Goal: Task Accomplishment & Management: Manage account settings

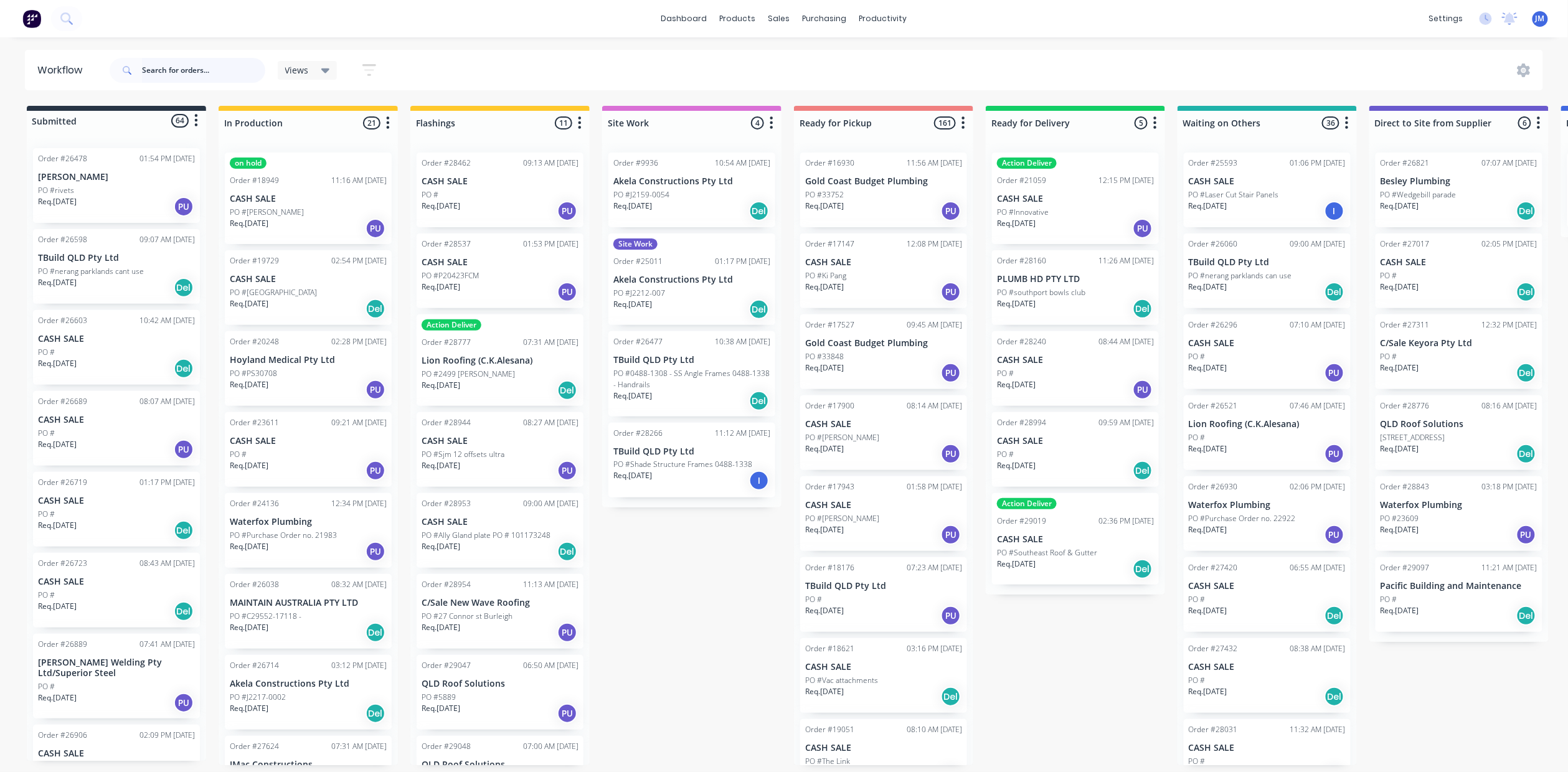
click at [145, 58] on input "text" at bounding box center [203, 70] width 123 height 25
type input "29032"
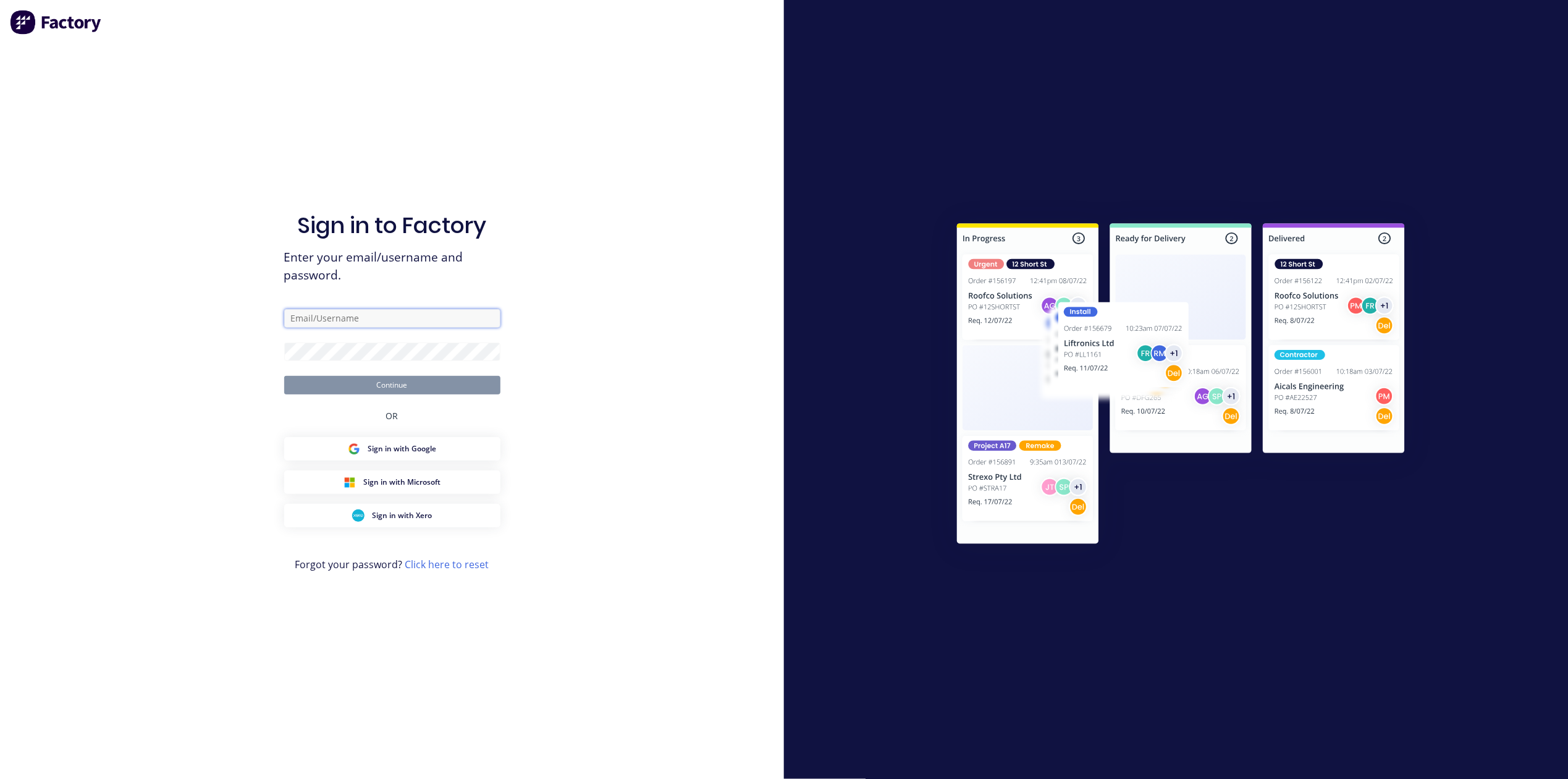
type input "[PERSON_NAME][EMAIL_ADDRESS][PERSON_NAME][DOMAIN_NAME]"
click at [398, 391] on button "Continue" at bounding box center [392, 385] width 216 height 19
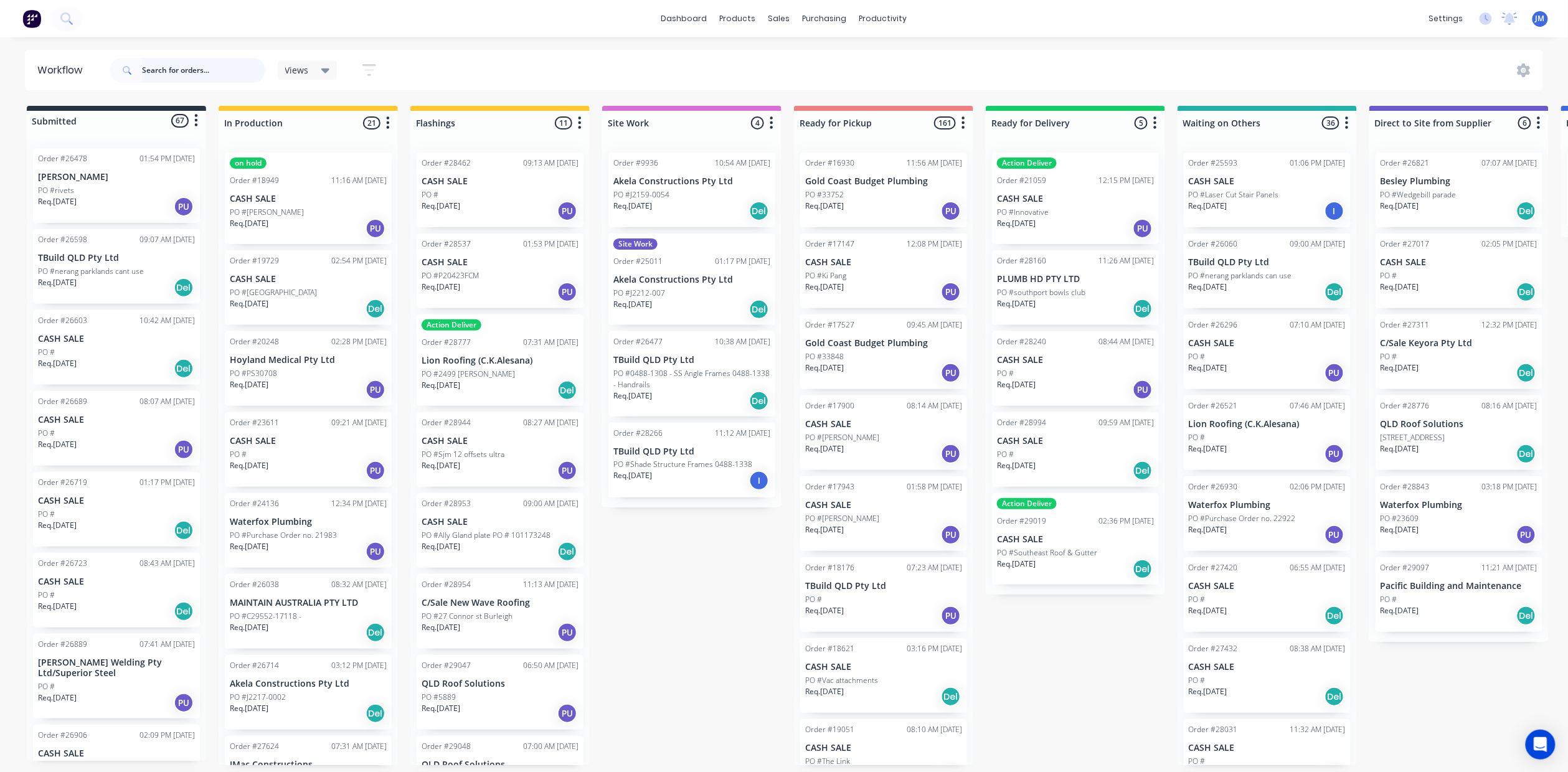
click at [188, 76] on input "text" at bounding box center [203, 70] width 123 height 25
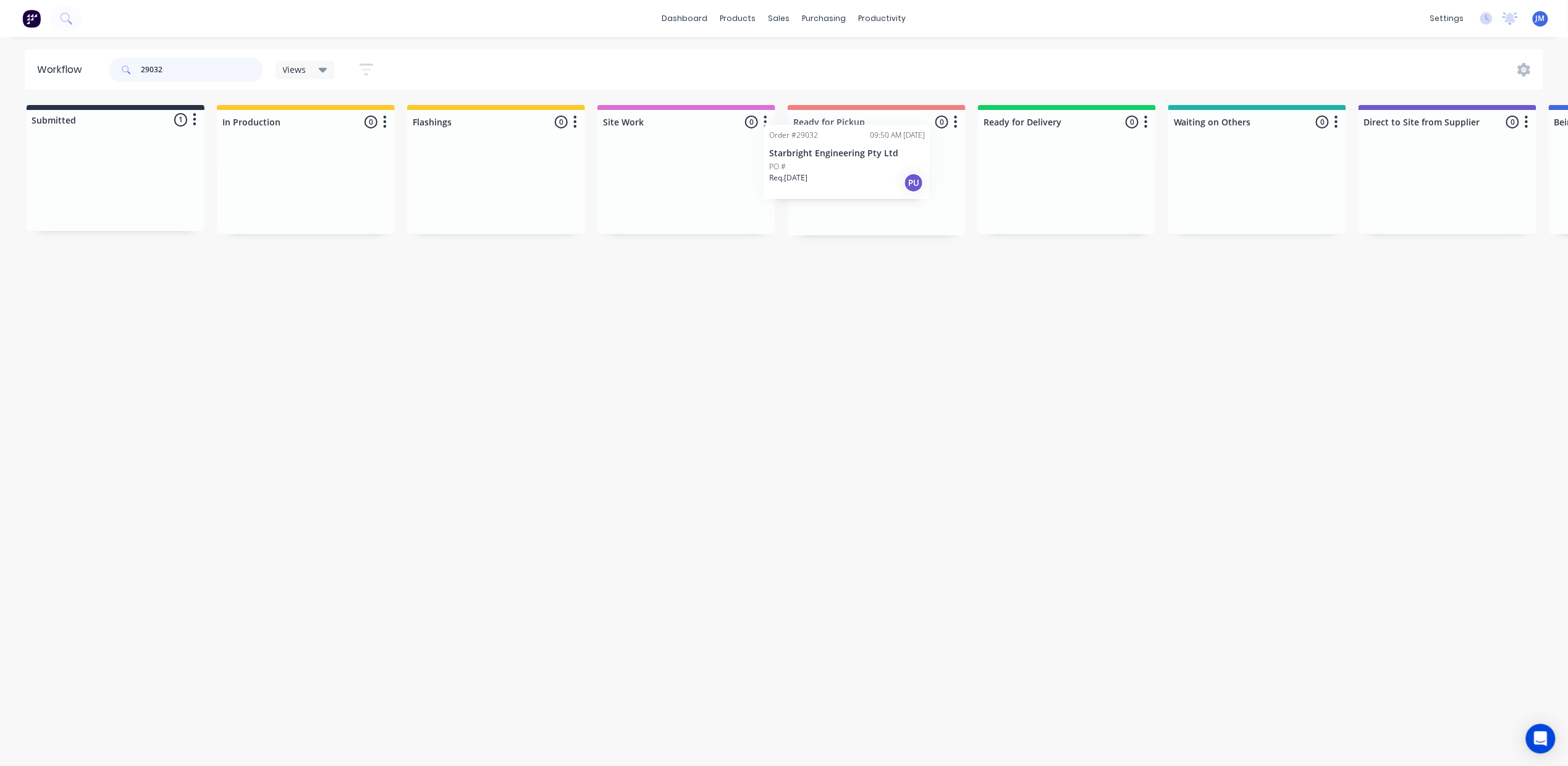
drag, startPoint x: 139, startPoint y: 191, endPoint x: 881, endPoint y: 171, distance: 742.3
click at [881, 171] on div "Submitted 1 Status colour #273444 hex #273444 Save Cancel Summaries Total order…" at bounding box center [1110, 170] width 2239 height 131
click at [905, 295] on div "Mark as Picked Up" at bounding box center [896, 290] width 124 height 25
click at [178, 75] on input "29003" at bounding box center [202, 70] width 122 height 24
click at [923, 309] on div "Mark as Picked Up" at bounding box center [933, 312] width 124 height 25
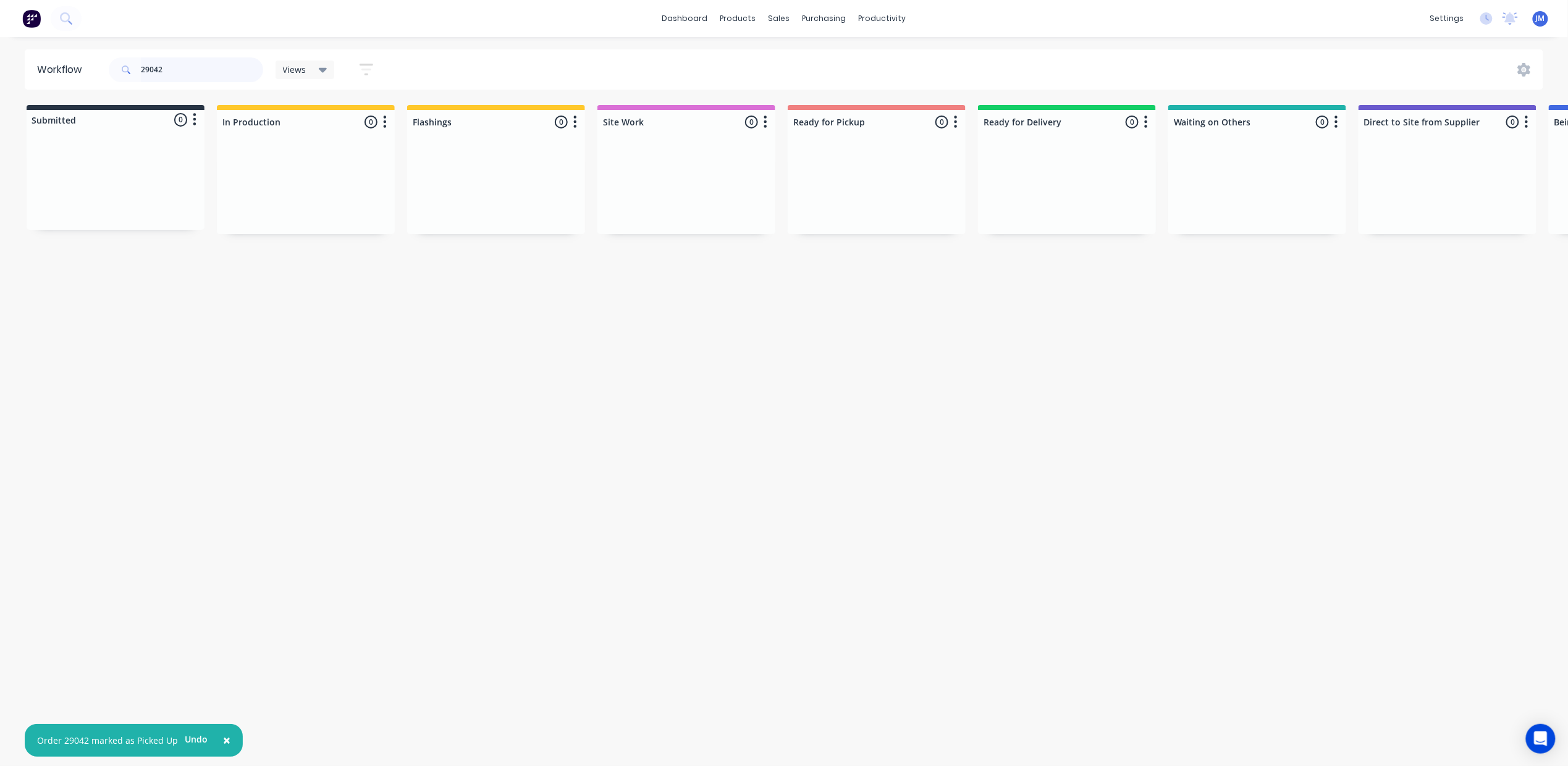
click at [202, 74] on input "29042" at bounding box center [202, 70] width 122 height 24
click at [960, 322] on div "Mark as Picked Up" at bounding box center [973, 320] width 124 height 25
drag, startPoint x: 192, startPoint y: 60, endPoint x: 189, endPoint y: 68, distance: 8.5
click at [192, 60] on input "29076" at bounding box center [202, 70] width 122 height 24
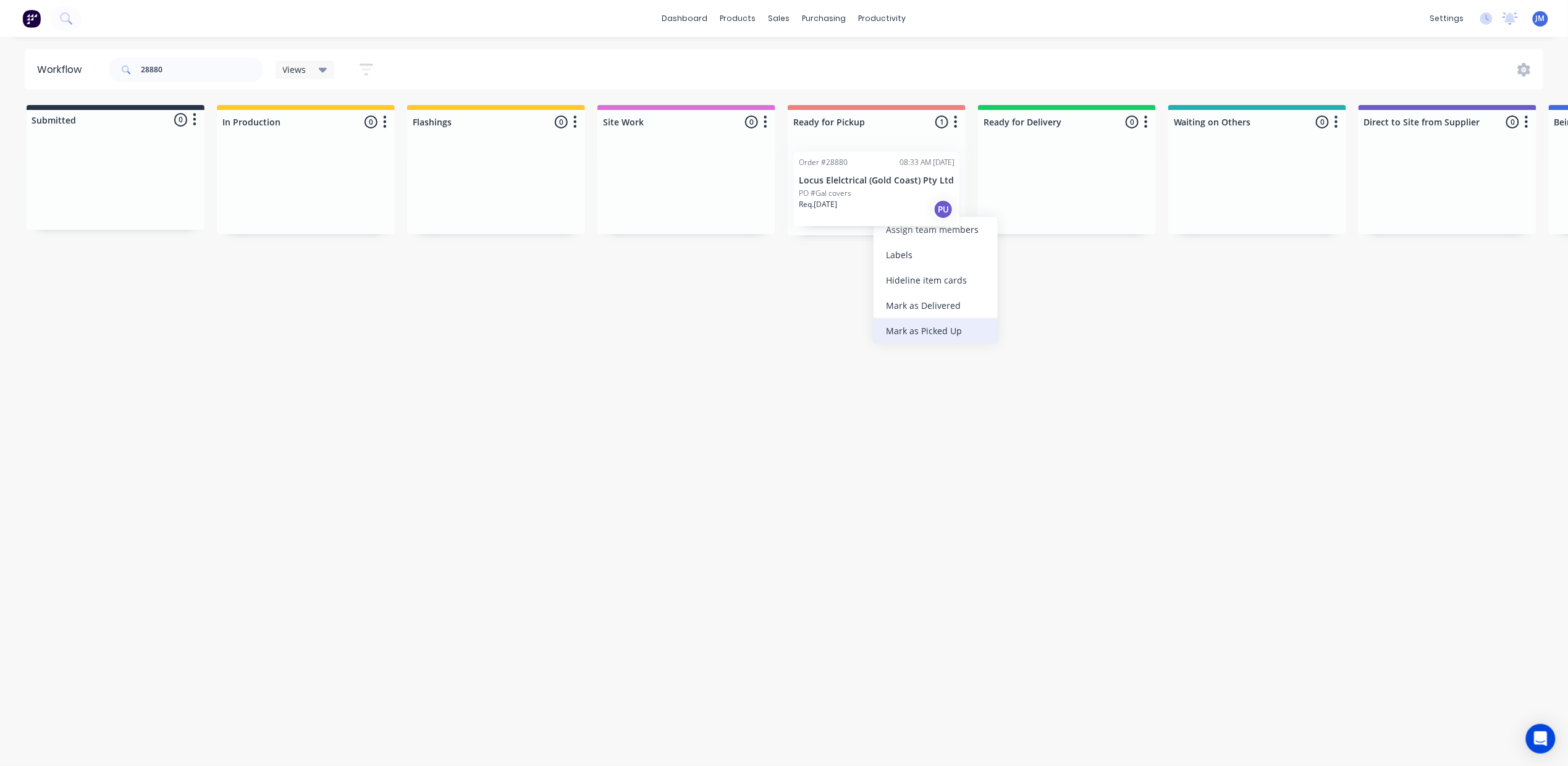
click at [928, 327] on div "Mark as Picked Up" at bounding box center [935, 330] width 124 height 25
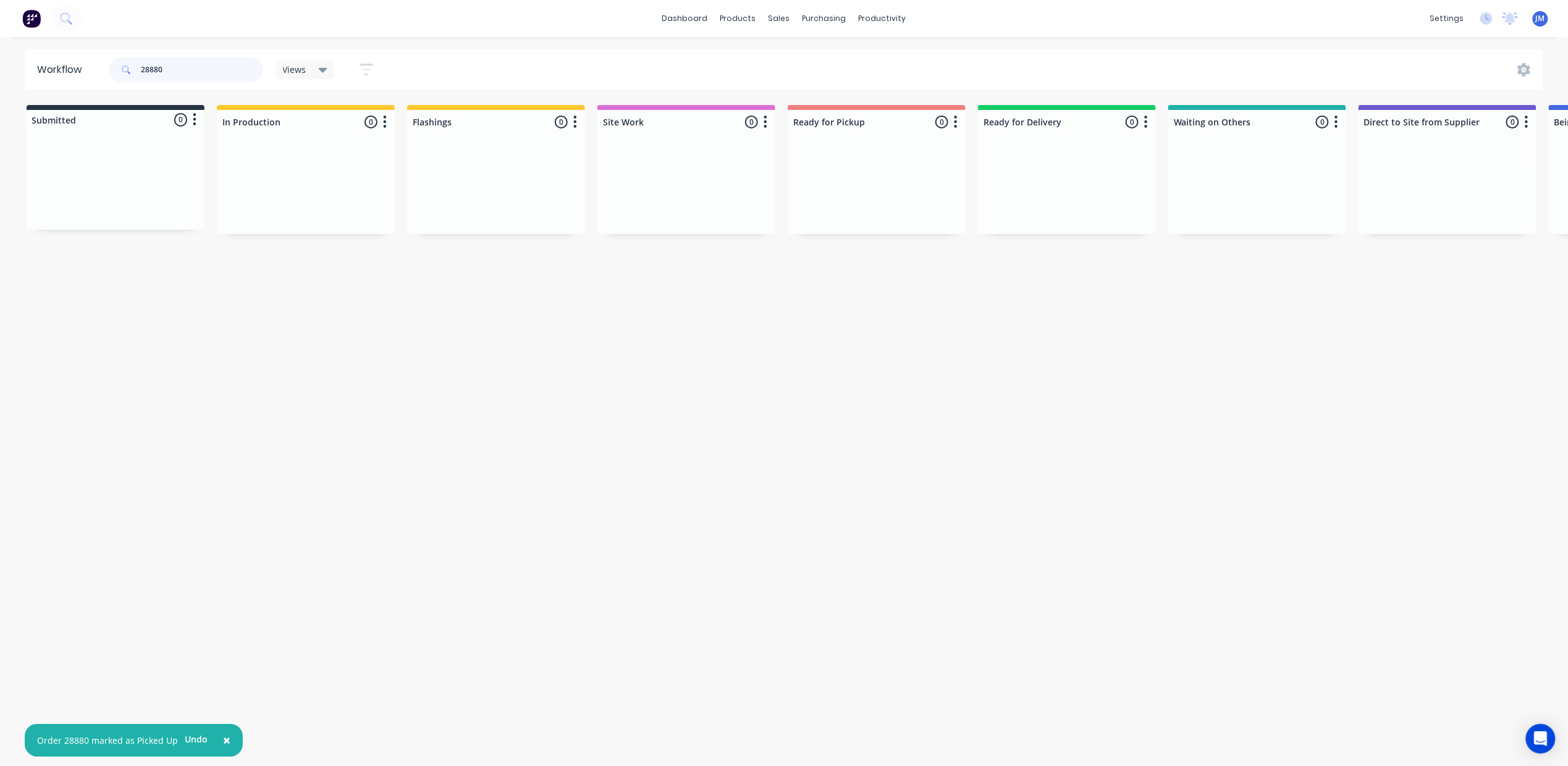
click at [196, 68] on input "28880" at bounding box center [202, 70] width 122 height 24
drag, startPoint x: 85, startPoint y: 189, endPoint x: 781, endPoint y: 142, distance: 697.6
click at [782, 144] on div "Submitted 1 Status colour #273444 hex #273444 Save Cancel Summaries Total order…" at bounding box center [1110, 178] width 2239 height 147
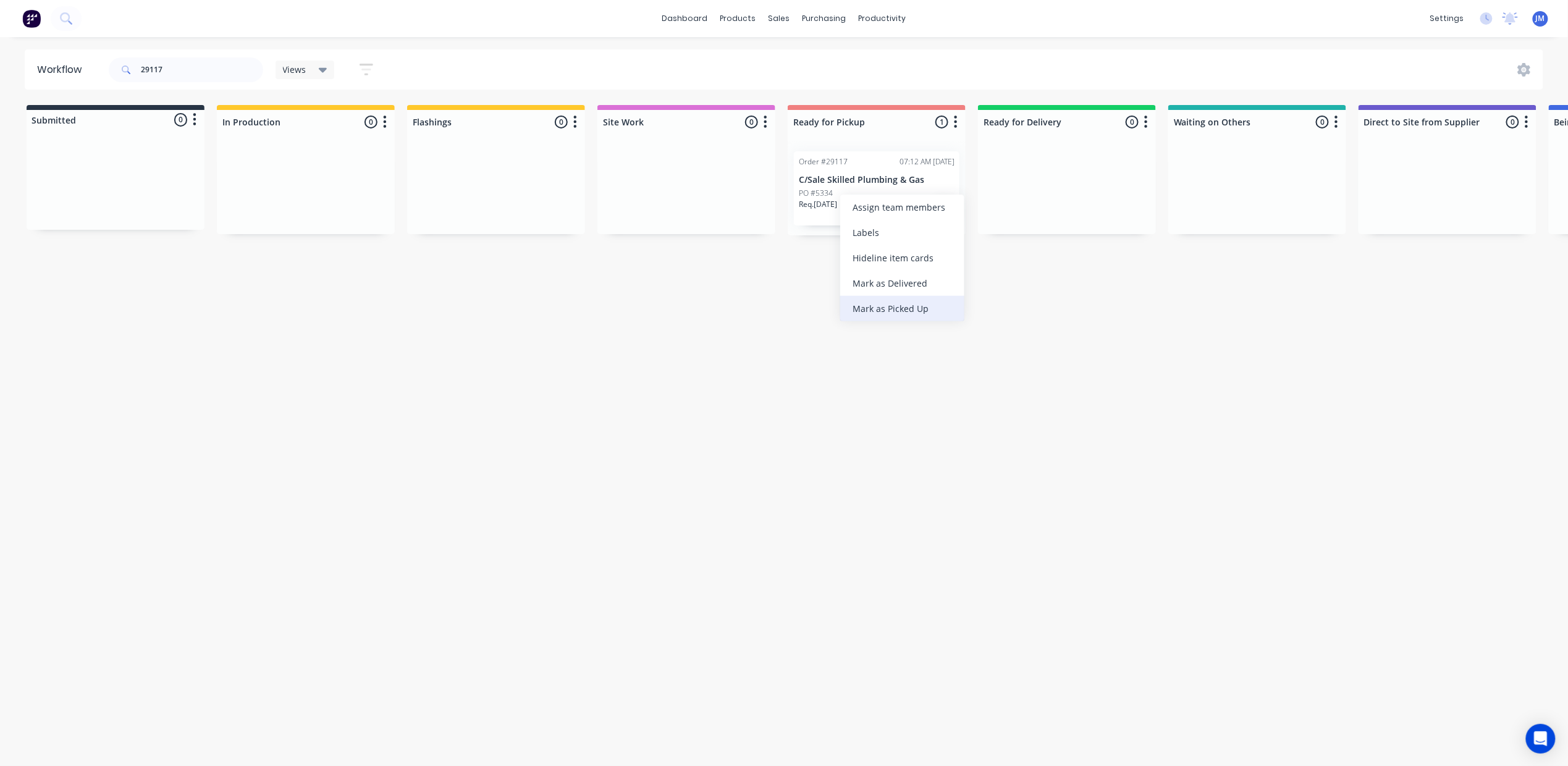
click at [911, 313] on div "Mark as Picked Up" at bounding box center [902, 308] width 124 height 25
click at [190, 73] on input "29117" at bounding box center [202, 70] width 122 height 24
type input "2"
click at [290, 180] on p "CASH SALE" at bounding box center [306, 180] width 156 height 11
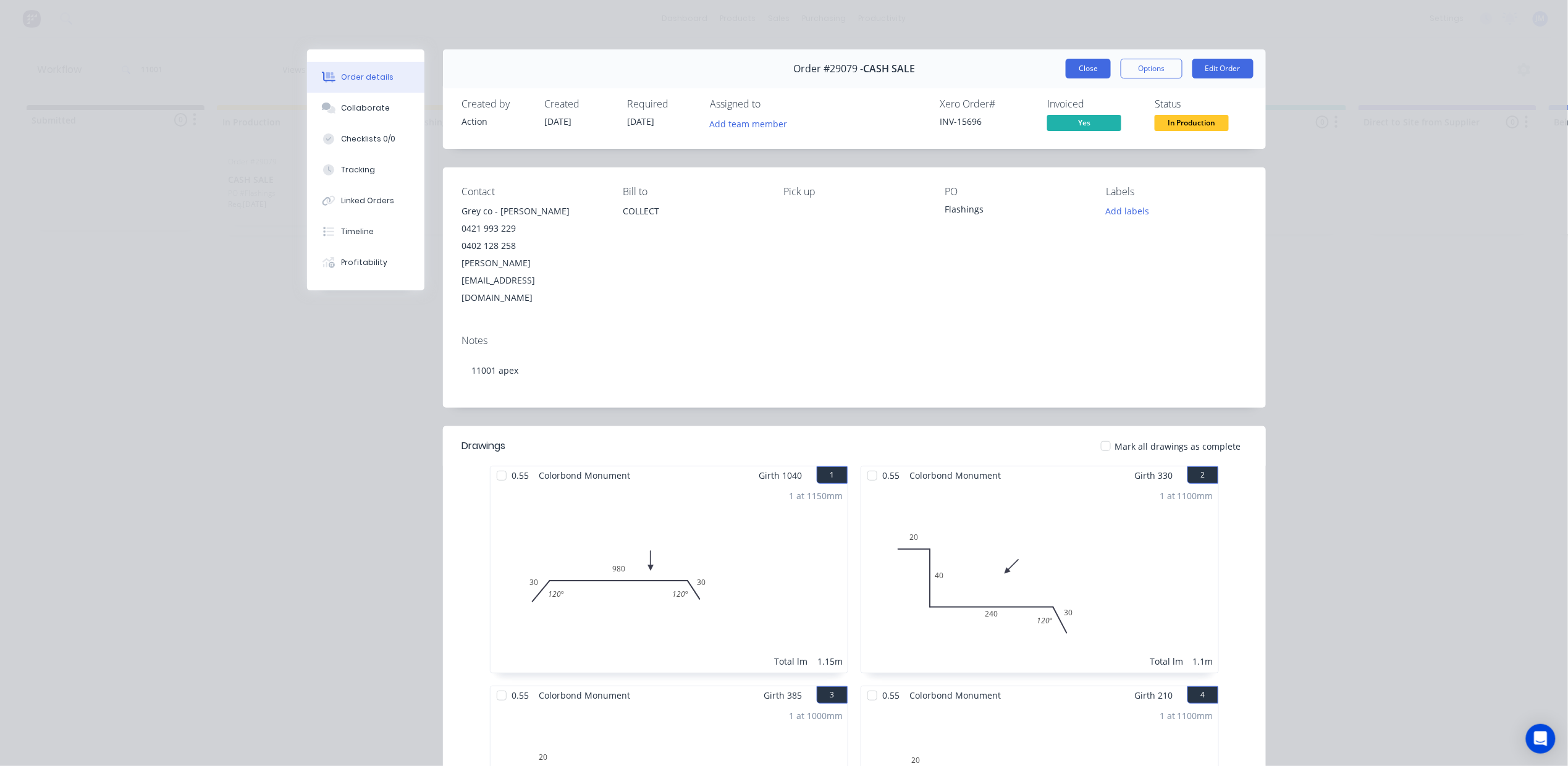
click at [1088, 60] on button "Close" at bounding box center [1088, 69] width 45 height 20
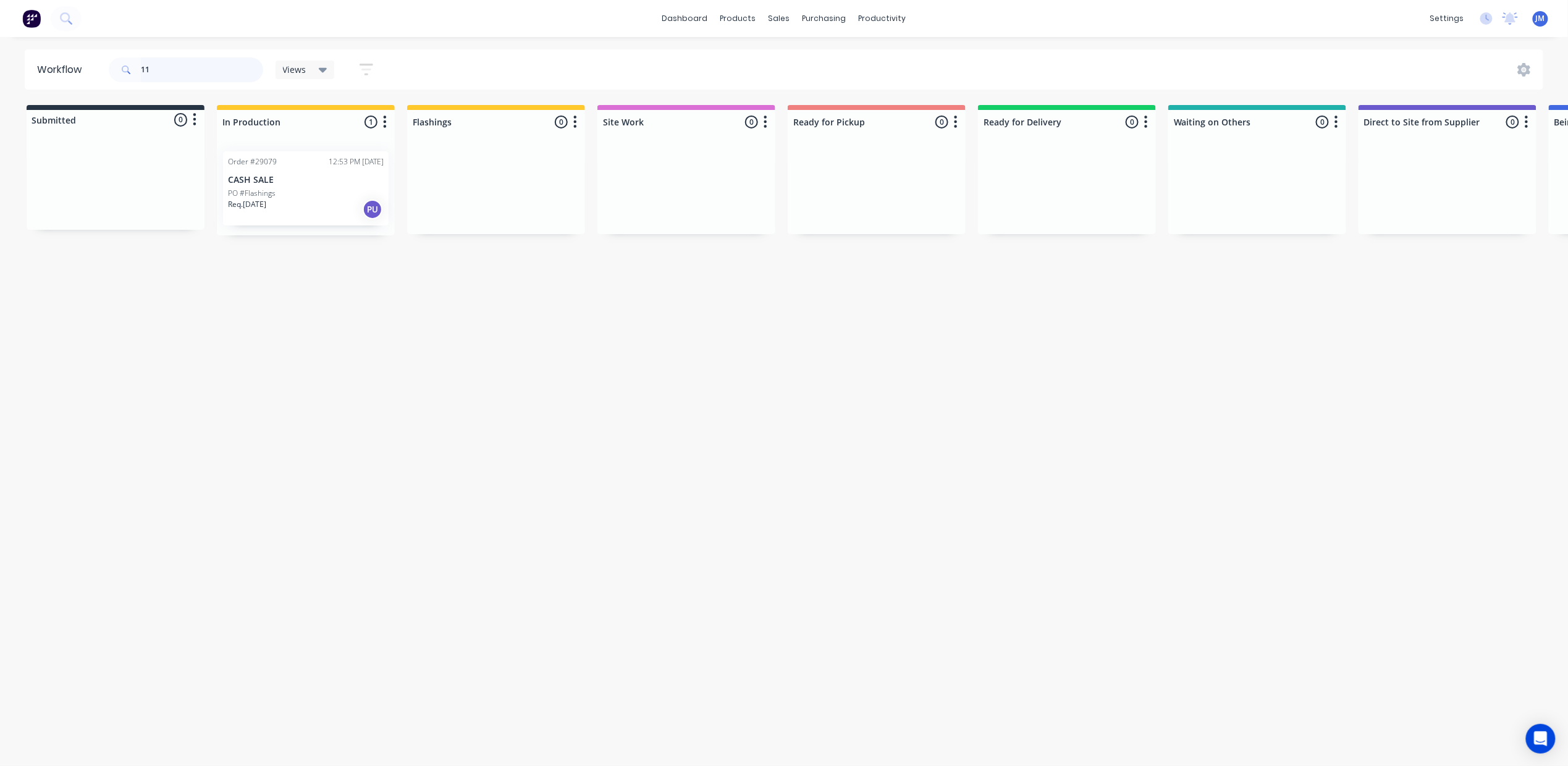
type input "1"
drag, startPoint x: 443, startPoint y: 203, endPoint x: 827, endPoint y: 169, distance: 385.5
click at [827, 169] on div "Submitted 0 Status colour #273444 hex #273444 Save Cancel Summaries Total order…" at bounding box center [1110, 170] width 2239 height 131
type input "28944"
click at [190, 78] on input "28944" at bounding box center [202, 70] width 122 height 24
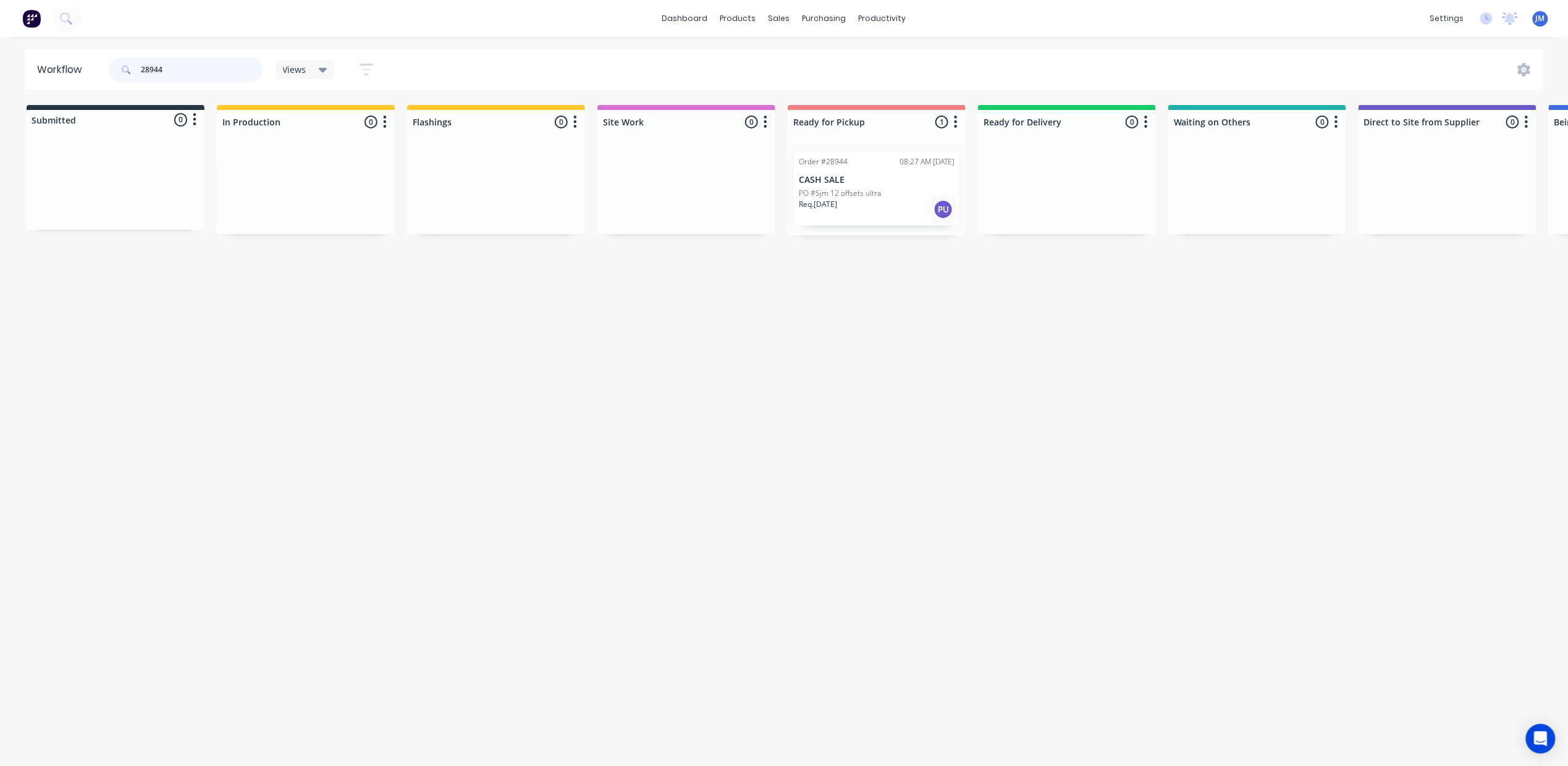
click at [190, 78] on input "28944" at bounding box center [202, 70] width 122 height 24
drag, startPoint x: 1226, startPoint y: 179, endPoint x: 844, endPoint y: 188, distance: 382.1
click at [844, 188] on div "Submitted 0 Status colour #273444 hex #273444 Save Cancel Summaries Total order…" at bounding box center [1107, 170] width 2239 height 131
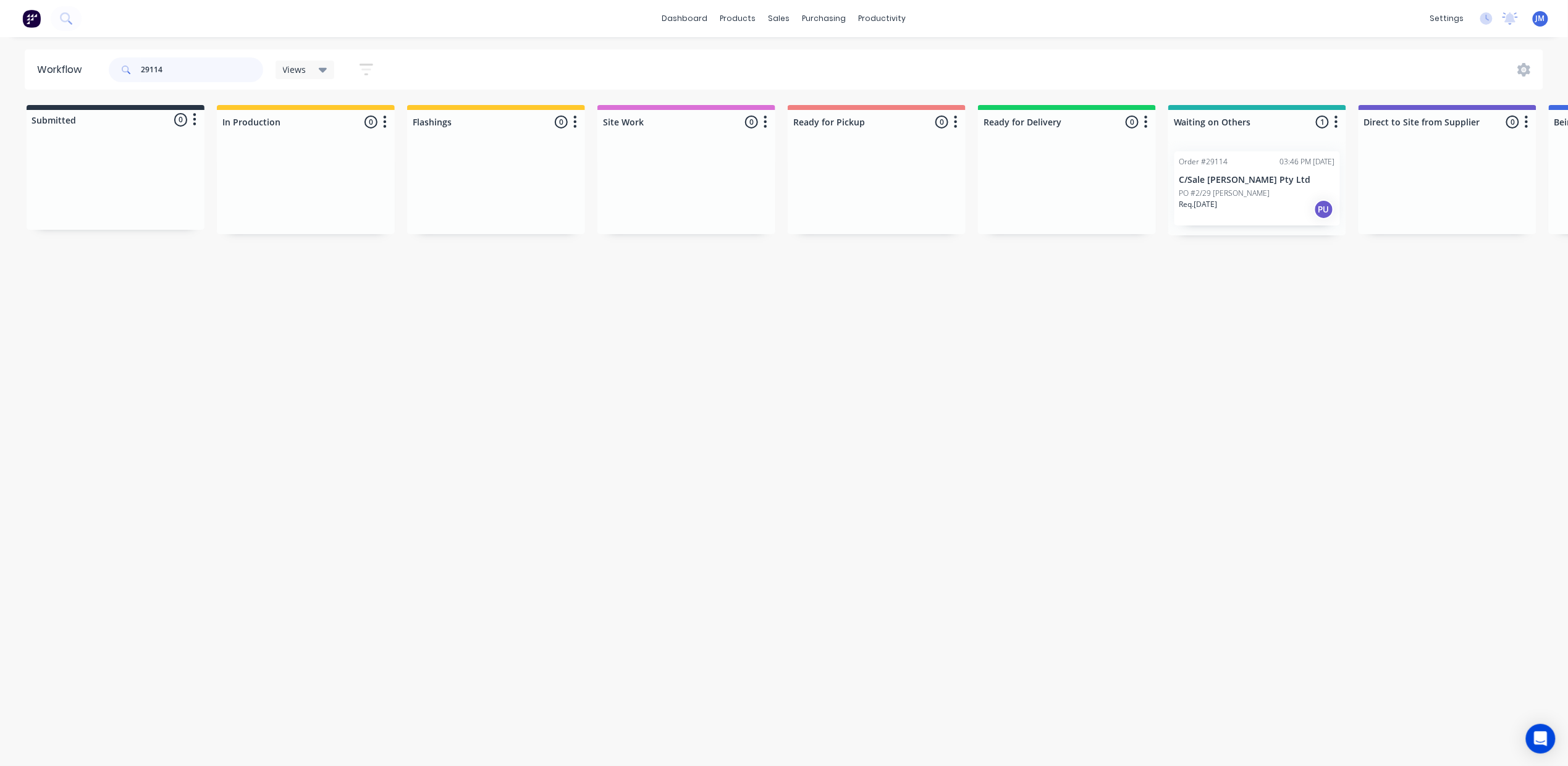
scroll to position [0, 4]
drag, startPoint x: 1271, startPoint y: 208, endPoint x: 906, endPoint y: 193, distance: 365.3
click at [906, 193] on div "Submitted 0 Status colour #273444 hex #273444 Save Cancel Summaries Total order…" at bounding box center [1107, 170] width 2239 height 131
drag, startPoint x: 1251, startPoint y: 177, endPoint x: 861, endPoint y: 189, distance: 390.2
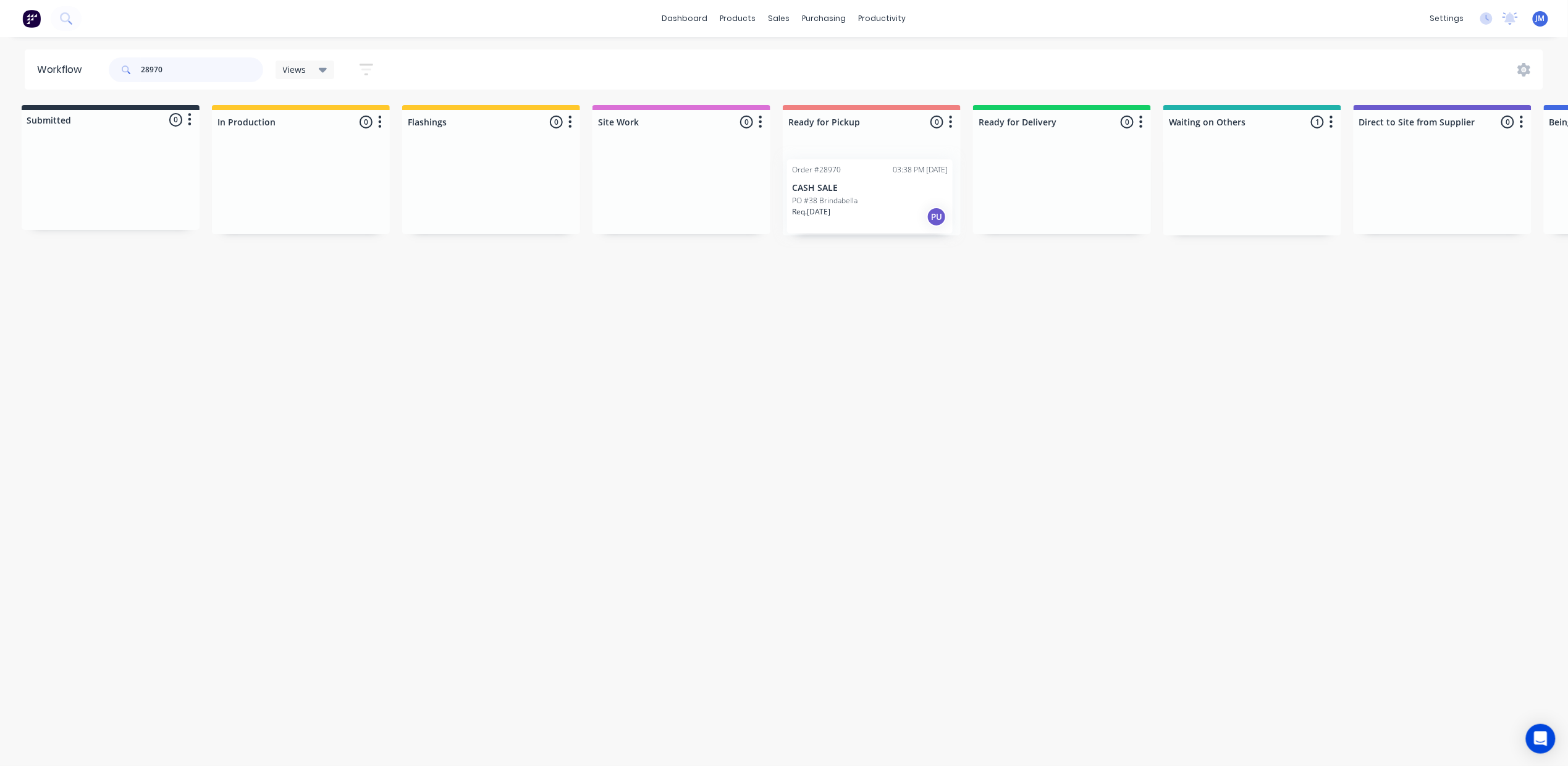
click at [861, 189] on div "Submitted 0 Status colour #273444 hex #273444 Save Cancel Summaries Total order…" at bounding box center [1105, 170] width 2239 height 131
type input "29113"
drag, startPoint x: 1249, startPoint y: 185, endPoint x: 830, endPoint y: 186, distance: 419.0
click at [830, 186] on div "Submitted 0 Status colour #273444 hex #273444 Save Cancel Summaries Total order…" at bounding box center [1107, 170] width 2239 height 131
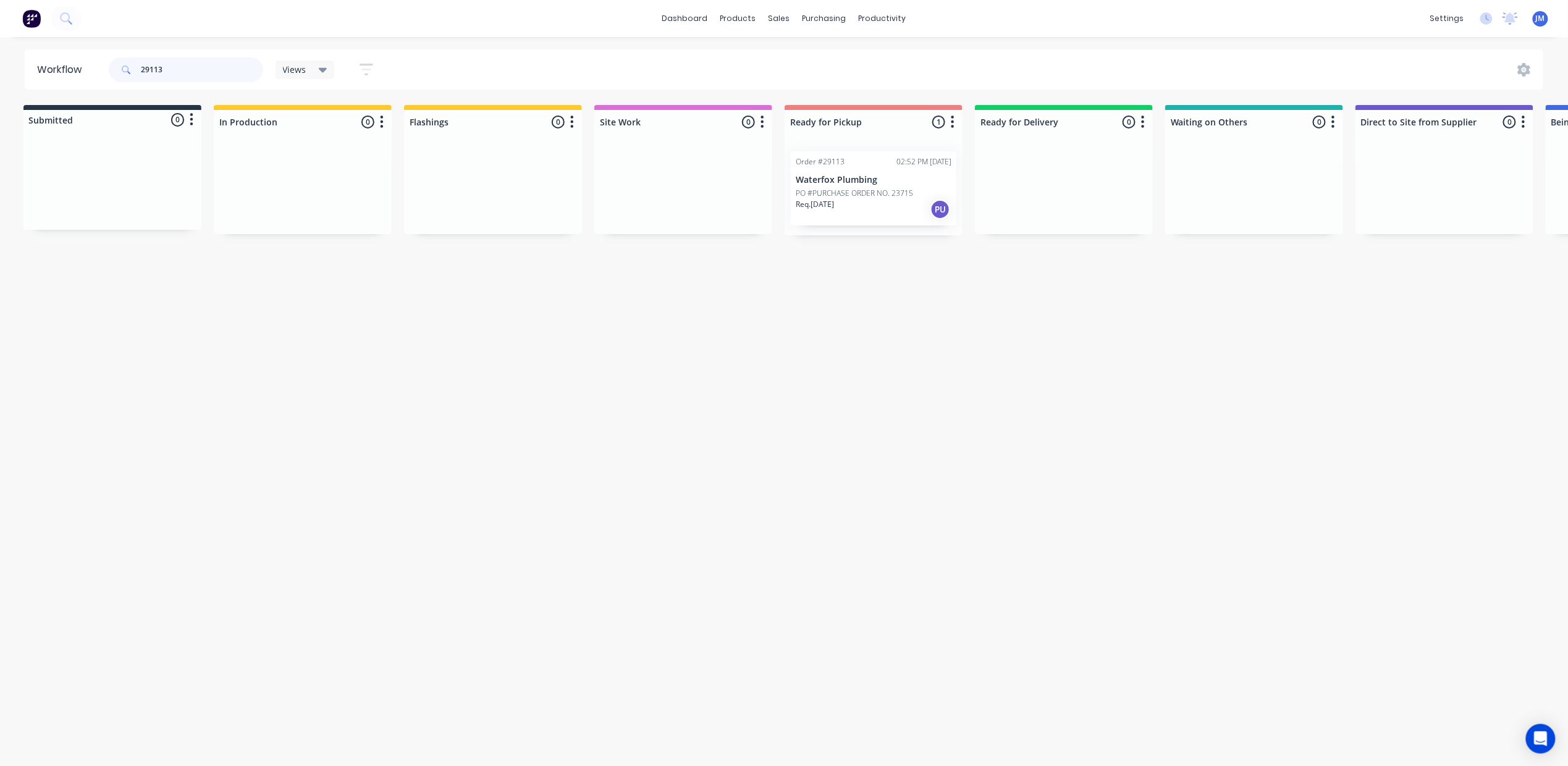
click at [205, 65] on input "29113" at bounding box center [202, 70] width 122 height 24
drag, startPoint x: 1251, startPoint y: 182, endPoint x: 868, endPoint y: 208, distance: 383.9
click at [868, 208] on div "Submitted 0 Status colour #273444 hex #273444 Save Cancel Summaries Total order…" at bounding box center [1107, 170] width 2239 height 131
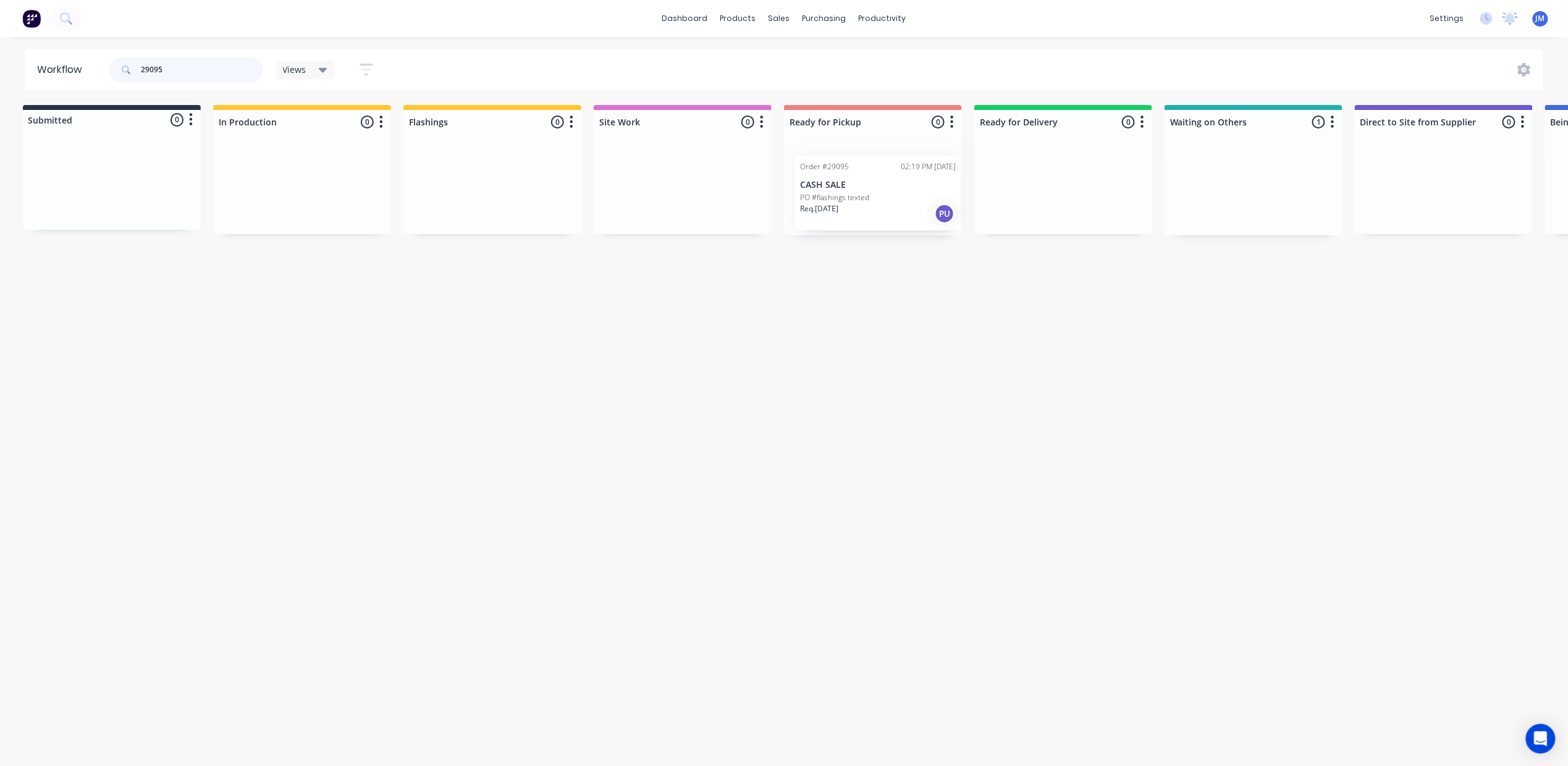
drag, startPoint x: 1236, startPoint y: 197, endPoint x: 849, endPoint y: 205, distance: 387.1
click at [849, 205] on div "Submitted 0 Status colour #273444 hex #273444 Save Cancel Summaries Total order…" at bounding box center [1107, 170] width 2239 height 131
drag, startPoint x: 1274, startPoint y: 202, endPoint x: 881, endPoint y: 203, distance: 393.0
click at [881, 203] on div "Submitted 0 Status colour #273444 hex #273444 Save Cancel Summaries Total order…" at bounding box center [1107, 170] width 2239 height 131
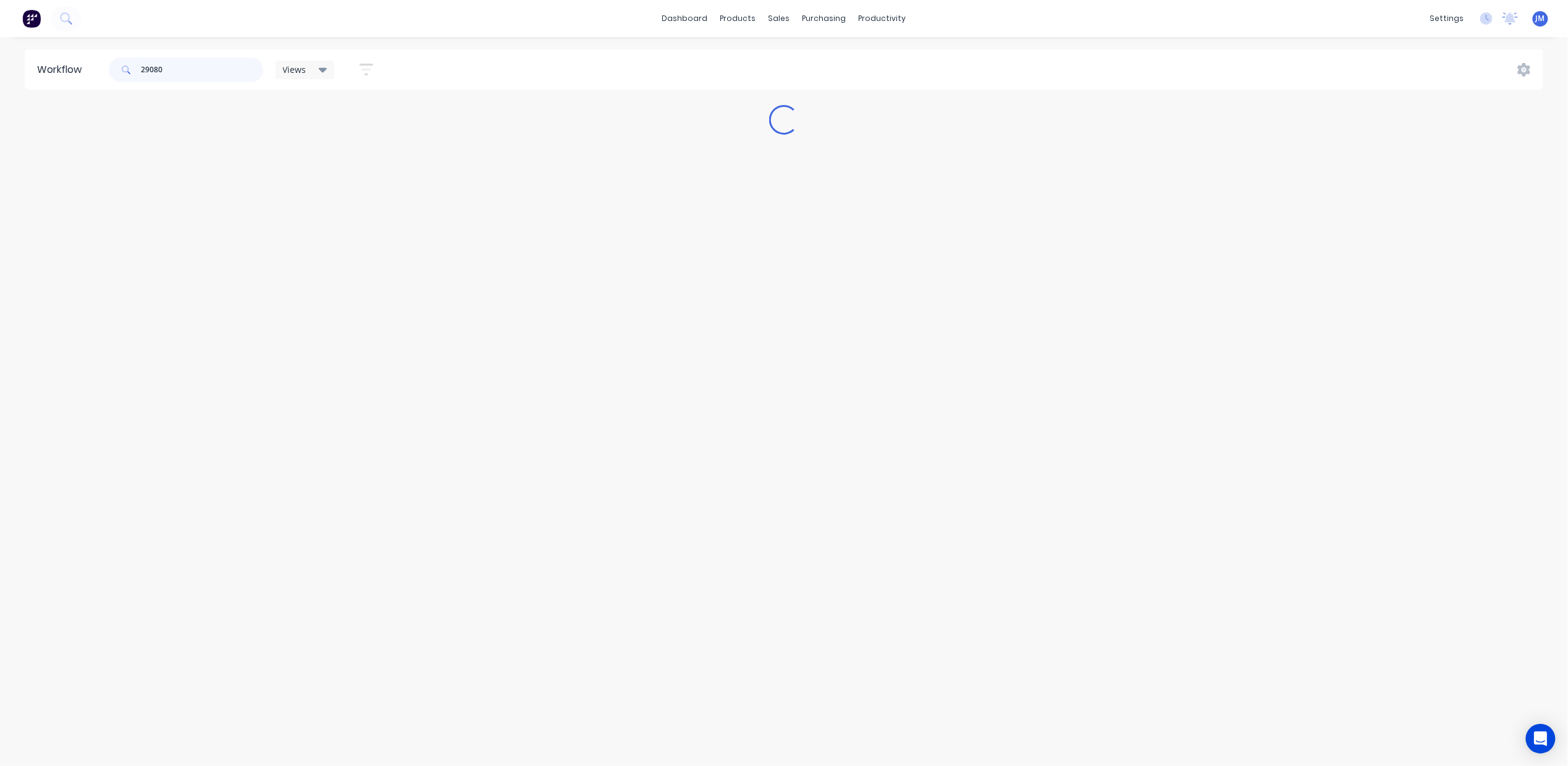
scroll to position [0, 0]
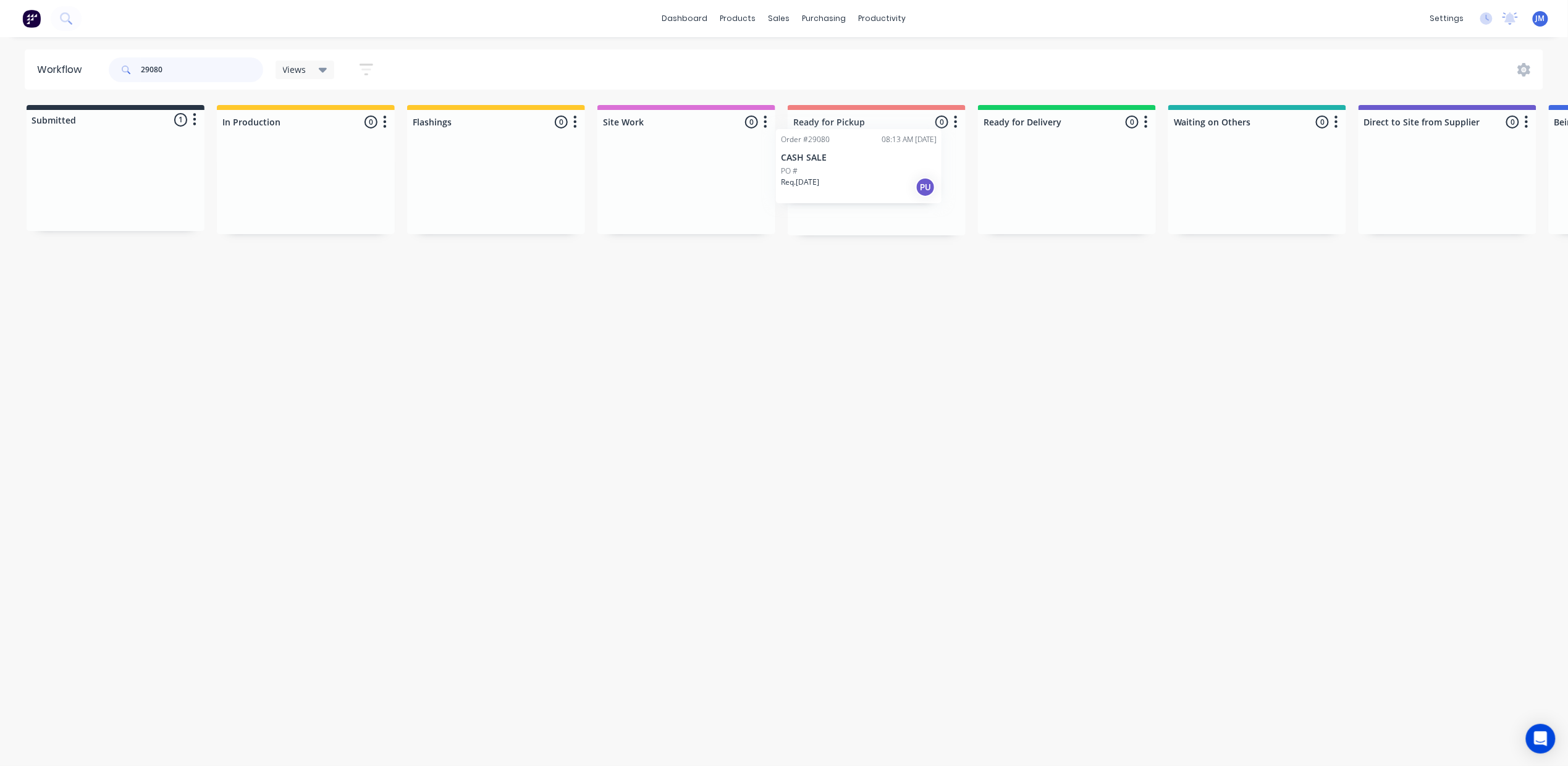
drag, startPoint x: 80, startPoint y: 202, endPoint x: 828, endPoint y: 183, distance: 748.2
click at [828, 183] on div "Submitted 1 Status colour #273444 hex #273444 Save Cancel Summaries Total order…" at bounding box center [1110, 170] width 2239 height 131
drag, startPoint x: 828, startPoint y: 183, endPoint x: 69, endPoint y: 158, distance: 759.4
click at [78, 162] on div "Submitted 0 Status colour #273444 hex #273444 Save Cancel Summaries Total order…" at bounding box center [1110, 170] width 2239 height 131
click at [193, 75] on input "29080" at bounding box center [202, 70] width 122 height 24
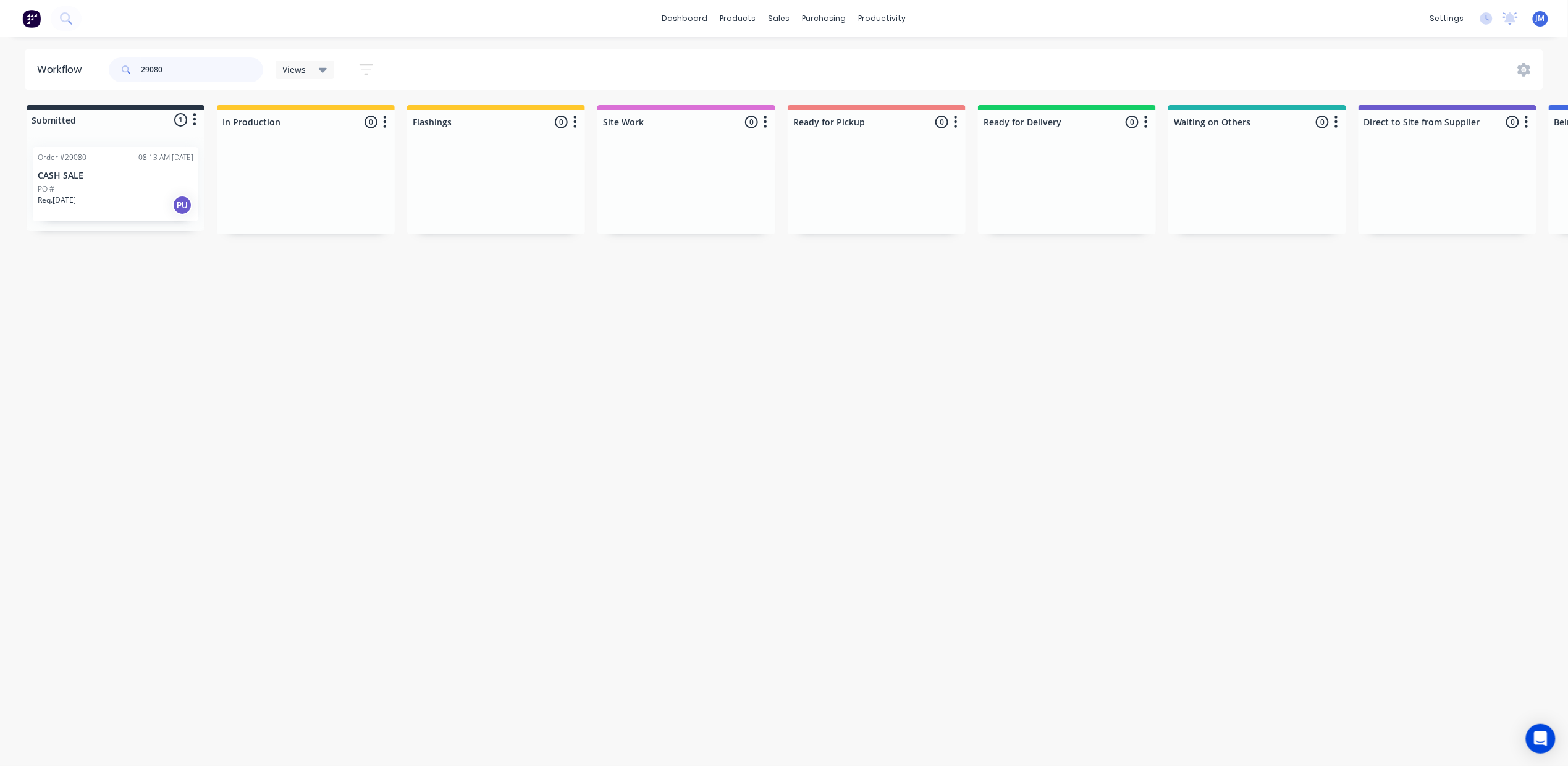
click at [193, 75] on input "29080" at bounding box center [202, 70] width 122 height 24
click at [125, 178] on p "CASH SALE" at bounding box center [116, 176] width 156 height 11
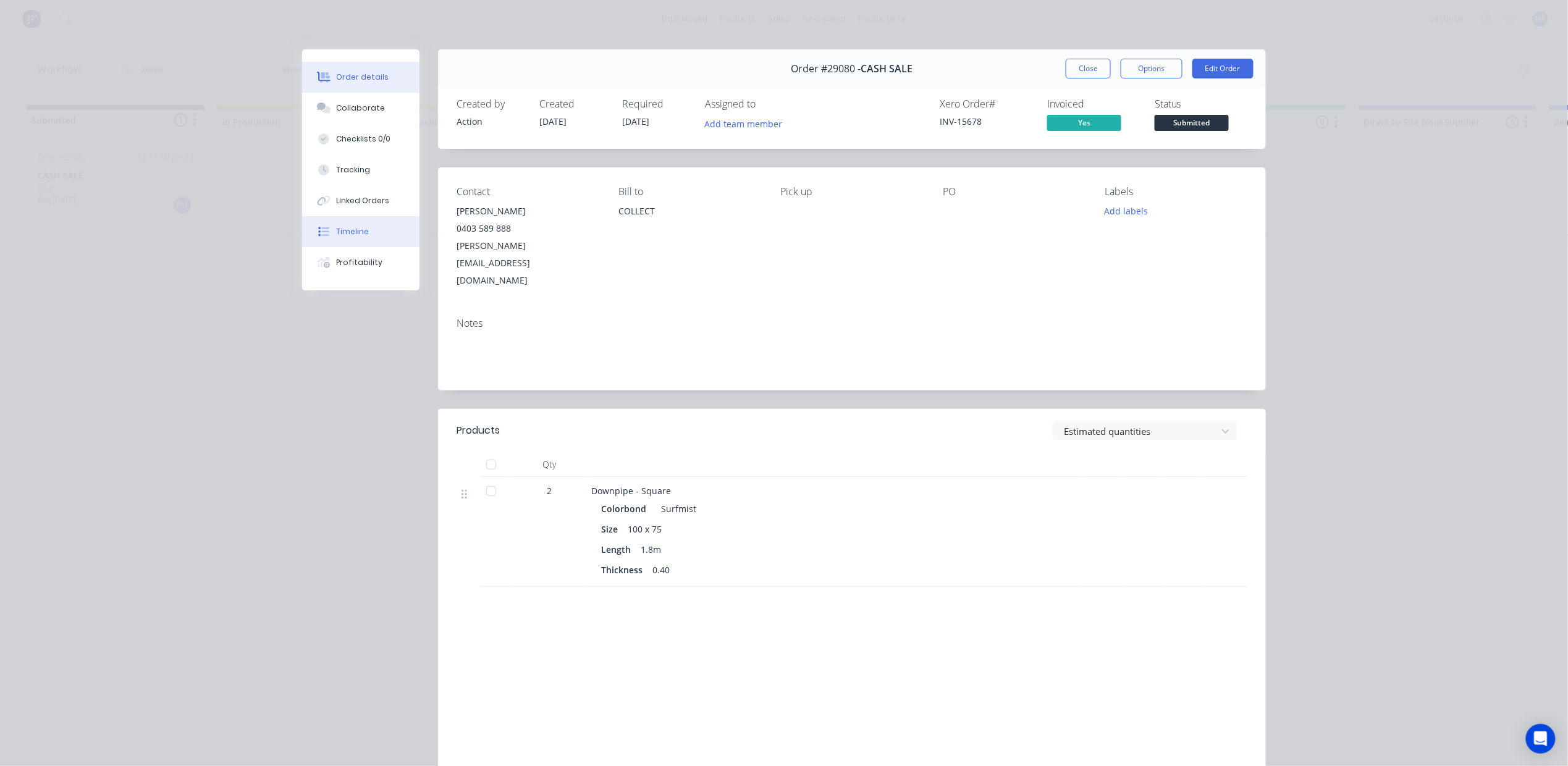
click at [365, 233] on button "Timeline" at bounding box center [361, 231] width 118 height 31
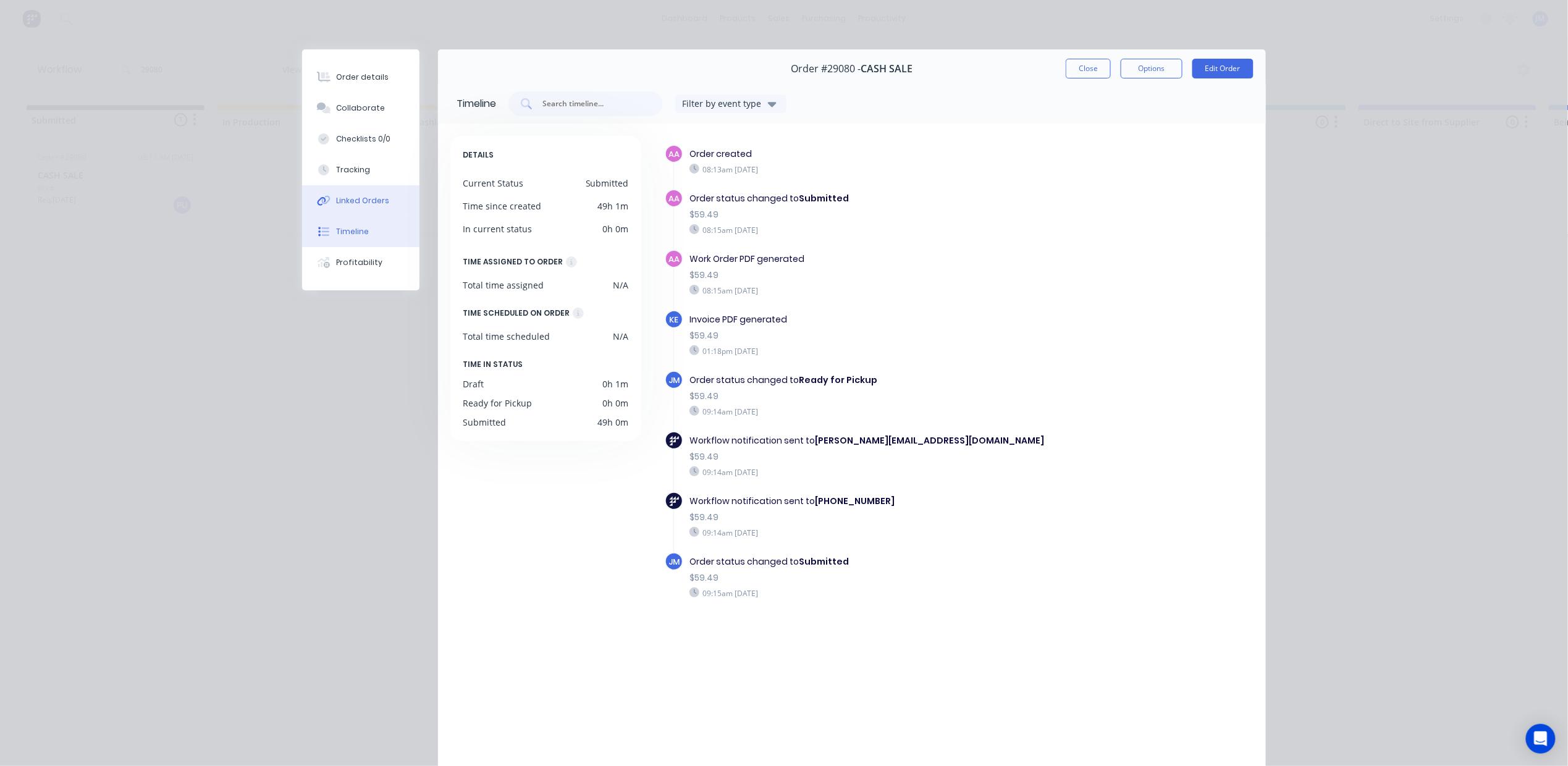
click at [385, 204] on button "Linked Orders" at bounding box center [361, 200] width 118 height 31
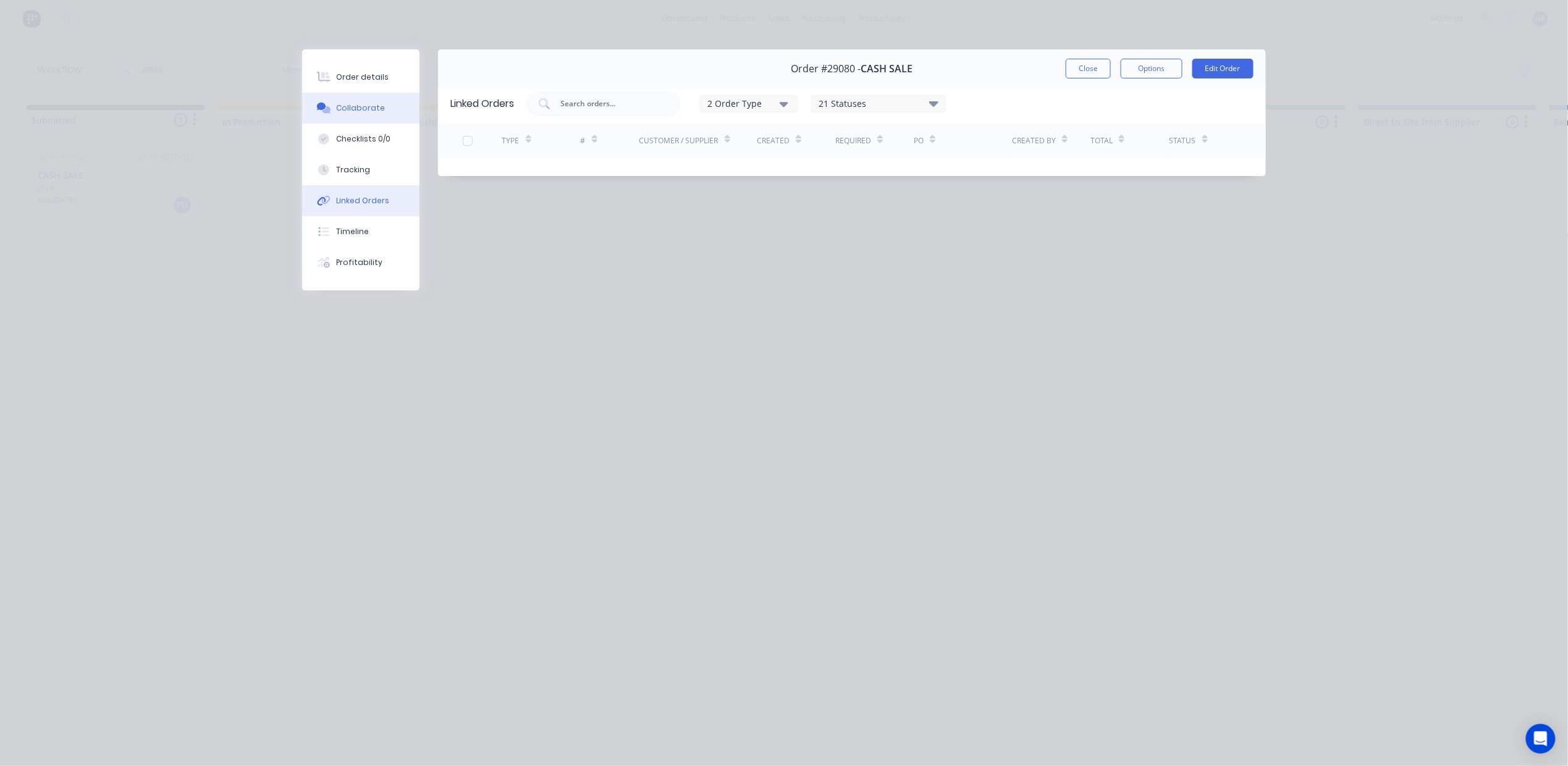
click at [366, 107] on div "Collaborate" at bounding box center [361, 108] width 49 height 11
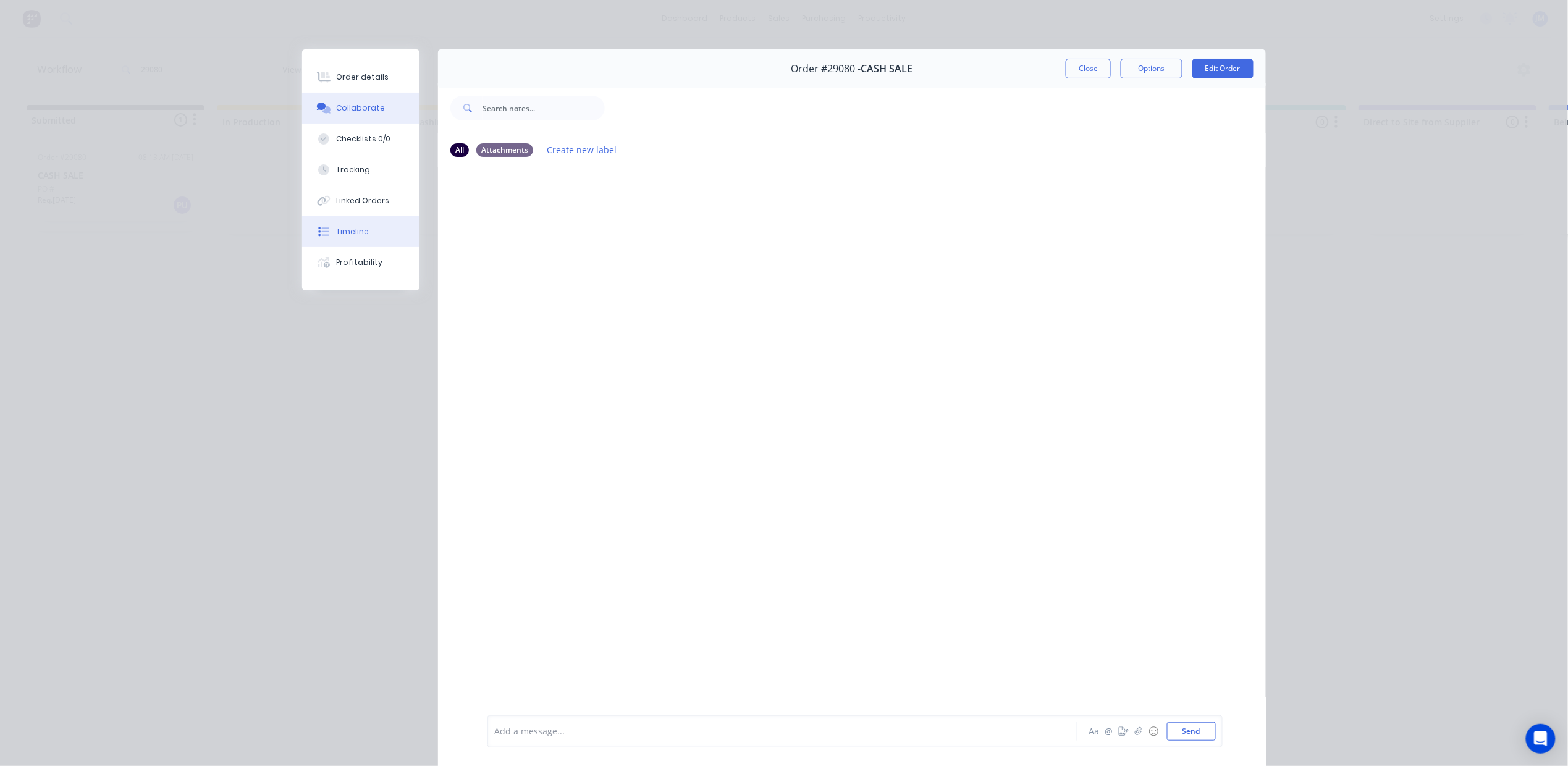
click at [367, 228] on button "Timeline" at bounding box center [361, 231] width 118 height 31
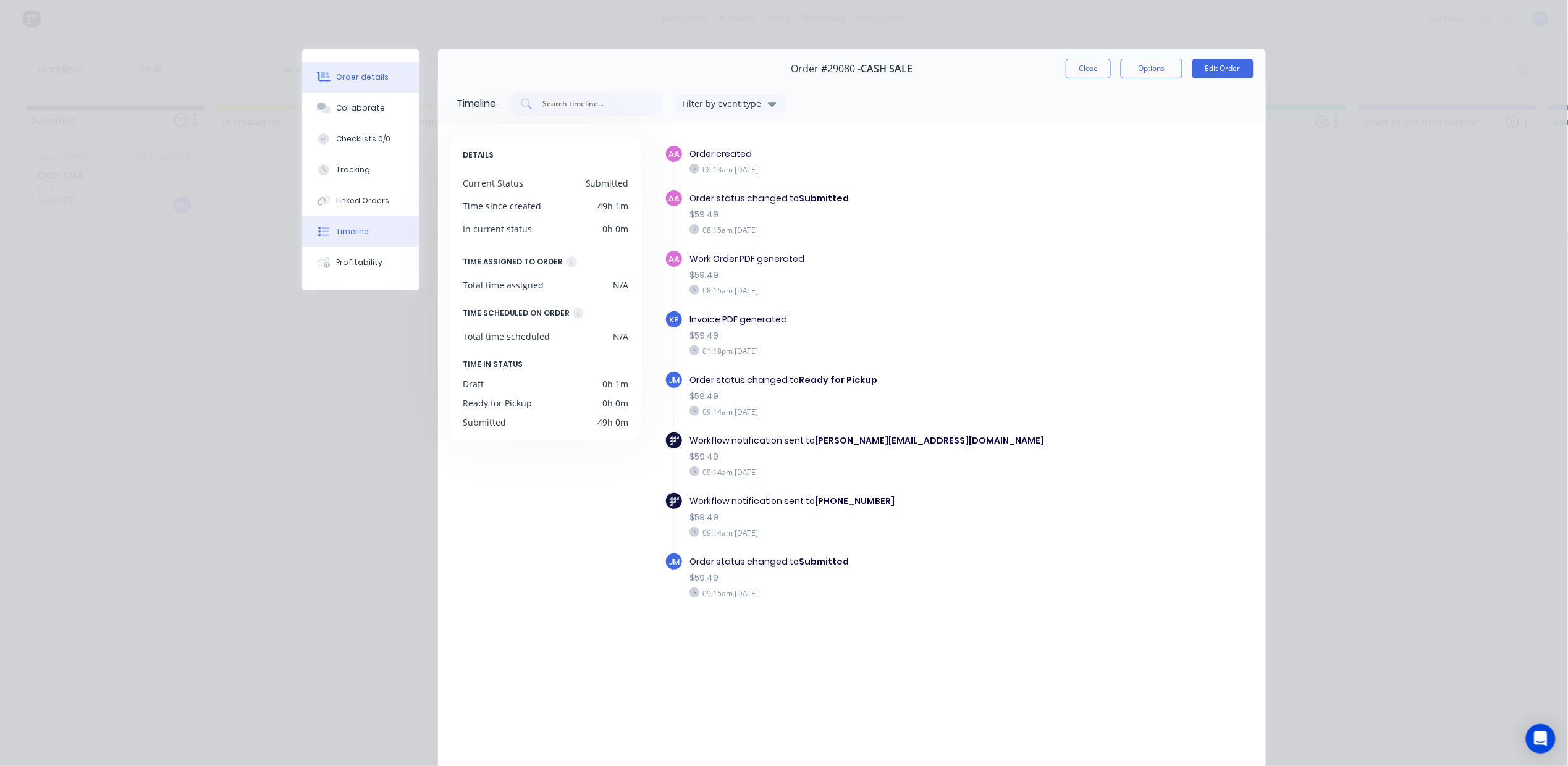
click at [384, 67] on button "Order details" at bounding box center [361, 77] width 118 height 31
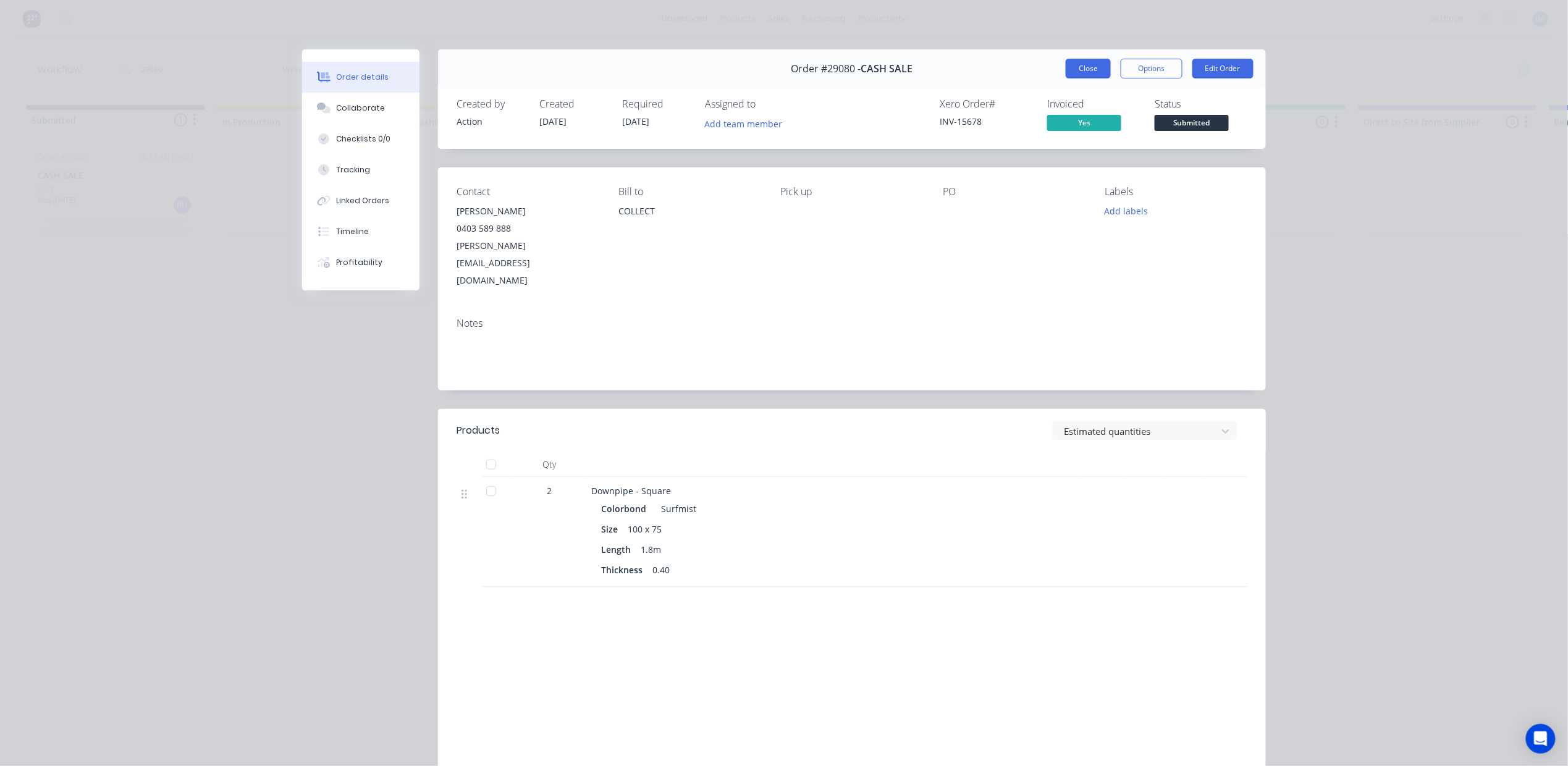
click at [1080, 72] on button "Close" at bounding box center [1088, 69] width 45 height 20
click at [1080, 72] on div "29080 Views Save new view None (Default) edit Show/Hide statuses Show line item…" at bounding box center [825, 70] width 1437 height 37
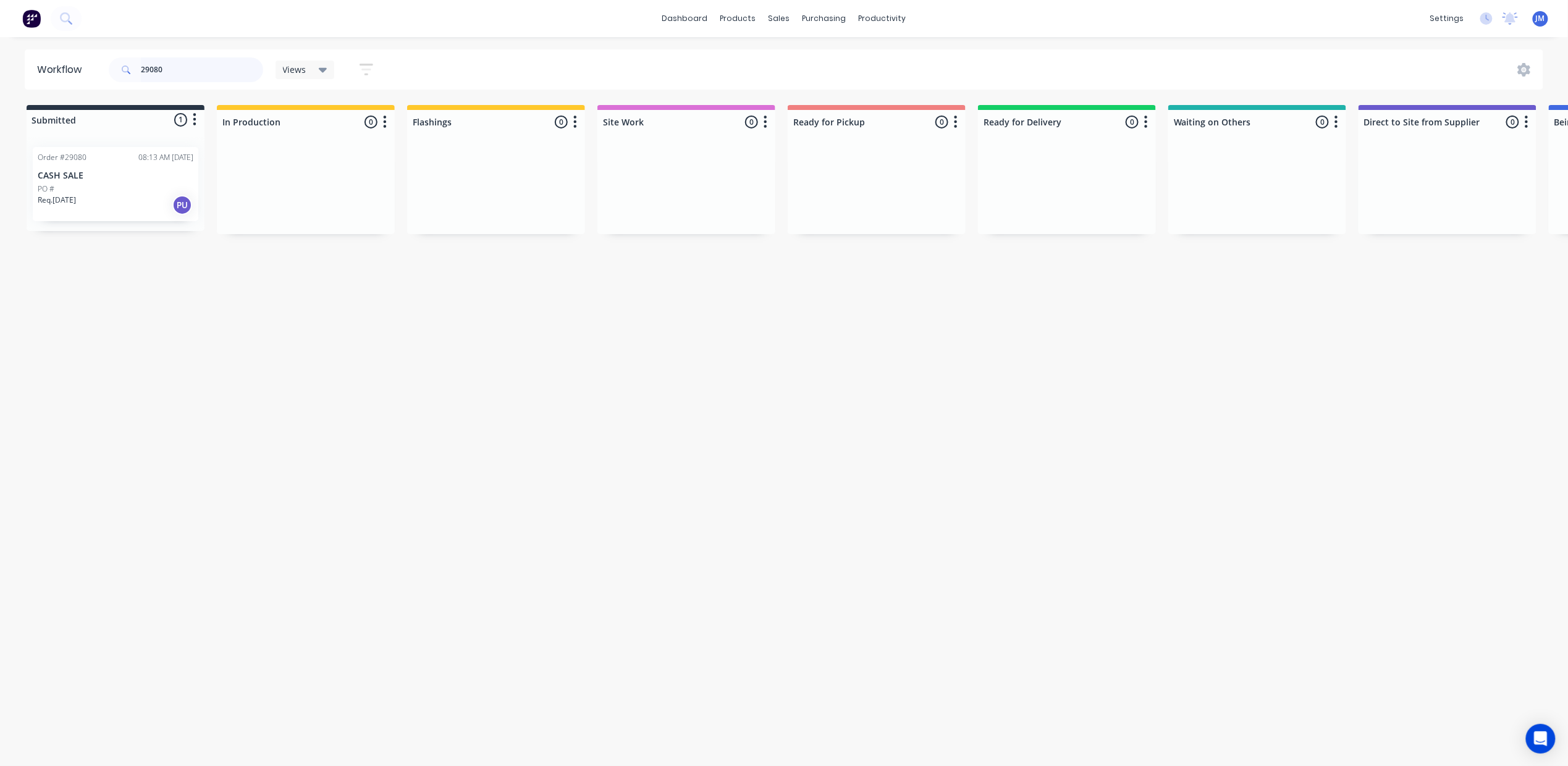
click at [206, 70] on input "29080" at bounding box center [202, 70] width 122 height 24
drag, startPoint x: 1268, startPoint y: 200, endPoint x: 838, endPoint y: 186, distance: 430.2
click at [838, 186] on div "Submitted 0 Status colour #273444 hex #273444 Save Cancel Summaries Total order…" at bounding box center [1108, 170] width 2239 height 131
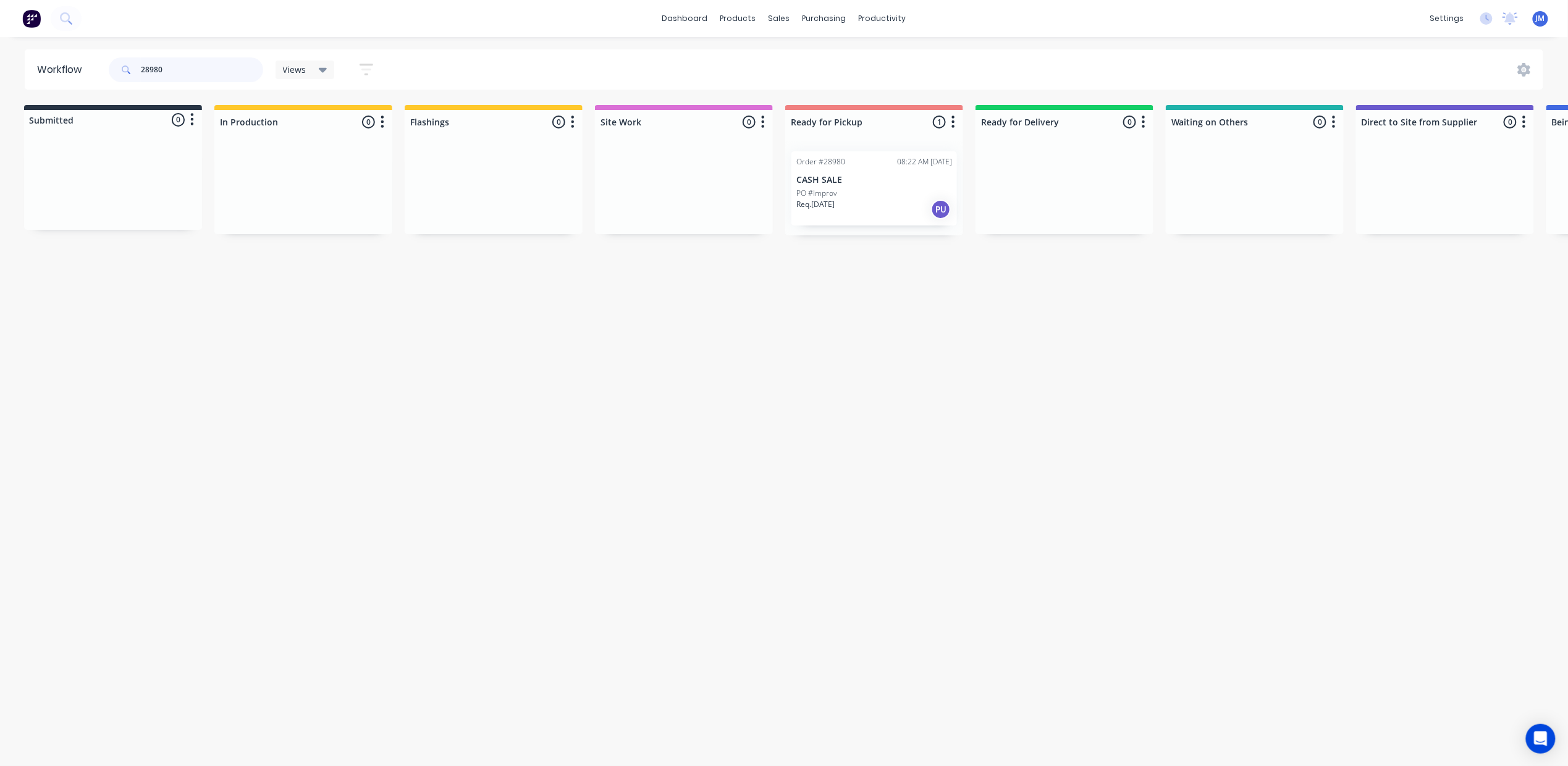
click at [235, 67] on input "28980" at bounding box center [202, 70] width 122 height 24
drag, startPoint x: 1214, startPoint y: 193, endPoint x: 799, endPoint y: 183, distance: 415.1
click at [799, 183] on div "Submitted 0 Status colour #273444 hex #273444 Save Cancel Summaries Total order…" at bounding box center [1107, 170] width 2239 height 131
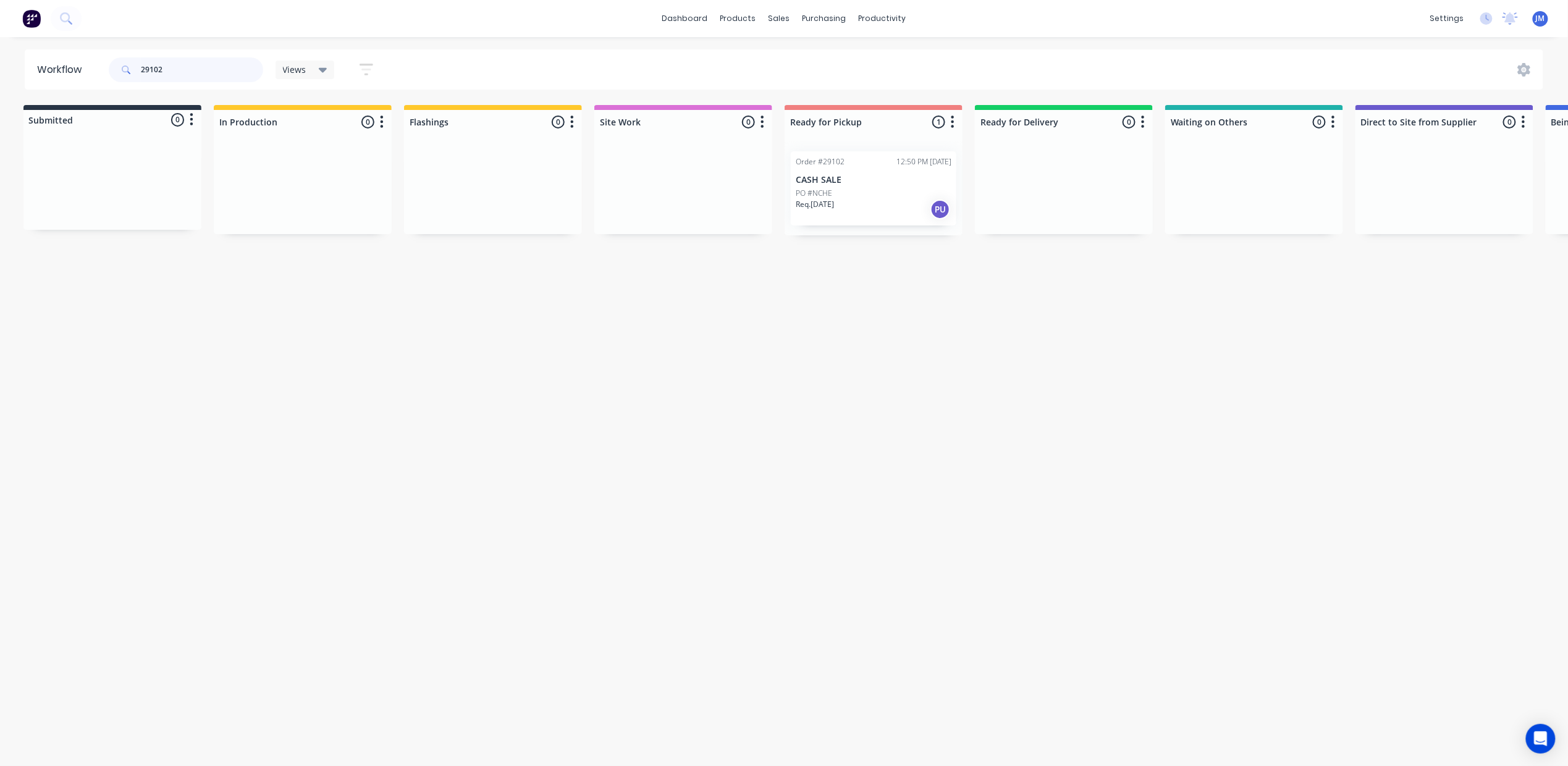
click at [194, 62] on input "29102" at bounding box center [202, 70] width 122 height 24
click at [194, 63] on input "29102" at bounding box center [202, 70] width 122 height 24
click at [79, 167] on div "Order #29080 08:13 AM [DATE] CASH SALE PO # Req. [DATE] PU" at bounding box center [116, 184] width 166 height 74
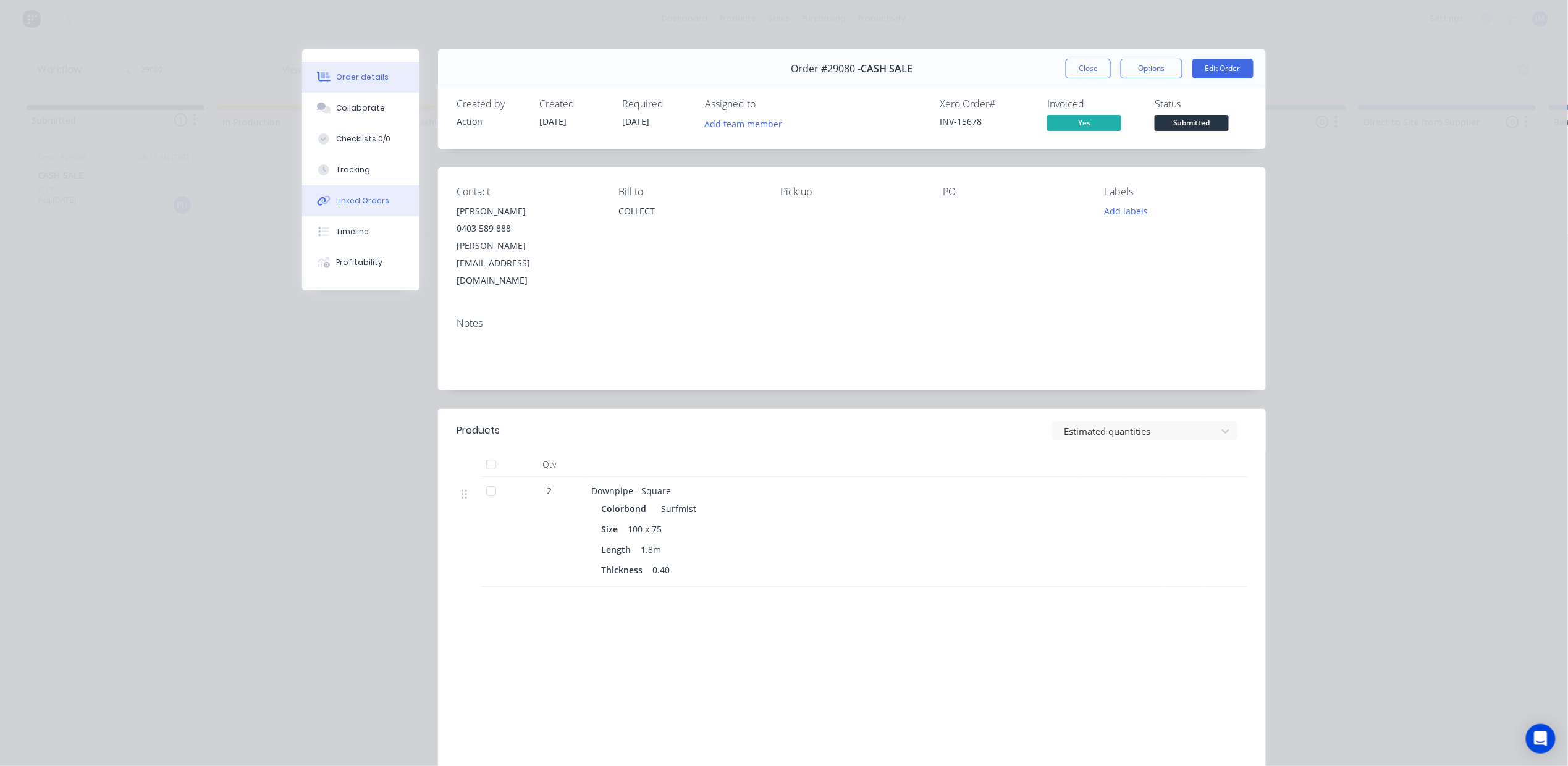
click at [373, 201] on div "Linked Orders" at bounding box center [363, 200] width 53 height 11
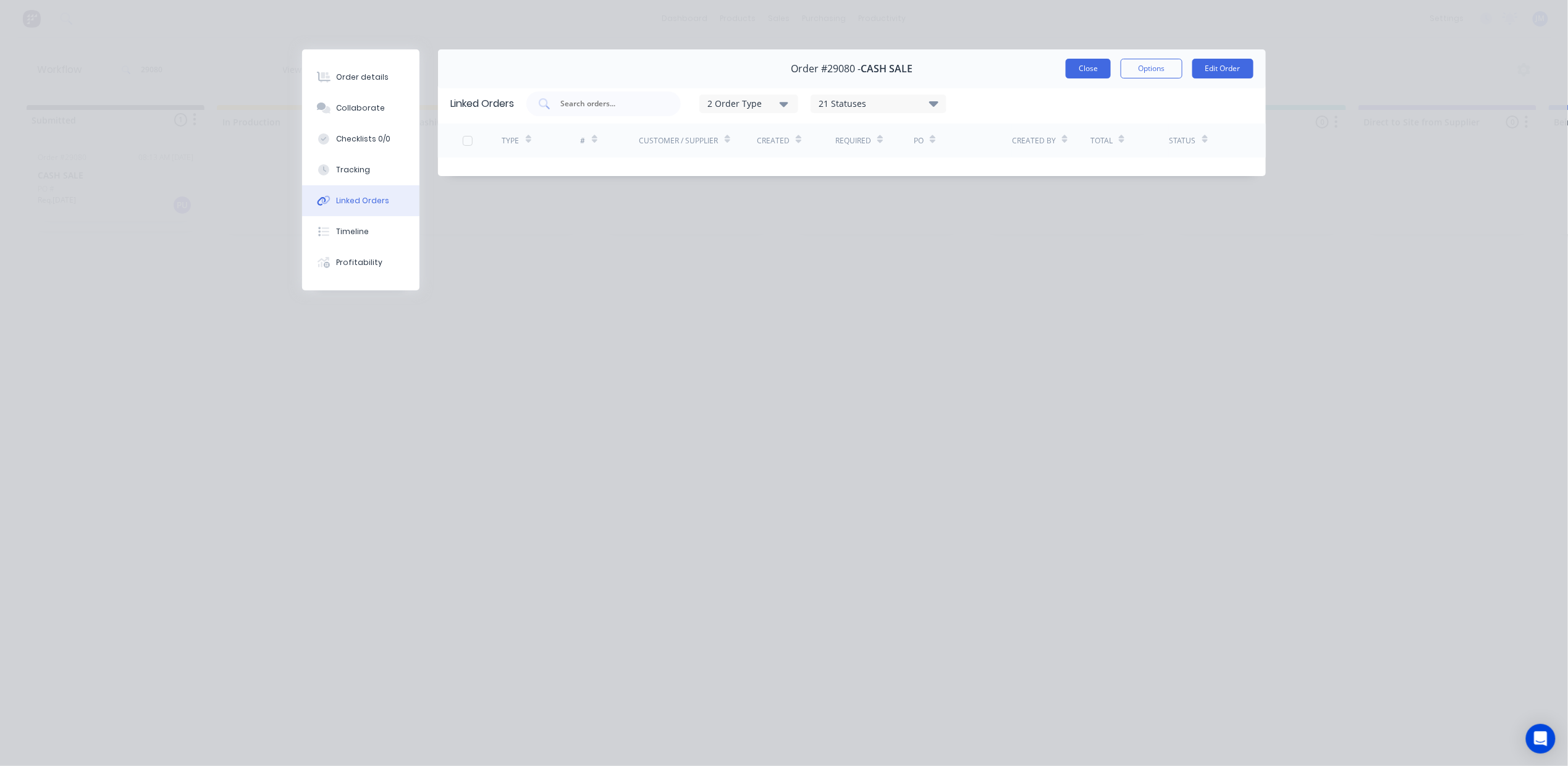
click at [1089, 70] on button "Close" at bounding box center [1088, 69] width 45 height 20
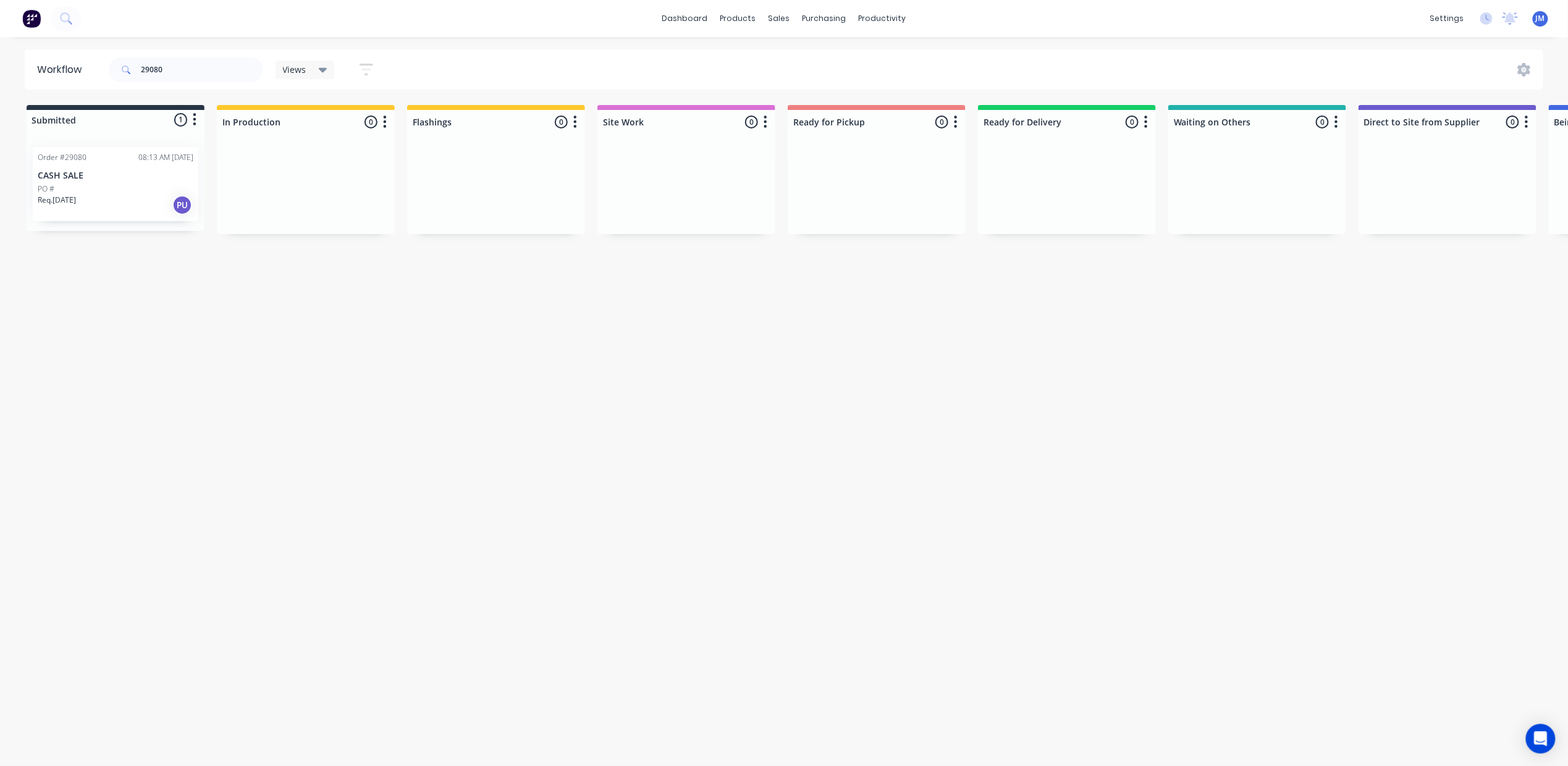
click at [116, 184] on div "PO #" at bounding box center [116, 189] width 156 height 11
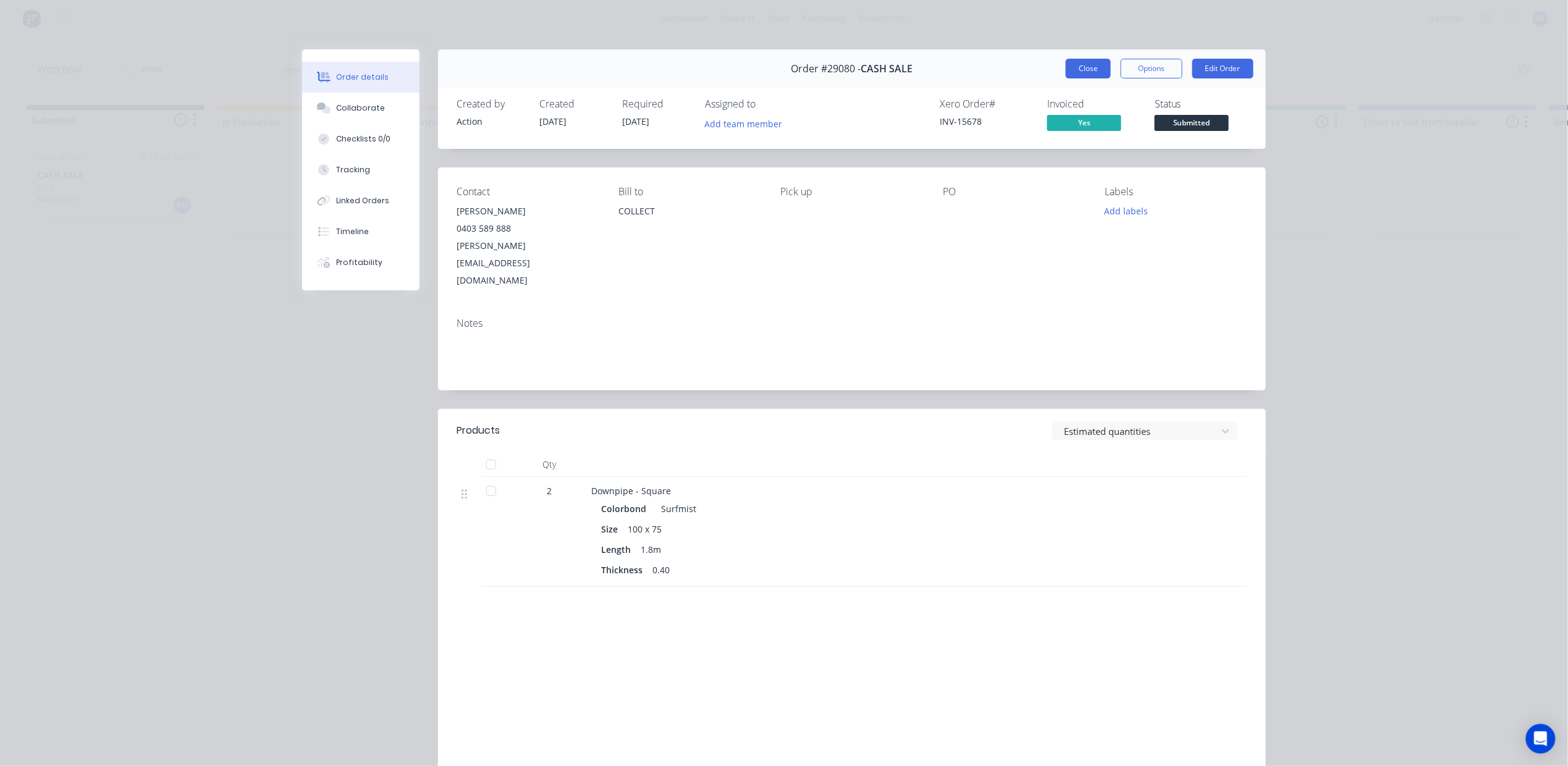
click at [1066, 60] on button "Close" at bounding box center [1088, 69] width 45 height 20
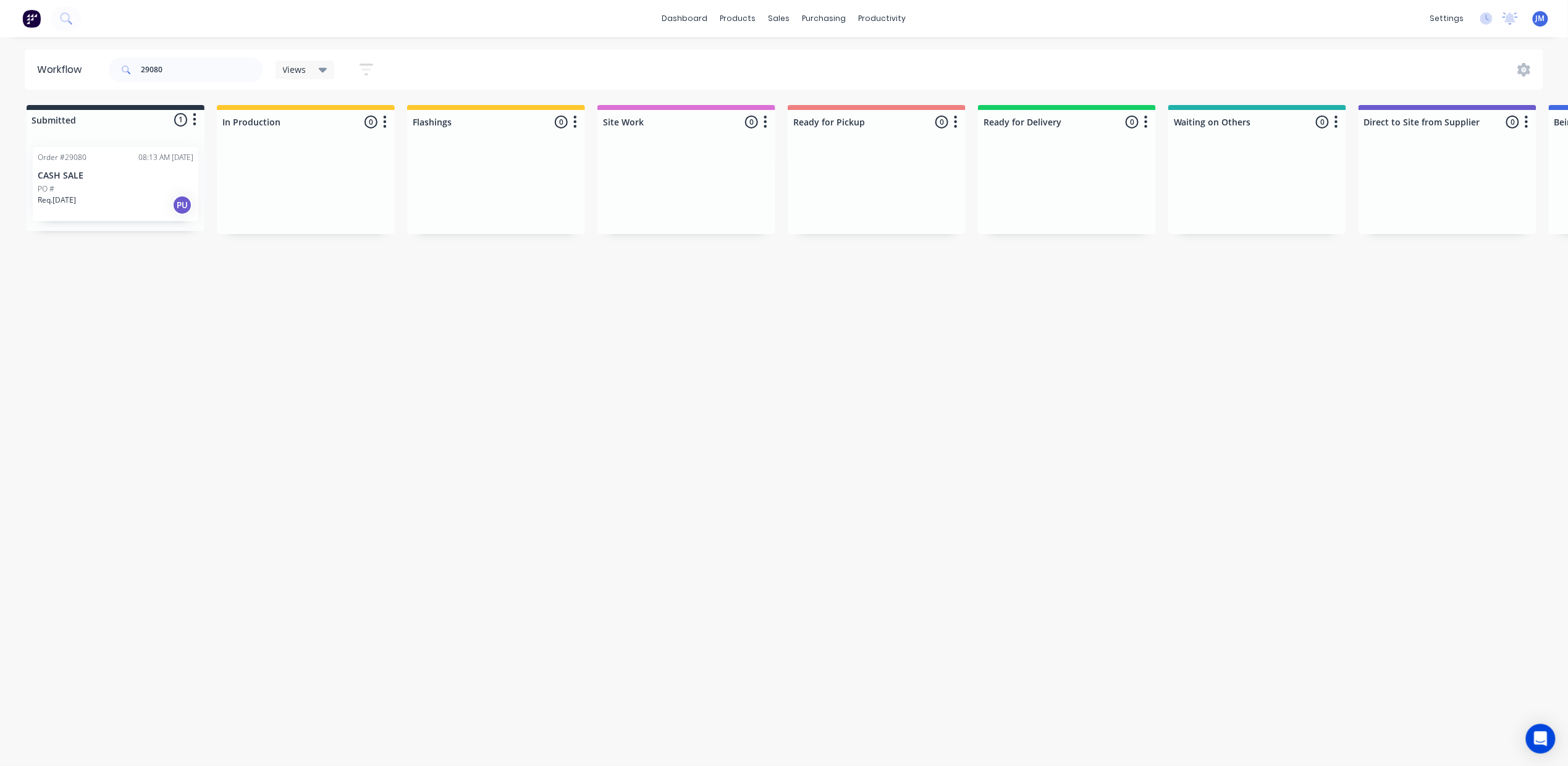
click at [131, 197] on div "Req. [DATE] PU" at bounding box center [116, 205] width 156 height 21
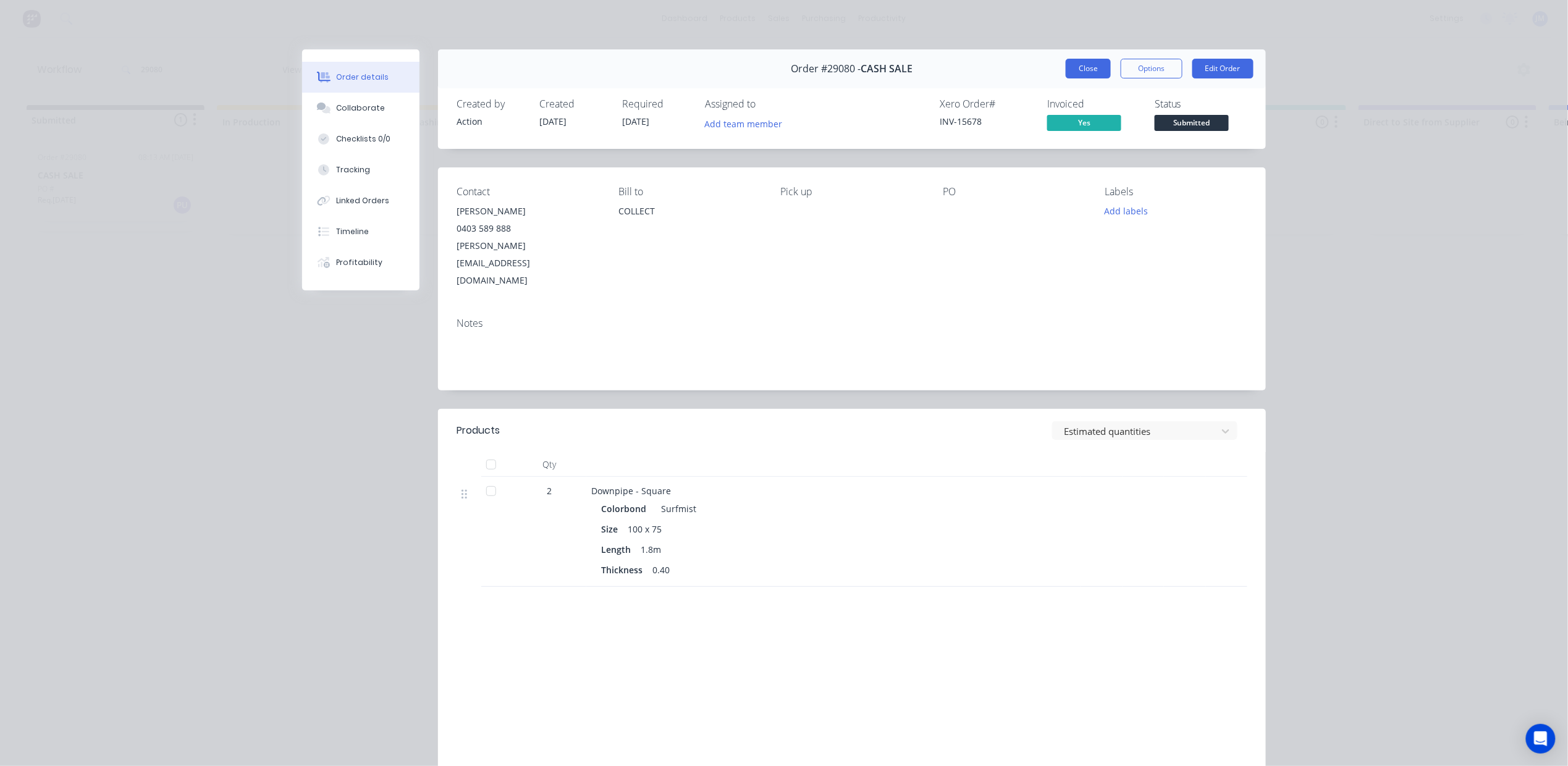
click at [1089, 72] on button "Close" at bounding box center [1088, 69] width 45 height 20
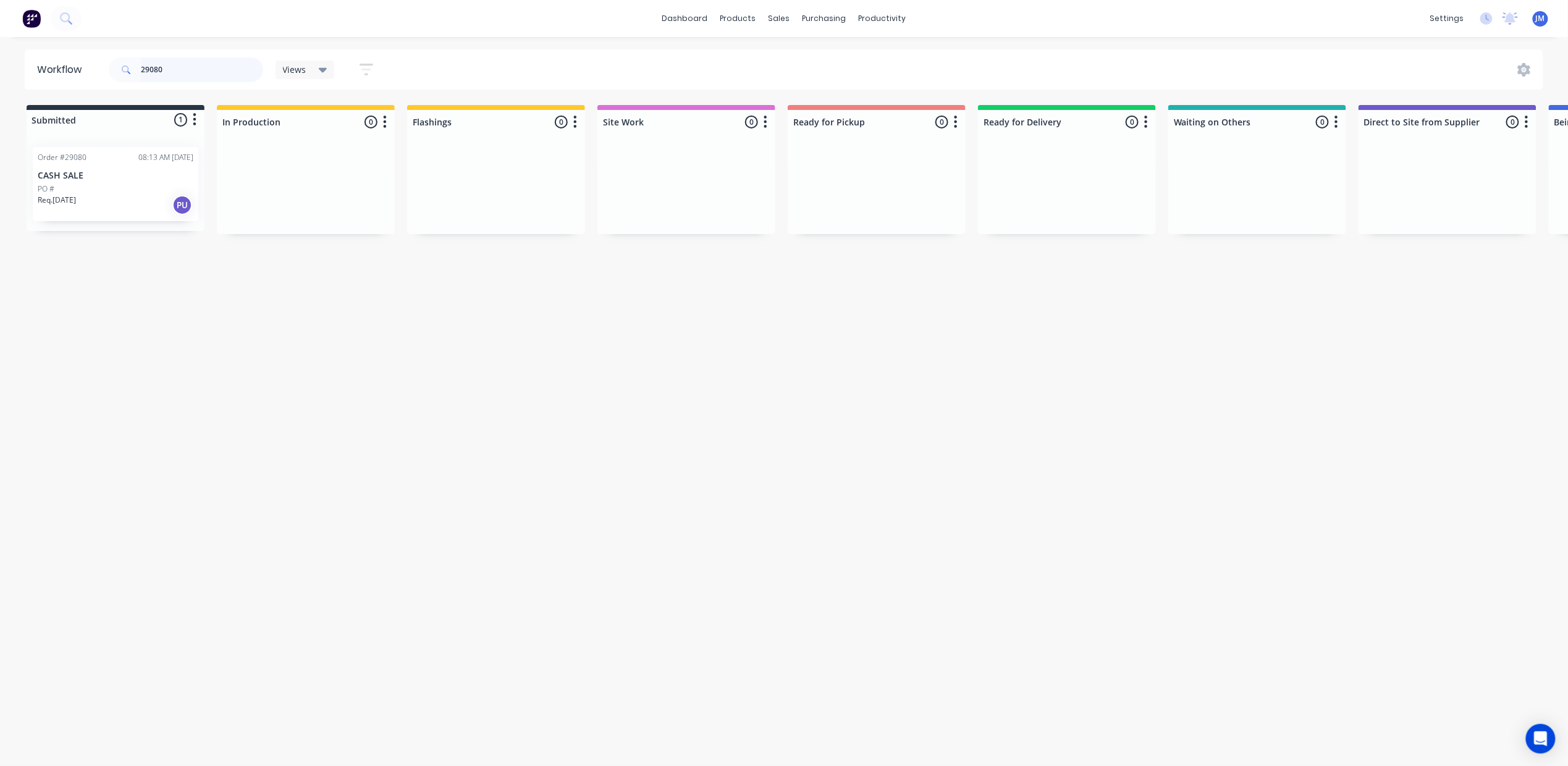
click at [184, 62] on input "29080" at bounding box center [202, 70] width 122 height 24
click at [835, 213] on div "Req. [DATE] PU" at bounding box center [876, 209] width 156 height 21
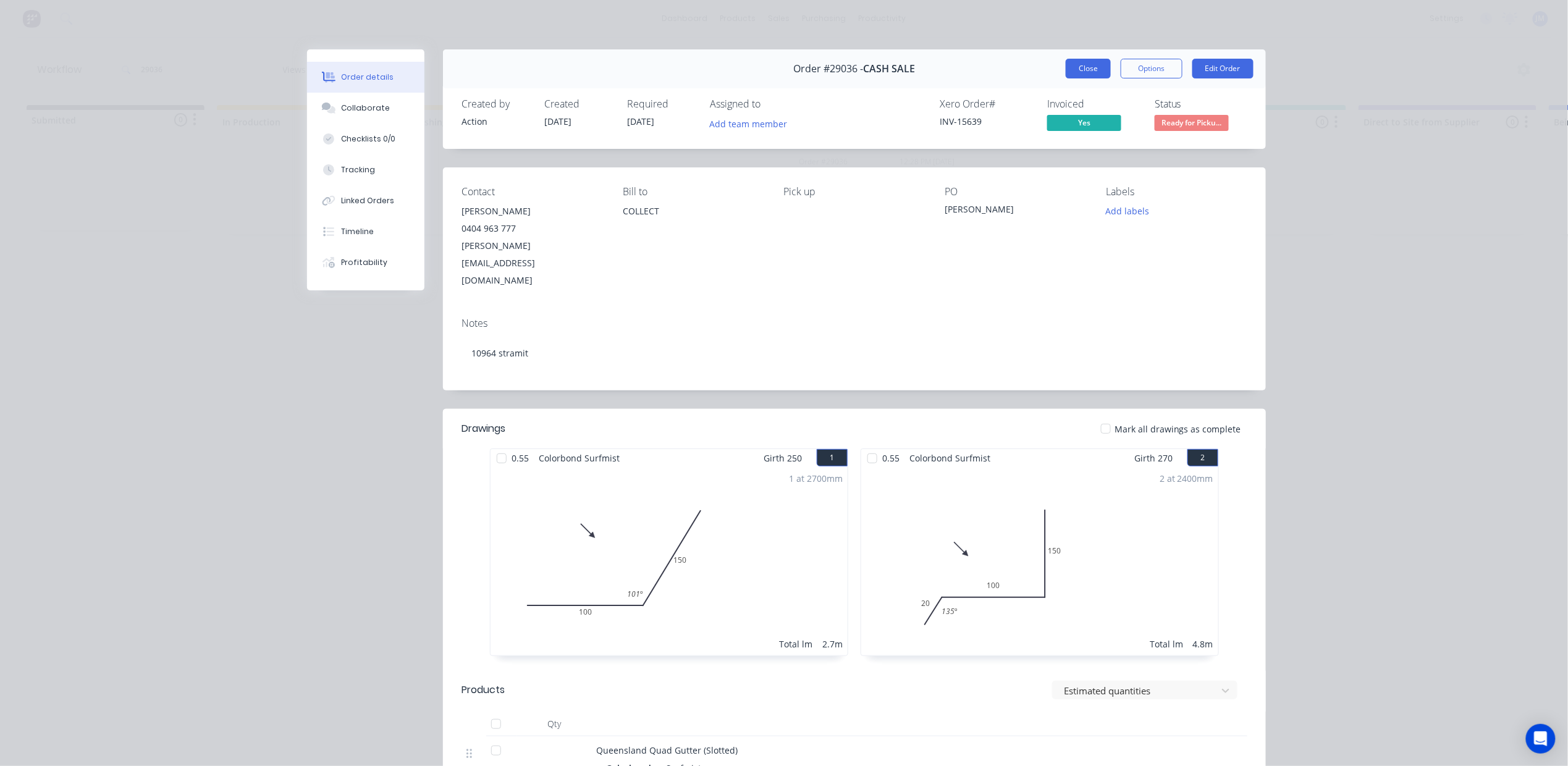
click at [1089, 75] on button "Close" at bounding box center [1088, 69] width 45 height 20
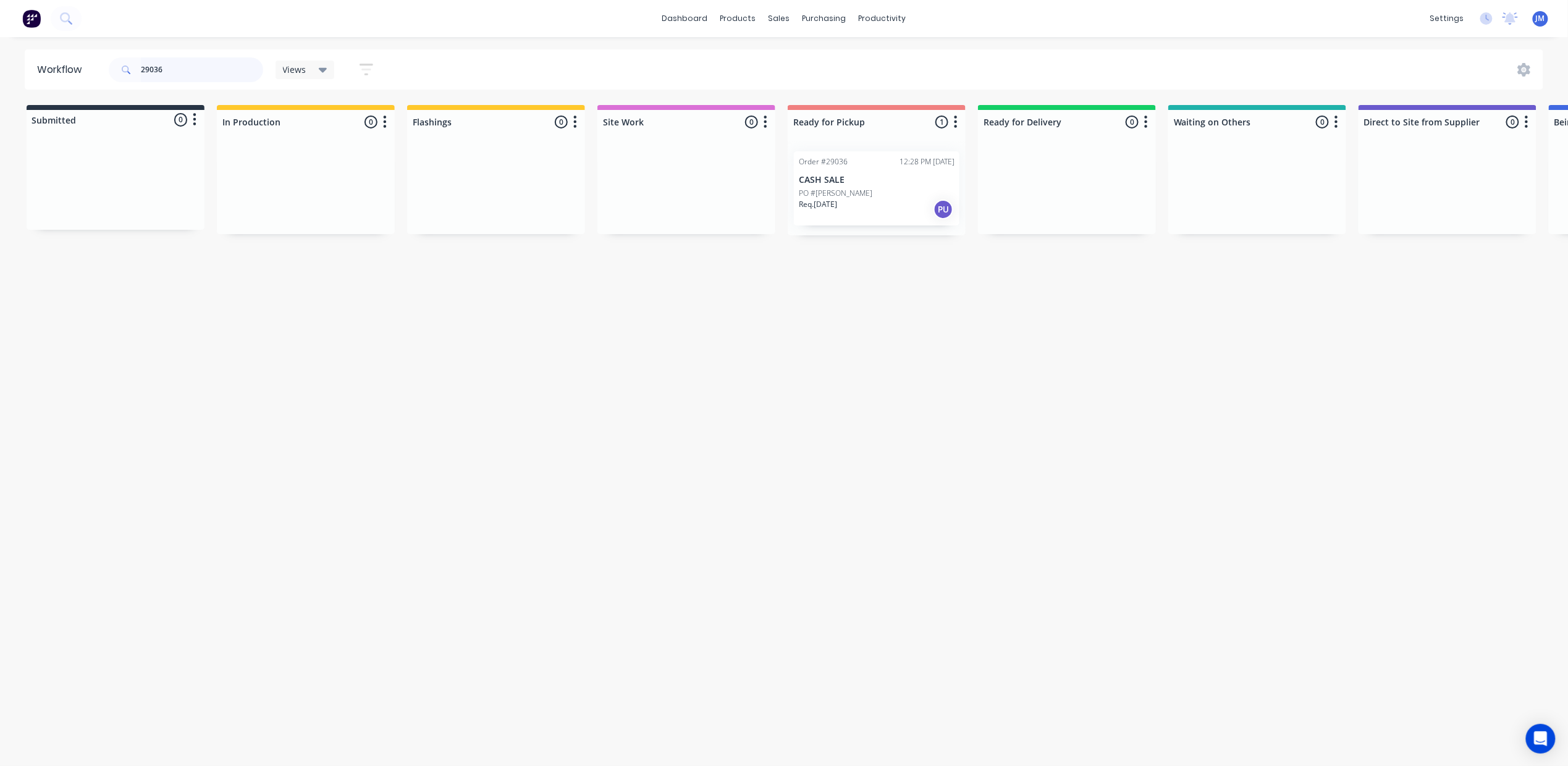
click at [233, 65] on input "29036" at bounding box center [202, 70] width 122 height 24
click at [844, 215] on div "Req. [DATE] PU" at bounding box center [876, 209] width 156 height 21
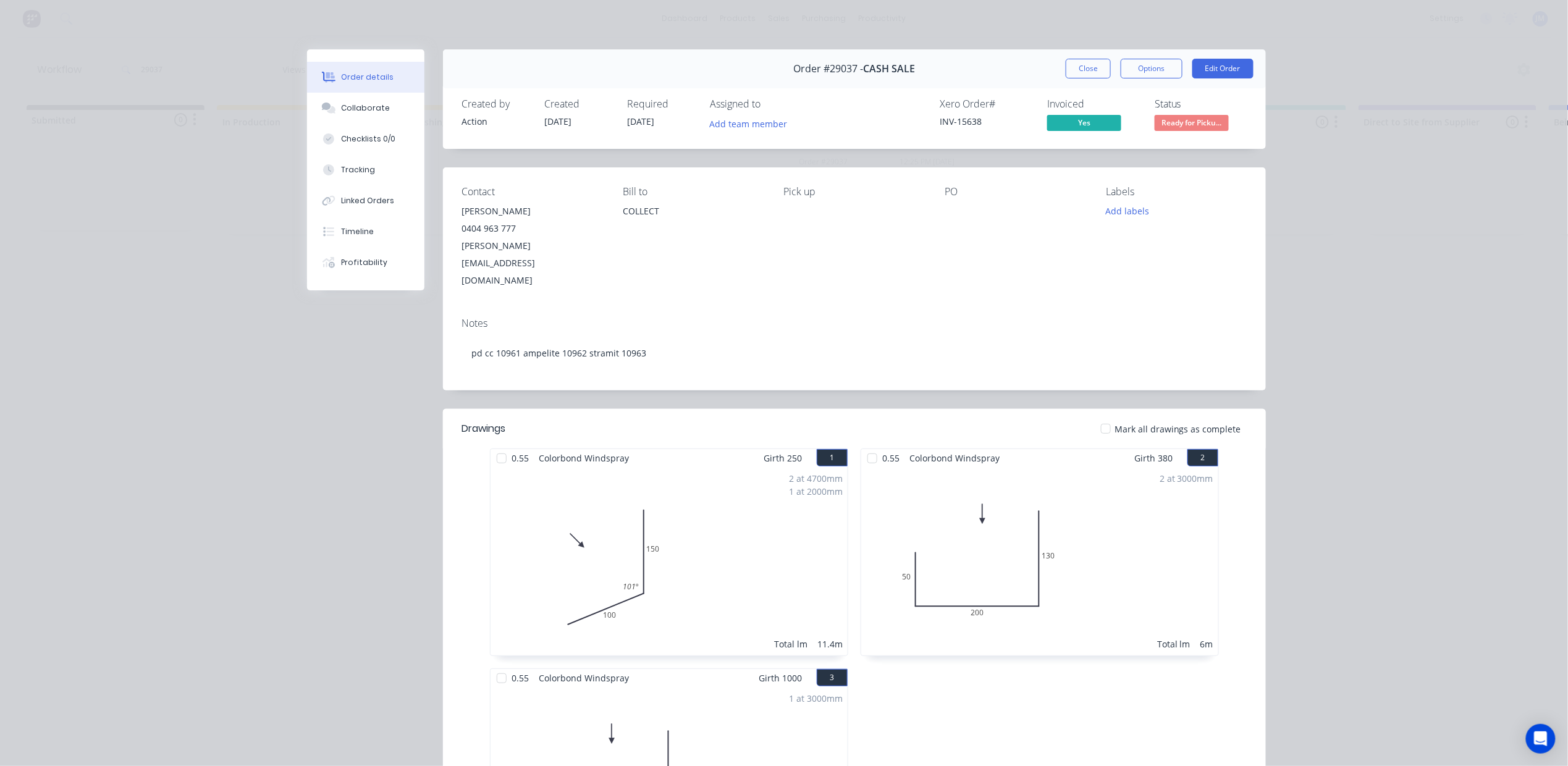
drag, startPoint x: 1068, startPoint y: 67, endPoint x: 1064, endPoint y: 87, distance: 20.4
click at [1070, 67] on button "Close" at bounding box center [1088, 69] width 45 height 20
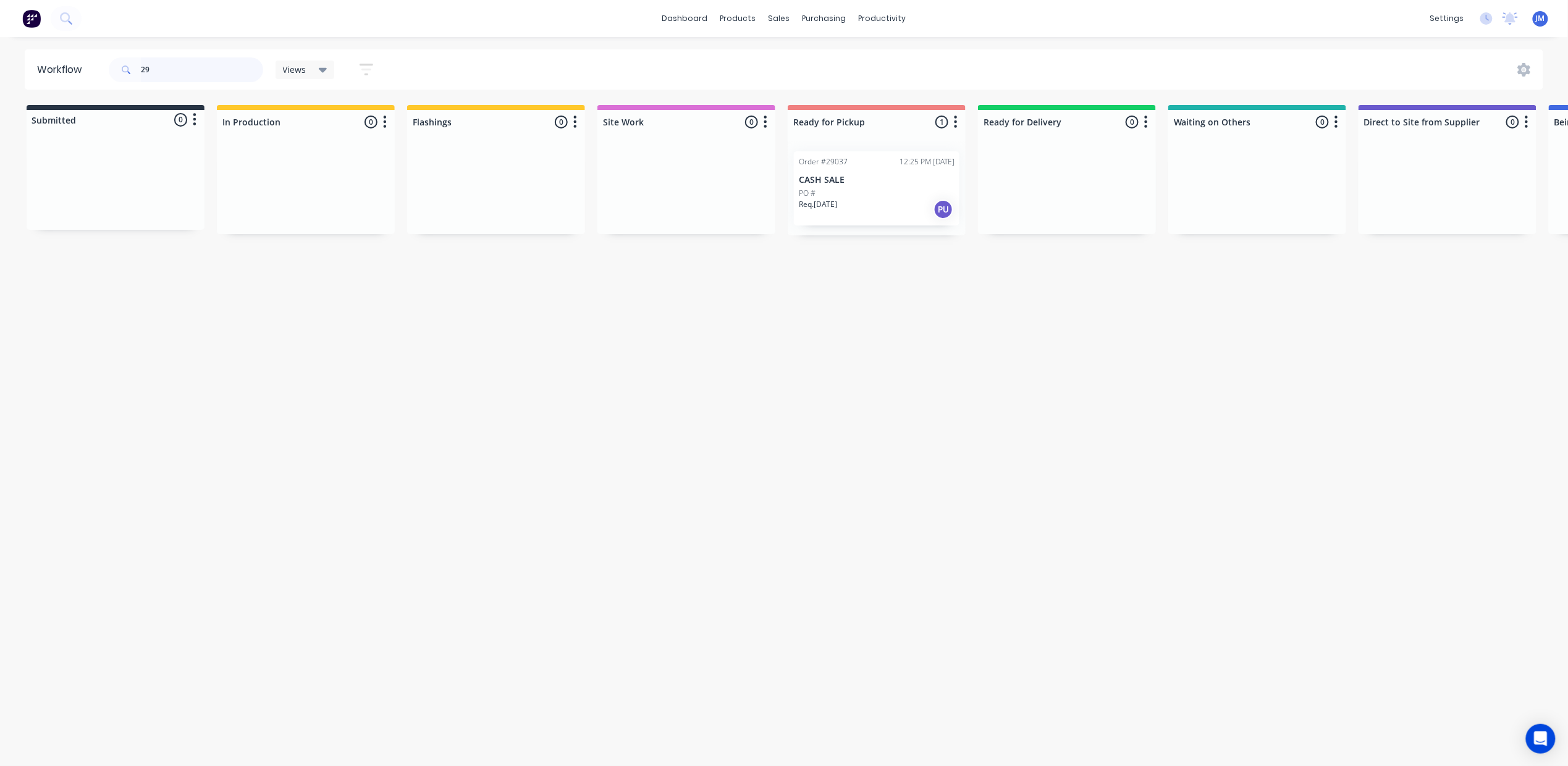
type input "2"
click at [1100, 308] on div "Mark as Delivered" at bounding box center [1109, 305] width 124 height 25
click at [181, 65] on input "29019" at bounding box center [202, 70] width 122 height 24
drag, startPoint x: 1200, startPoint y: 187, endPoint x: 873, endPoint y: 181, distance: 327.1
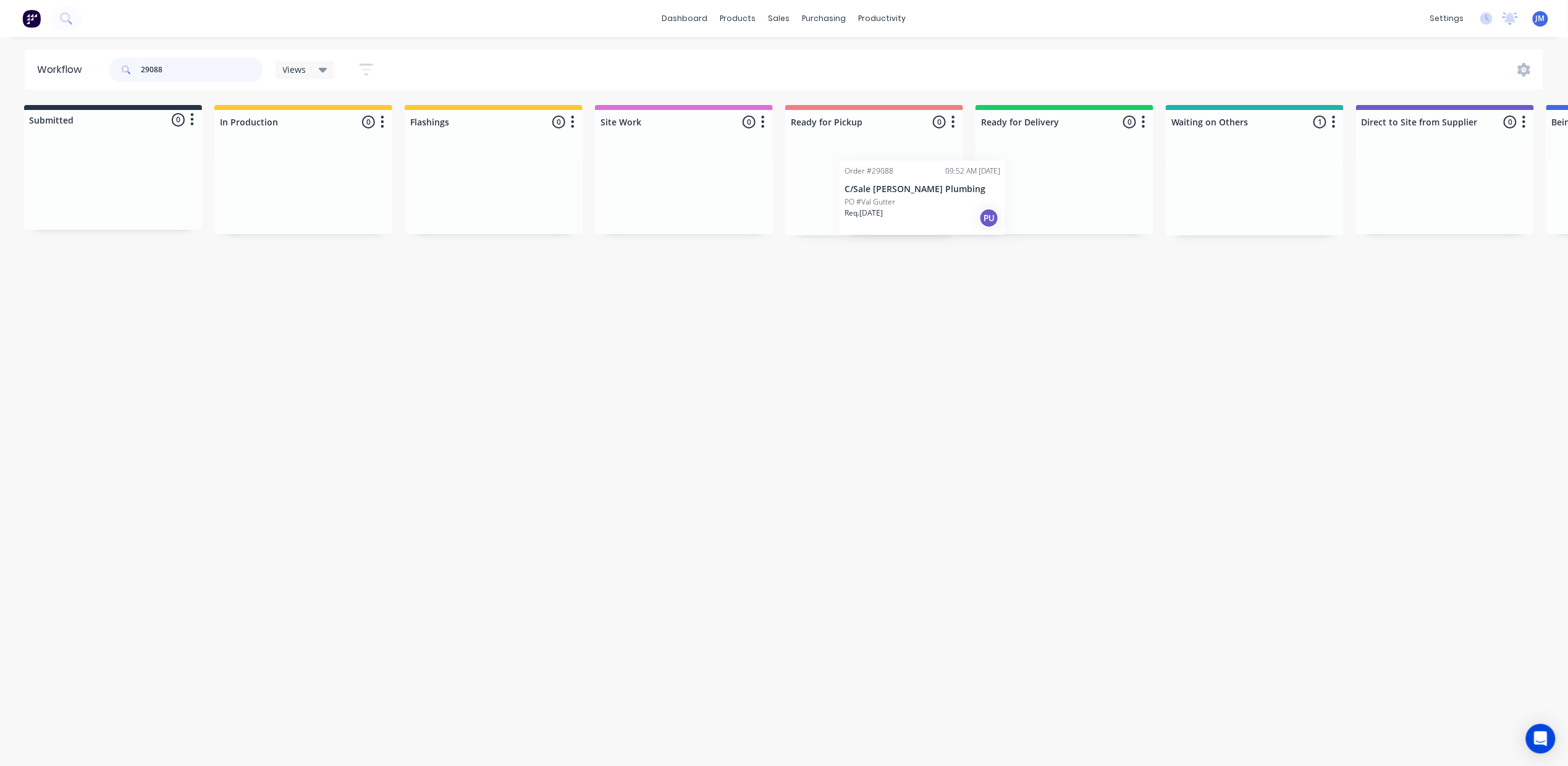
click at [872, 185] on div "Submitted 0 Status colour #273444 hex #273444 Save Cancel Summaries Total order…" at bounding box center [1108, 170] width 2239 height 131
drag, startPoint x: 1206, startPoint y: 195, endPoint x: 777, endPoint y: 214, distance: 429.4
click at [777, 214] on div "Submitted 0 Status colour #273444 hex #273444 Save Cancel Summaries Total order…" at bounding box center [1107, 170] width 2239 height 131
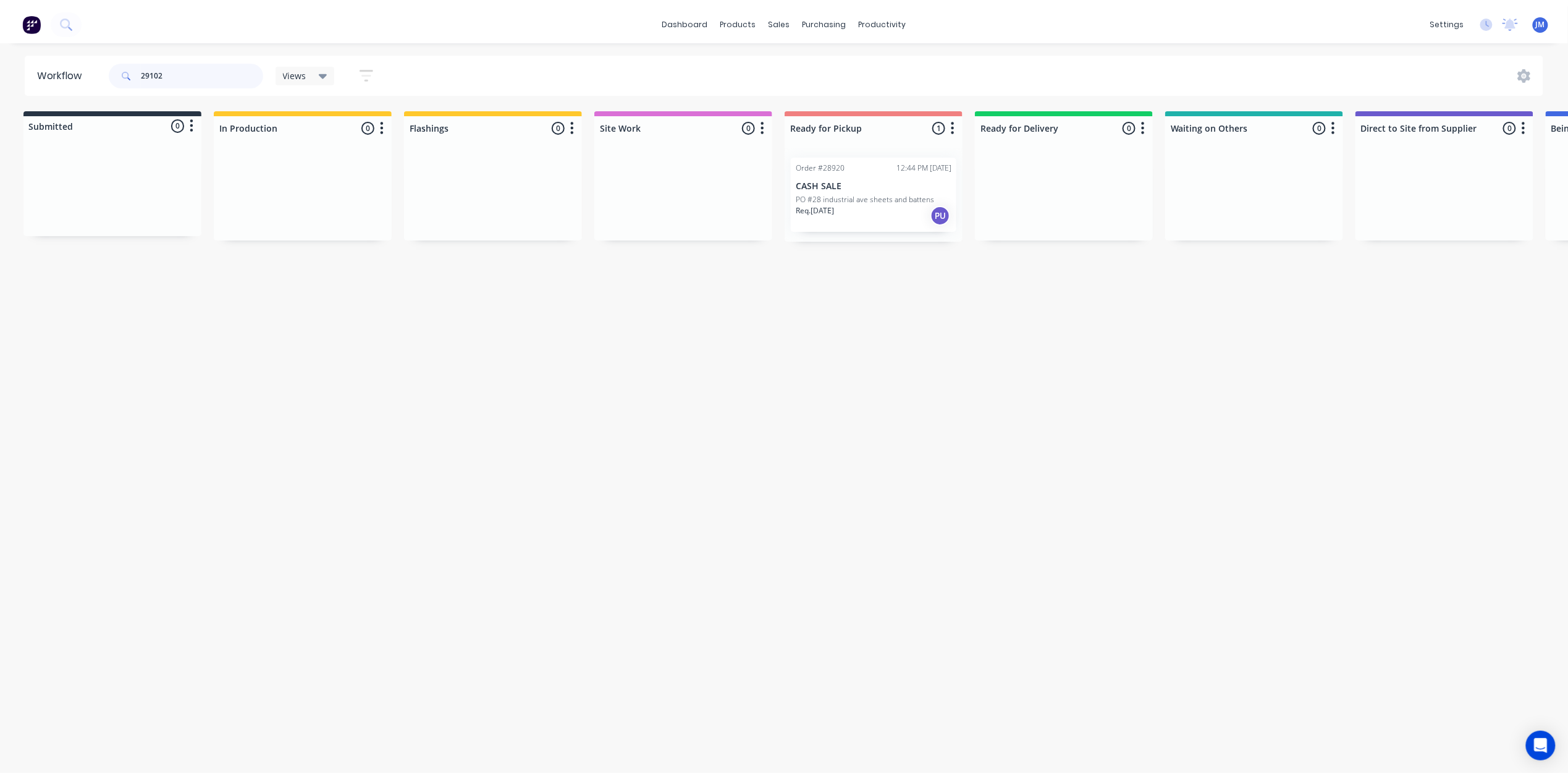
scroll to position [0, 0]
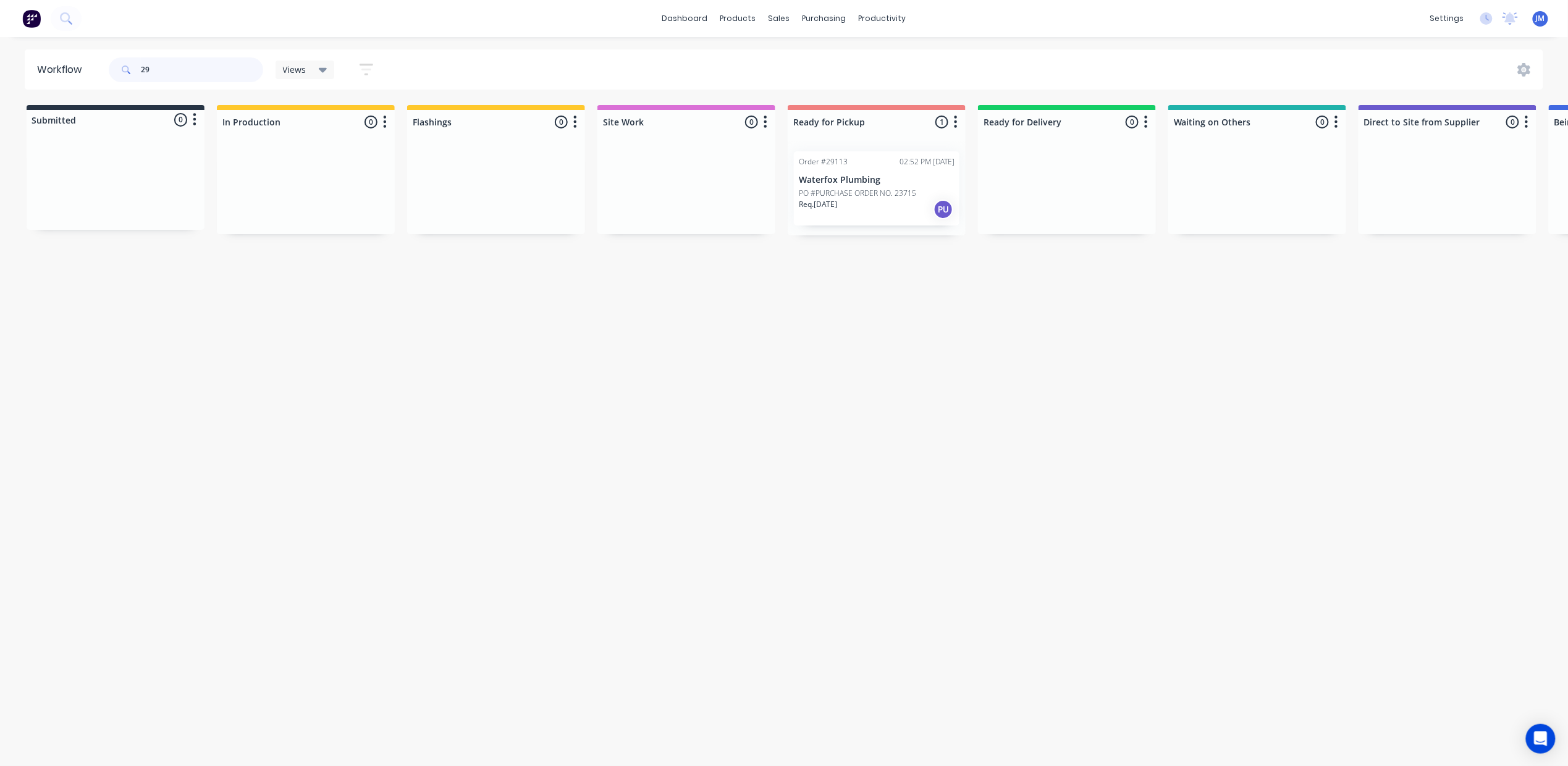
type input "2"
type input "29126"
click at [840, 62] on div "Purchase Orders" at bounding box center [864, 59] width 65 height 11
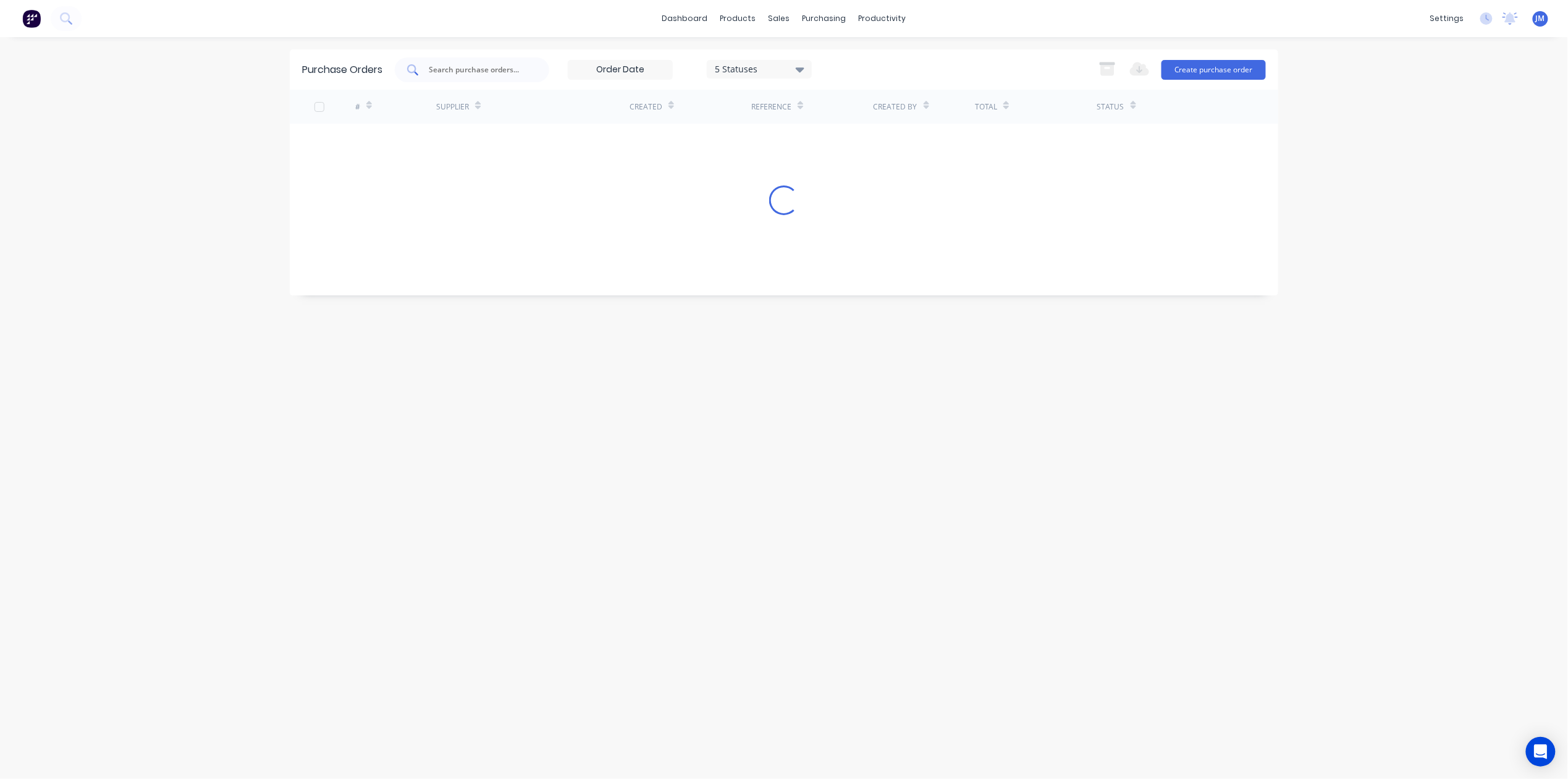
click at [459, 74] on input "text" at bounding box center [479, 70] width 103 height 12
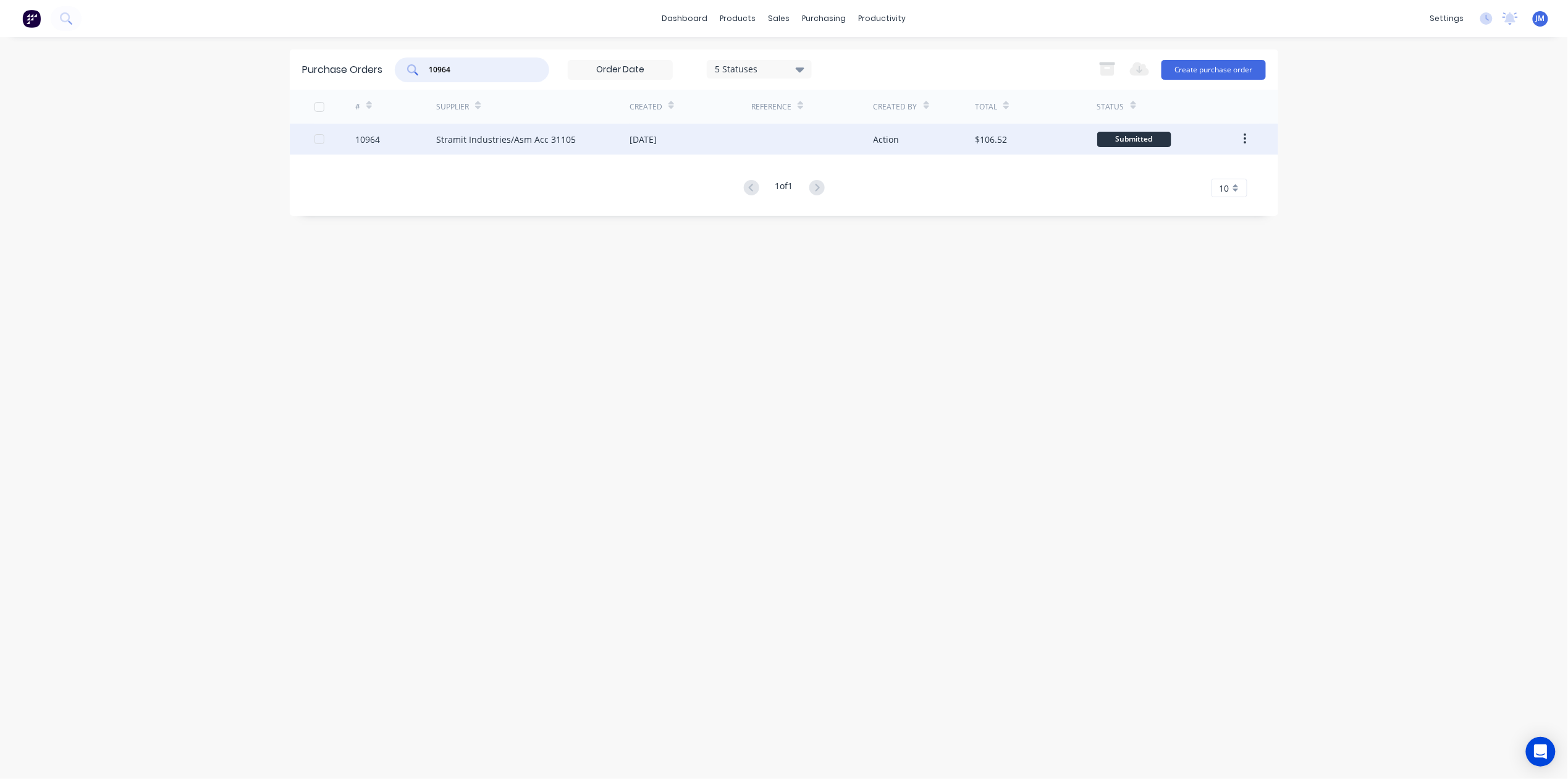
type input "10964"
click at [715, 146] on div "[DATE]" at bounding box center [690, 139] width 122 height 31
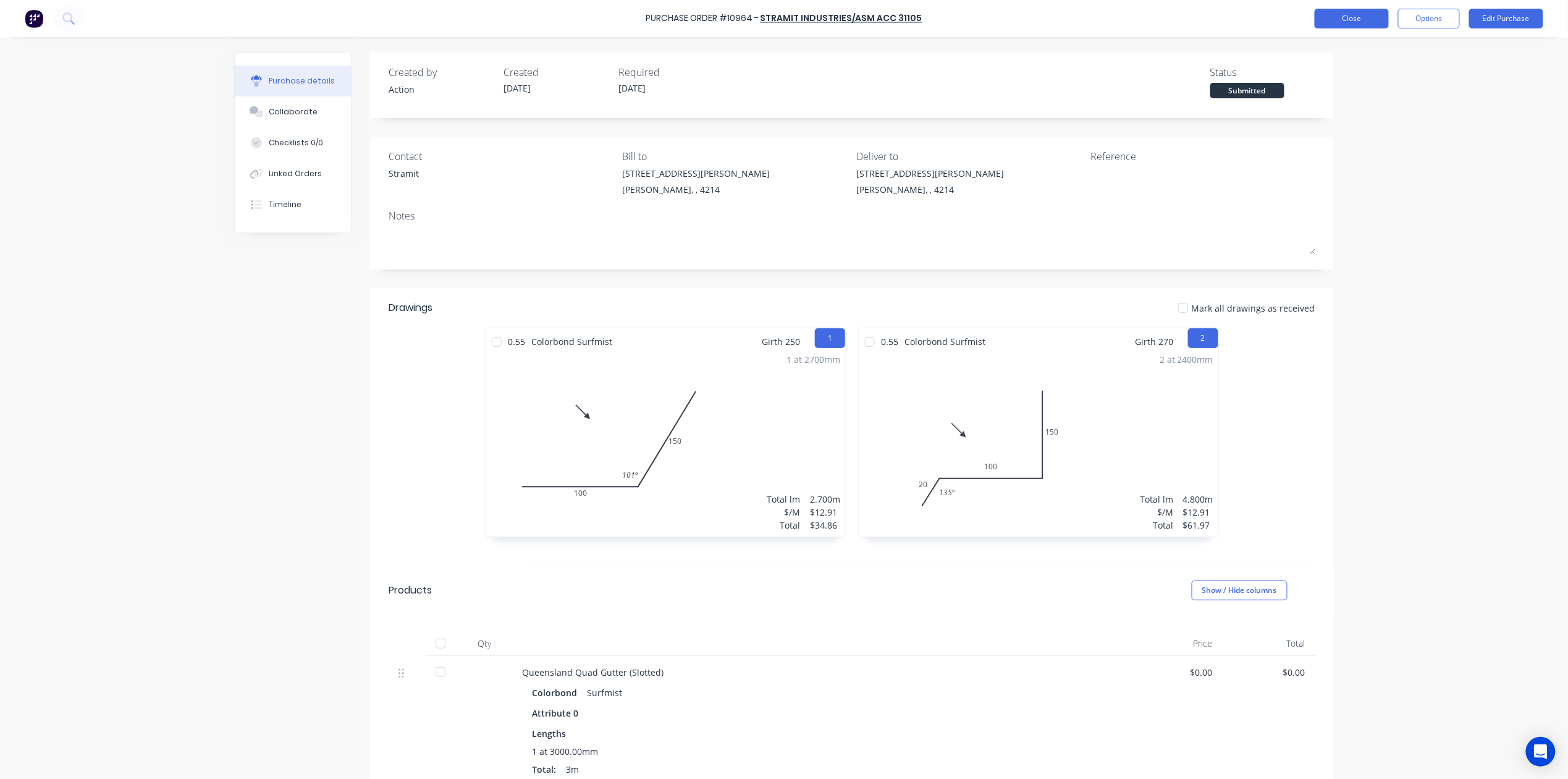
click at [1356, 15] on button "Close" at bounding box center [1351, 19] width 74 height 20
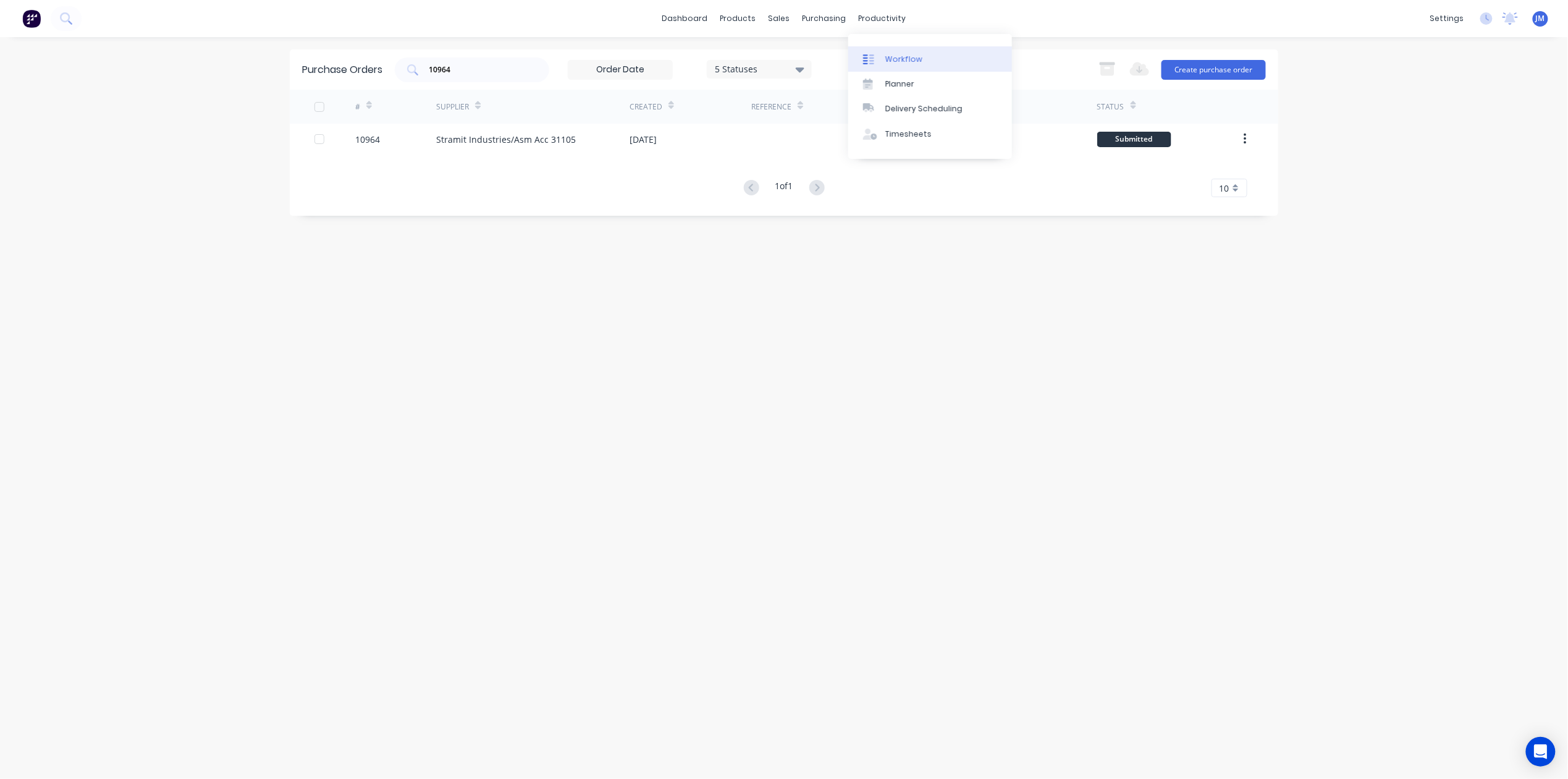
click at [893, 54] on div "Workflow" at bounding box center [903, 59] width 37 height 11
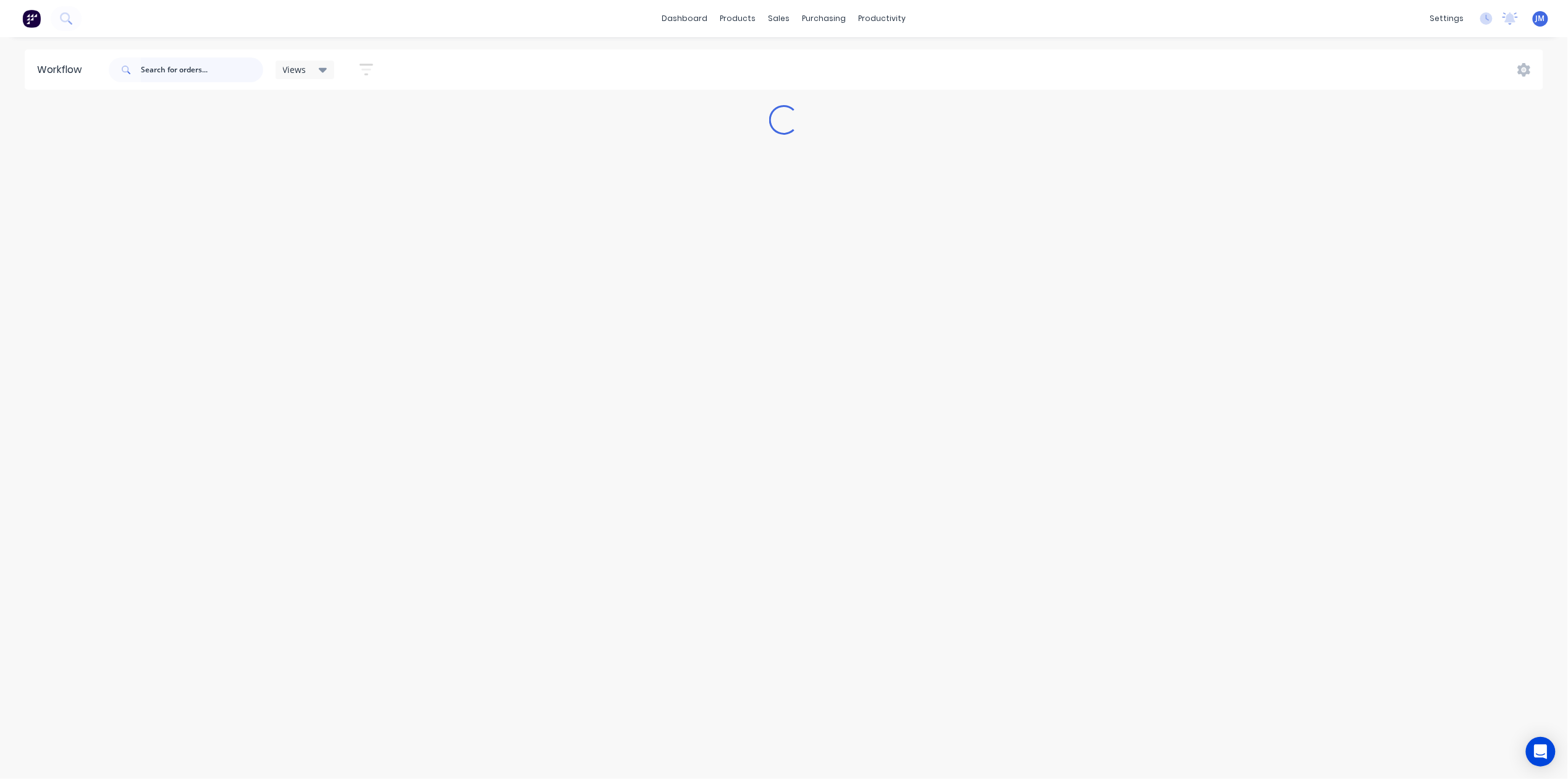
click at [182, 57] on input "text" at bounding box center [202, 70] width 122 height 24
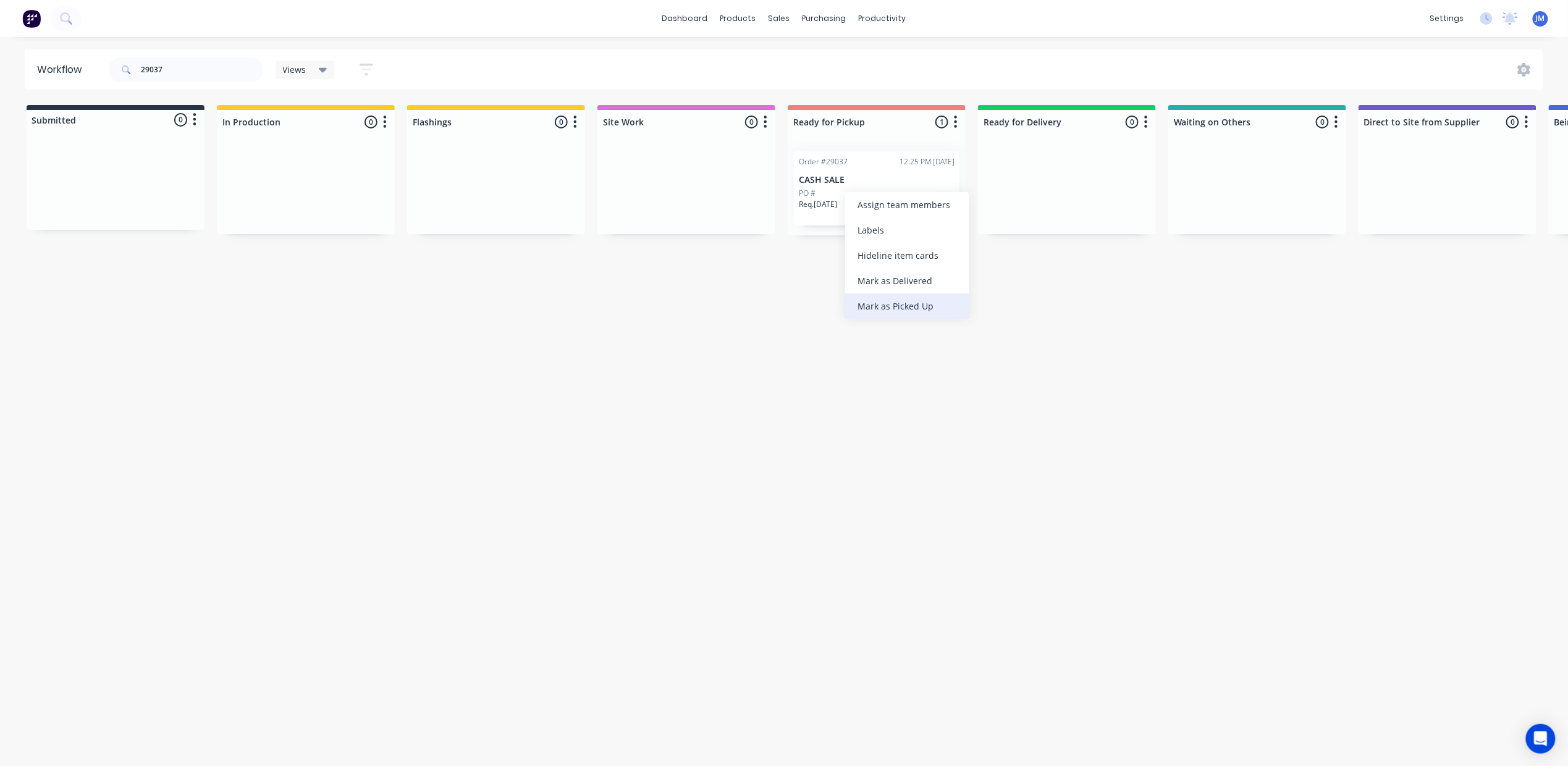
click at [914, 309] on div "Mark as Picked Up" at bounding box center [907, 306] width 124 height 25
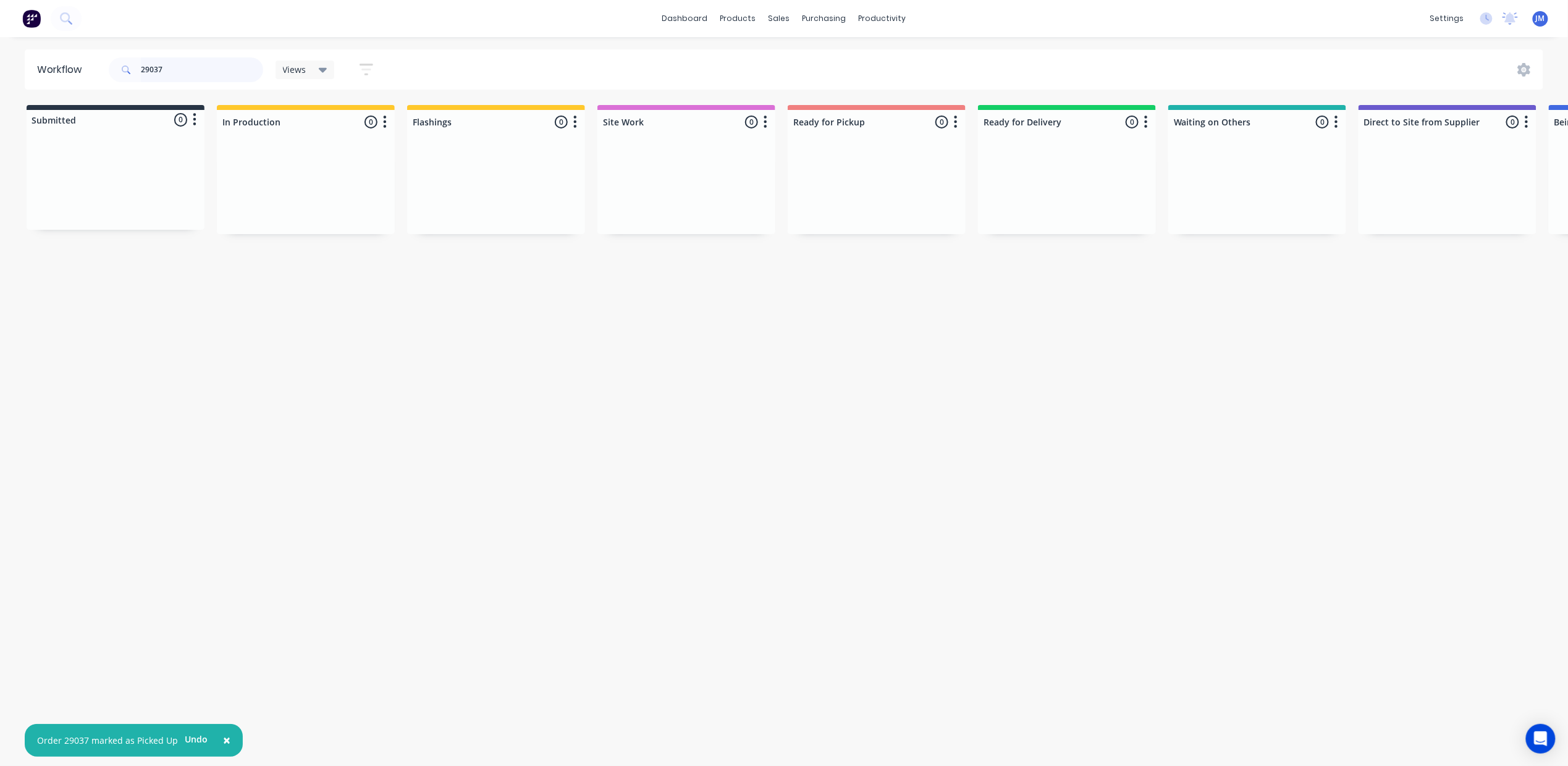
click at [179, 74] on input "29037" at bounding box center [202, 70] width 122 height 24
type input "2"
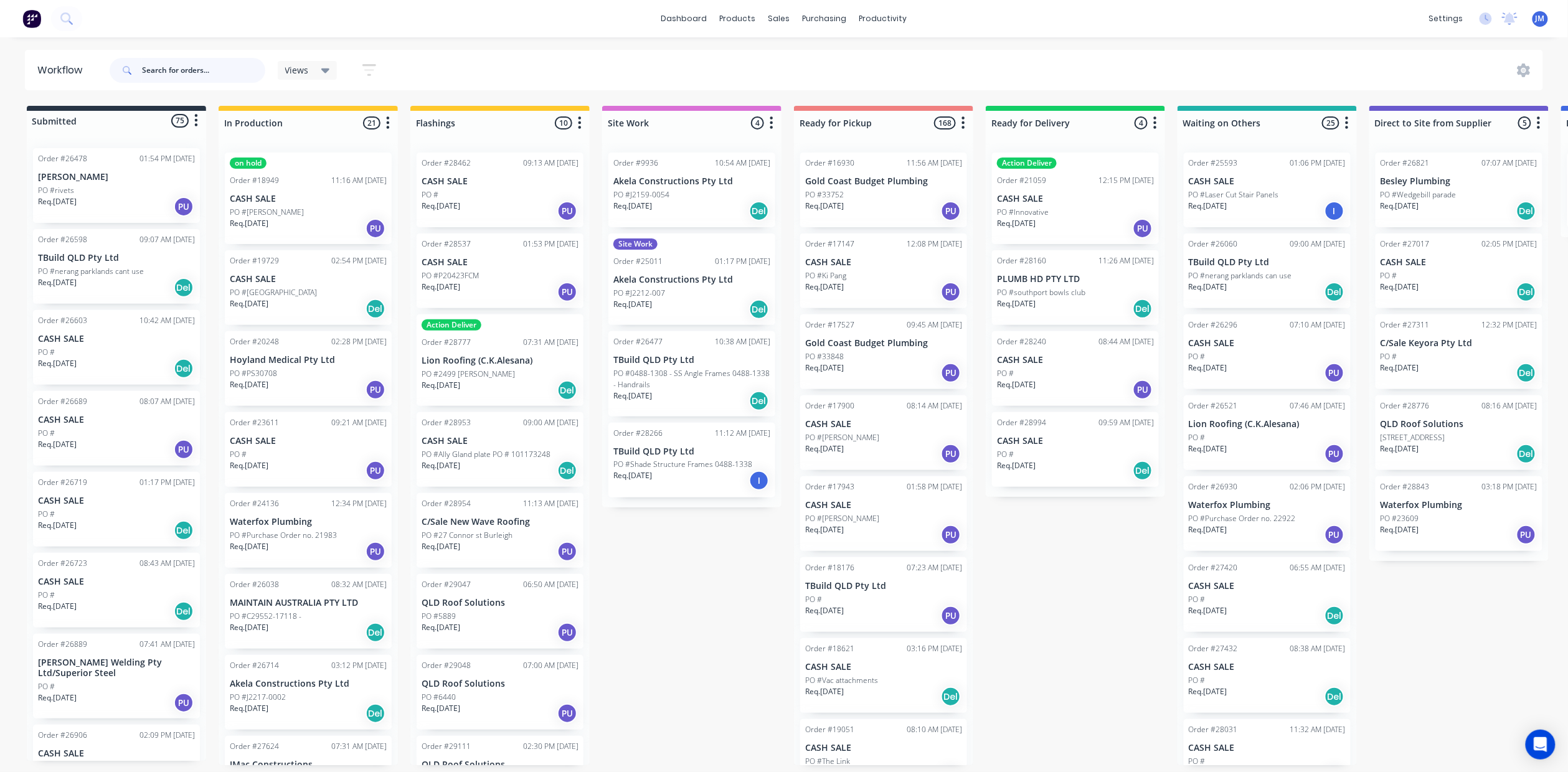
click at [185, 74] on input "text" at bounding box center [203, 70] width 123 height 25
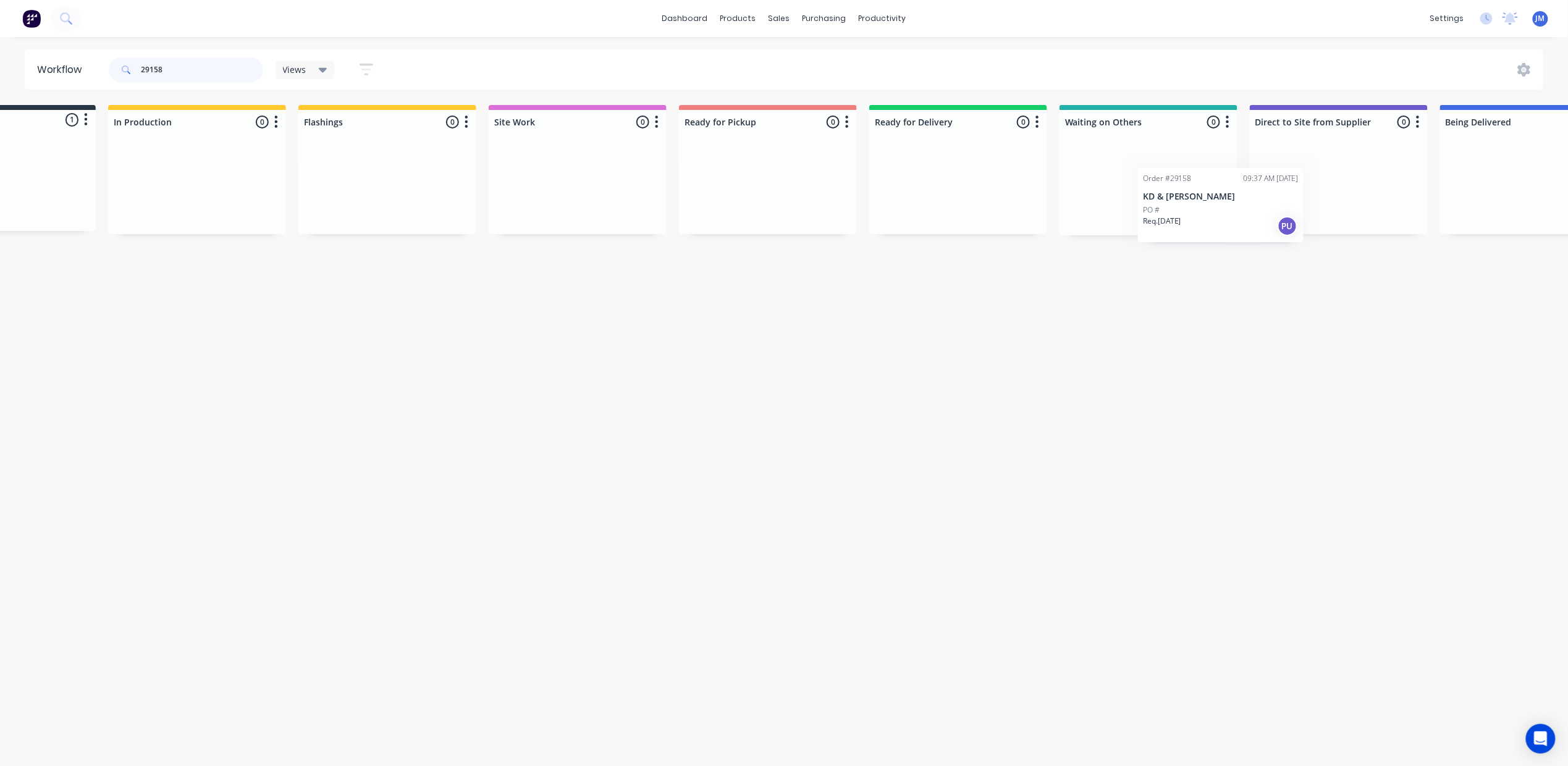
scroll to position [0, 109]
drag, startPoint x: 128, startPoint y: 193, endPoint x: 1173, endPoint y: 204, distance: 1045.1
click at [1173, 204] on div "Submitted 1 Status colour #273444 hex #273444 Save Cancel Summaries Total order…" at bounding box center [1001, 170] width 2239 height 131
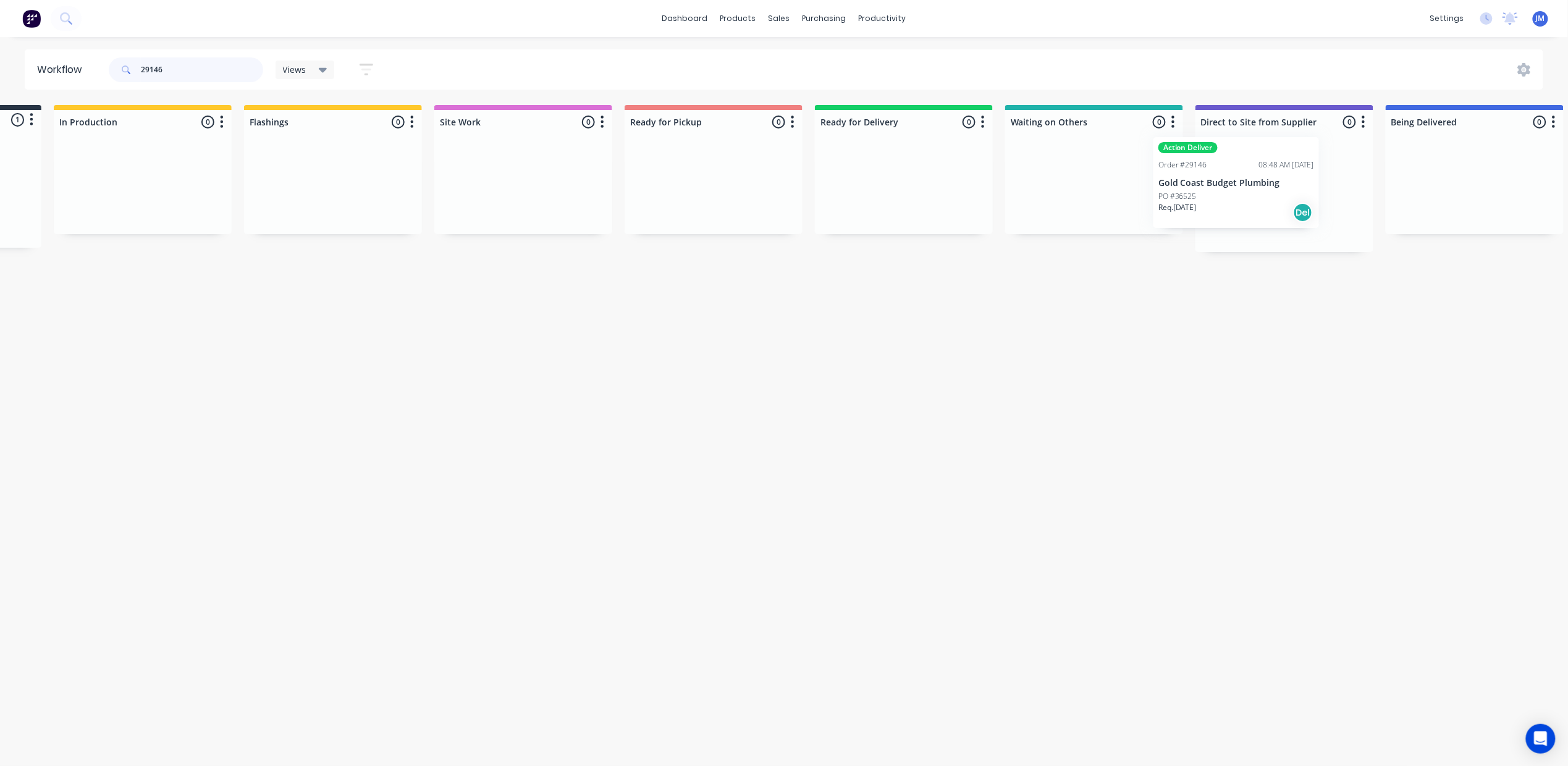
scroll to position [0, 166]
drag, startPoint x: 104, startPoint y: 211, endPoint x: 1055, endPoint y: 200, distance: 951.1
click at [1055, 200] on div "Submitted 1 Status colour #273444 hex #273444 Save Cancel Summaries Total order…" at bounding box center [944, 178] width 2239 height 147
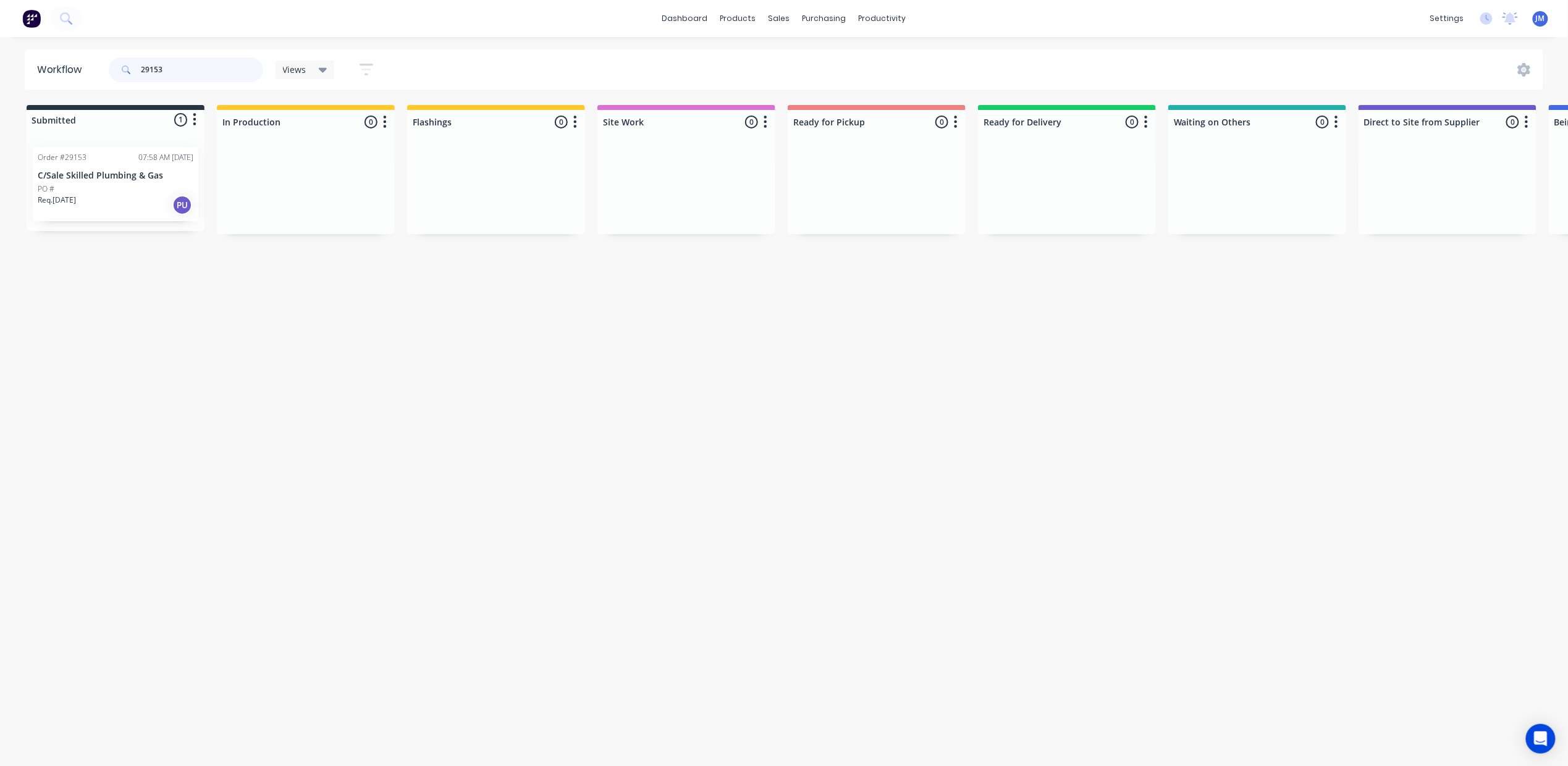
type input "29153"
click at [134, 171] on p "C/Sale Skilled Plumbing & Gas" at bounding box center [116, 176] width 156 height 11
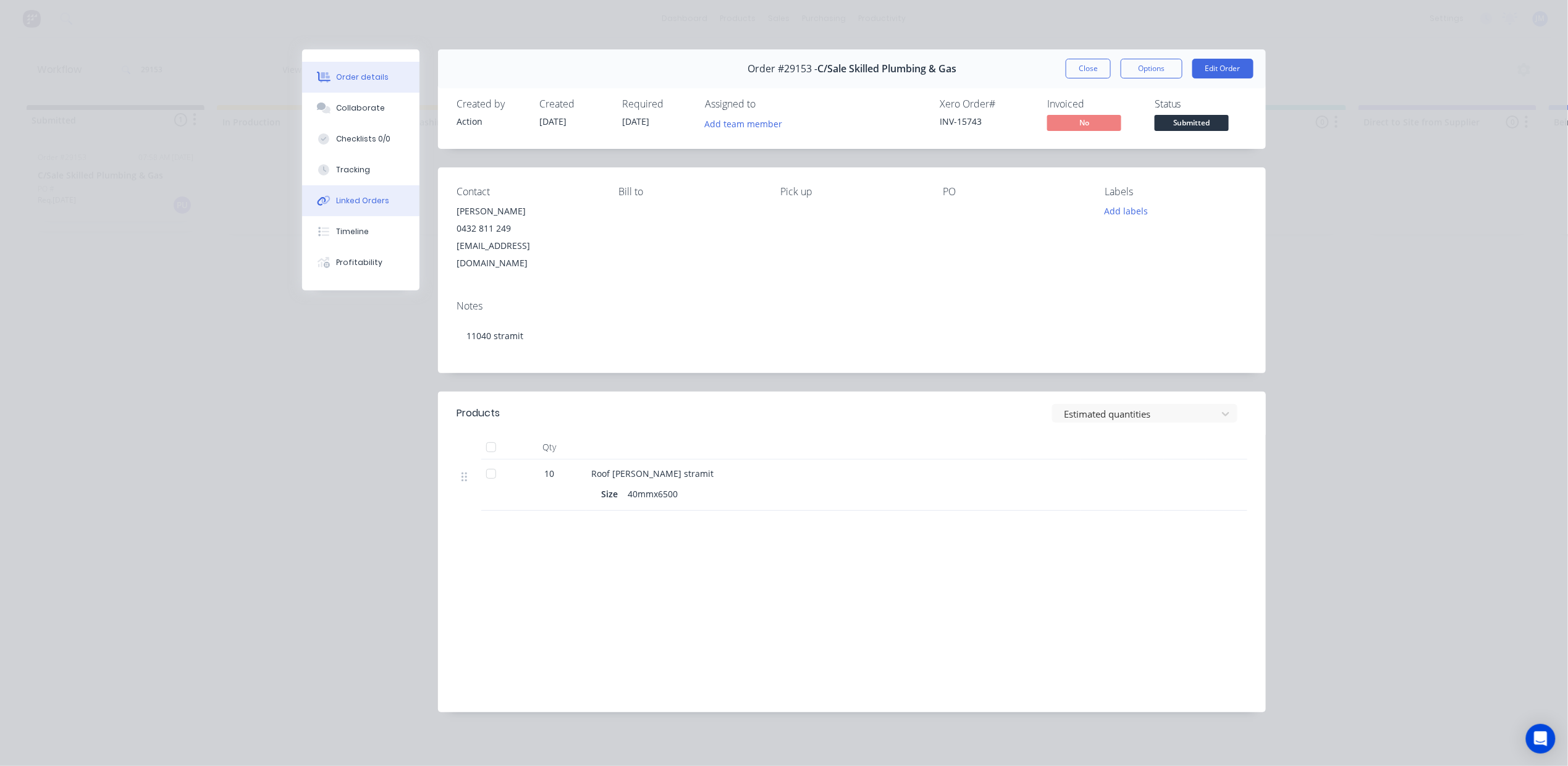
click at [372, 200] on div "Linked Orders" at bounding box center [363, 200] width 53 height 11
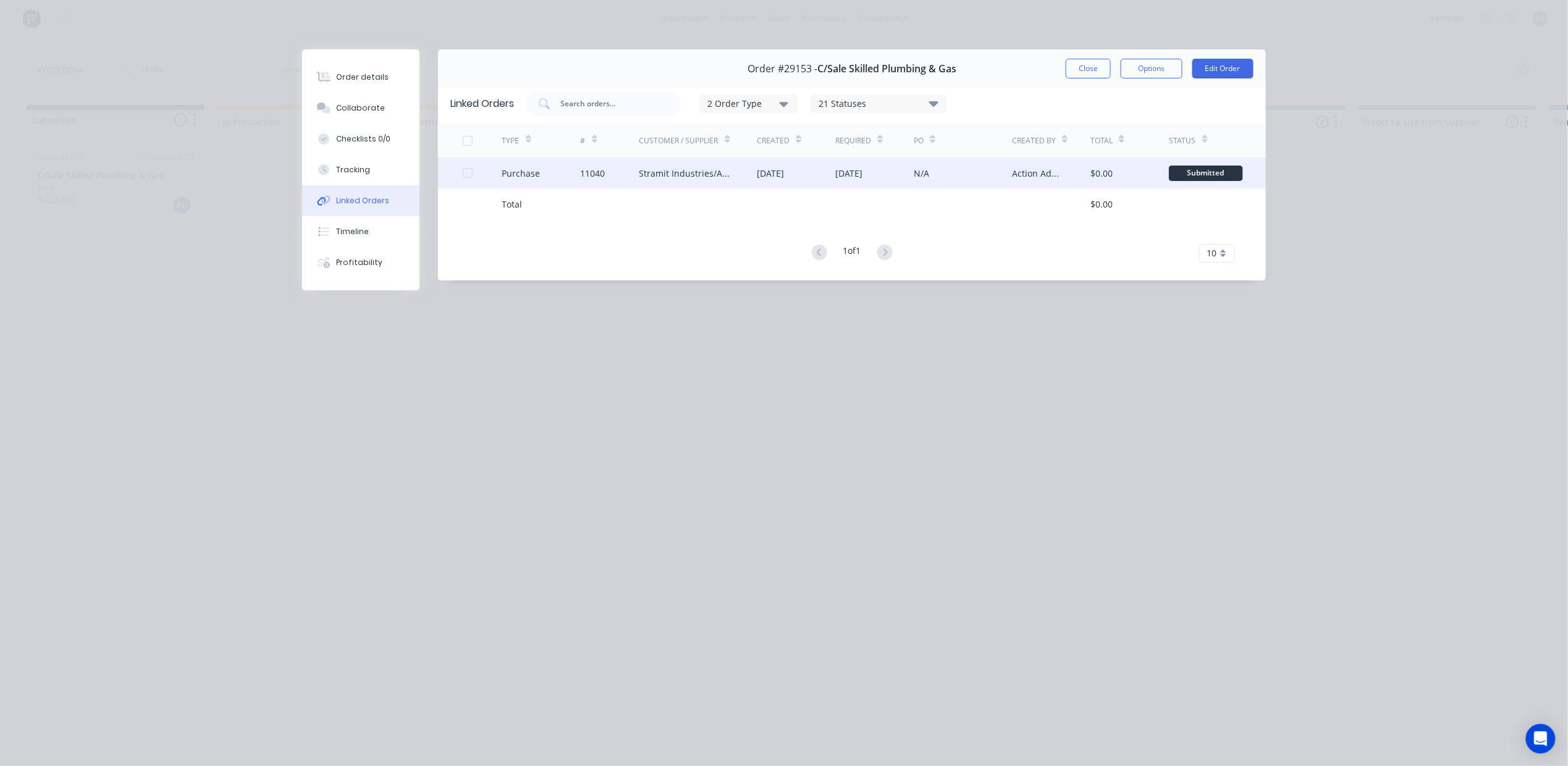
click at [784, 174] on div "[DATE]" at bounding box center [770, 173] width 27 height 13
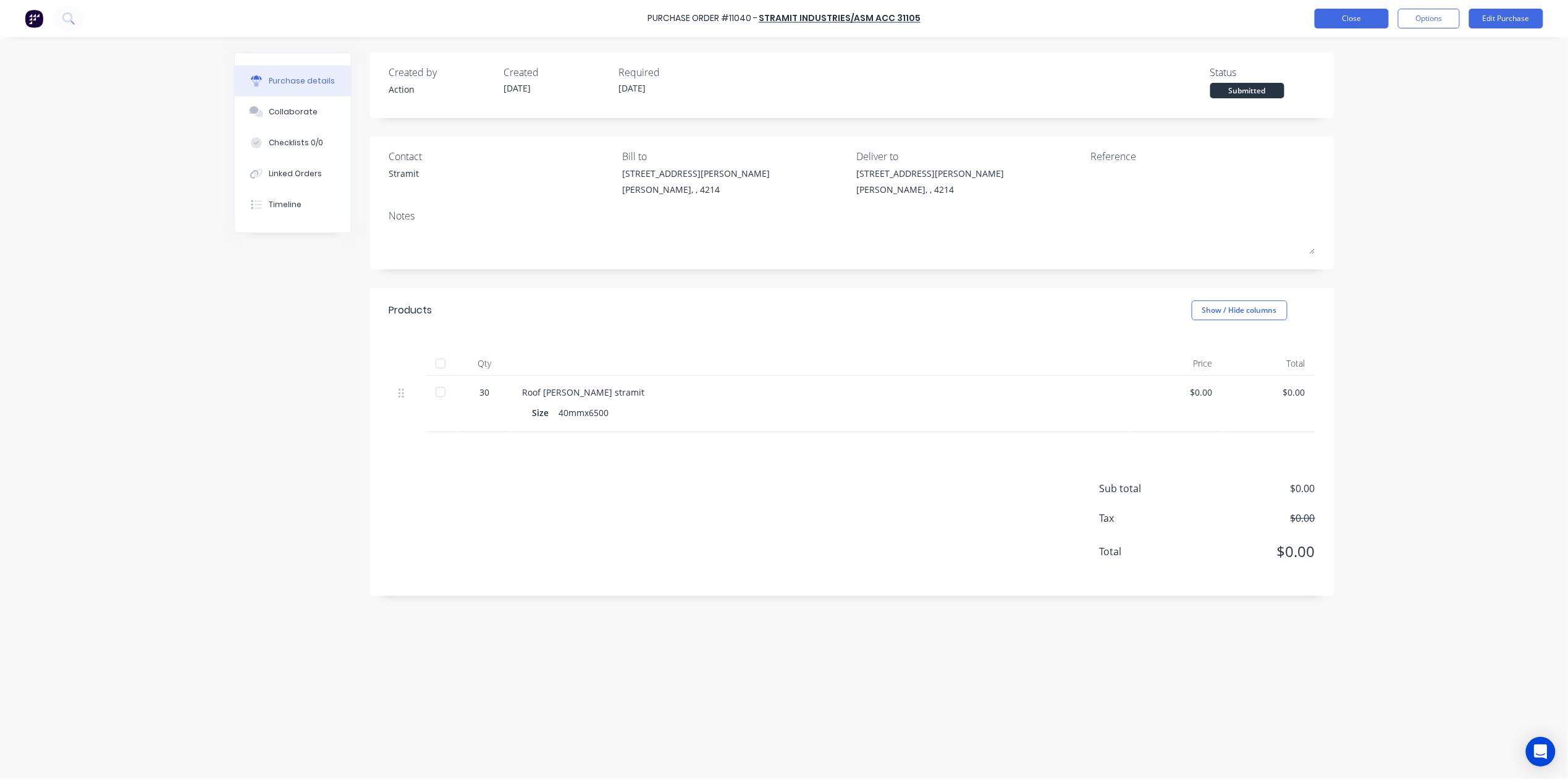
click at [1370, 26] on button "Close" at bounding box center [1351, 19] width 74 height 20
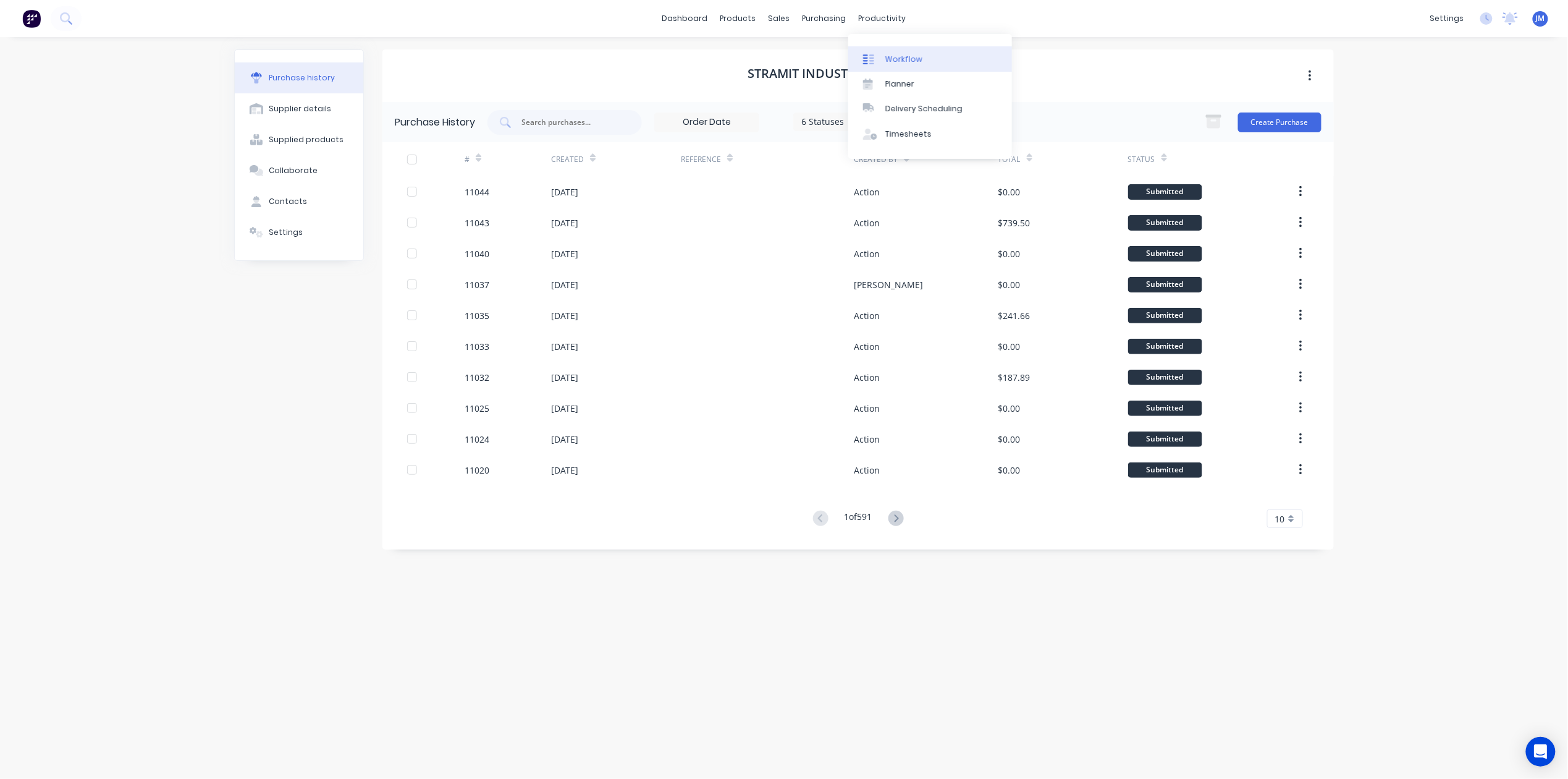
click at [916, 60] on div "Workflow" at bounding box center [903, 59] width 37 height 11
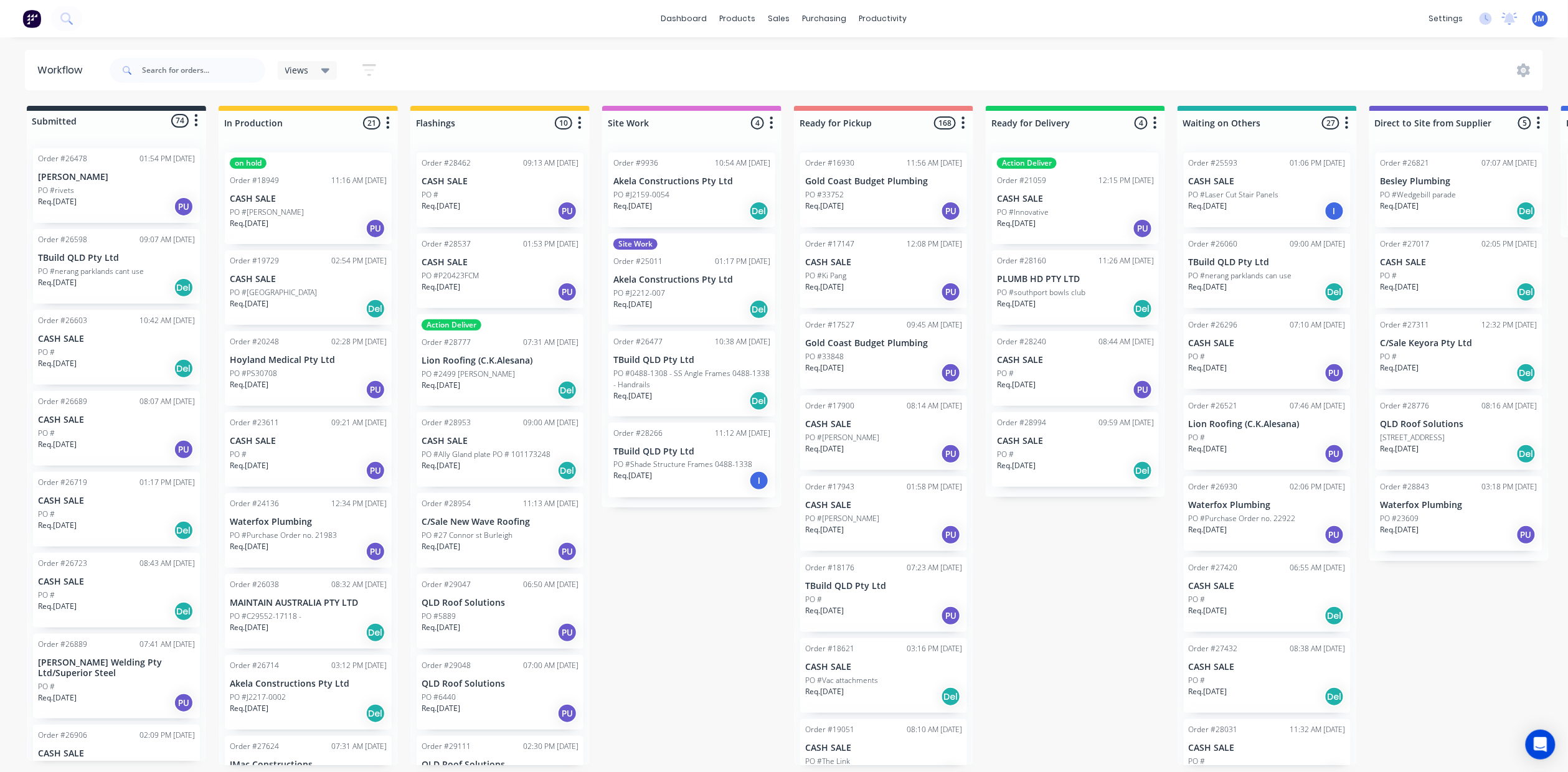
drag, startPoint x: 200, startPoint y: 93, endPoint x: 200, endPoint y: 82, distance: 11.0
click at [200, 85] on div "Workflow Views Save new view None (Default) edit Show/Hide statuses Show line i…" at bounding box center [784, 399] width 1568 height 697
click at [202, 76] on input "text" at bounding box center [203, 70] width 123 height 25
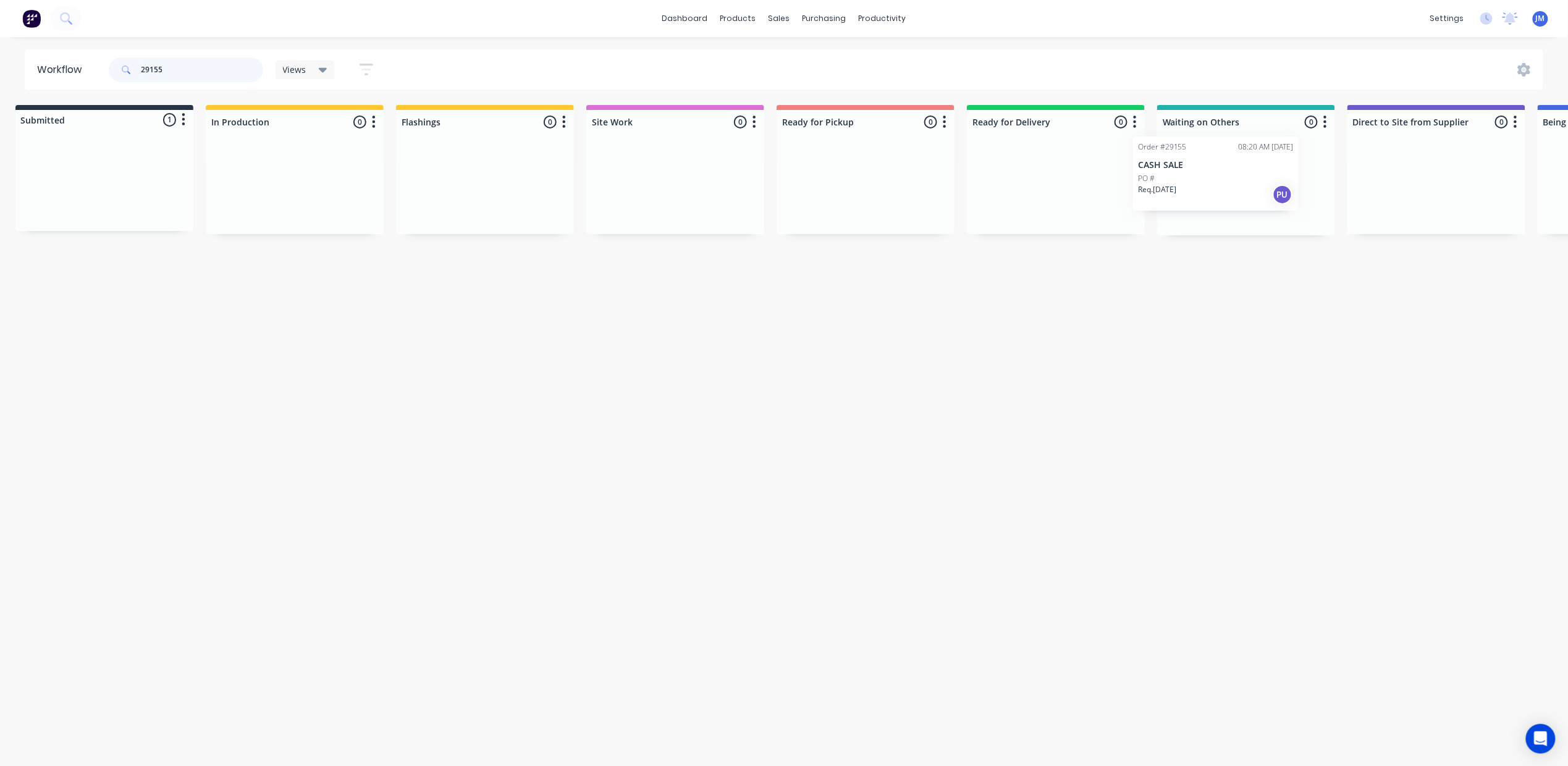
drag, startPoint x: 144, startPoint y: 176, endPoint x: 1182, endPoint y: 163, distance: 1038.1
click at [1182, 163] on div "Submitted 1 Status colour #273444 hex #273444 Save Cancel Summaries Total order…" at bounding box center [1099, 170] width 2239 height 131
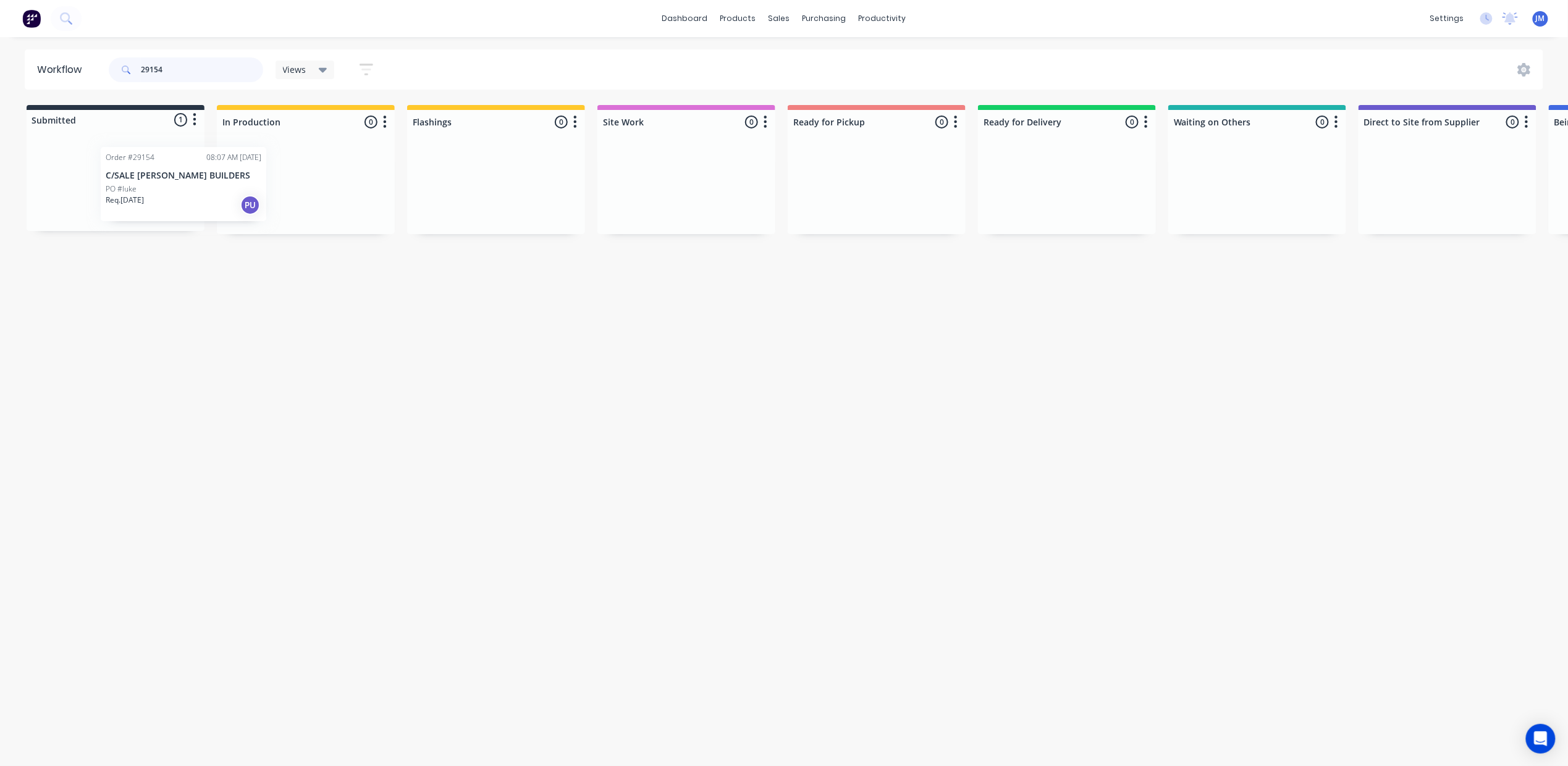
drag, startPoint x: 144, startPoint y: 172, endPoint x: 255, endPoint y: 169, distance: 111.0
click at [223, 171] on div "Submitted 1 Status colour #273444 hex #273444 Save Cancel Summaries Total order…" at bounding box center [1110, 169] width 2239 height 129
drag, startPoint x: 220, startPoint y: 172, endPoint x: 299, endPoint y: 169, distance: 79.1
click at [299, 169] on div "Submitted 1 Status colour #273444 hex #273444 Save Cancel Summaries Total order…" at bounding box center [1110, 170] width 2239 height 131
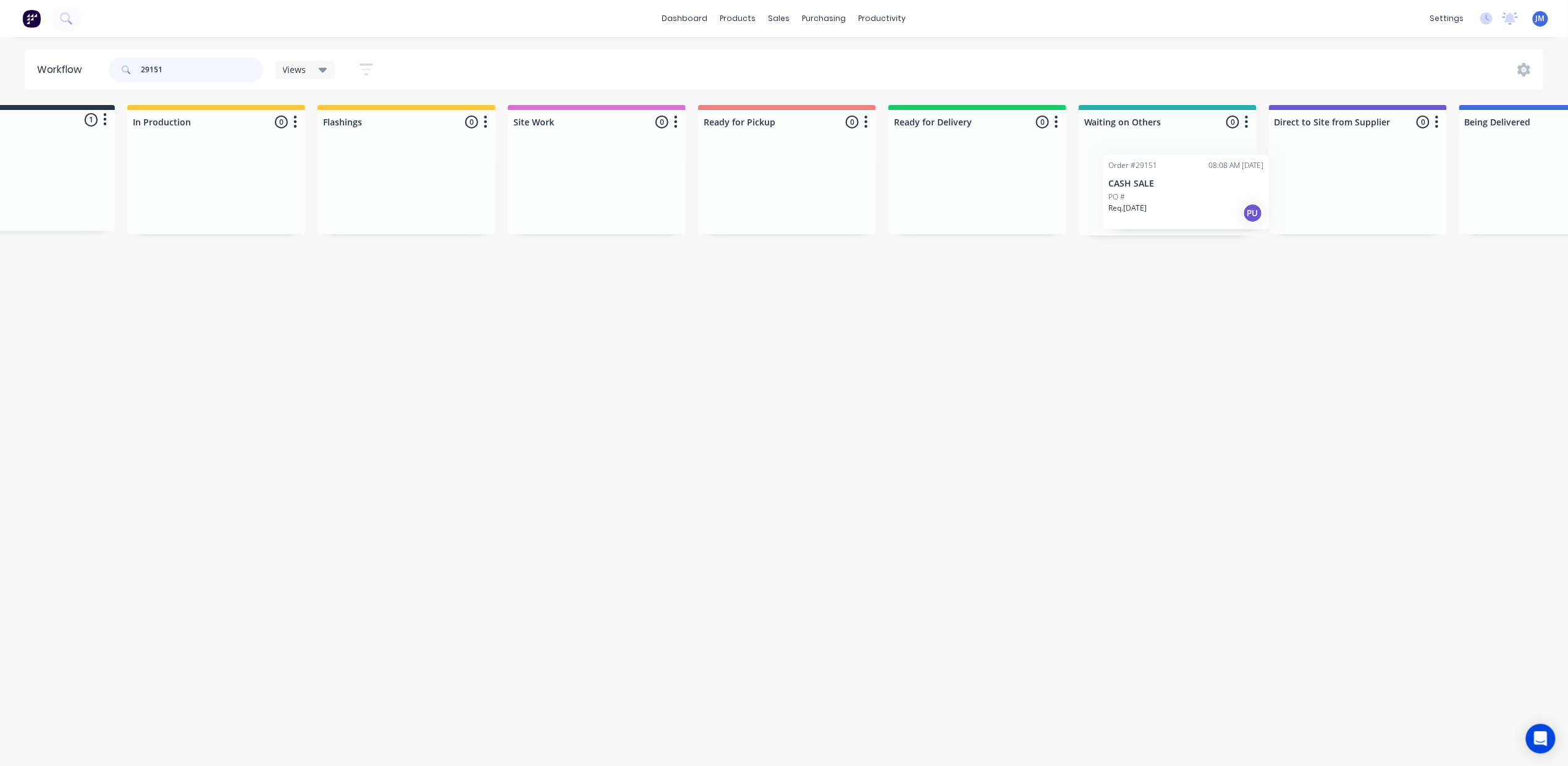
scroll to position [0, 95]
drag, startPoint x: 118, startPoint y: 185, endPoint x: 1192, endPoint y: 191, distance: 1074.0
click at [1192, 191] on div "Submitted 1 Status colour #273444 hex #273444 Save Cancel Summaries Total order…" at bounding box center [1015, 170] width 2239 height 131
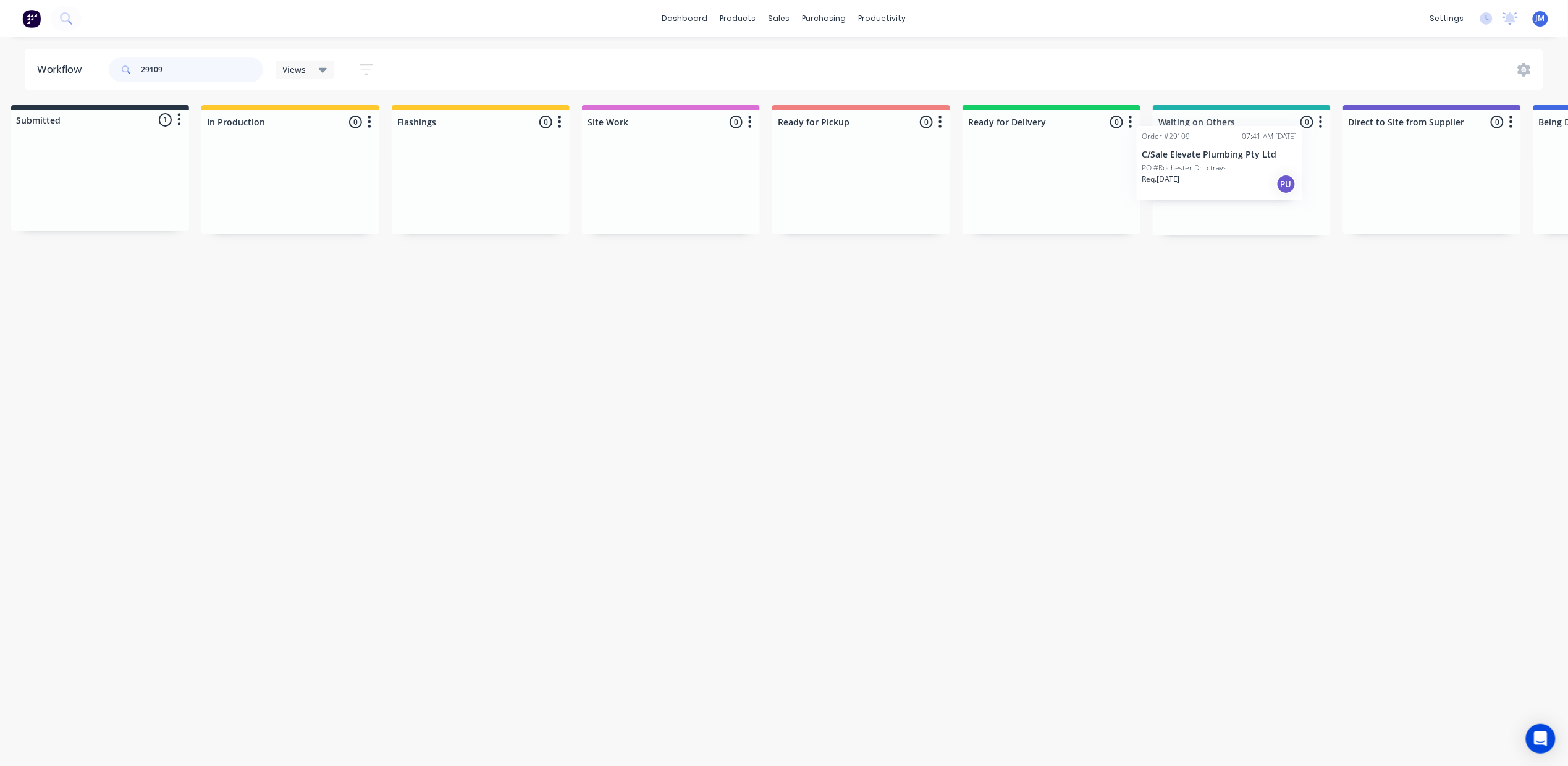
drag, startPoint x: 95, startPoint y: 191, endPoint x: 1203, endPoint y: 169, distance: 1108.2
click at [1203, 169] on div "Submitted 1 Status colour #273444 hex #273444 Save Cancel Summaries Total order…" at bounding box center [1095, 170] width 2239 height 131
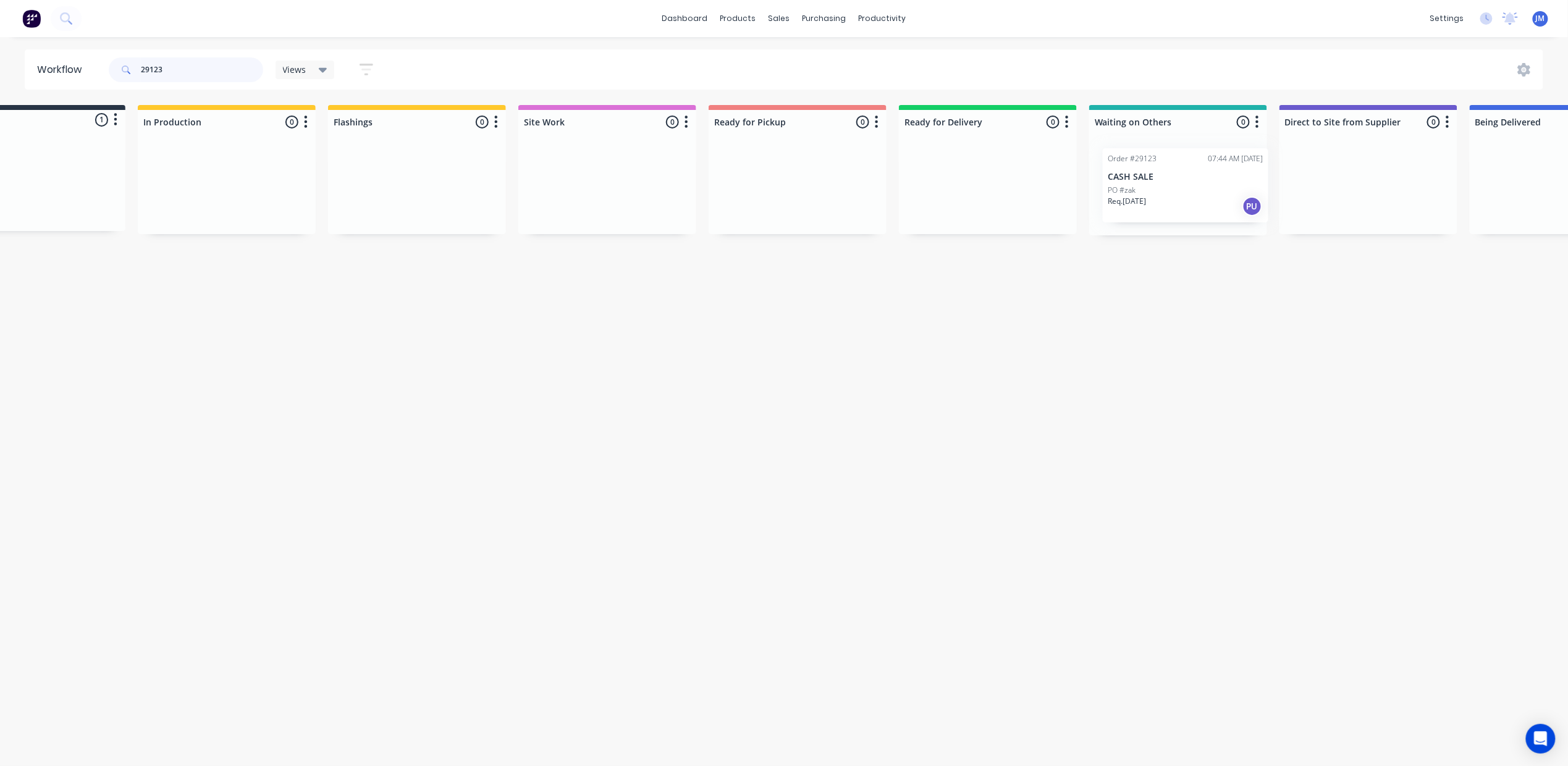
scroll to position [0, 89]
drag, startPoint x: 127, startPoint y: 178, endPoint x: 1197, endPoint y: 179, distance: 1070.0
click at [1200, 179] on div "Submitted 1 Status colour #273444 hex #273444 Save Cancel Summaries Total order…" at bounding box center [1022, 170] width 2239 height 131
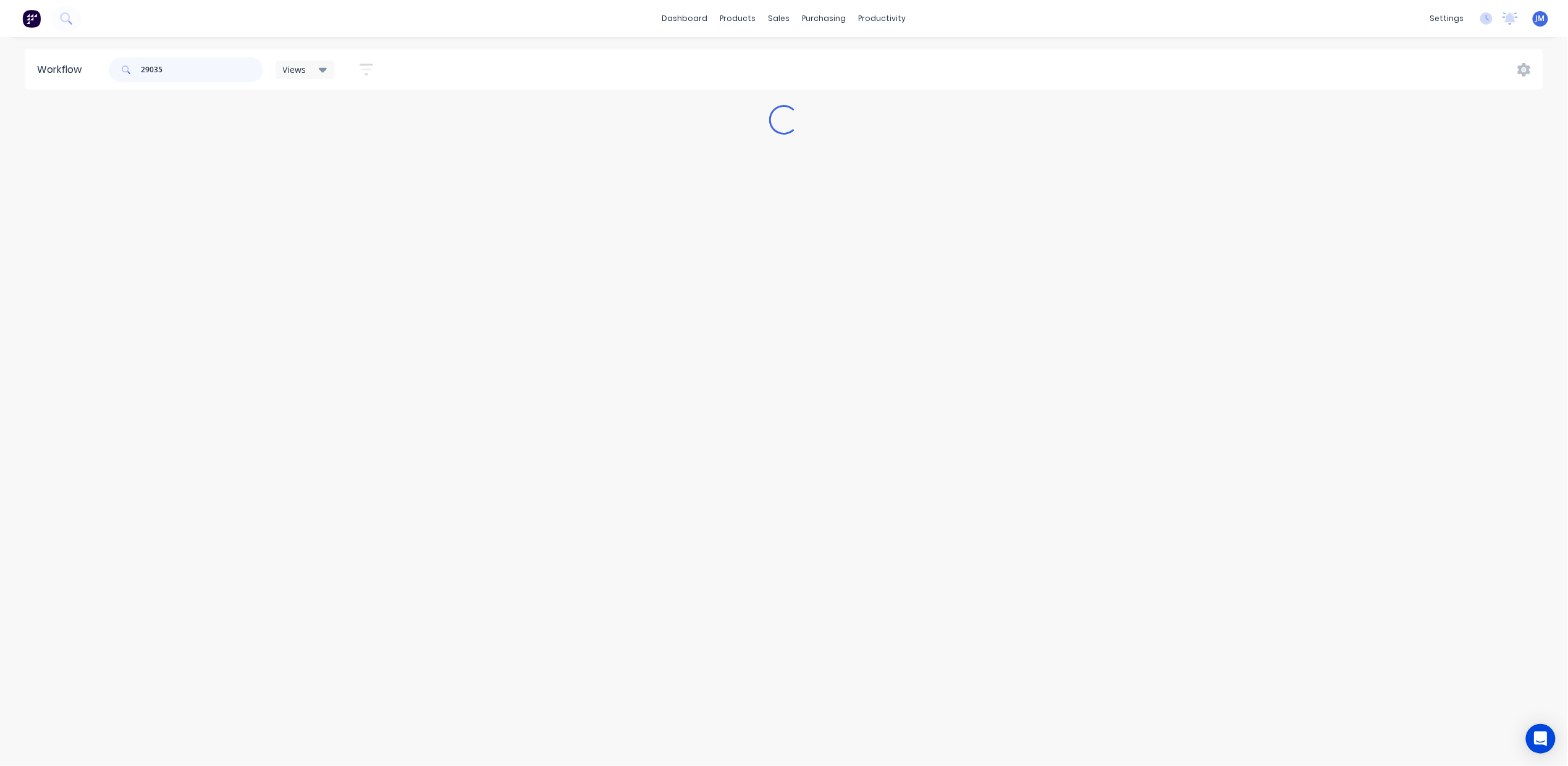
scroll to position [0, 0]
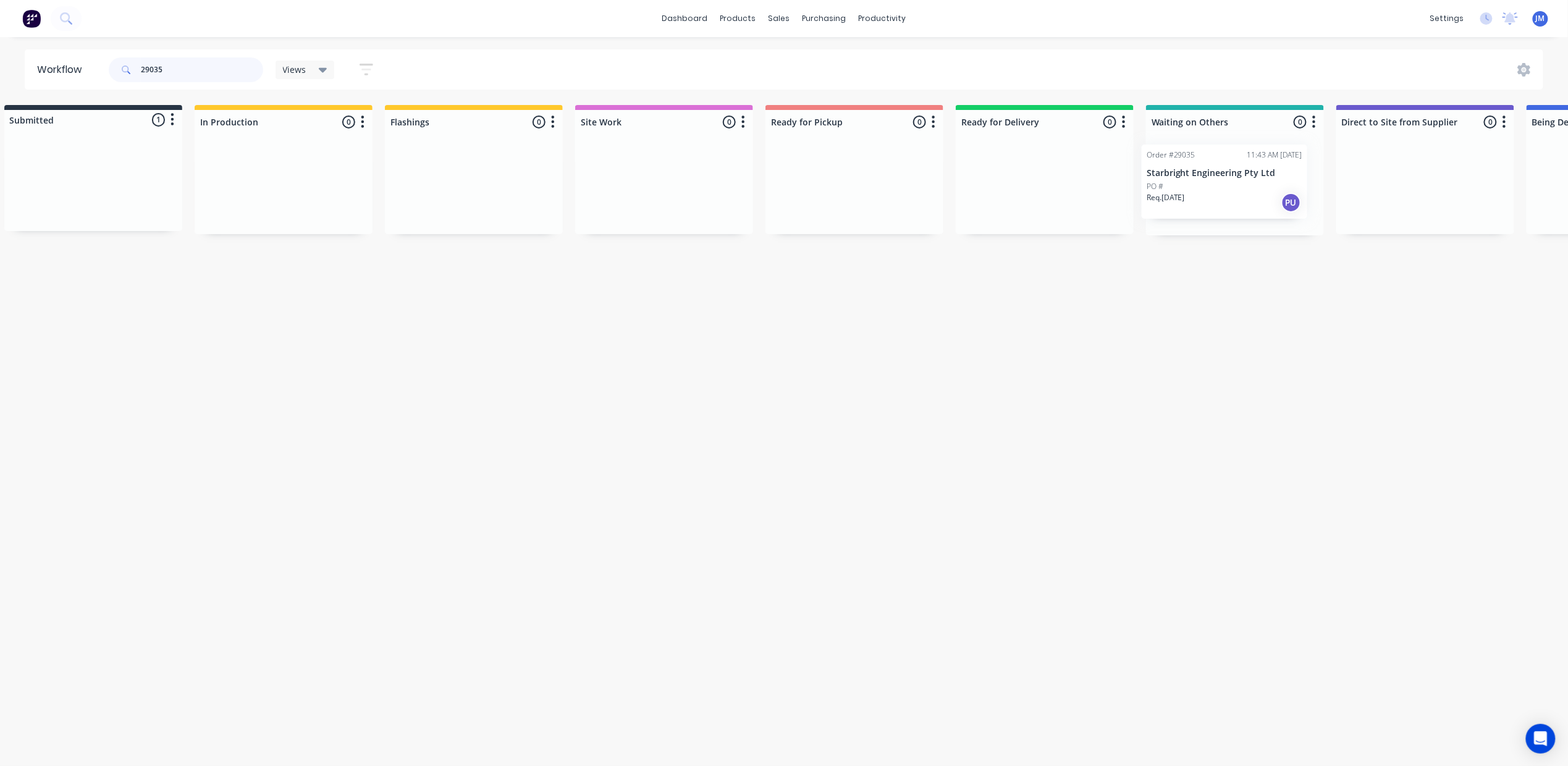
drag, startPoint x: 107, startPoint y: 186, endPoint x: 1219, endPoint y: 184, distance: 1112.0
click at [1219, 184] on div "Submitted 1 Status colour #273444 hex #273444 Save Cancel Summaries Total order…" at bounding box center [1088, 170] width 2239 height 131
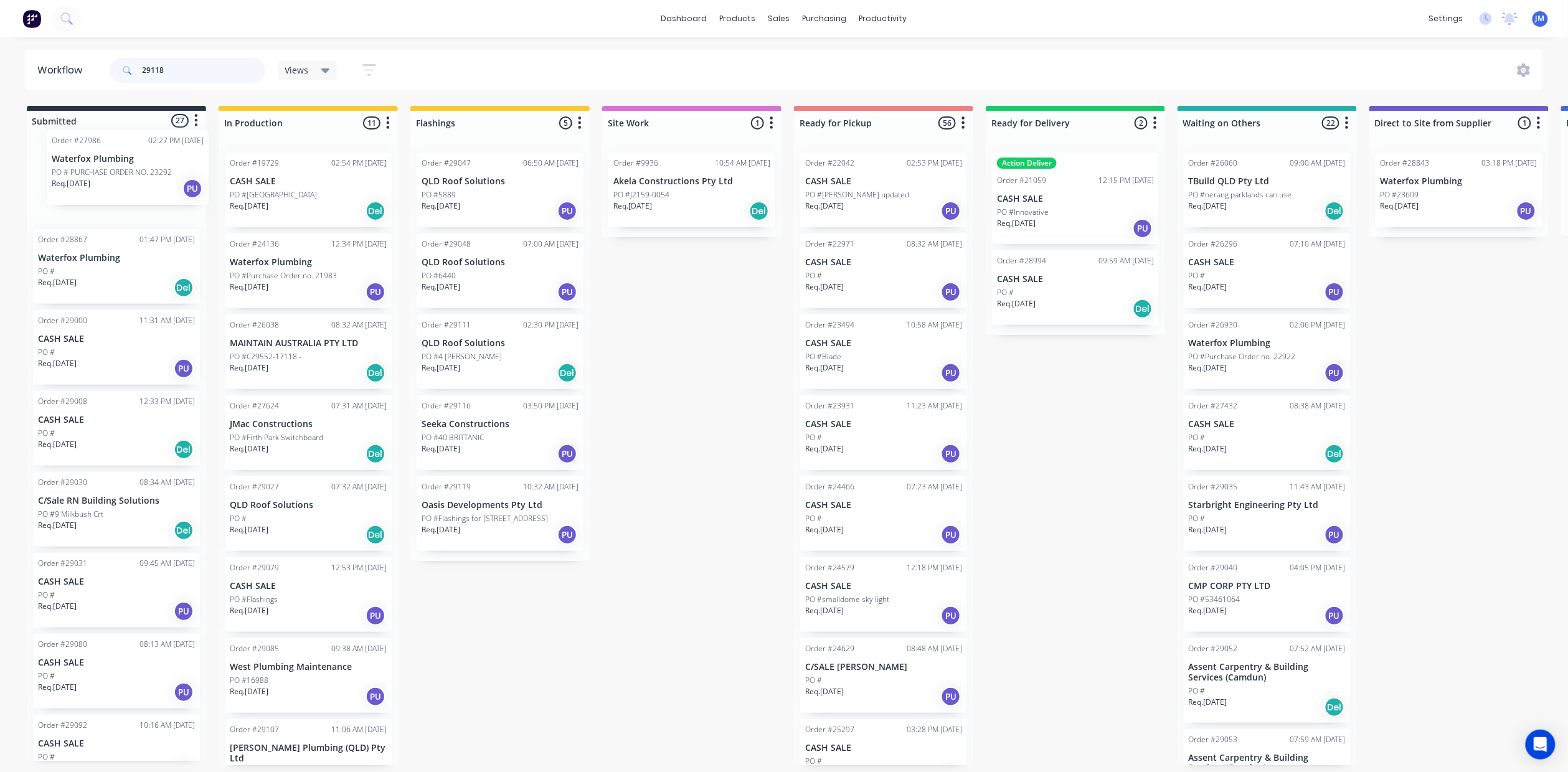
click at [136, 145] on div "Order #27986 02:27 PM [DATE] Waterfox Plumbing PO # PURCHASE ORDER NO. 23292 Re…" at bounding box center [116, 449] width 179 height 623
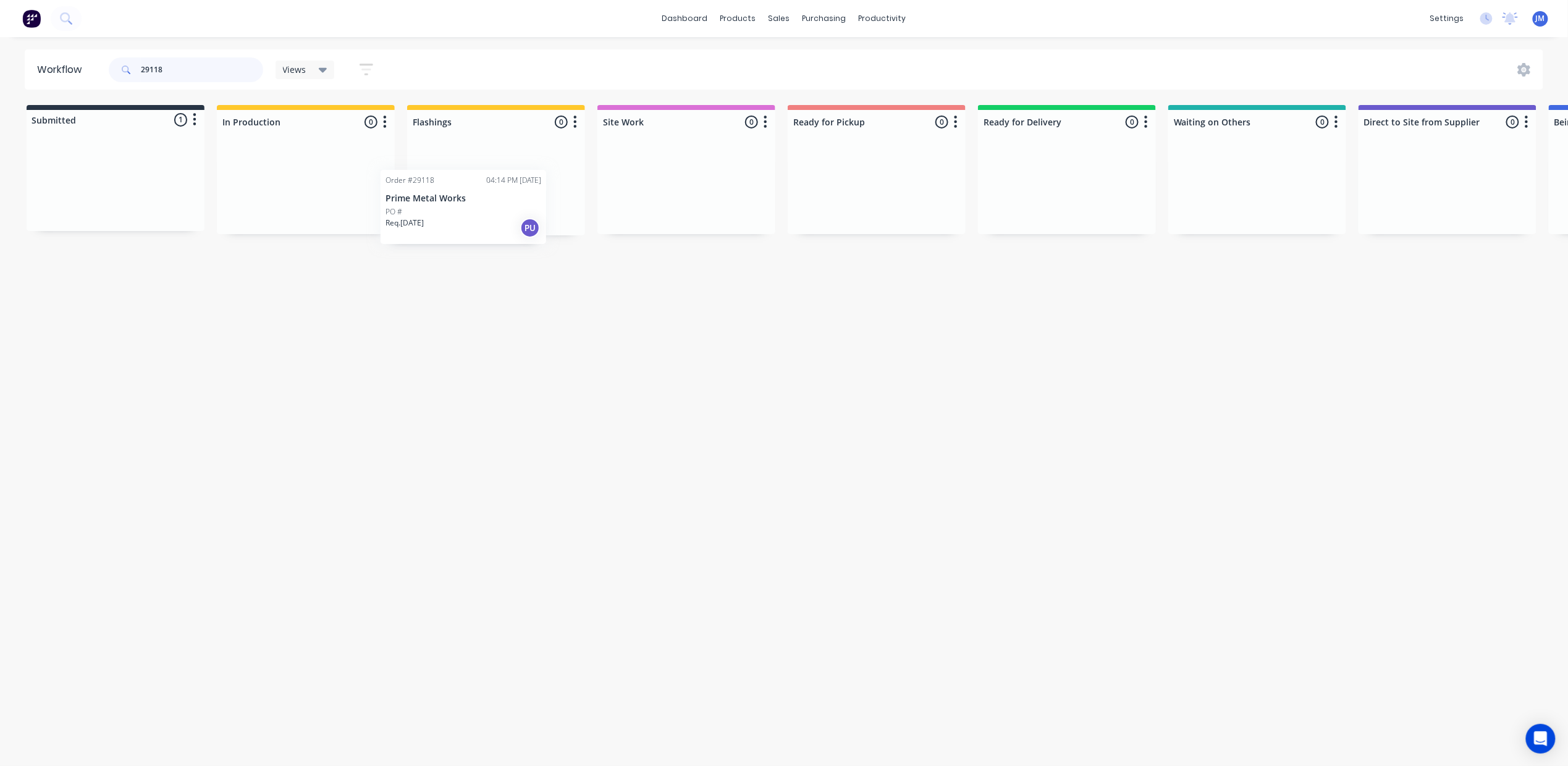
drag, startPoint x: 139, startPoint y: 191, endPoint x: 494, endPoint y: 213, distance: 355.7
click at [494, 213] on div "Submitted 1 Status colour #273444 hex #273444 Save Cancel Summaries Total order…" at bounding box center [1110, 170] width 2239 height 131
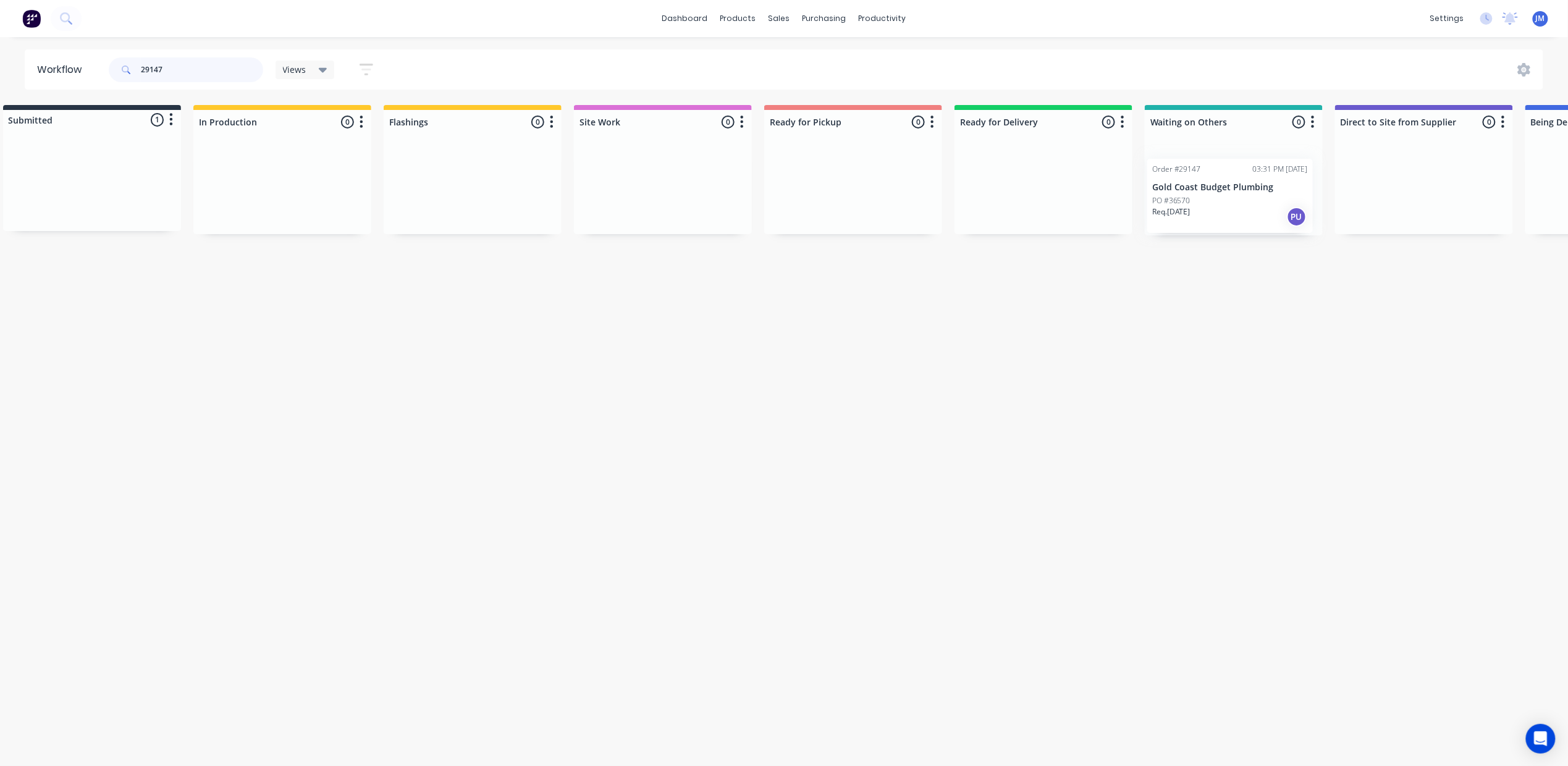
drag, startPoint x: 149, startPoint y: 194, endPoint x: 1245, endPoint y: 195, distance: 1096.0
click at [1245, 195] on div "Submitted 1 Status colour #273444 hex #273444 Save Cancel Summaries Total order…" at bounding box center [1086, 170] width 2239 height 131
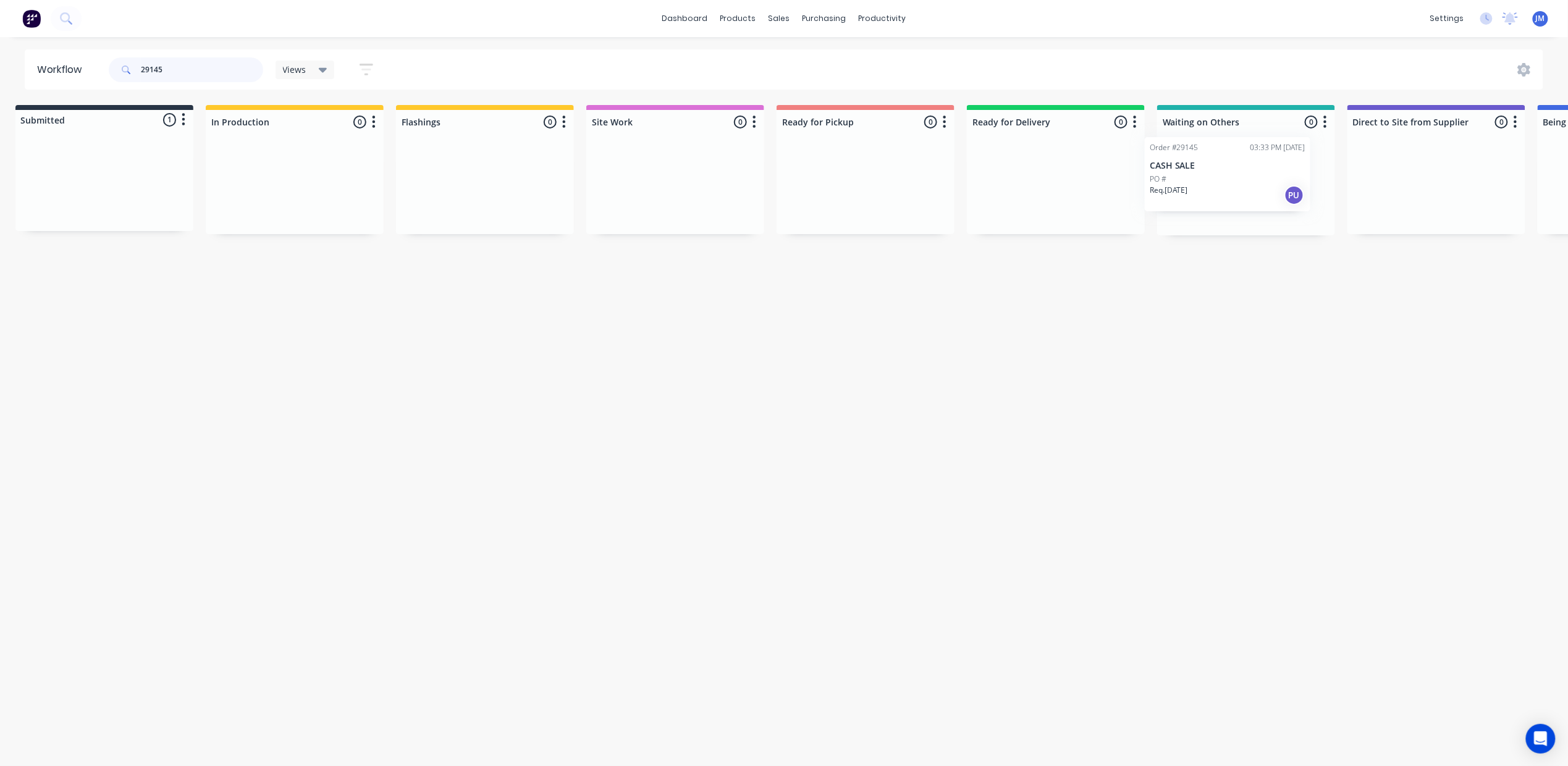
scroll to position [0, 19]
drag, startPoint x: 149, startPoint y: 191, endPoint x: 1268, endPoint y: 179, distance: 1119.1
click at [1268, 179] on div "Submitted 1 Status colour #273444 hex #273444 Save Cancel Summaries Total order…" at bounding box center [1092, 170] width 2239 height 131
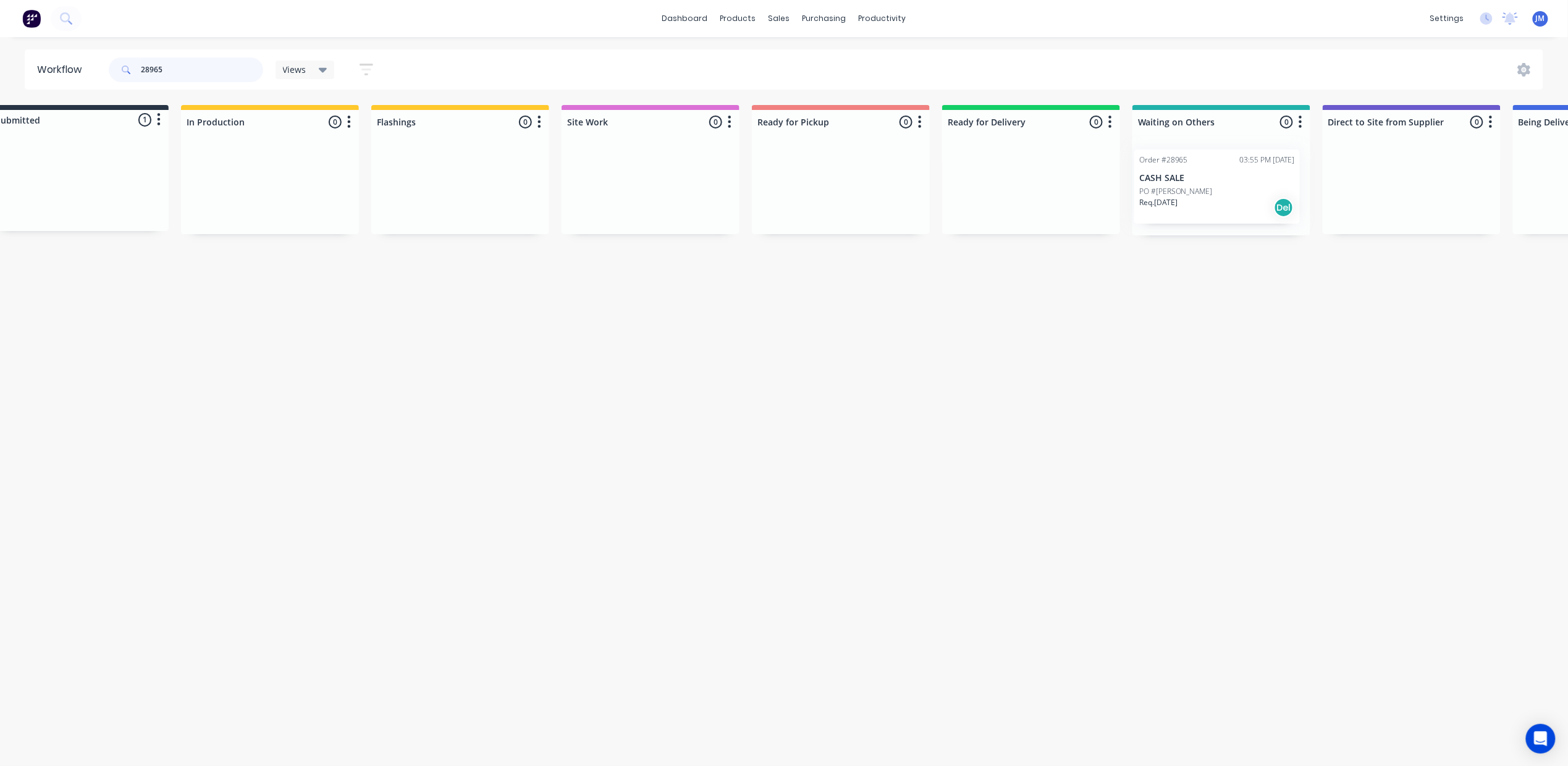
scroll to position [0, 46]
drag, startPoint x: 260, startPoint y: 206, endPoint x: 1167, endPoint y: 207, distance: 907.0
click at [1167, 207] on div "Submitted 1 Status colour #273444 hex #273444 Save Cancel Summaries Total order…" at bounding box center [1065, 170] width 2239 height 131
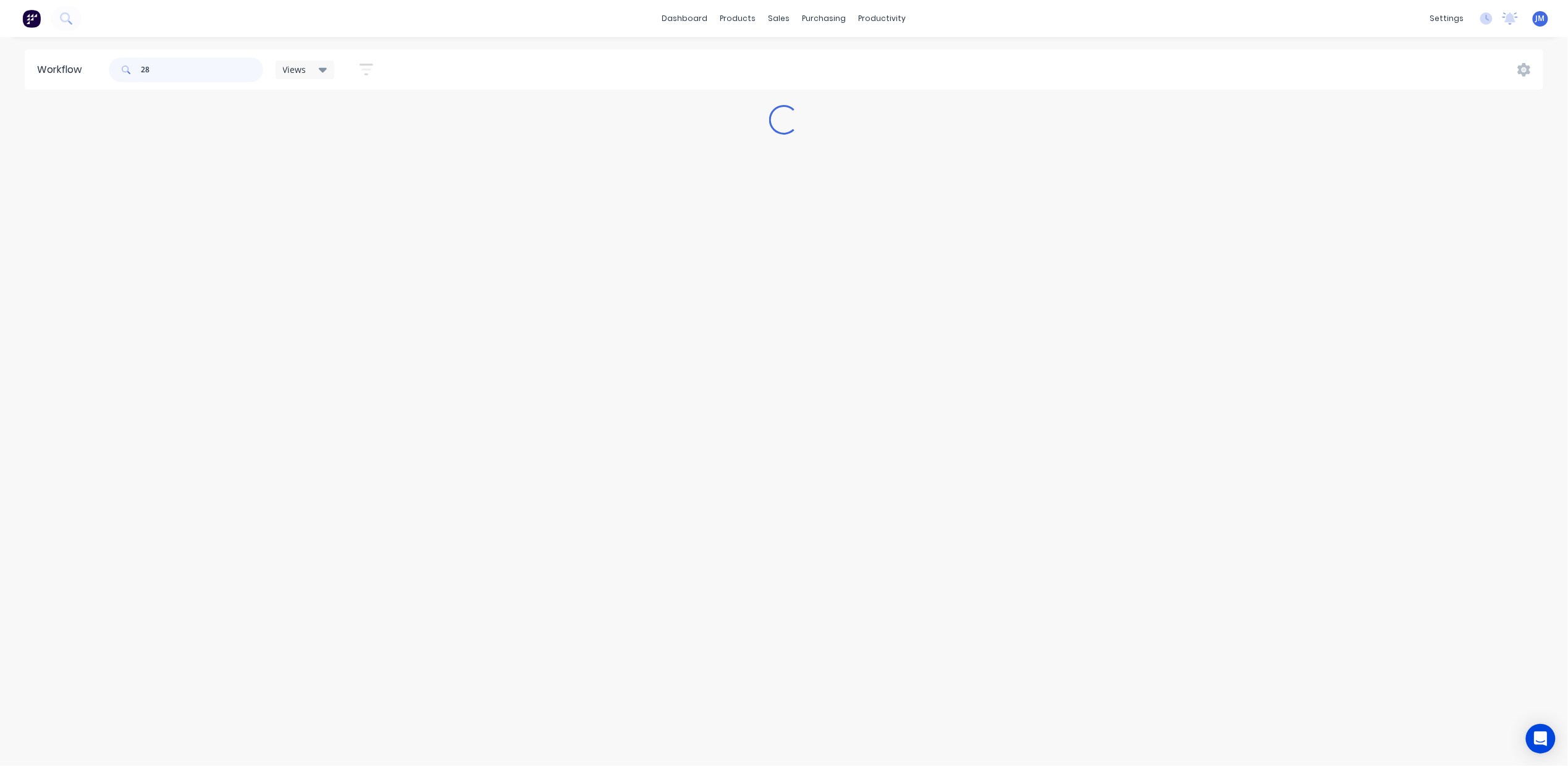
scroll to position [0, 0]
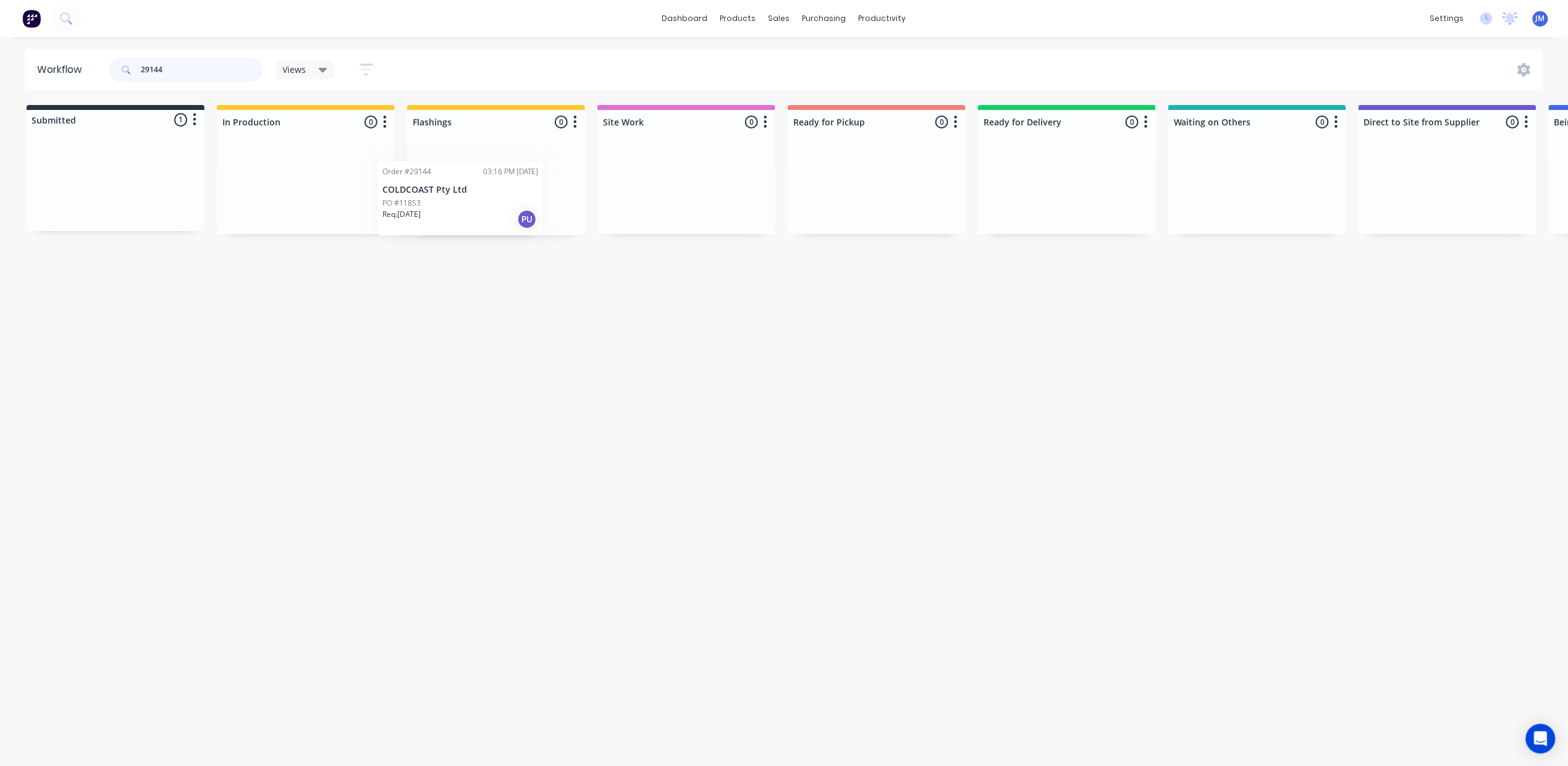
drag, startPoint x: 95, startPoint y: 172, endPoint x: 470, endPoint y: 186, distance: 375.3
click at [470, 186] on div "Submitted 1 Status colour #273444 hex #273444 Save Cancel Summaries Total order…" at bounding box center [1110, 170] width 2239 height 131
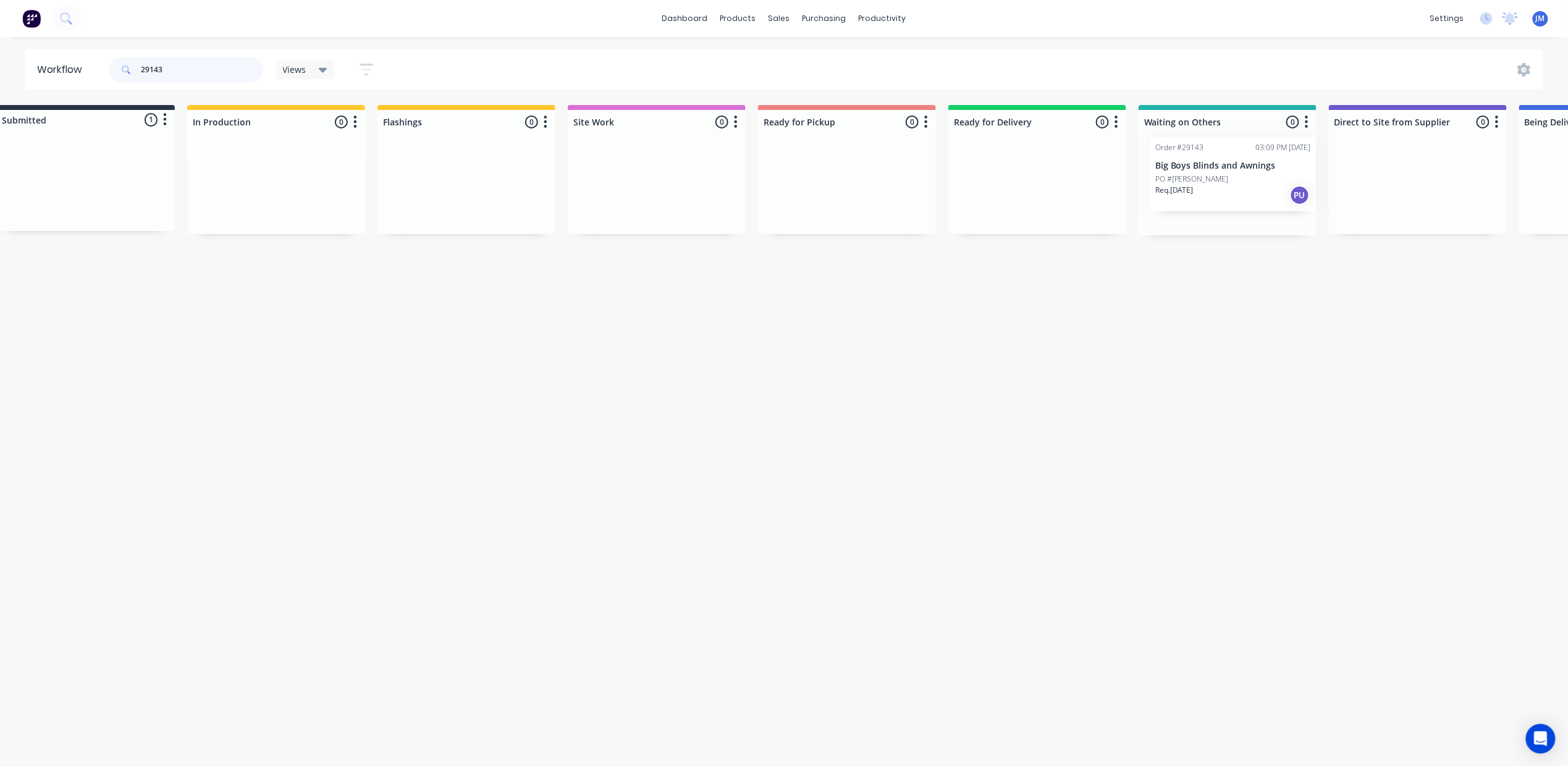
drag, startPoint x: 151, startPoint y: 185, endPoint x: 1274, endPoint y: 174, distance: 1123.1
click at [1274, 174] on div "Submitted 1 Status colour #273444 hex #273444 Save Cancel Summaries Total order…" at bounding box center [1081, 170] width 2239 height 131
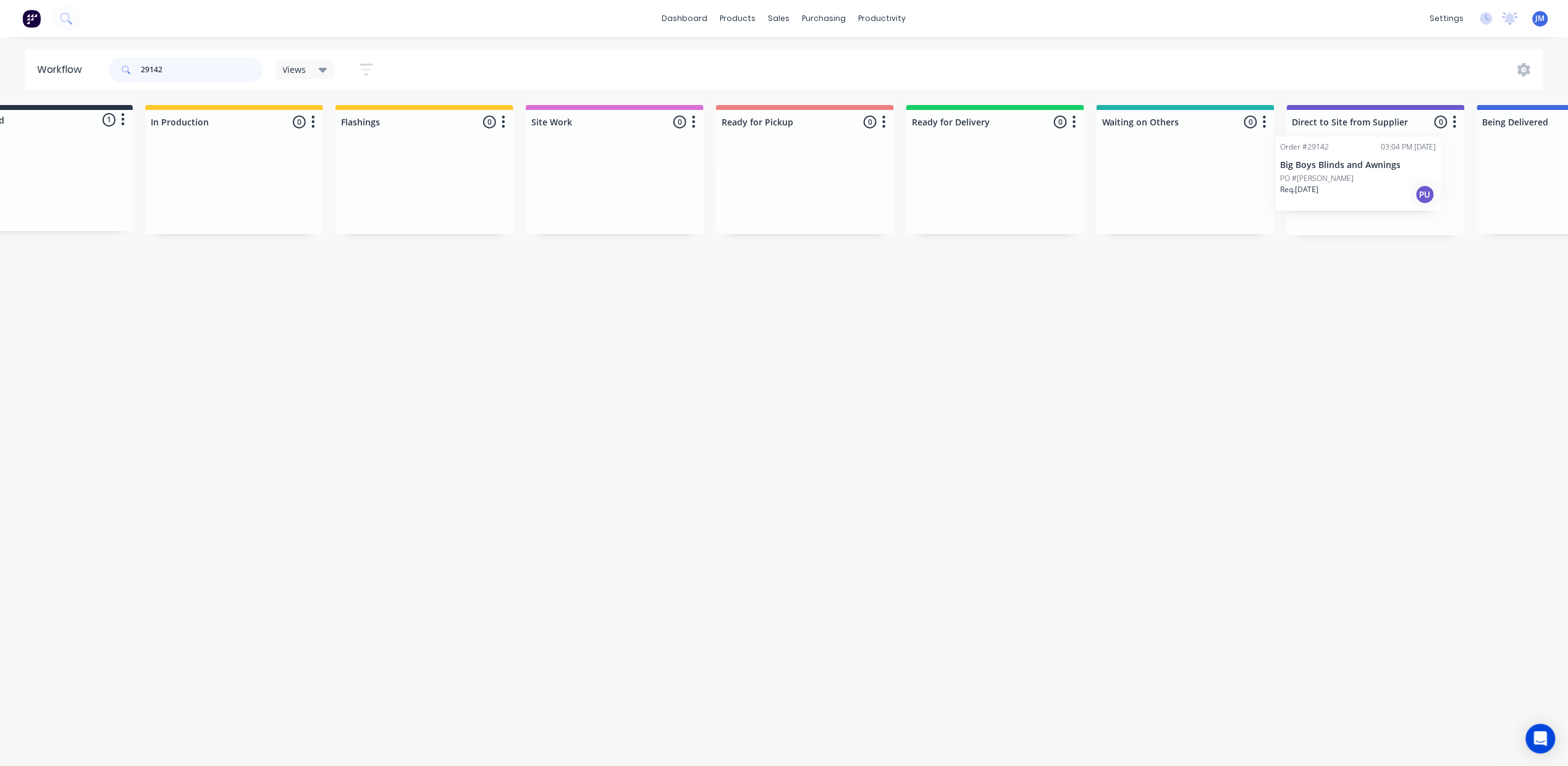
scroll to position [0, 128]
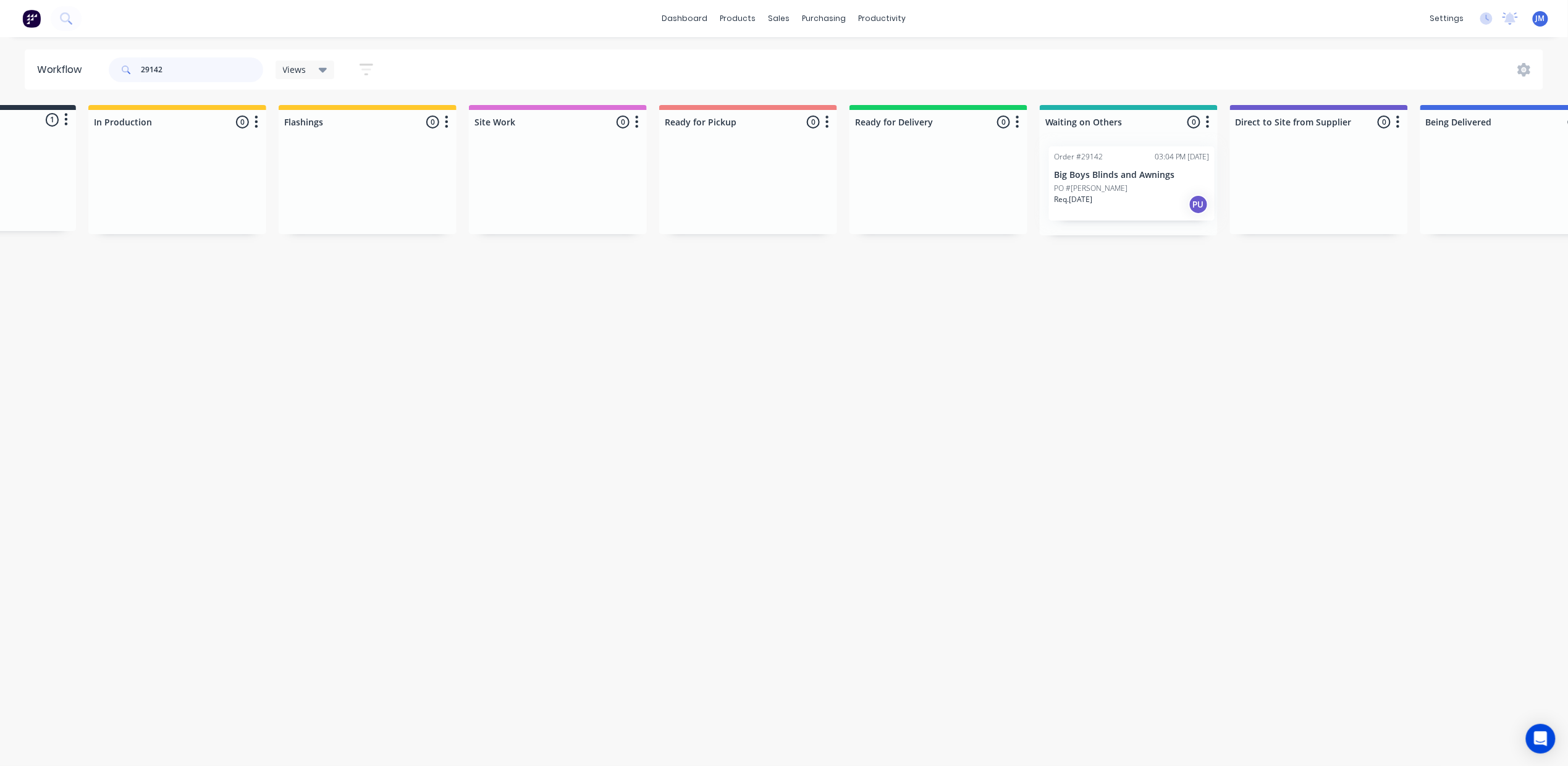
drag, startPoint x: 92, startPoint y: 192, endPoint x: 1113, endPoint y: 191, distance: 1021.0
click at [1113, 191] on div "Submitted 1 Status colour #273444 hex #273444 Save Cancel Summaries Total order…" at bounding box center [982, 170] width 2239 height 131
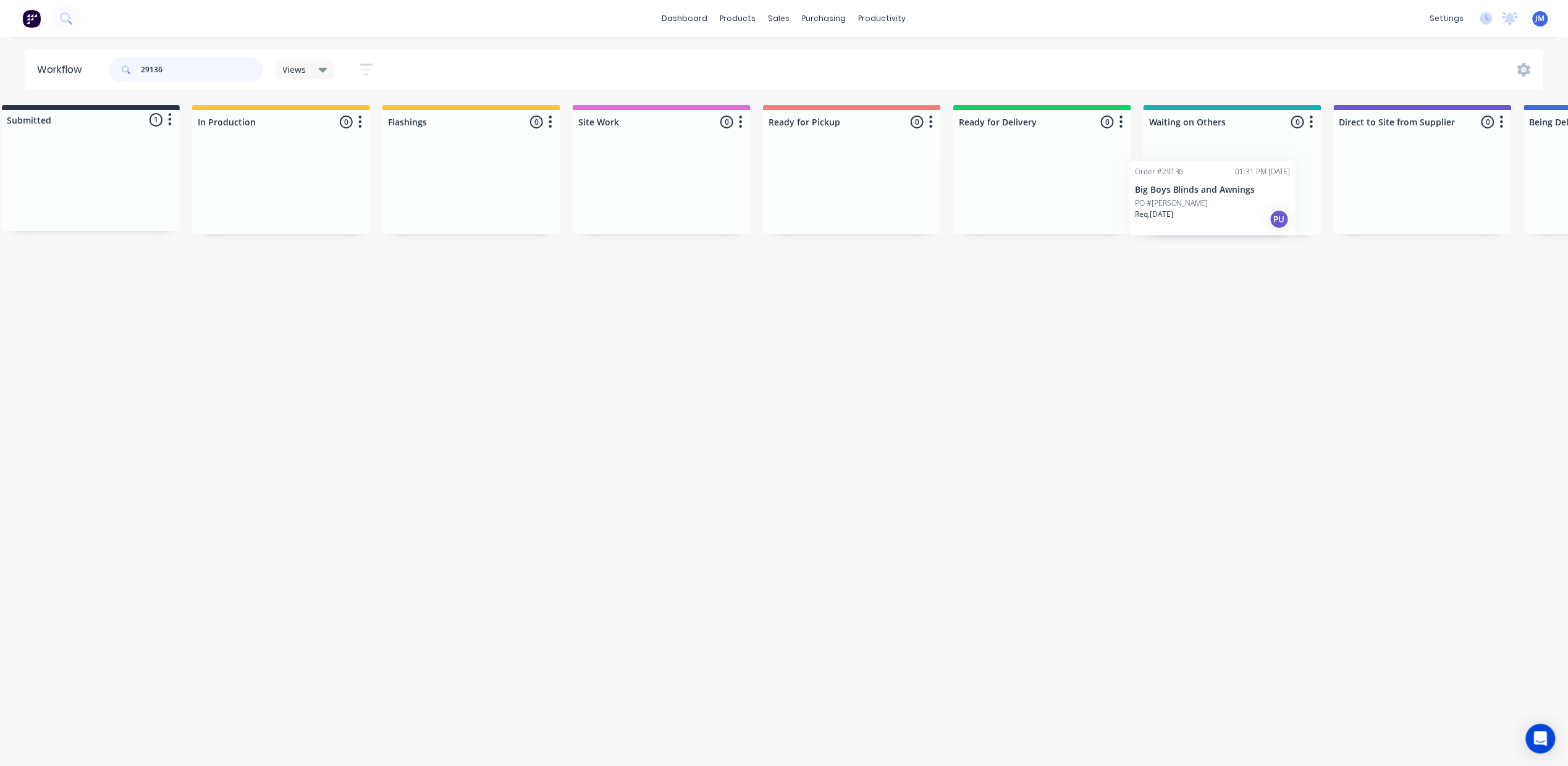
drag, startPoint x: 131, startPoint y: 190, endPoint x: 1233, endPoint y: 202, distance: 1102.1
click at [1233, 202] on div "Submitted 1 Status colour #273444 hex #273444 Save Cancel Summaries Total order…" at bounding box center [1086, 170] width 2239 height 131
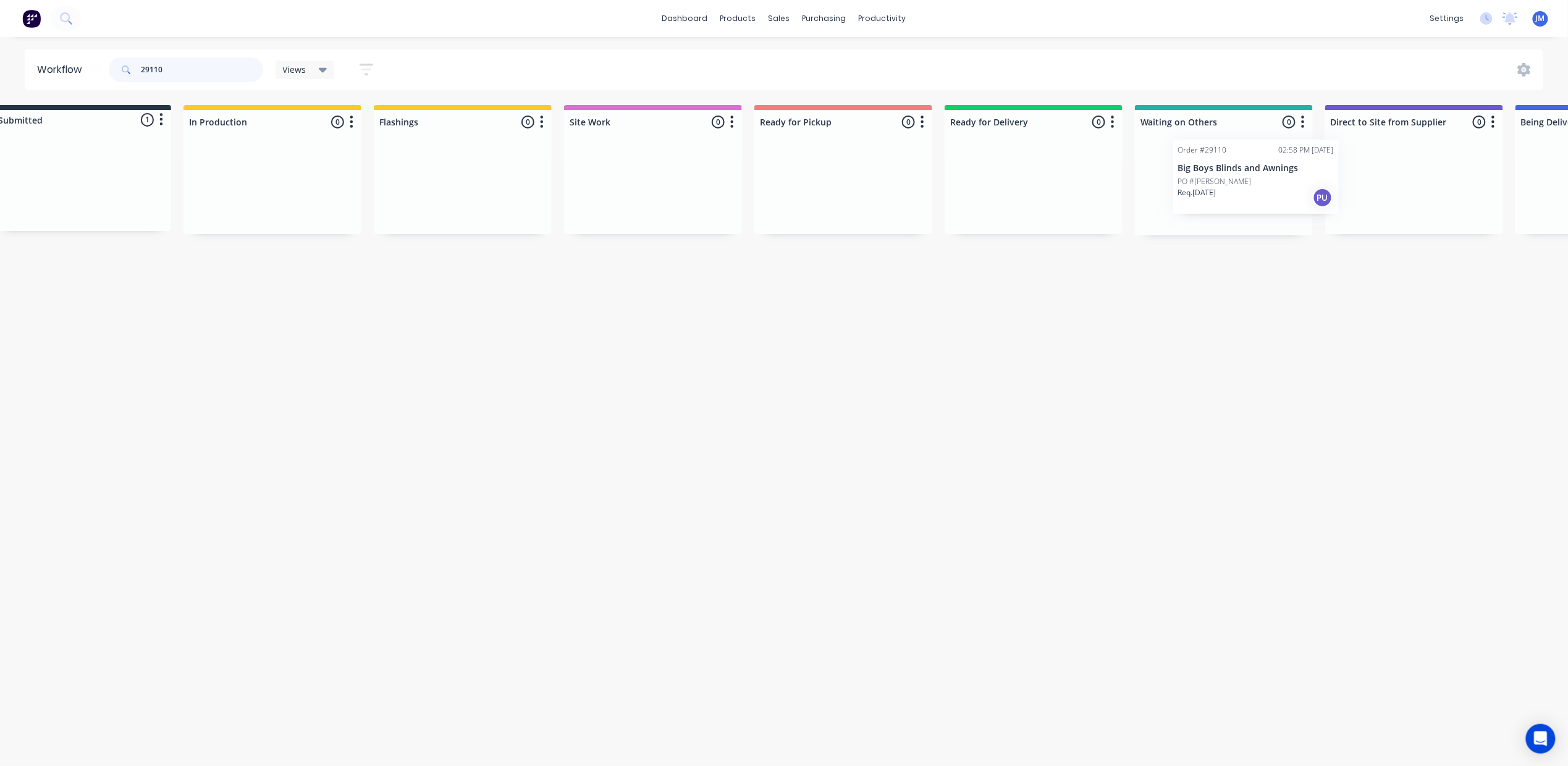
drag, startPoint x: 121, startPoint y: 156, endPoint x: 1269, endPoint y: 149, distance: 1148.0
click at [1269, 149] on div "Submitted 1 Status colour #273444 hex #273444 Save Cancel Summaries Total order…" at bounding box center [1077, 170] width 2239 height 131
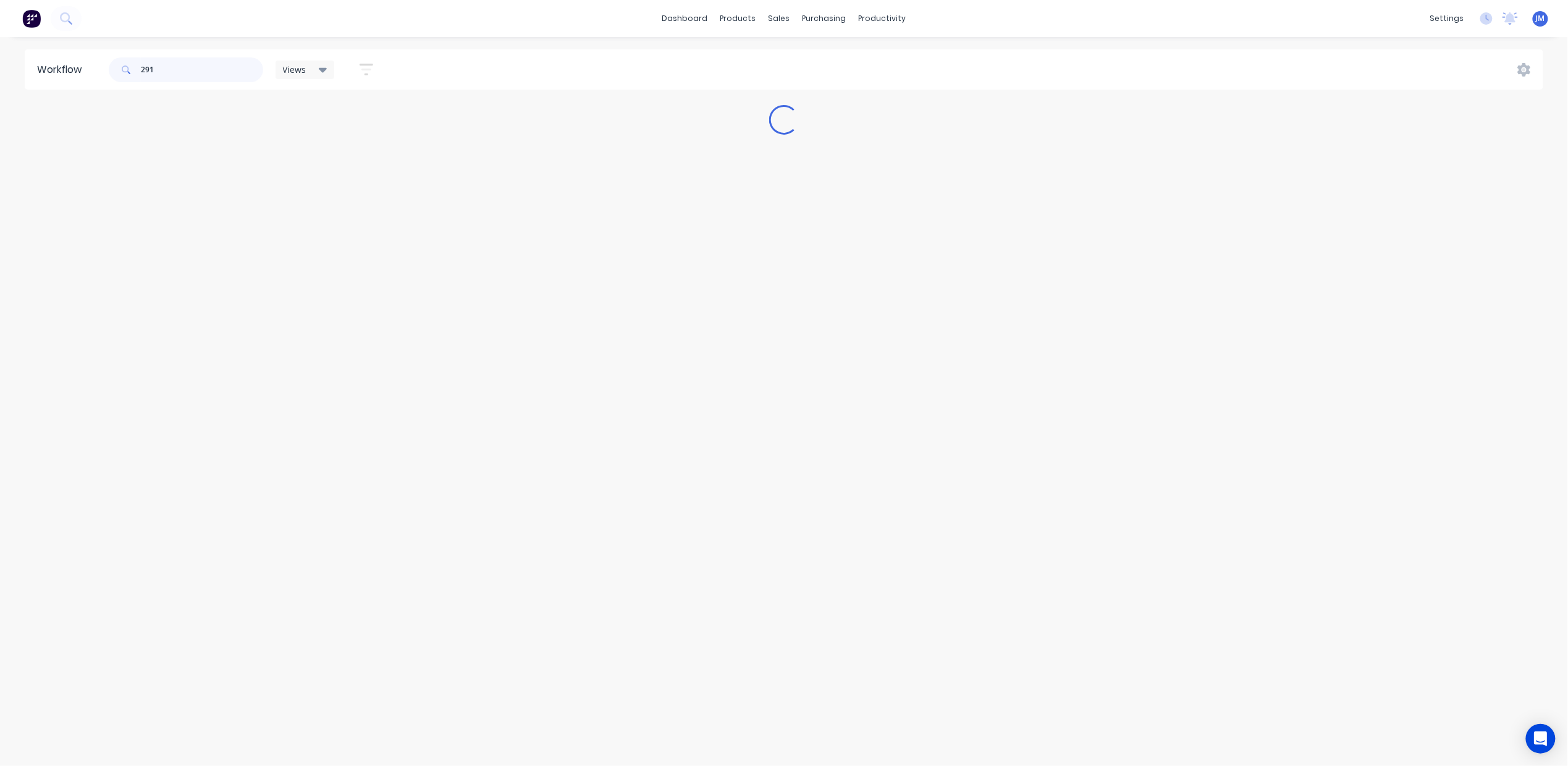
scroll to position [0, 0]
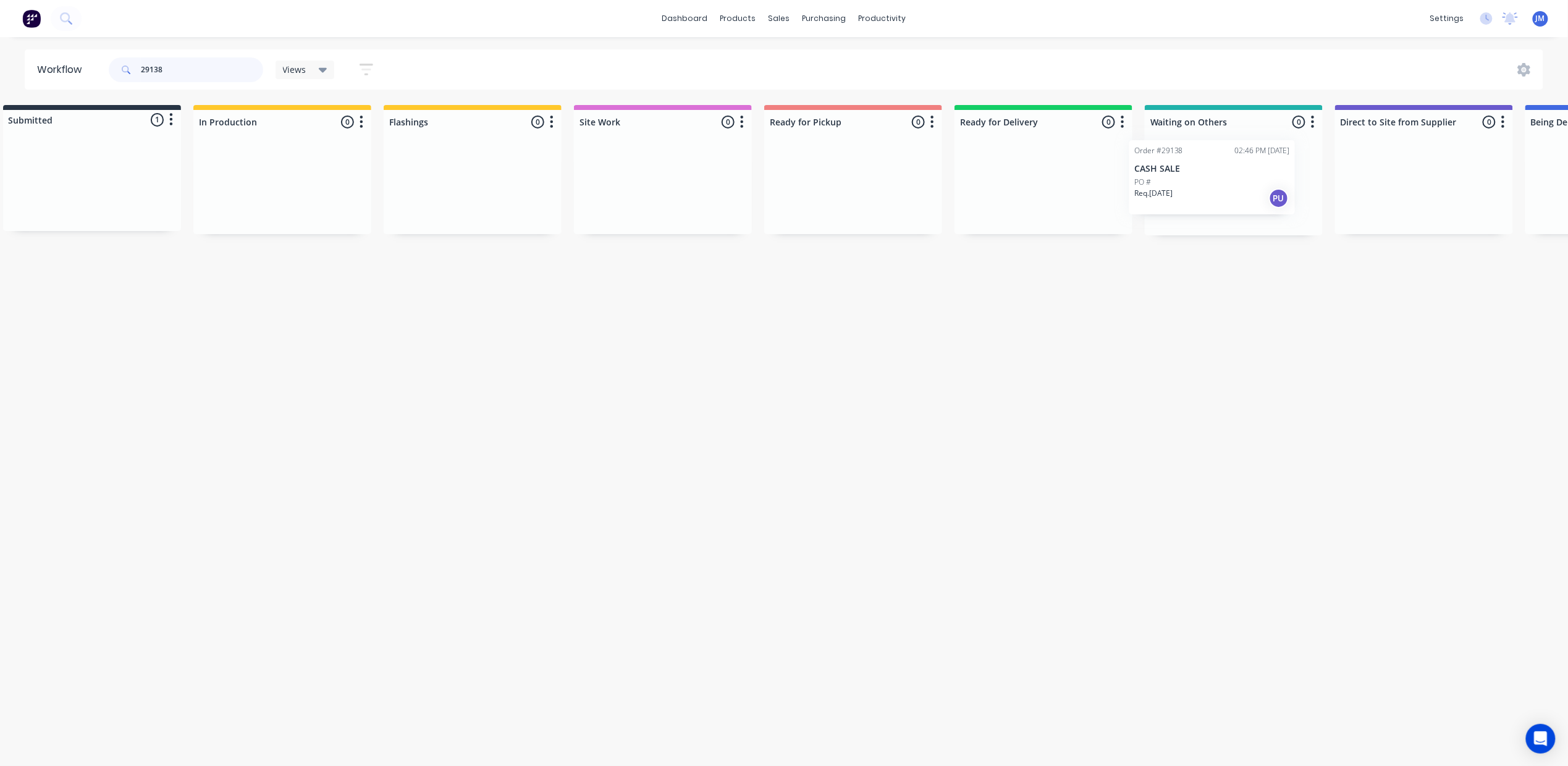
drag, startPoint x: 87, startPoint y: 188, endPoint x: 1189, endPoint y: 181, distance: 1102.0
click at [1189, 181] on div "Submitted 1 Status colour #273444 hex #273444 Save Cancel Summaries Total order…" at bounding box center [1086, 170] width 2239 height 131
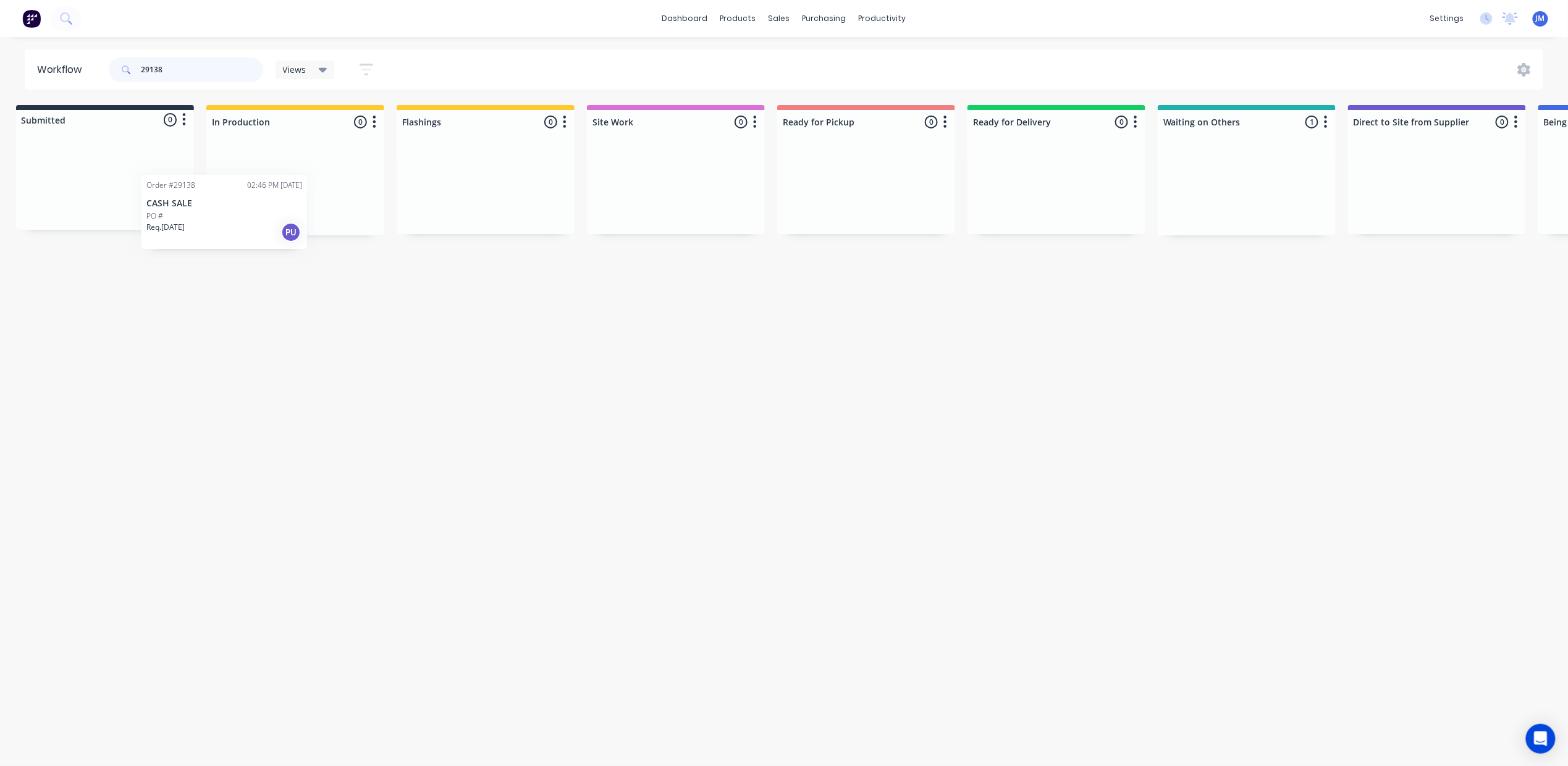
scroll to position [0, 6]
drag, startPoint x: 1218, startPoint y: 185, endPoint x: 450, endPoint y: 199, distance: 768.1
click at [450, 199] on div "Submitted 0 Status colour #273444 hex #273444 Save Cancel Summaries Total order…" at bounding box center [1104, 170] width 2239 height 131
drag, startPoint x: 144, startPoint y: 190, endPoint x: 1249, endPoint y: 181, distance: 1105.0
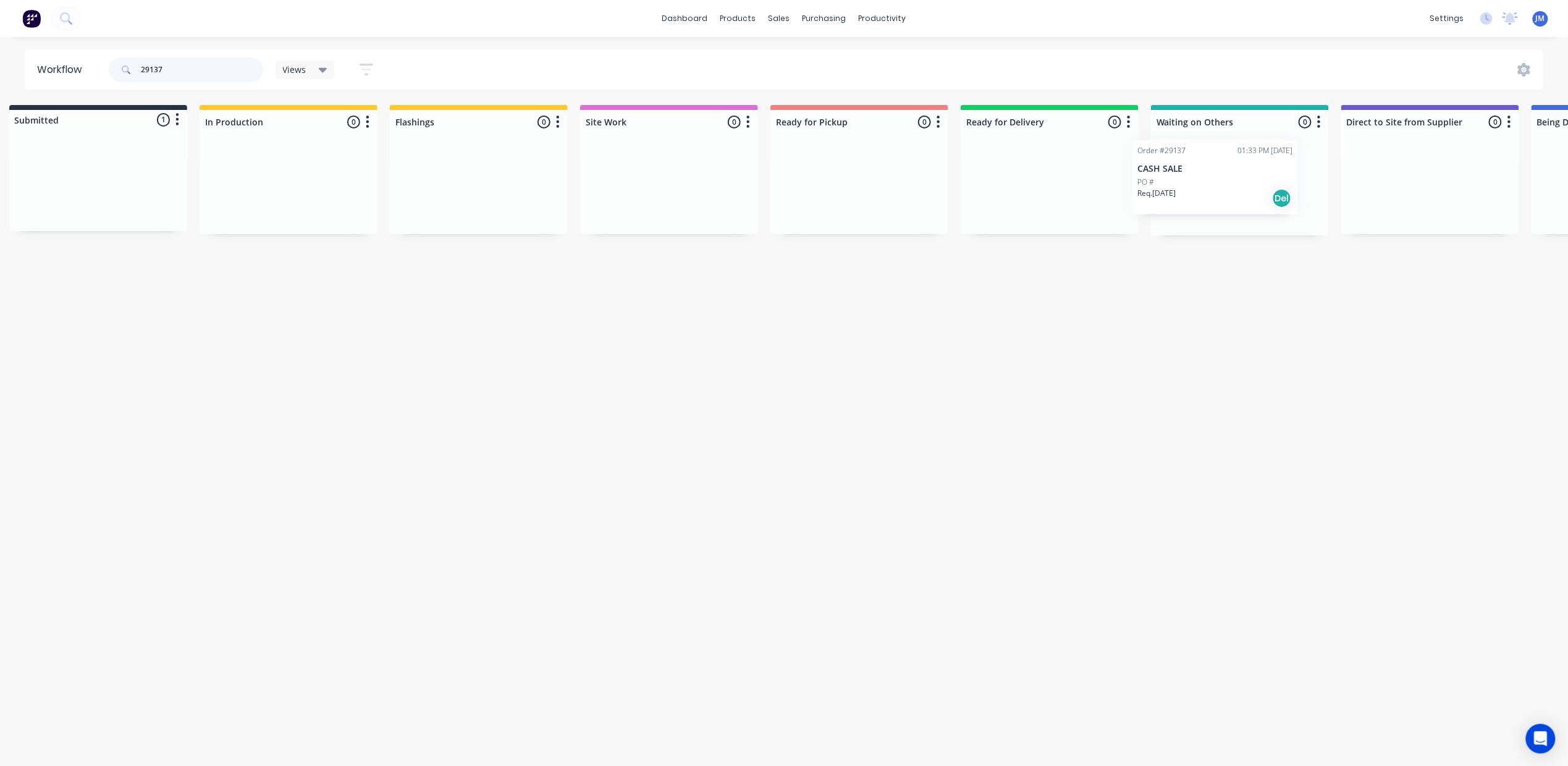
click at [1249, 181] on div "Submitted 1 Status colour #273444 hex #273444 Save Cancel Summaries Total order…" at bounding box center [1093, 170] width 2239 height 131
type input "29137"
click at [787, 15] on div "sales" at bounding box center [779, 19] width 34 height 19
click at [814, 50] on link "Purchase Orders" at bounding box center [877, 59] width 164 height 24
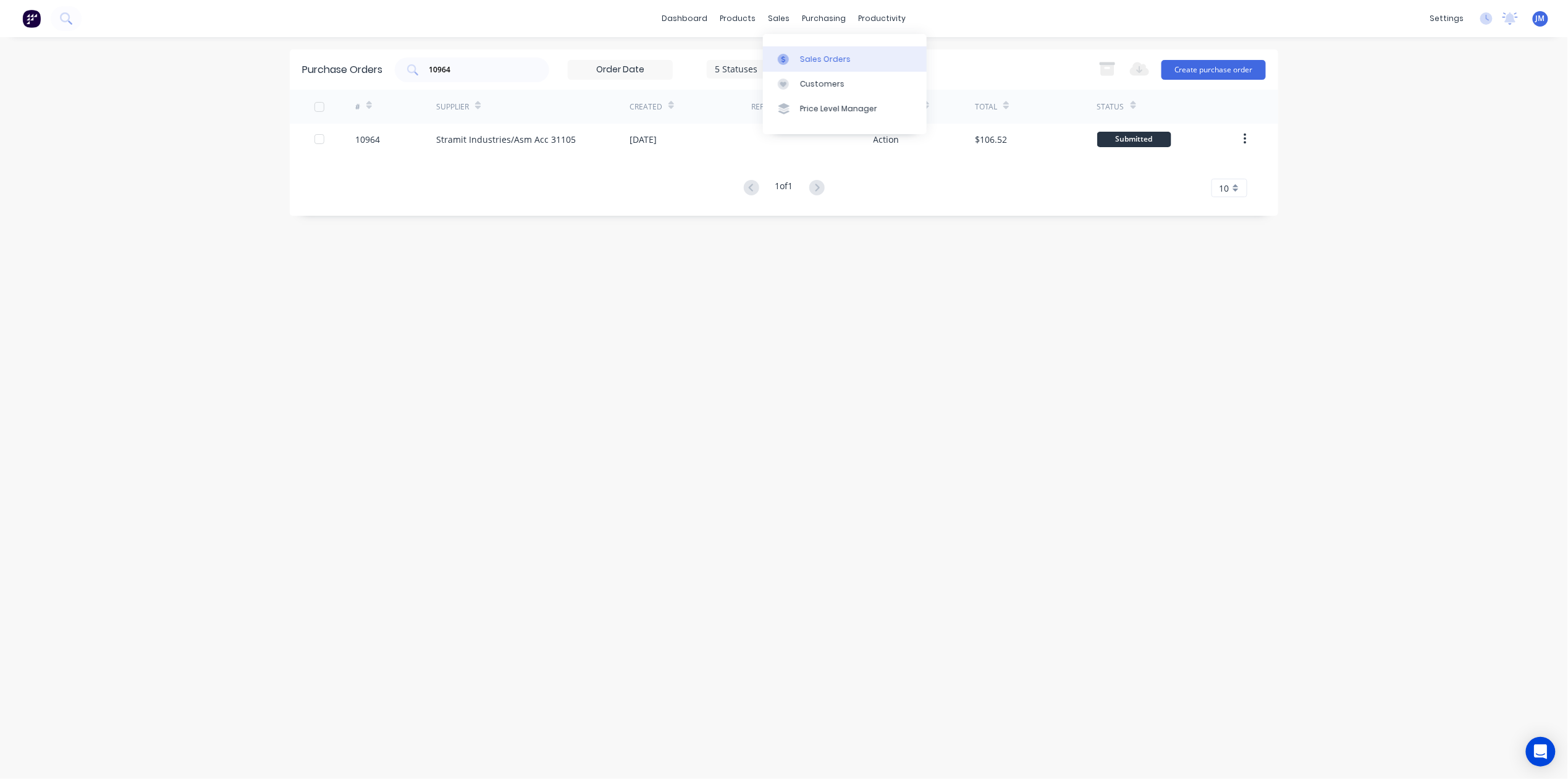
click at [807, 62] on div "Sales Orders" at bounding box center [825, 59] width 51 height 11
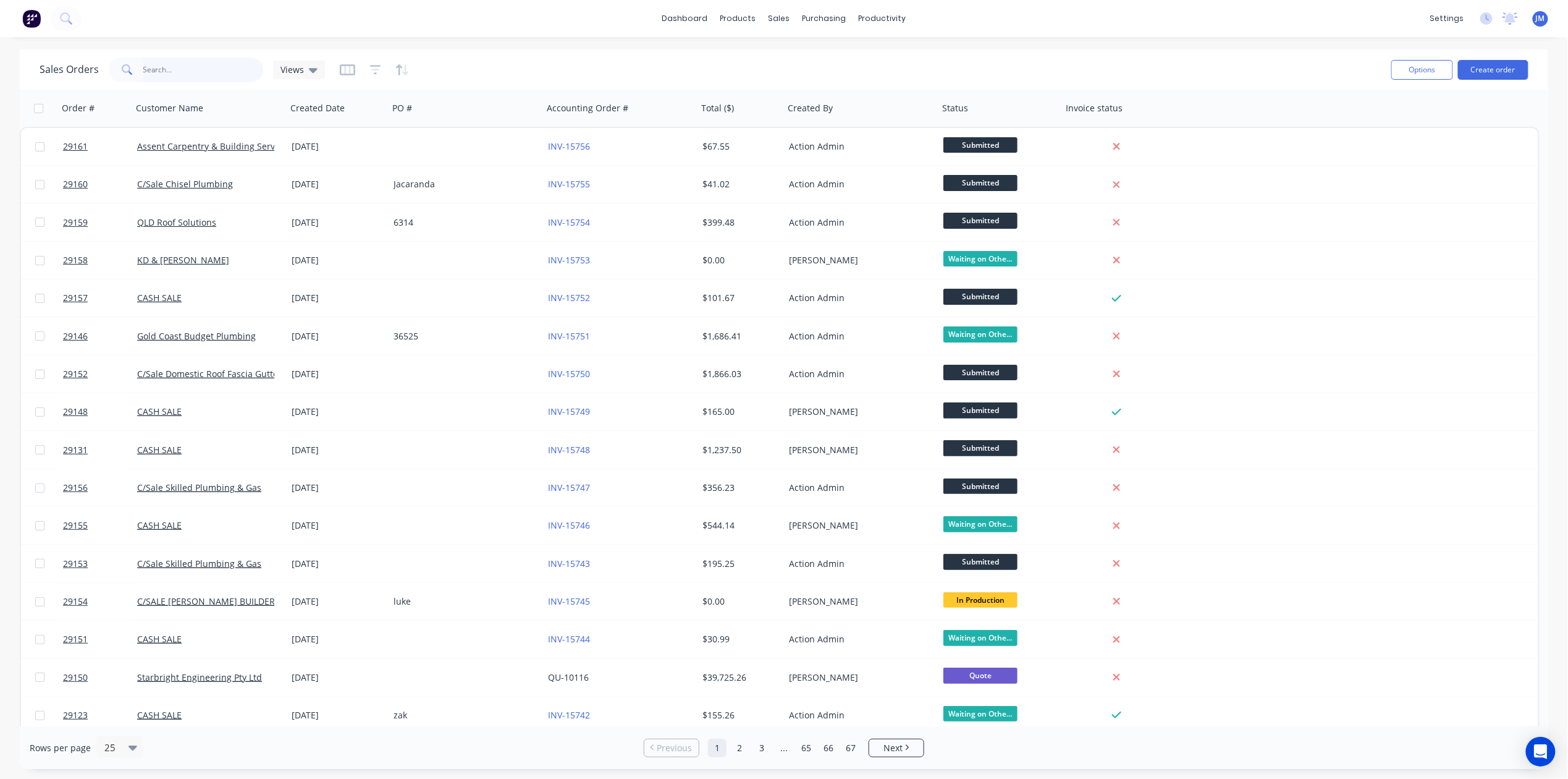
click at [184, 74] on input "text" at bounding box center [204, 70] width 121 height 24
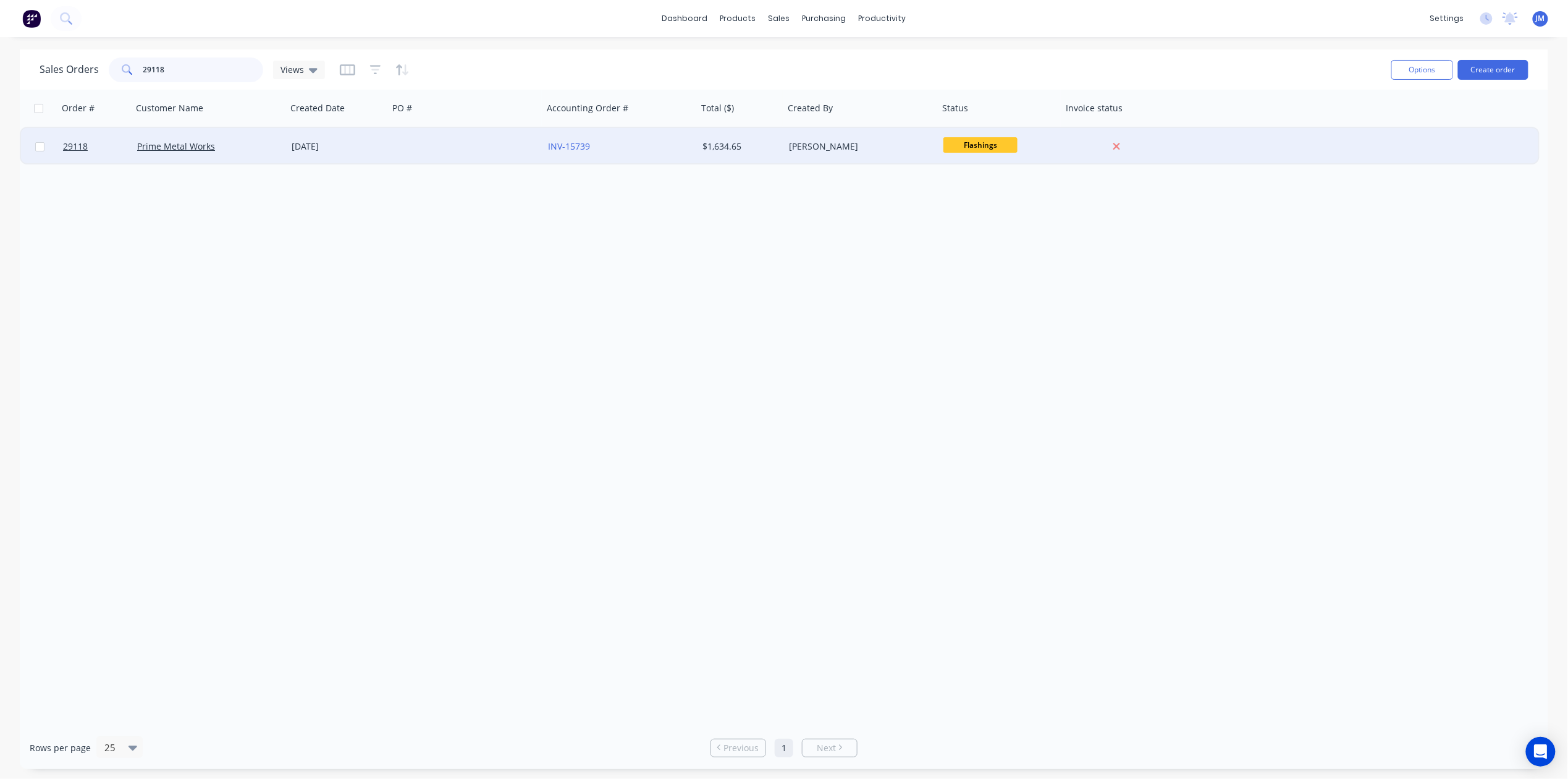
type input "29118"
click at [235, 141] on div "Prime Metal Works" at bounding box center [205, 146] width 137 height 12
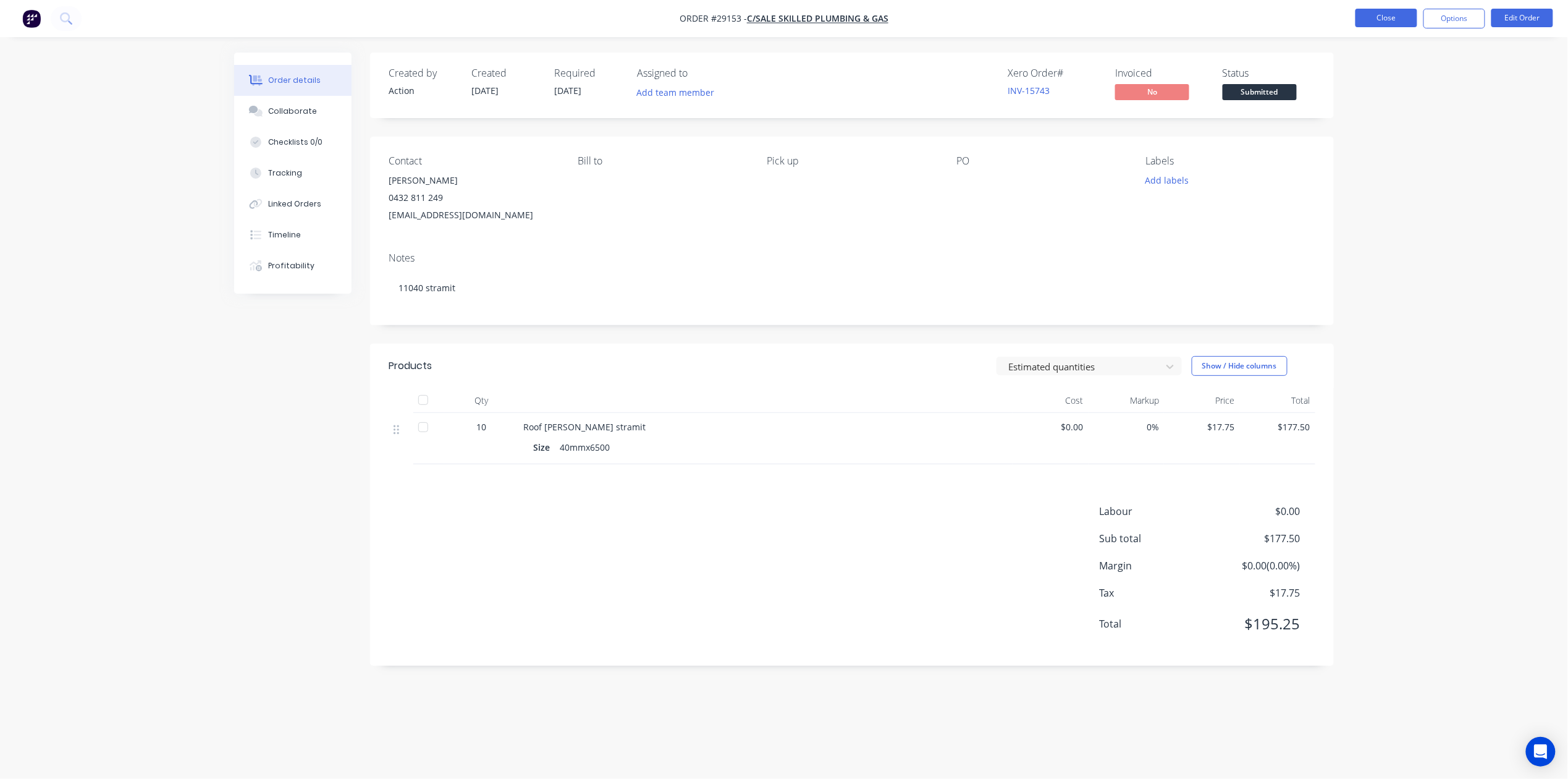
click at [1374, 12] on button "Close" at bounding box center [1386, 18] width 62 height 19
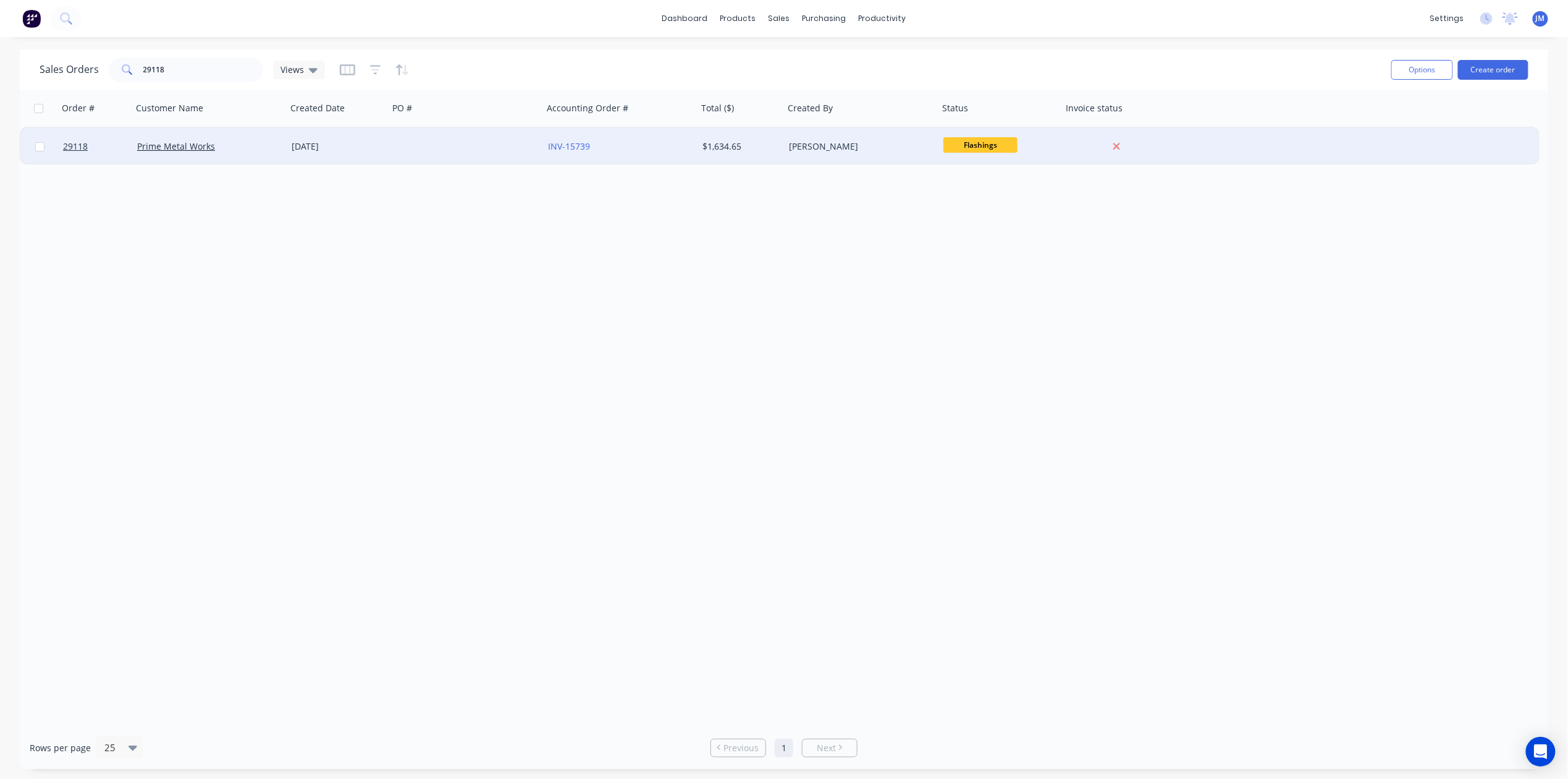
click at [487, 151] on div at bounding box center [465, 146] width 154 height 37
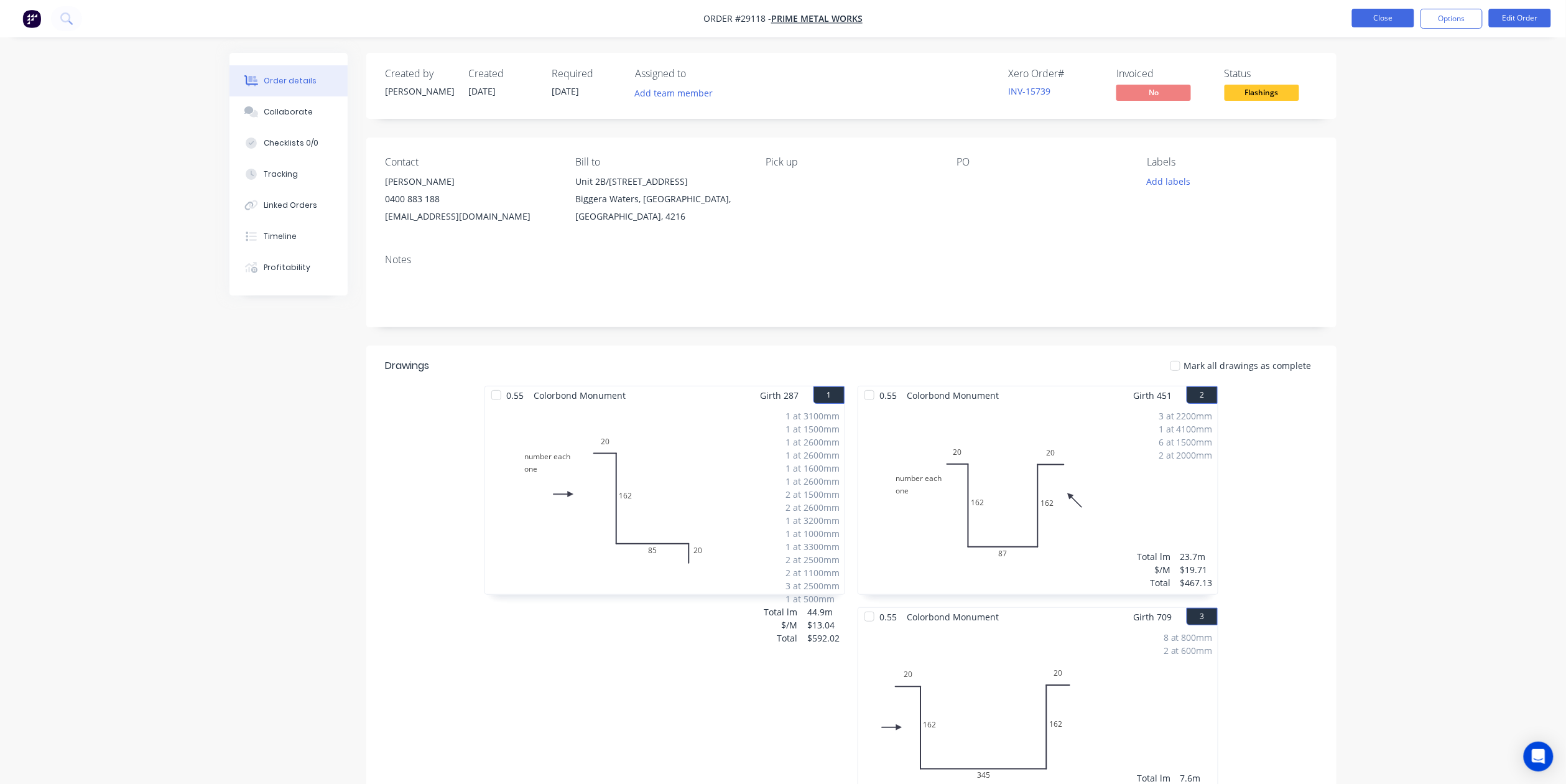
click at [1381, 23] on button "Close" at bounding box center [1383, 18] width 62 height 19
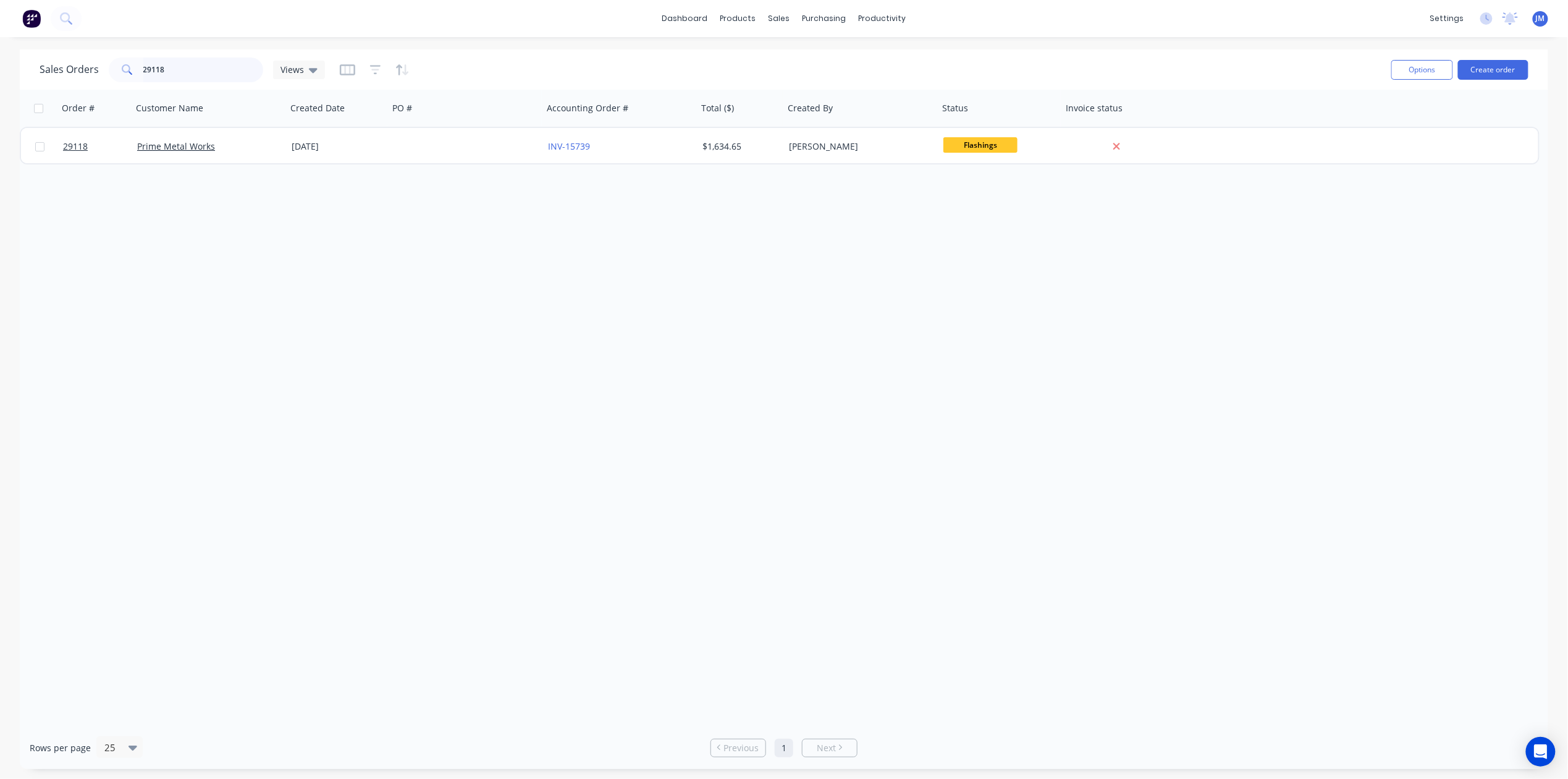
drag, startPoint x: 208, startPoint y: 65, endPoint x: 198, endPoint y: 68, distance: 10.4
click at [206, 65] on input "29118" at bounding box center [204, 70] width 121 height 24
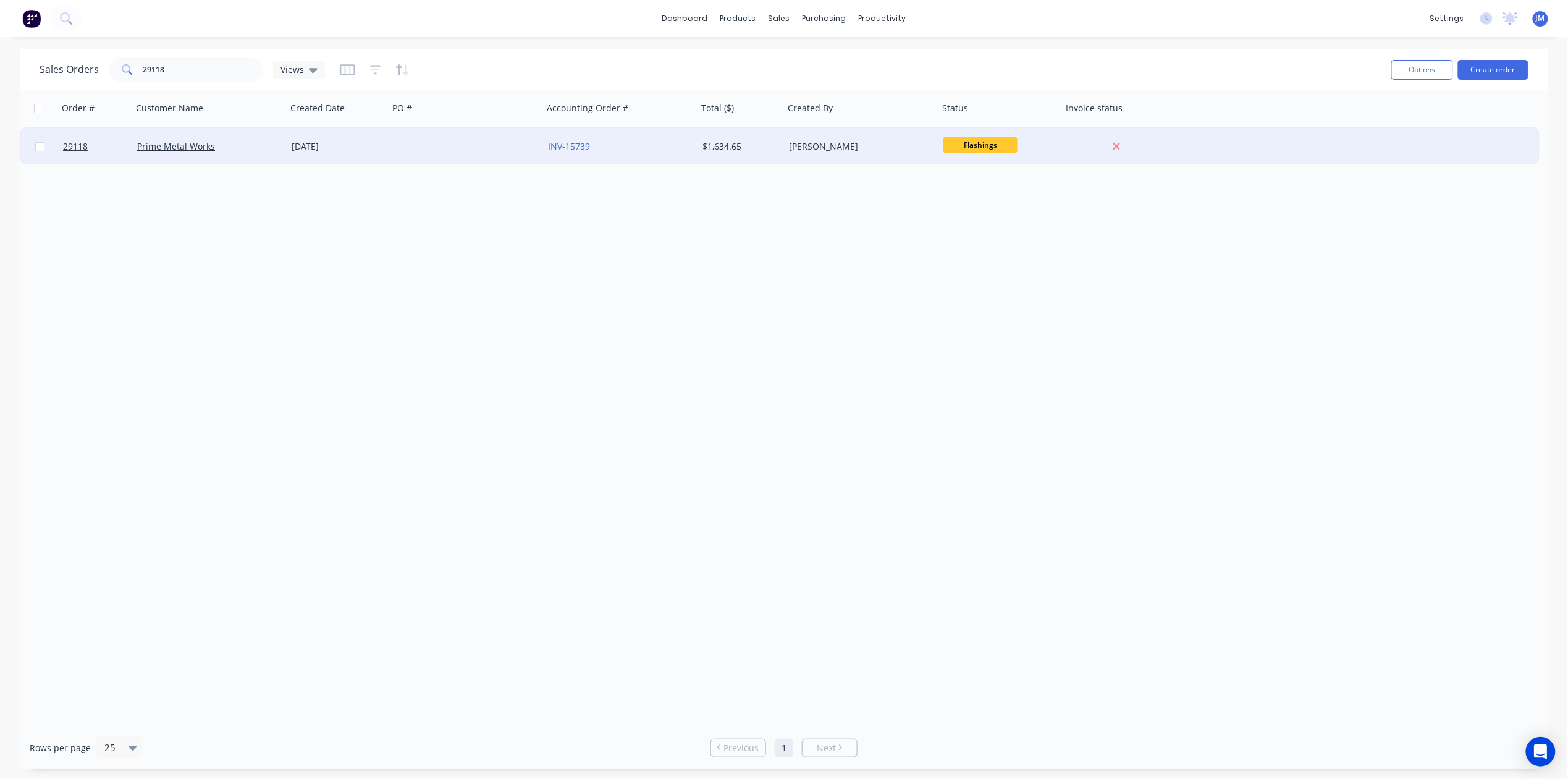
click at [295, 144] on div "[DATE]" at bounding box center [337, 146] width 92 height 12
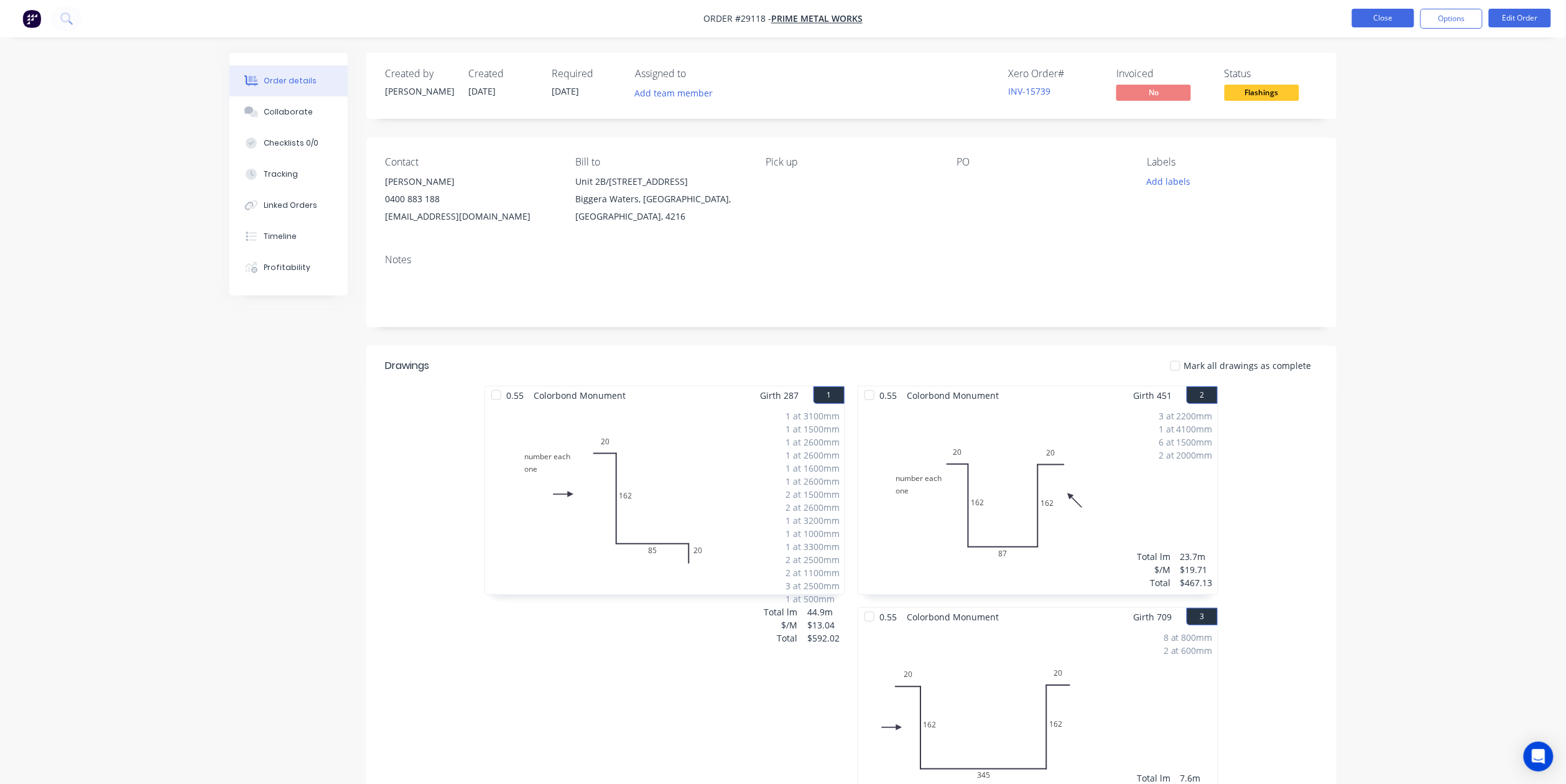
click at [1374, 9] on button "Close" at bounding box center [1383, 18] width 62 height 19
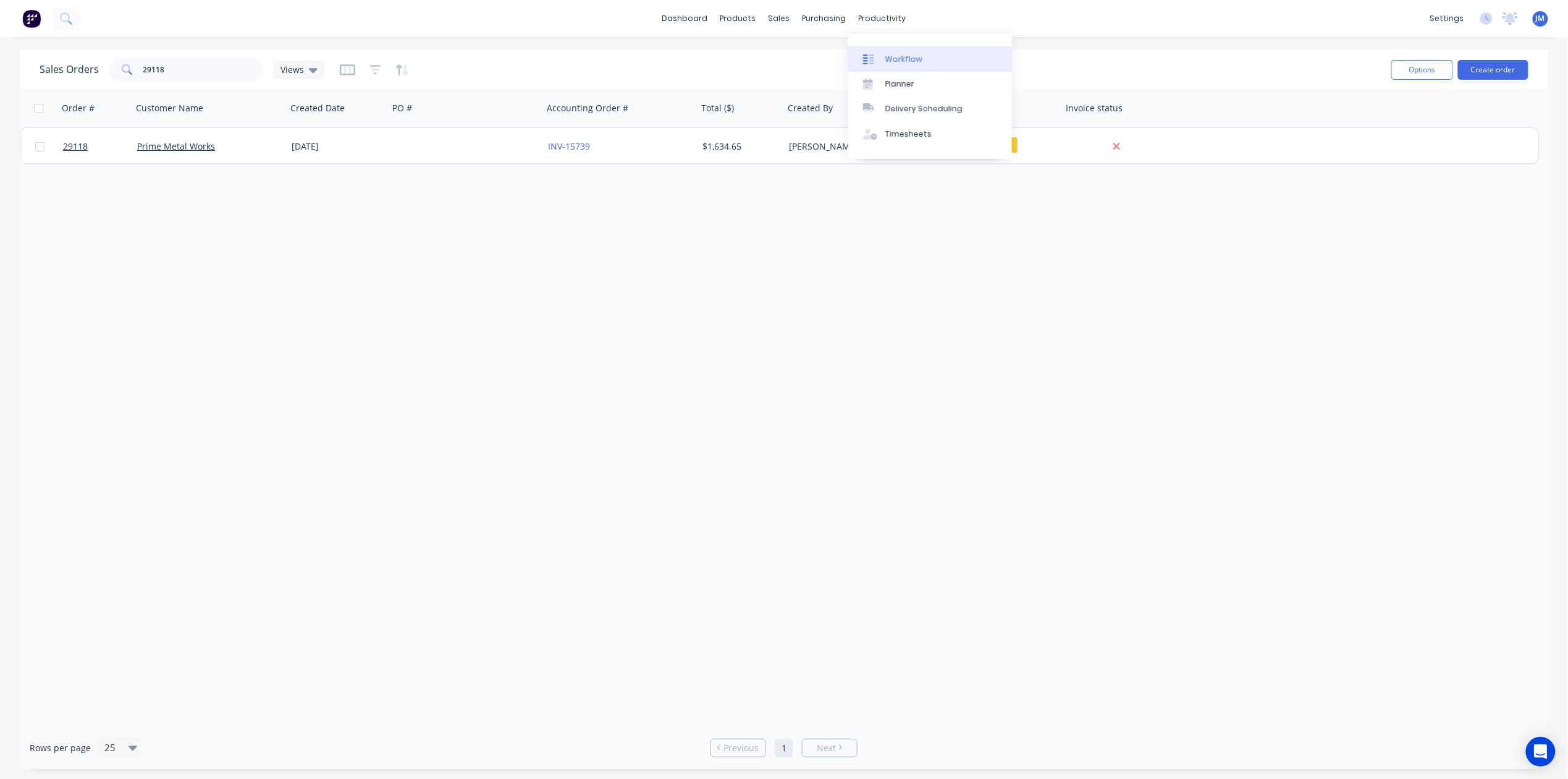
click at [896, 52] on link "Workflow" at bounding box center [930, 59] width 164 height 24
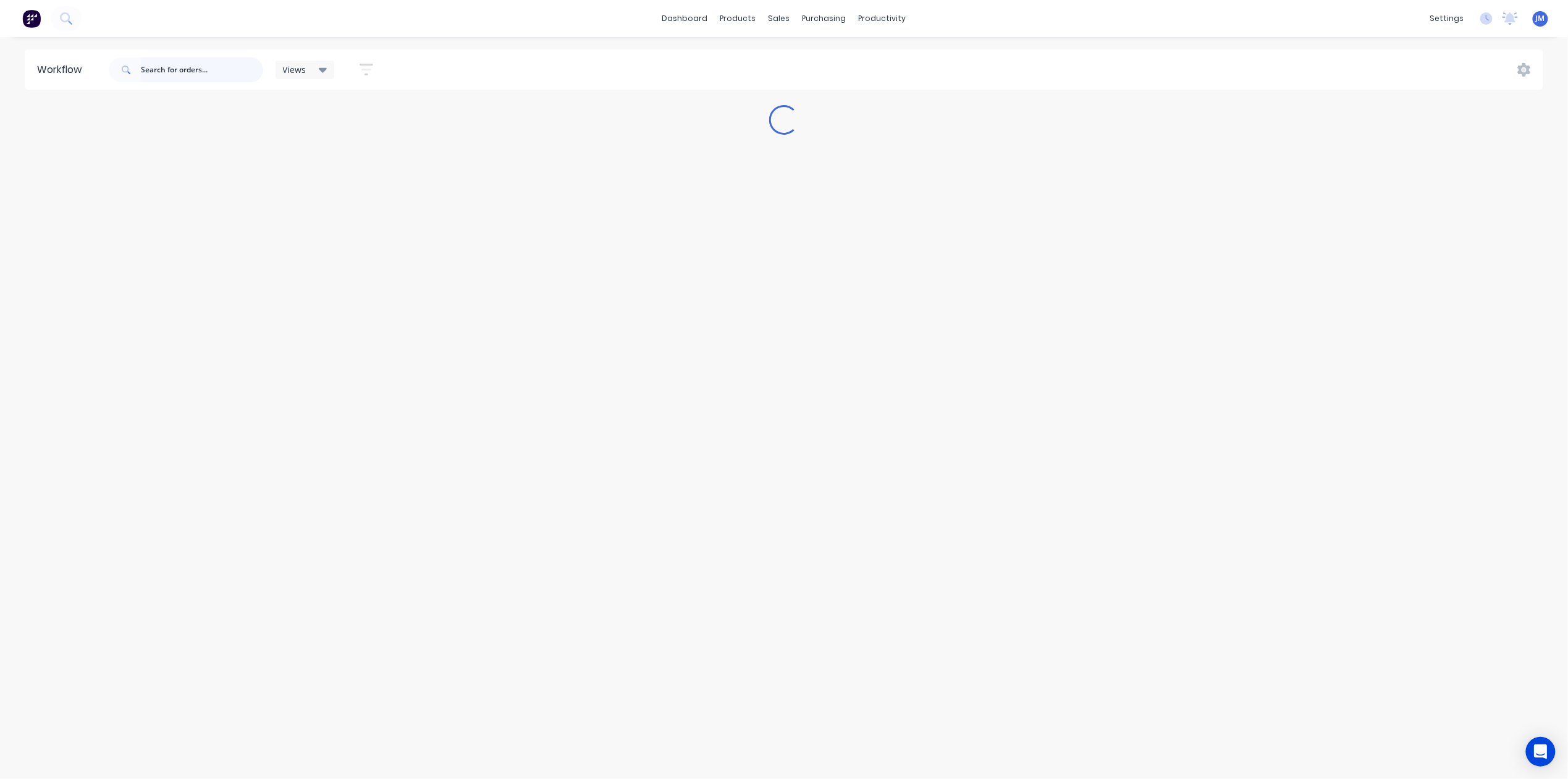
click at [196, 62] on input "text" at bounding box center [202, 70] width 122 height 24
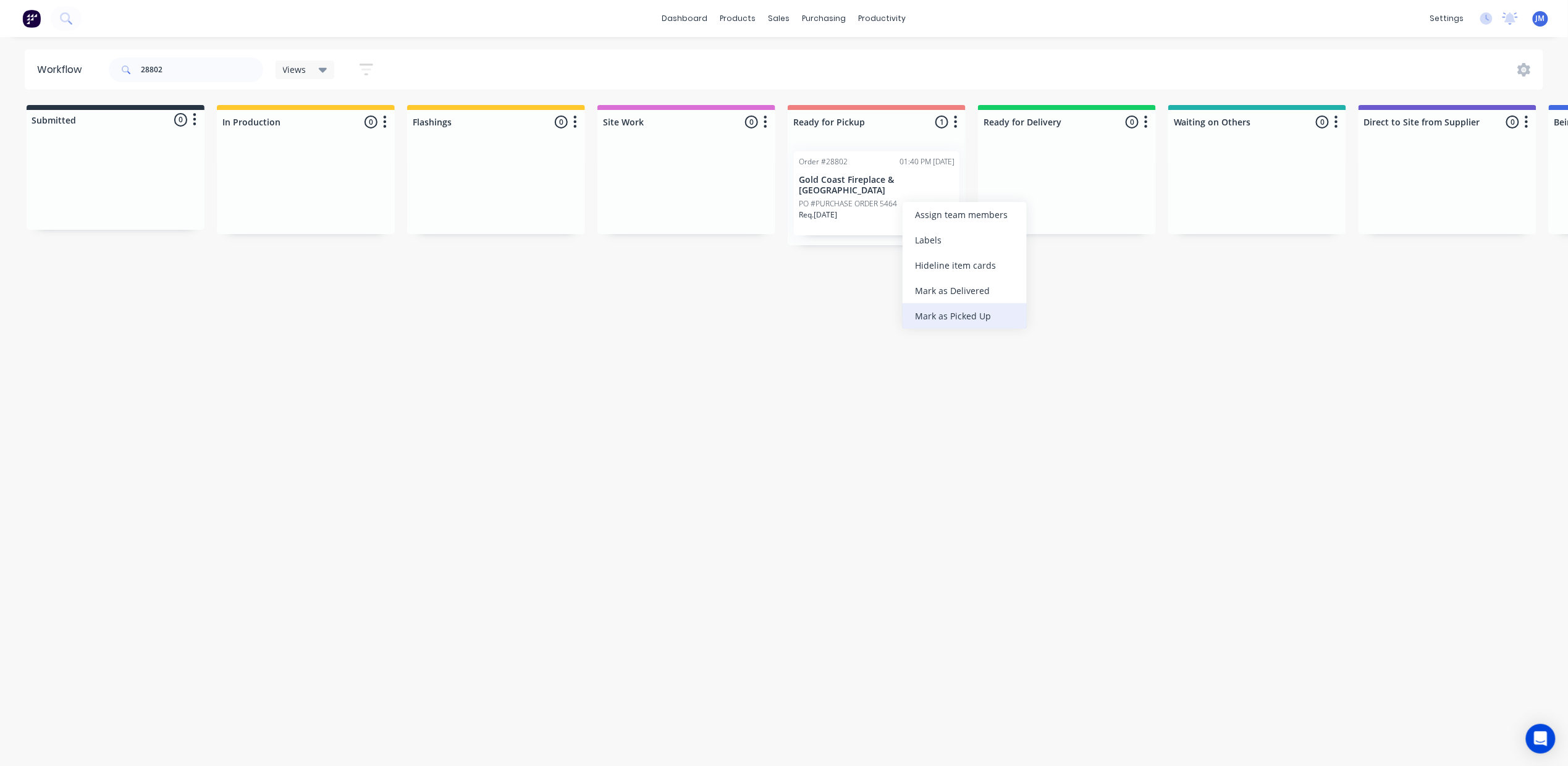
click at [931, 317] on div "Mark as Picked Up" at bounding box center [964, 316] width 124 height 25
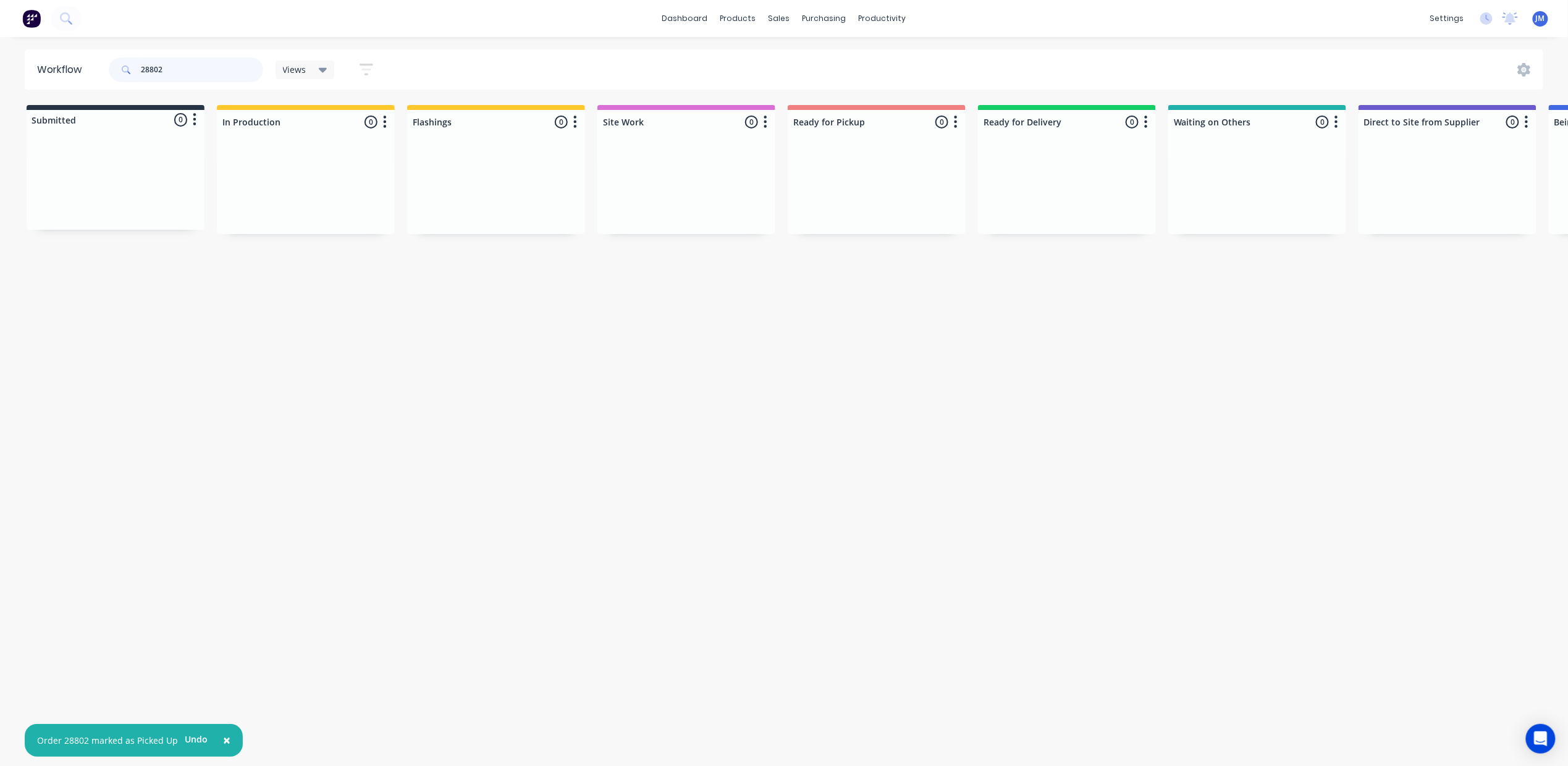
drag, startPoint x: 195, startPoint y: 67, endPoint x: 188, endPoint y: 65, distance: 7.3
click at [196, 67] on input "28802" at bounding box center [202, 70] width 122 height 24
type input "2"
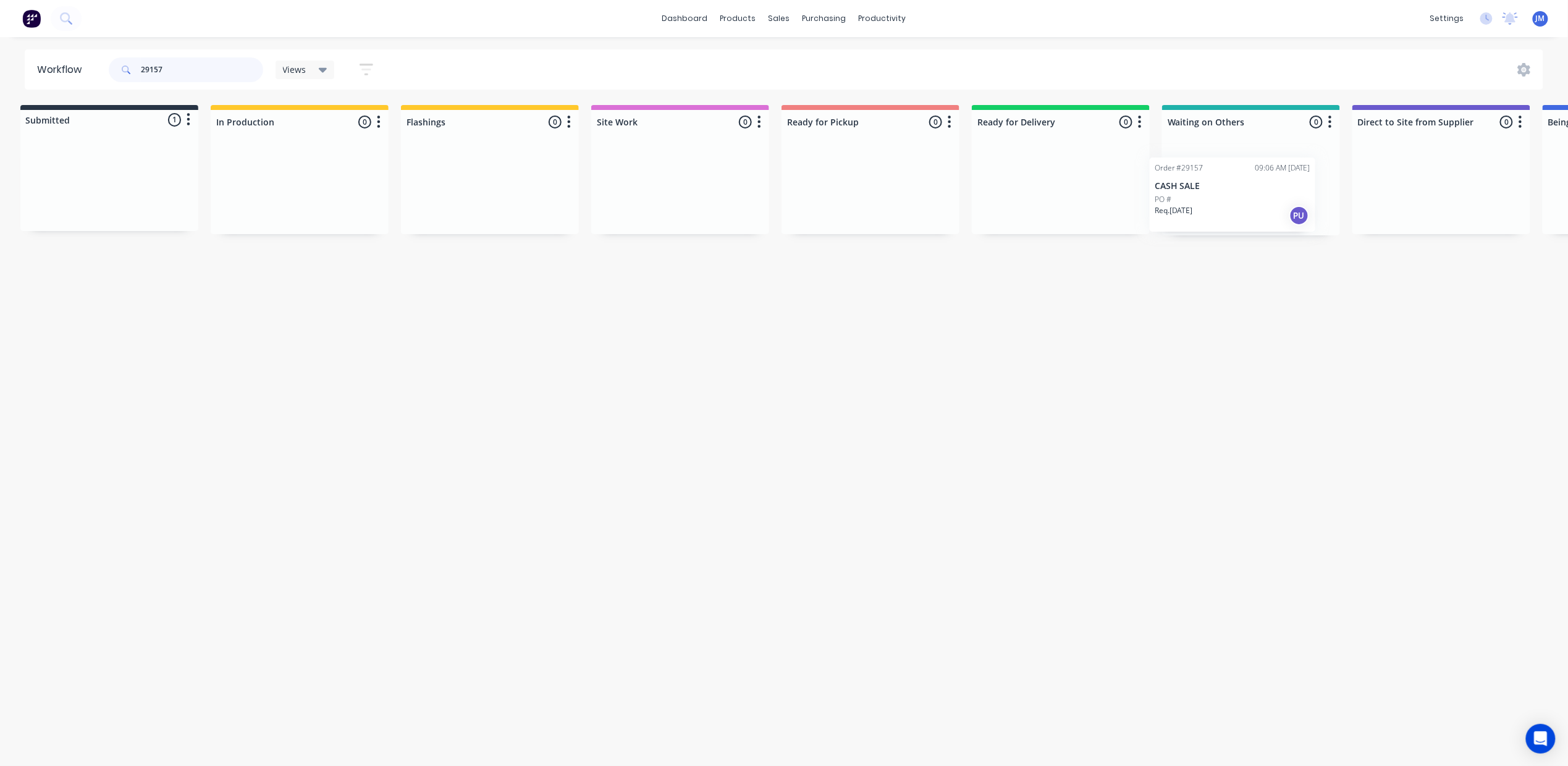
scroll to position [0, 11]
drag, startPoint x: 84, startPoint y: 177, endPoint x: 1204, endPoint y: 173, distance: 1120.0
click at [1208, 179] on div "Submitted 1 Status colour #273444 hex #273444 Save Cancel Summaries Total order…" at bounding box center [1099, 170] width 2239 height 131
type input "2"
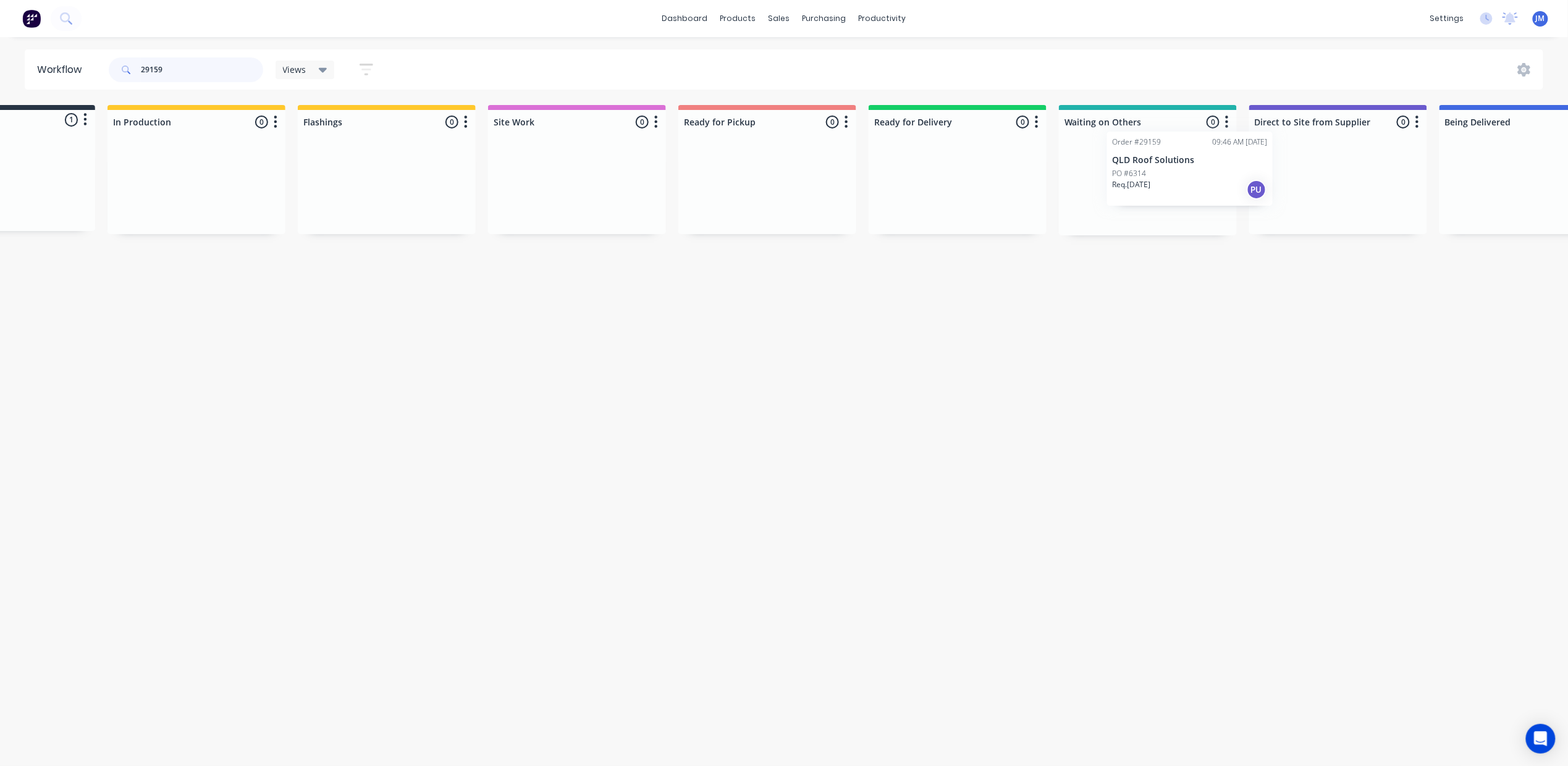
drag, startPoint x: 123, startPoint y: 199, endPoint x: 1204, endPoint y: 187, distance: 1081.1
click at [1202, 187] on div "Submitted 1 Status colour #273444 hex #273444 Save Cancel Summaries Total order…" at bounding box center [1001, 170] width 2239 height 131
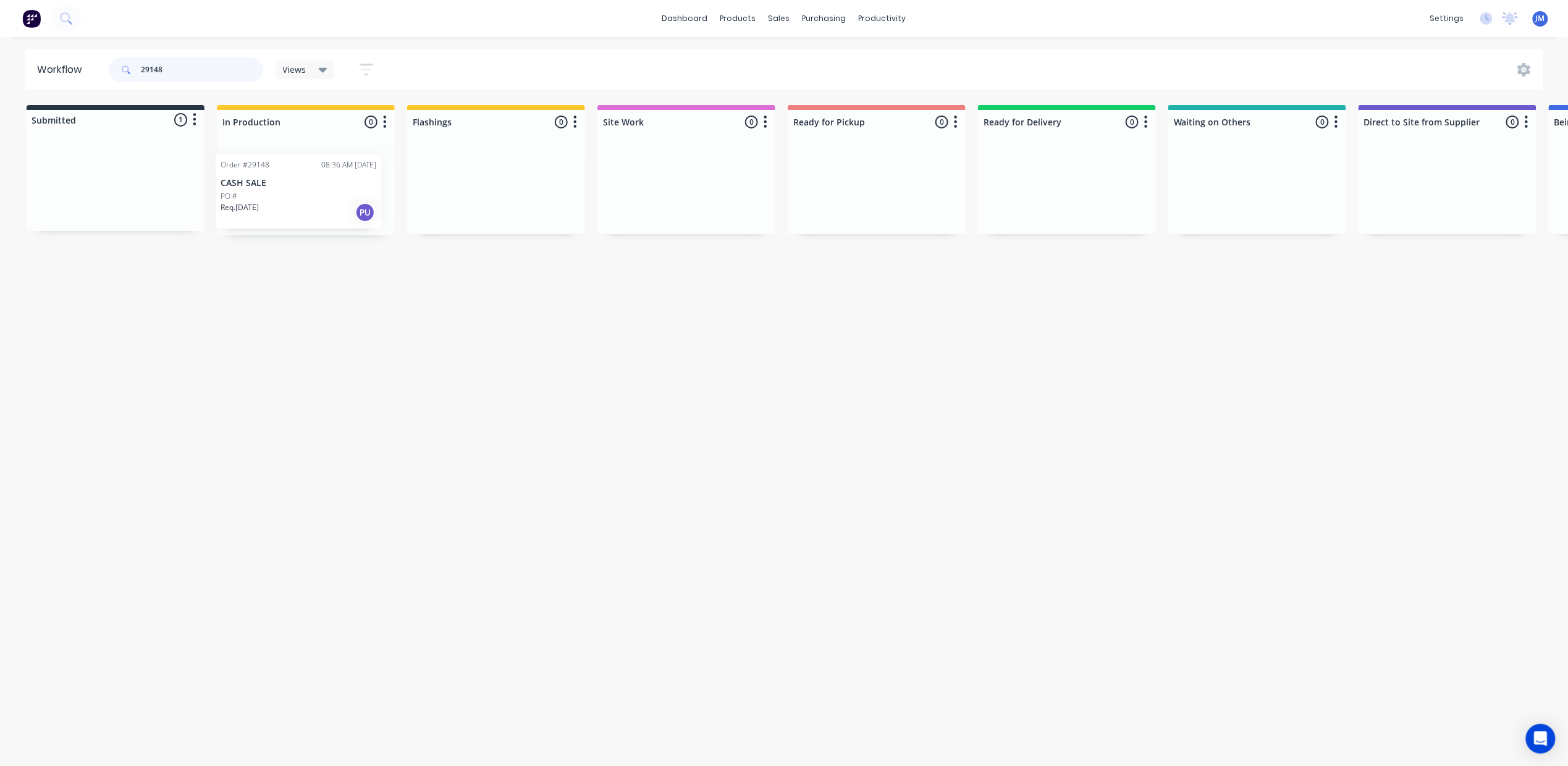
drag, startPoint x: 60, startPoint y: 197, endPoint x: 250, endPoint y: 193, distance: 190.0
click at [247, 202] on div "Submitted 1 Status colour #273444 hex #273444 Save Cancel Summaries Total order…" at bounding box center [1110, 170] width 2239 height 131
type input "2"
type input "11026"
click at [832, 55] on div "Purchase Orders" at bounding box center [864, 59] width 65 height 11
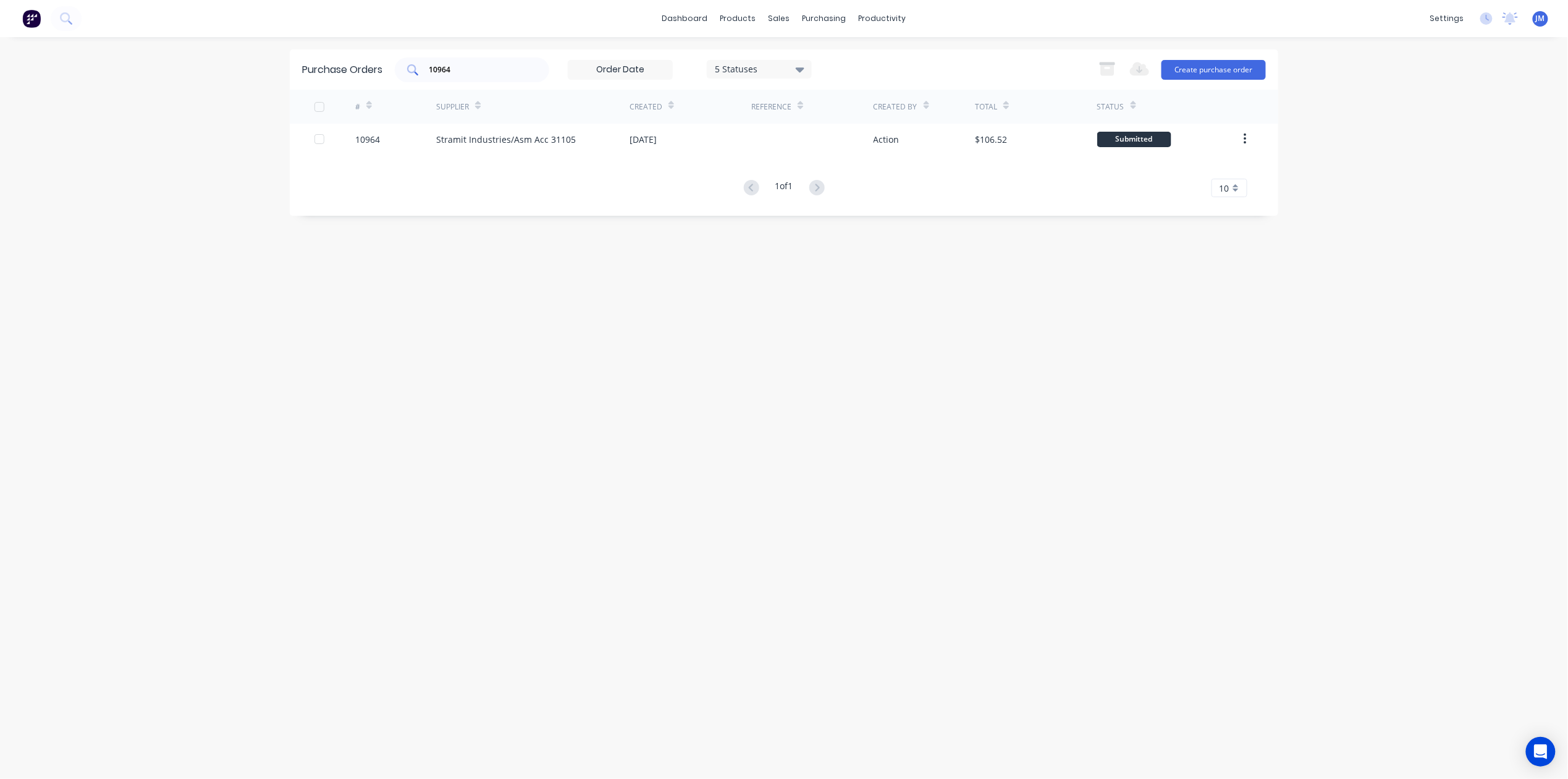
drag, startPoint x: 455, startPoint y: 65, endPoint x: 465, endPoint y: 62, distance: 10.4
click at [459, 65] on input "10964" at bounding box center [479, 70] width 103 height 12
type input "1"
type input "11026"
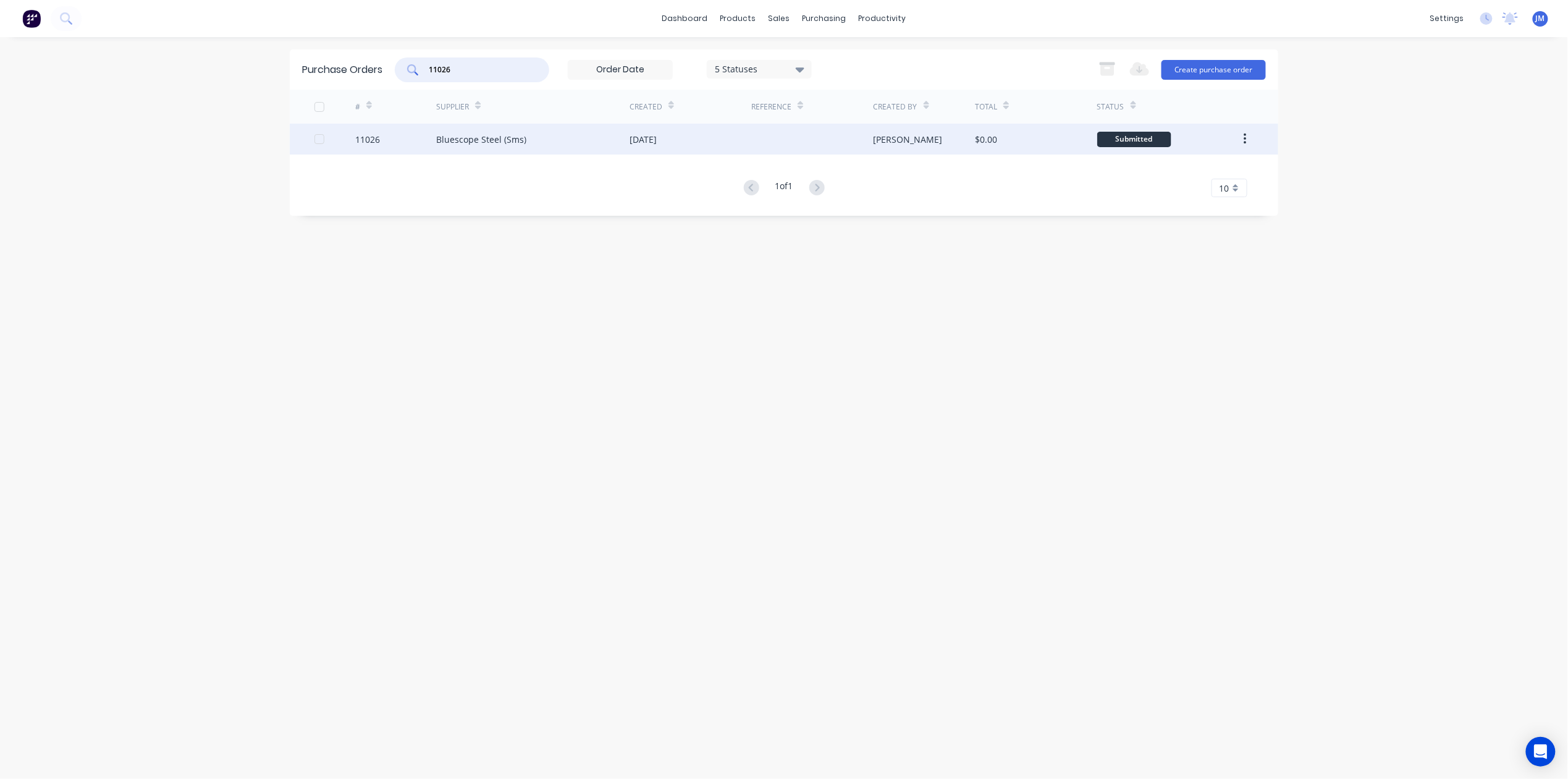
click at [512, 140] on div "Bluescope Steel (Sms)" at bounding box center [482, 139] width 90 height 13
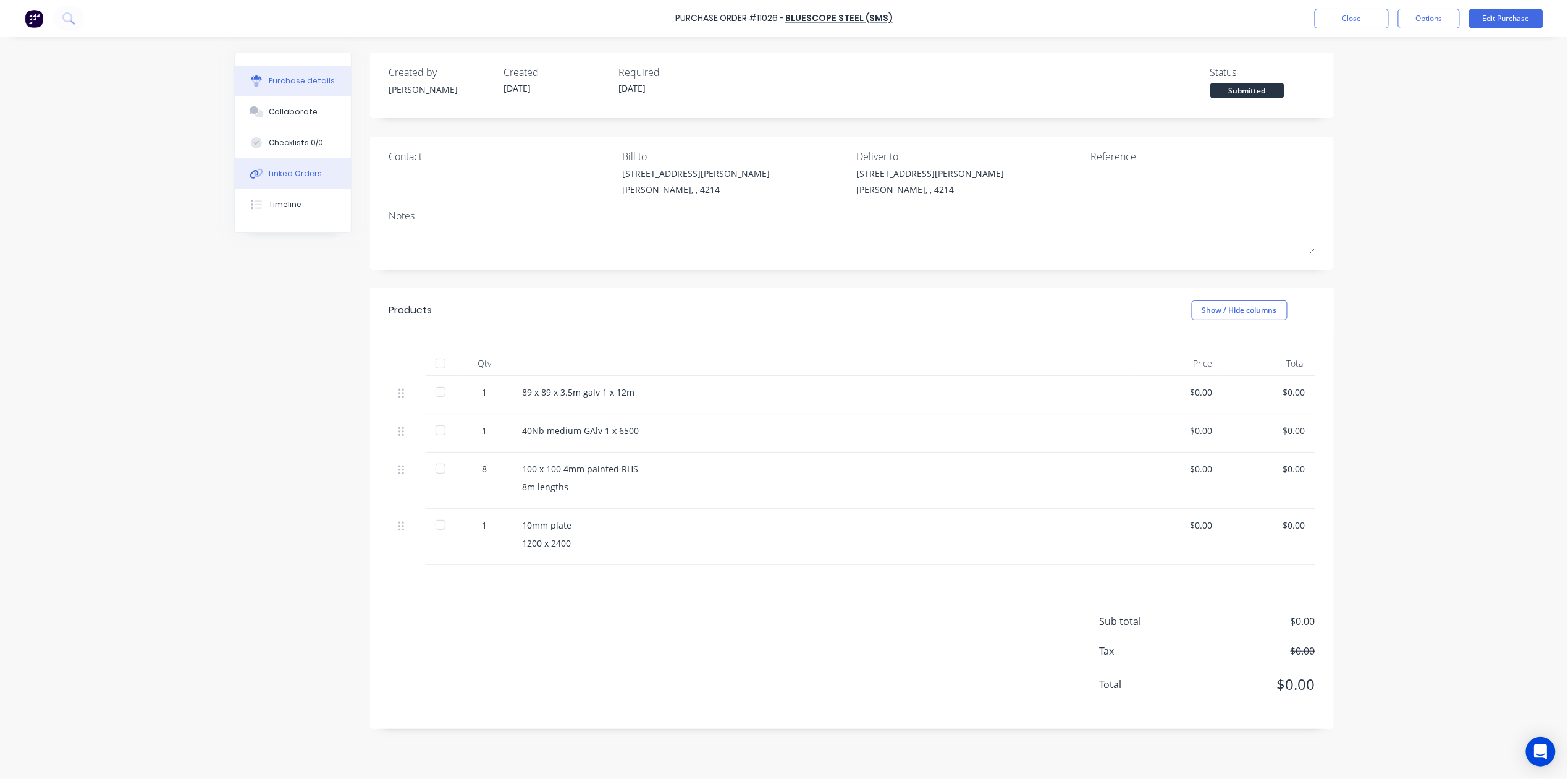
drag, startPoint x: 324, startPoint y: 174, endPoint x: 330, endPoint y: 174, distance: 6.0
click at [324, 174] on button "Linked Orders" at bounding box center [293, 173] width 116 height 31
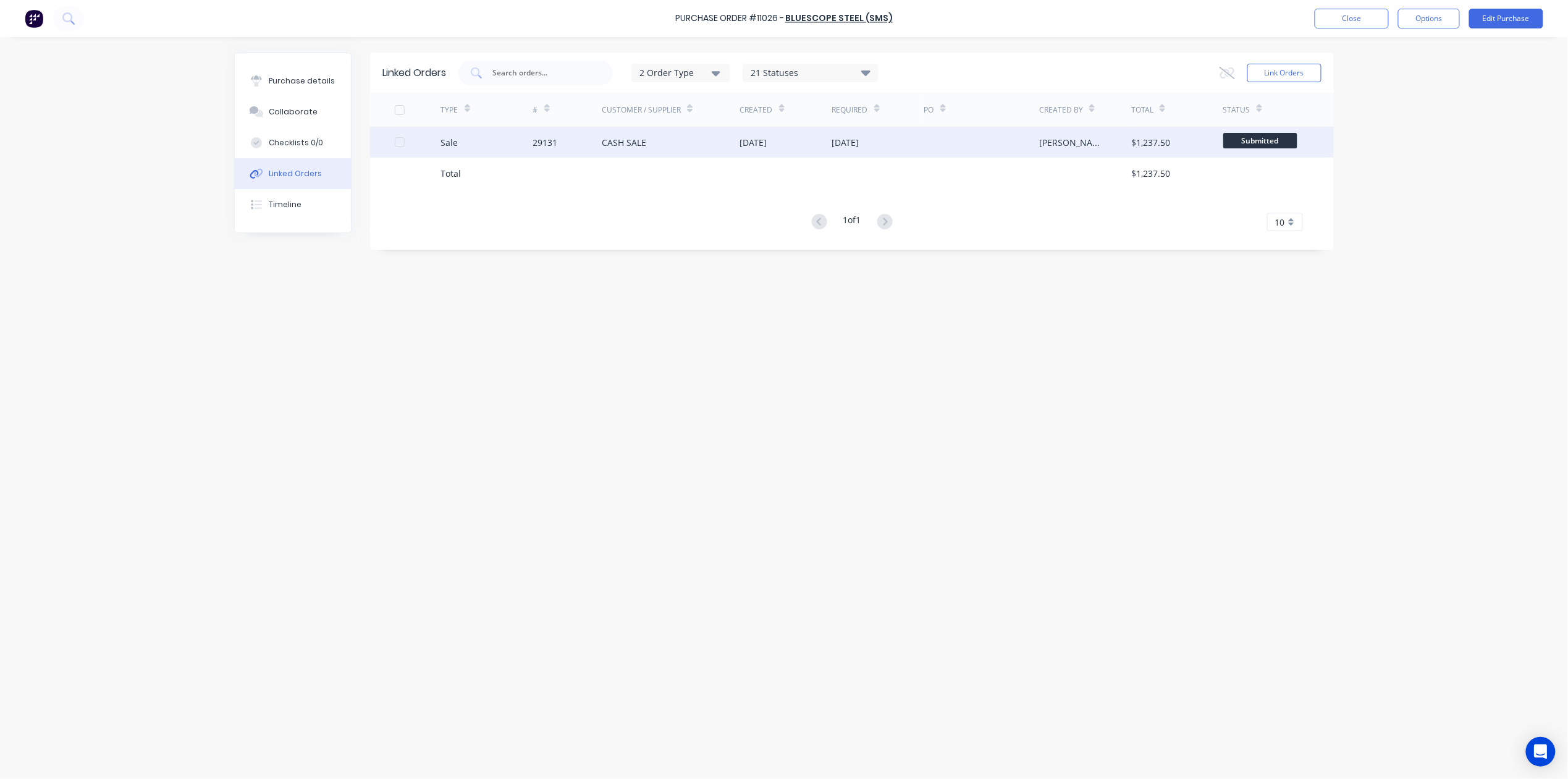
click at [703, 152] on div "CASH SALE" at bounding box center [670, 141] width 139 height 31
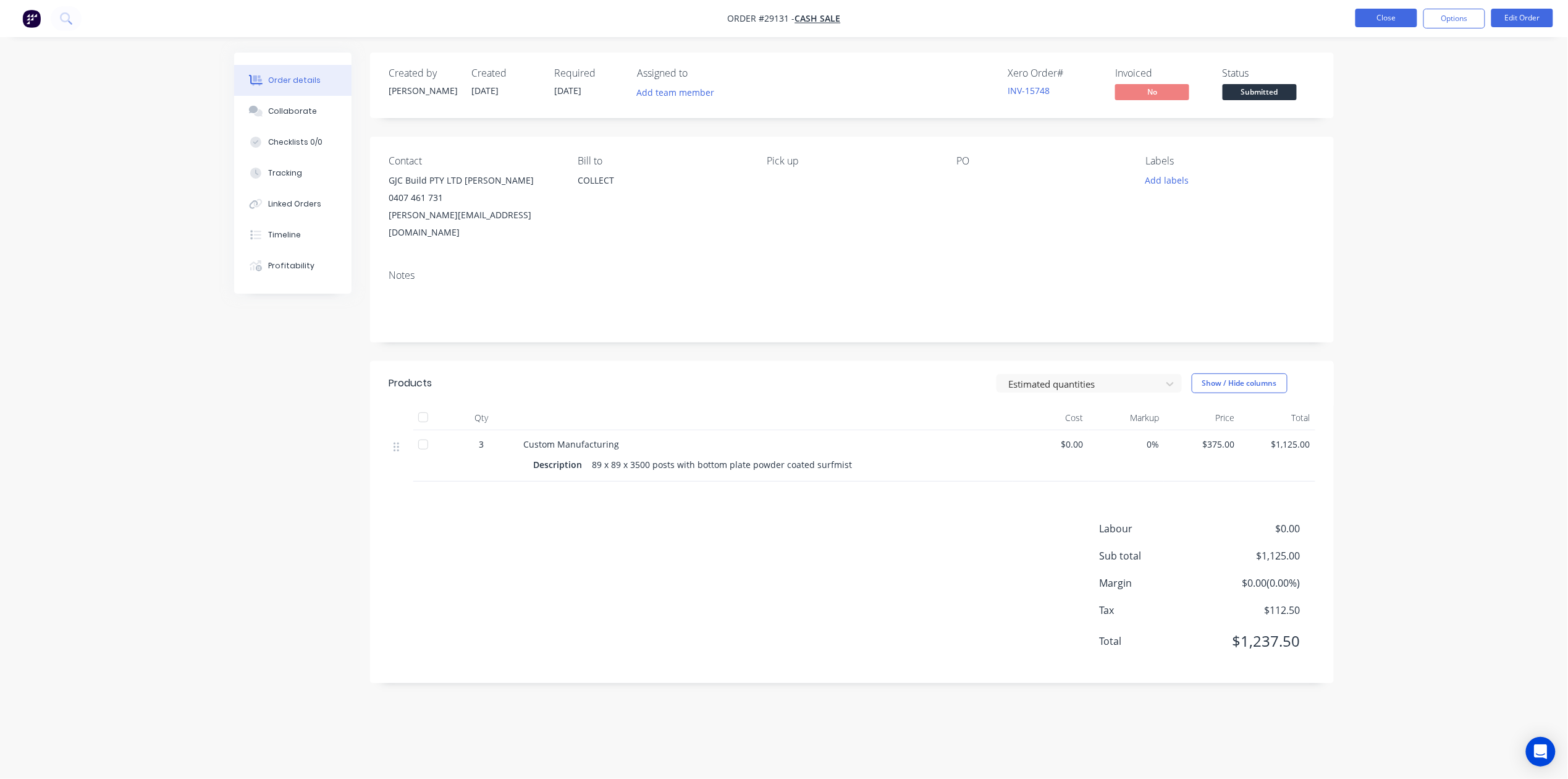
click at [1362, 18] on button "Close" at bounding box center [1386, 18] width 62 height 19
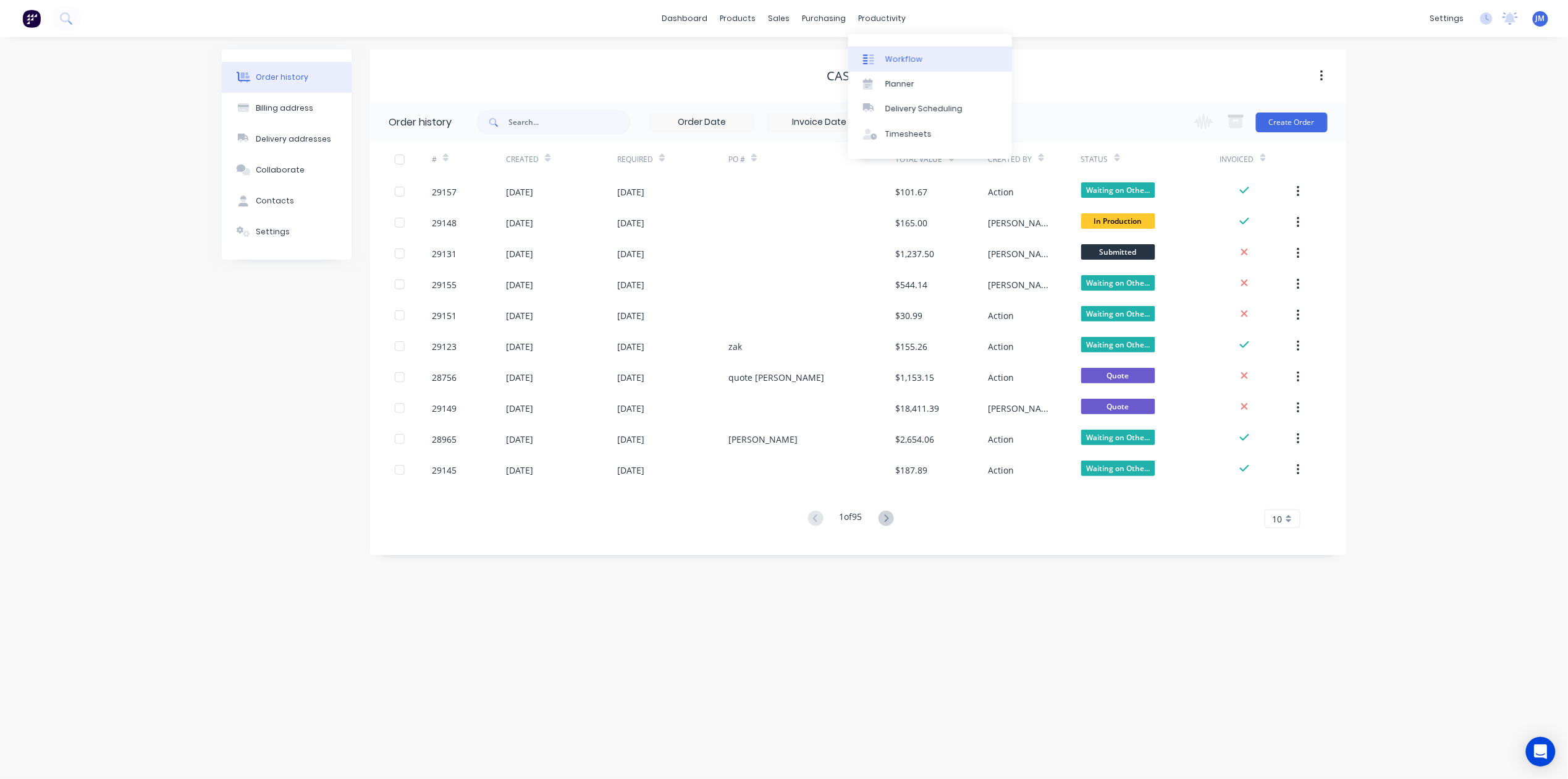
click at [901, 57] on div "Workflow" at bounding box center [903, 59] width 37 height 11
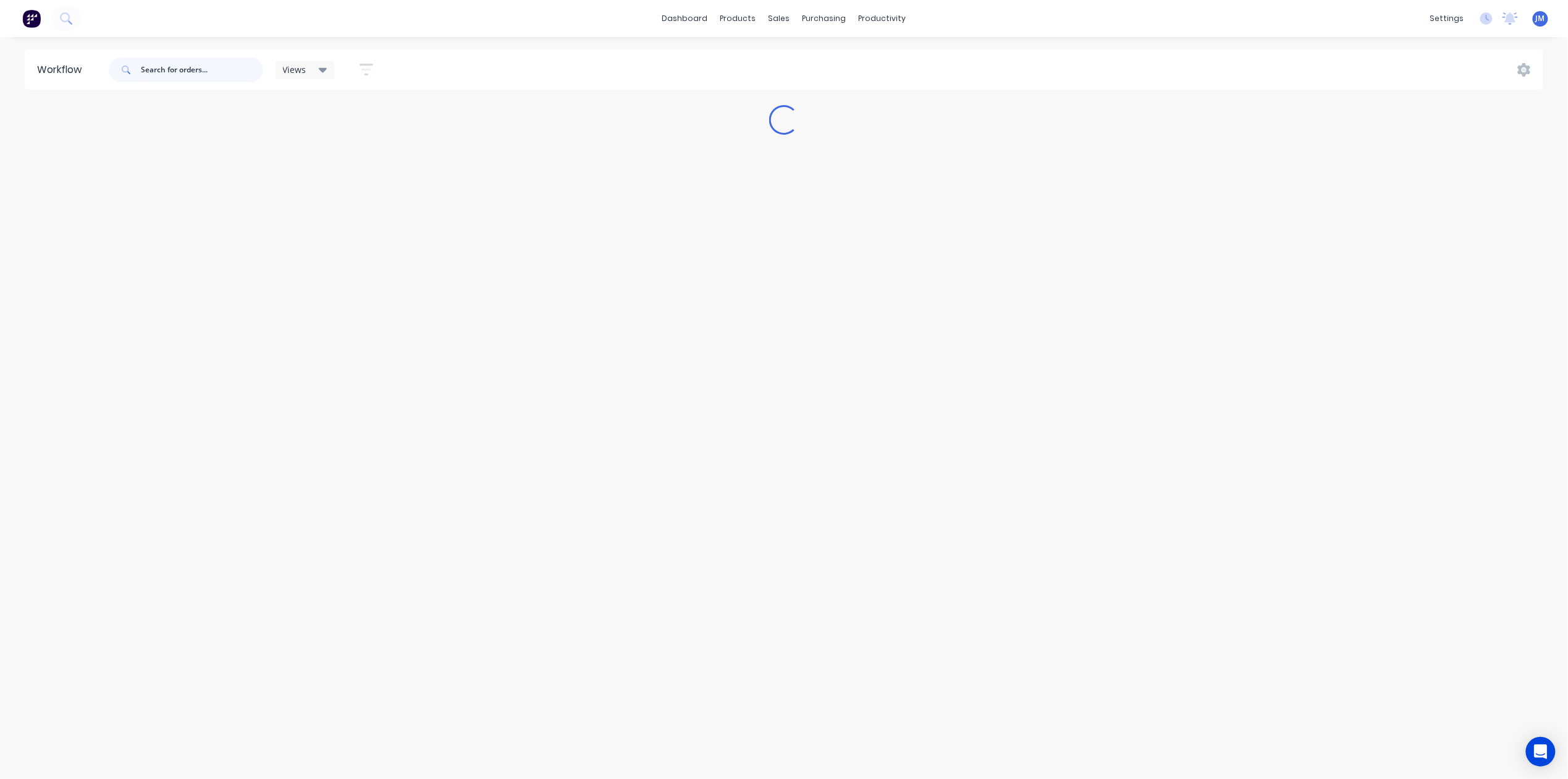
drag, startPoint x: 162, startPoint y: 60, endPoint x: 139, endPoint y: 107, distance: 52.3
click at [161, 55] on div at bounding box center [185, 70] width 154 height 37
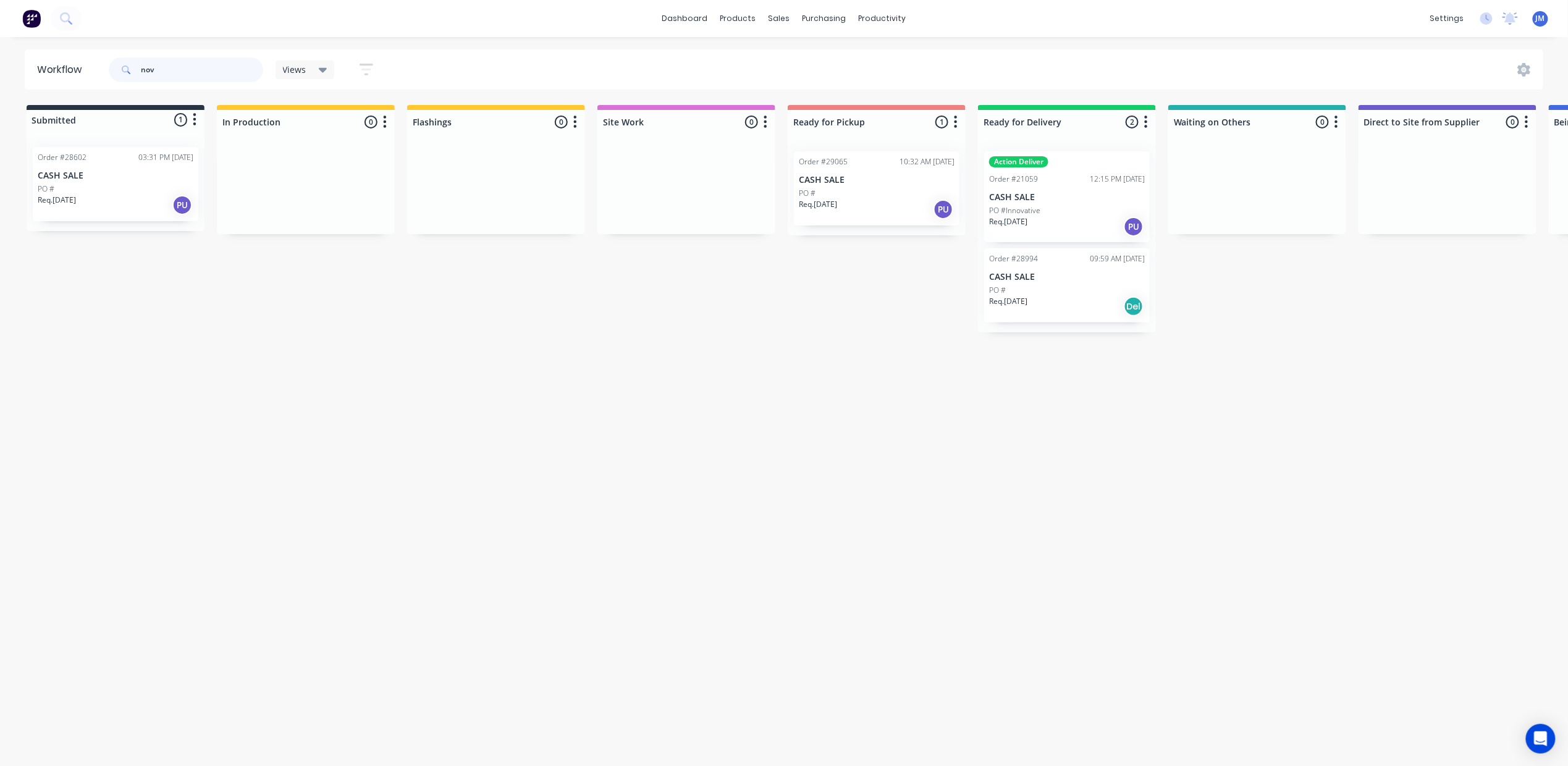
type input "nov"
click at [903, 192] on div "PO #" at bounding box center [876, 193] width 156 height 11
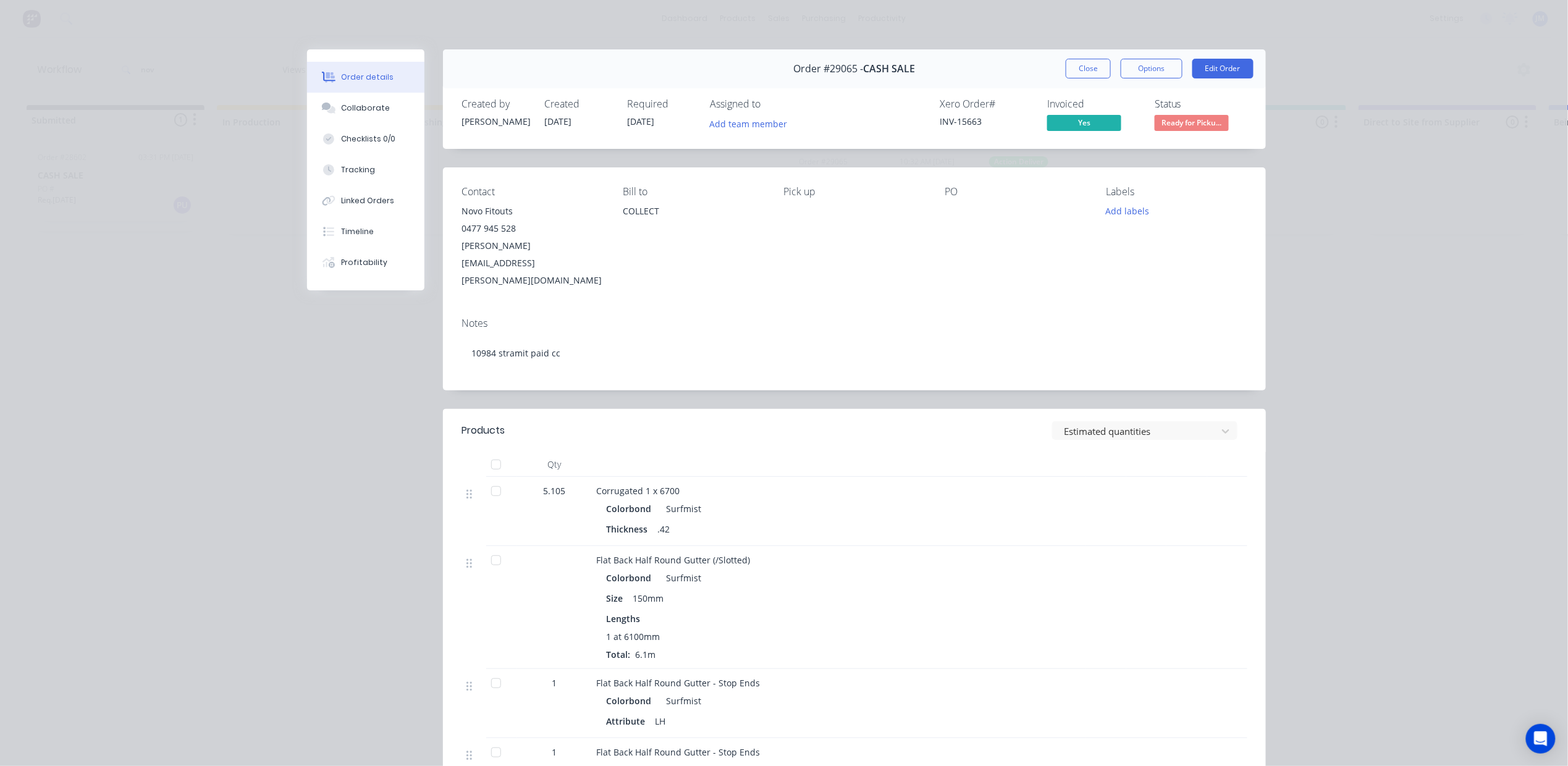
click at [1080, 65] on button "Close" at bounding box center [1088, 69] width 45 height 20
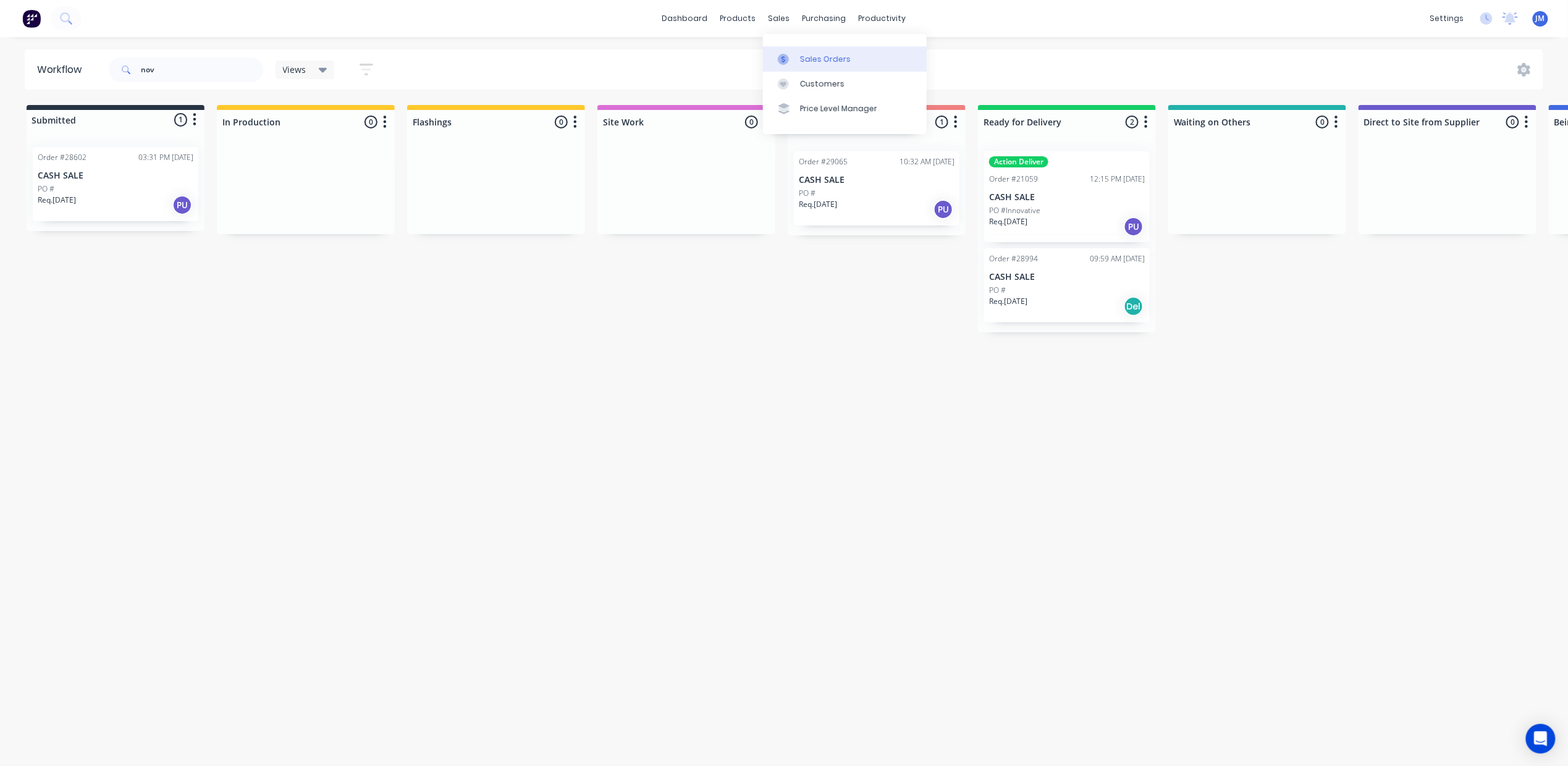
click at [814, 54] on div "Sales Orders" at bounding box center [825, 59] width 51 height 11
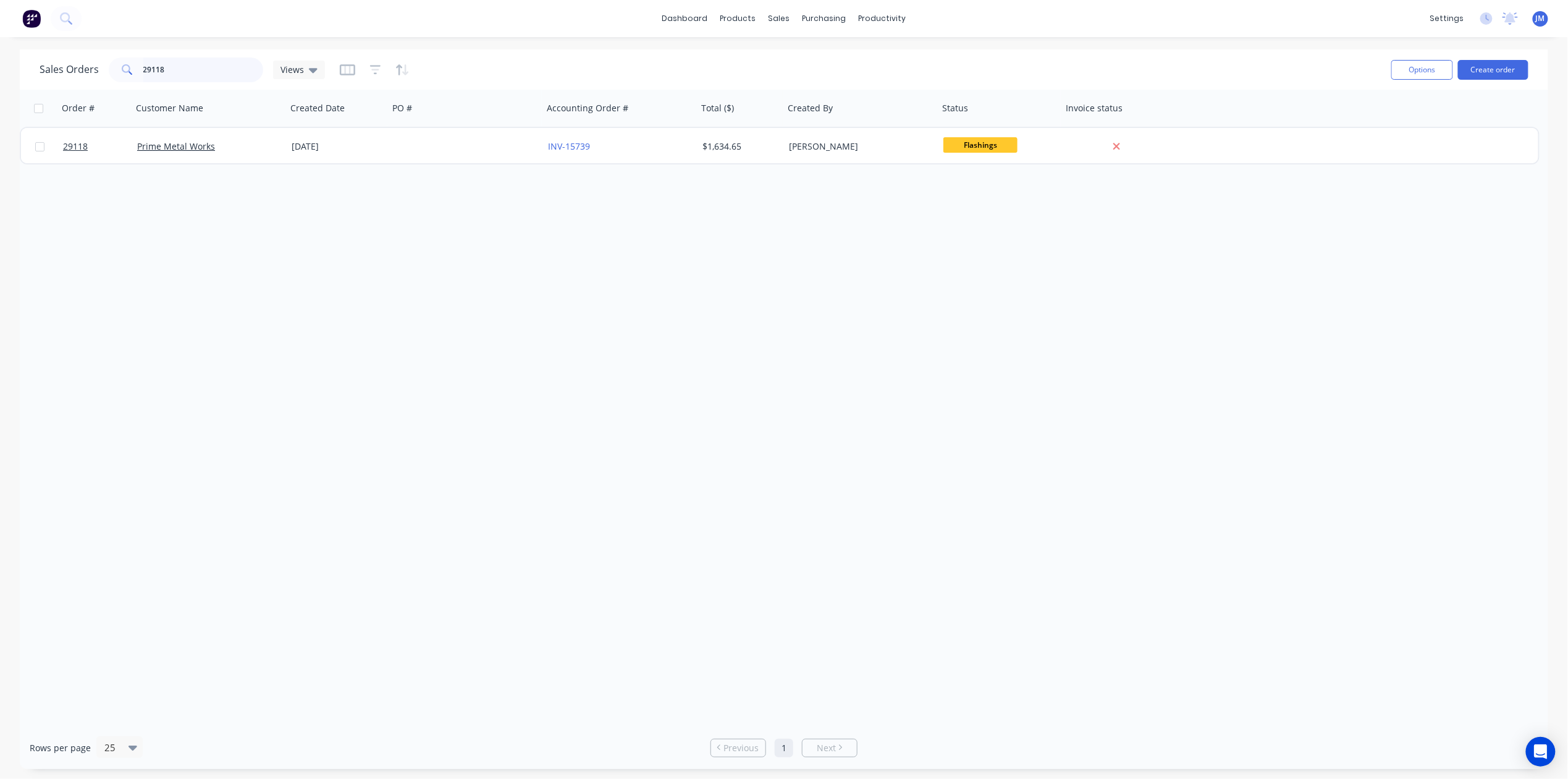
click at [175, 65] on input "29118" at bounding box center [204, 70] width 121 height 24
type input "29065"
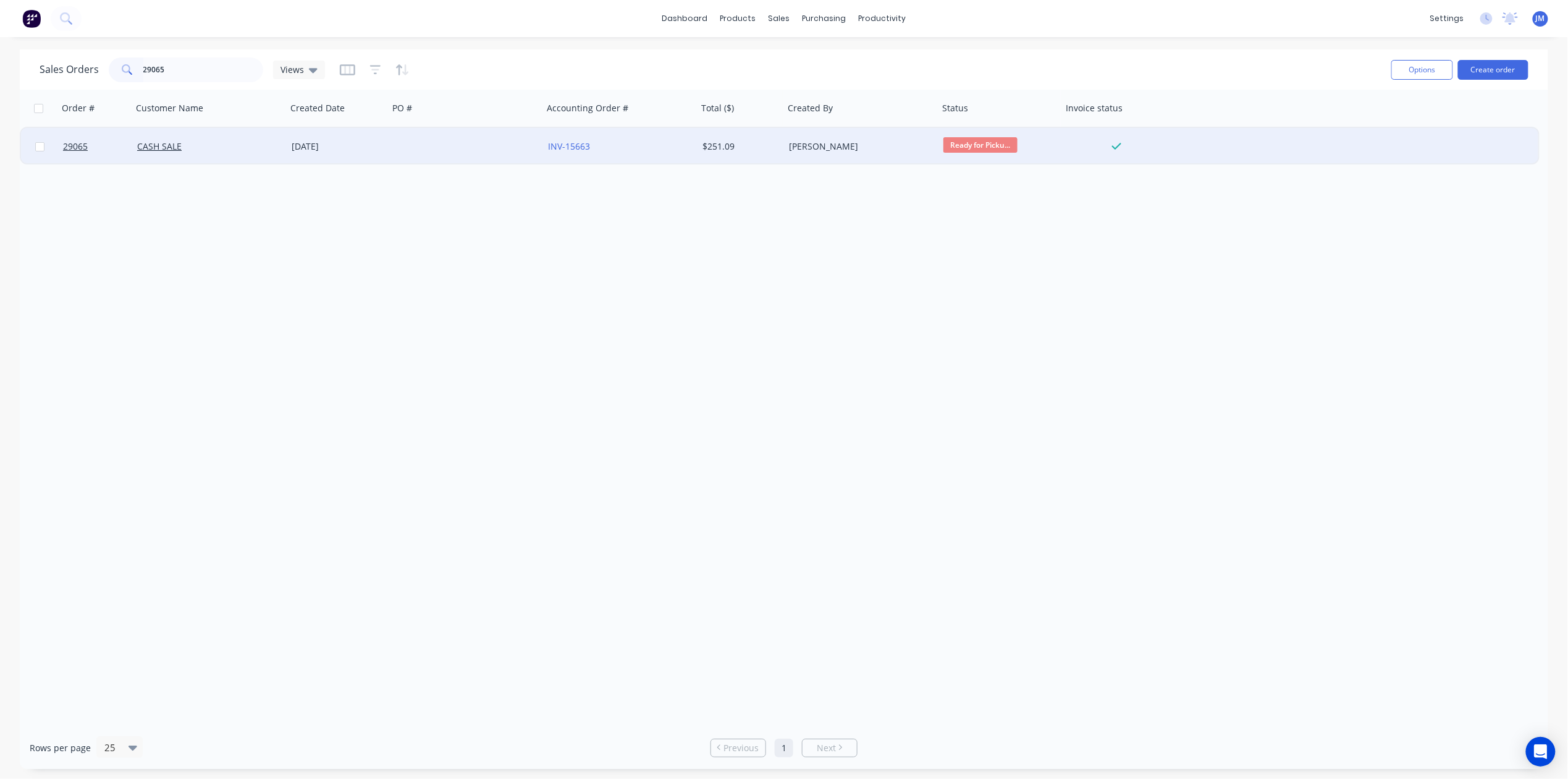
click at [872, 131] on div "[PERSON_NAME]" at bounding box center [860, 146] width 154 height 37
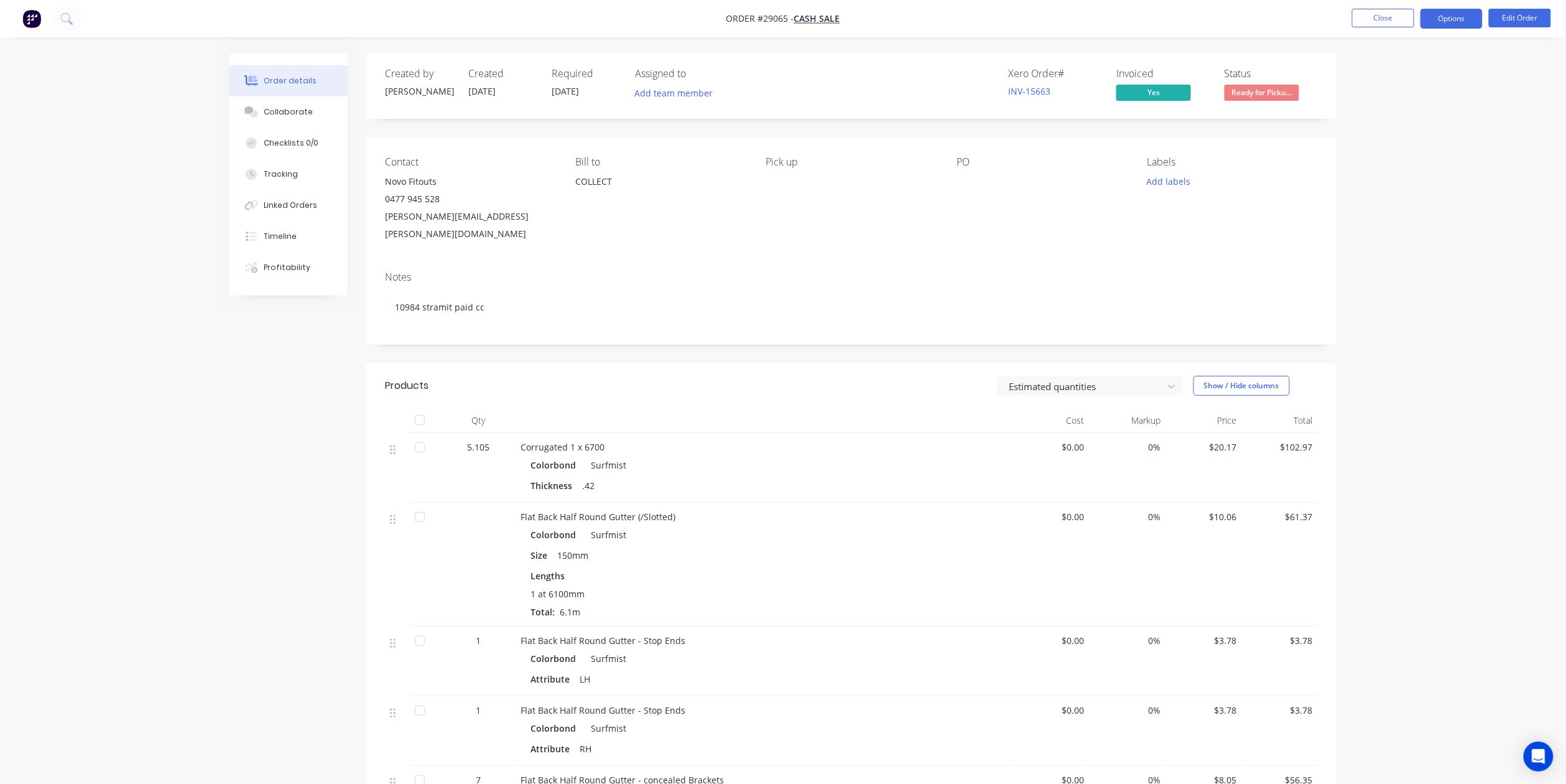
click at [1449, 13] on button "Options" at bounding box center [1452, 19] width 62 height 20
click at [1400, 145] on div "Work Order" at bounding box center [1414, 150] width 114 height 18
click at [1395, 119] on div "Without pricing" at bounding box center [1414, 125] width 114 height 18
click at [279, 244] on button "Timeline" at bounding box center [289, 236] width 119 height 31
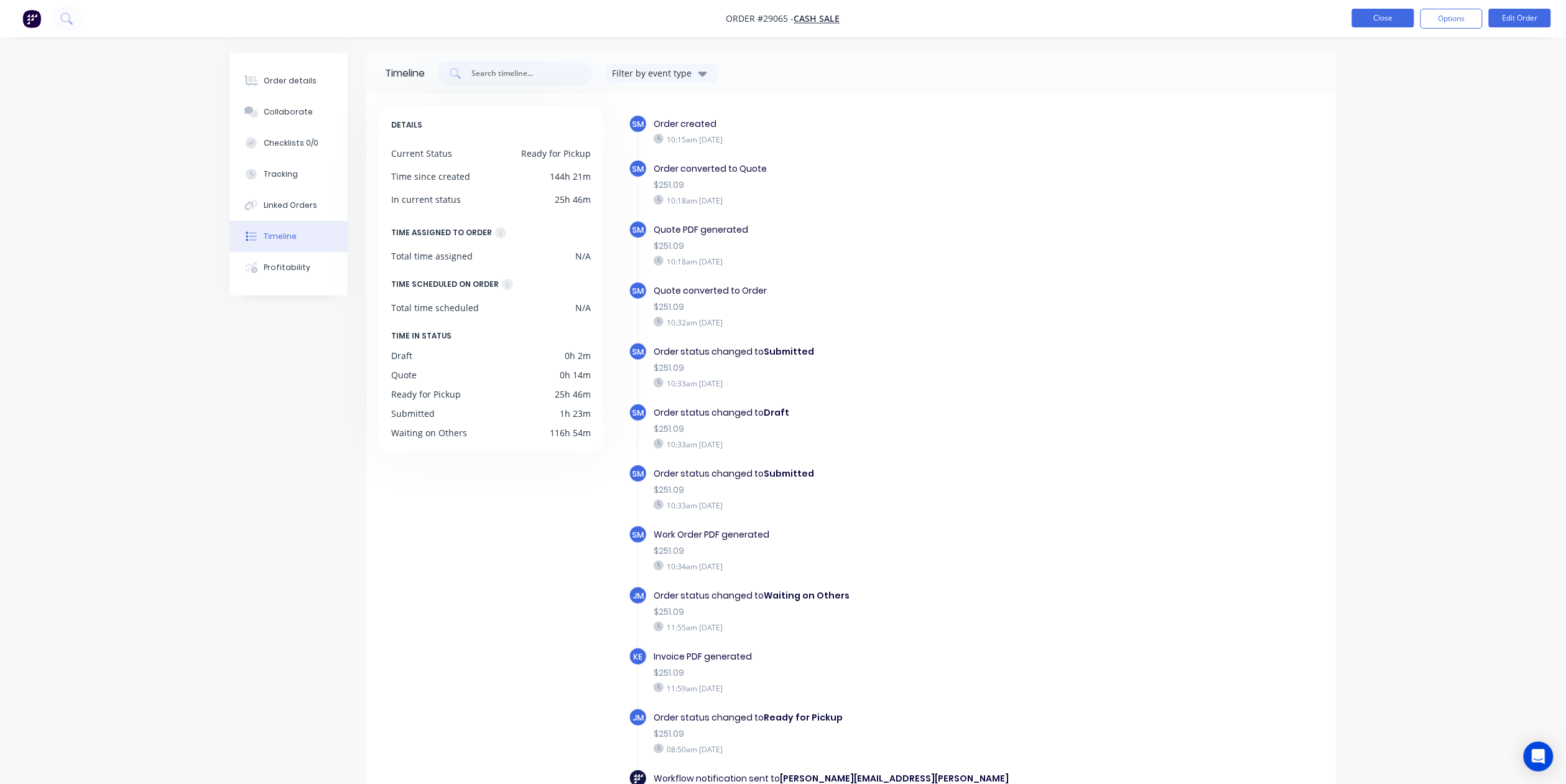
click at [1383, 14] on button "Close" at bounding box center [1383, 18] width 62 height 19
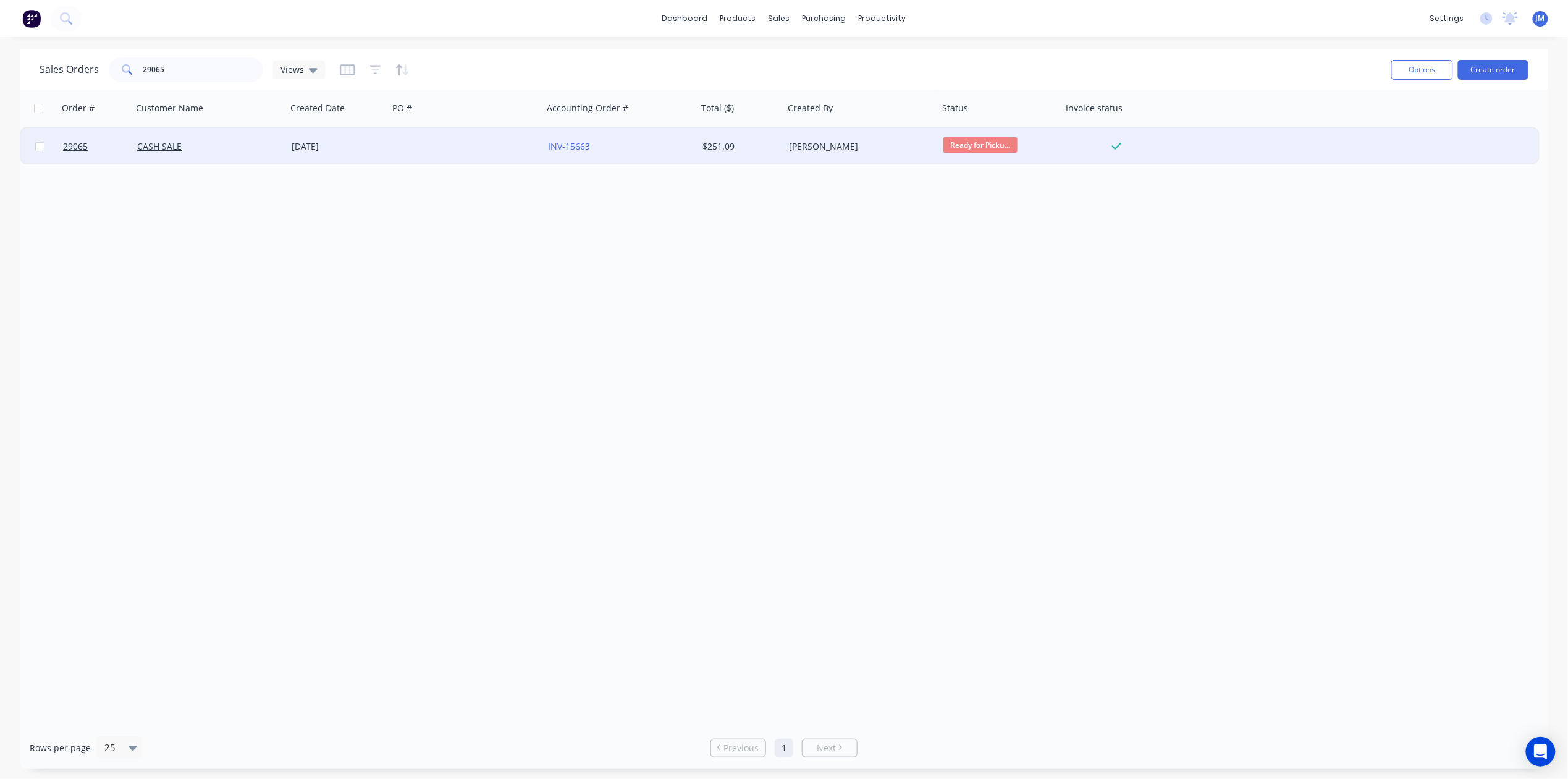
click at [959, 147] on span "Ready for Picku..." at bounding box center [980, 145] width 74 height 16
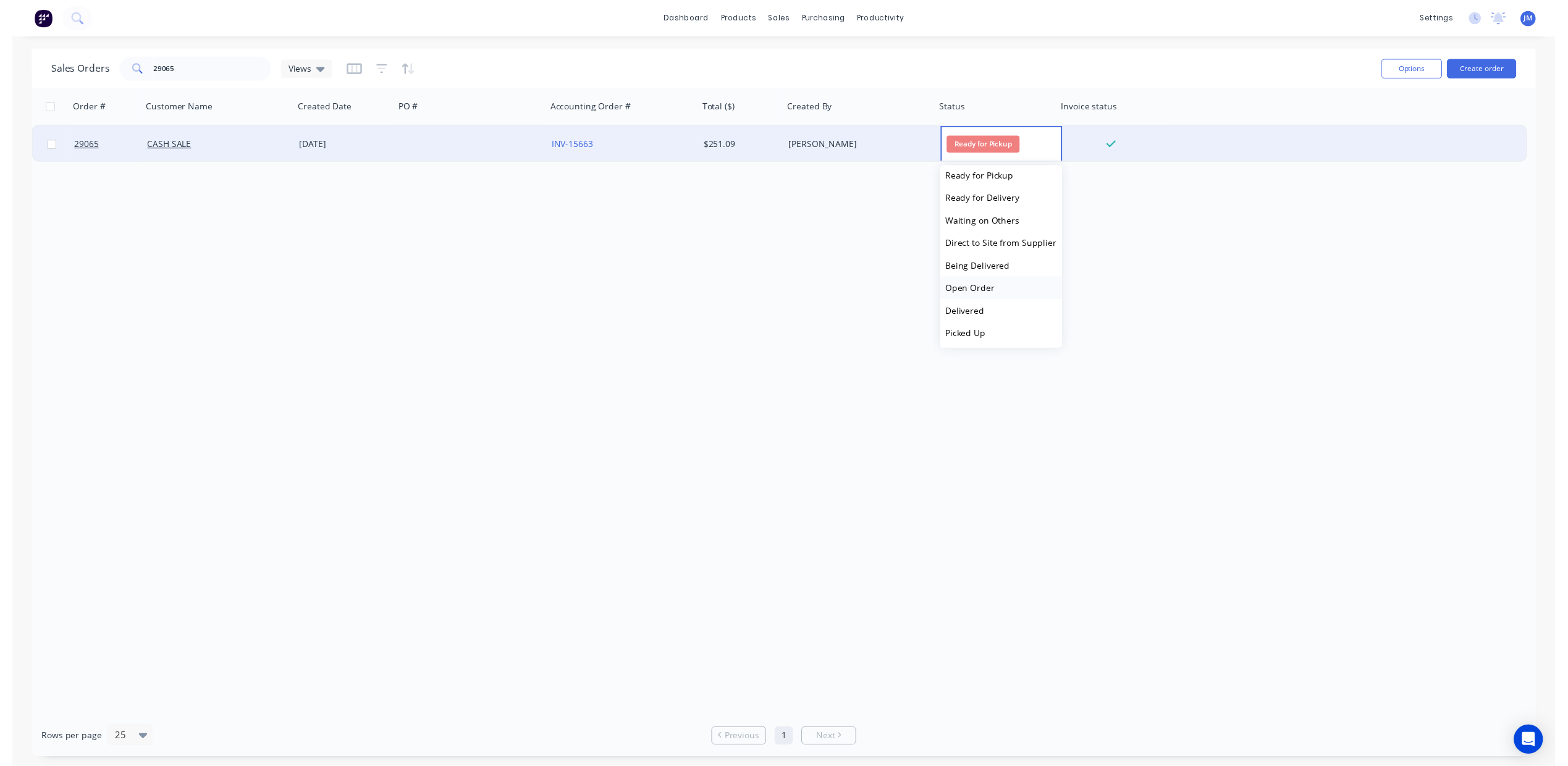
scroll to position [99, 0]
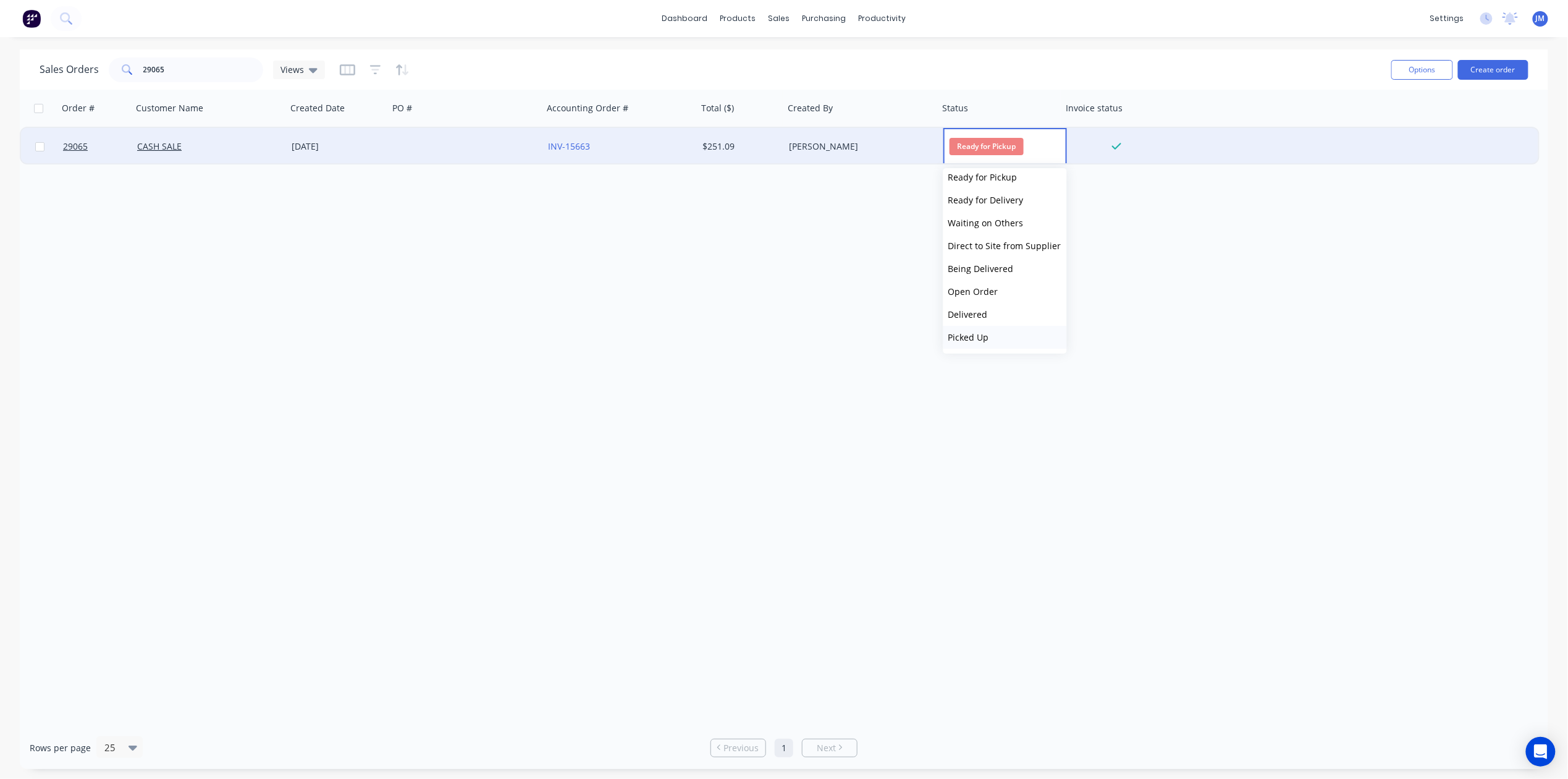
click at [983, 329] on button "Picked Up" at bounding box center [1005, 337] width 123 height 23
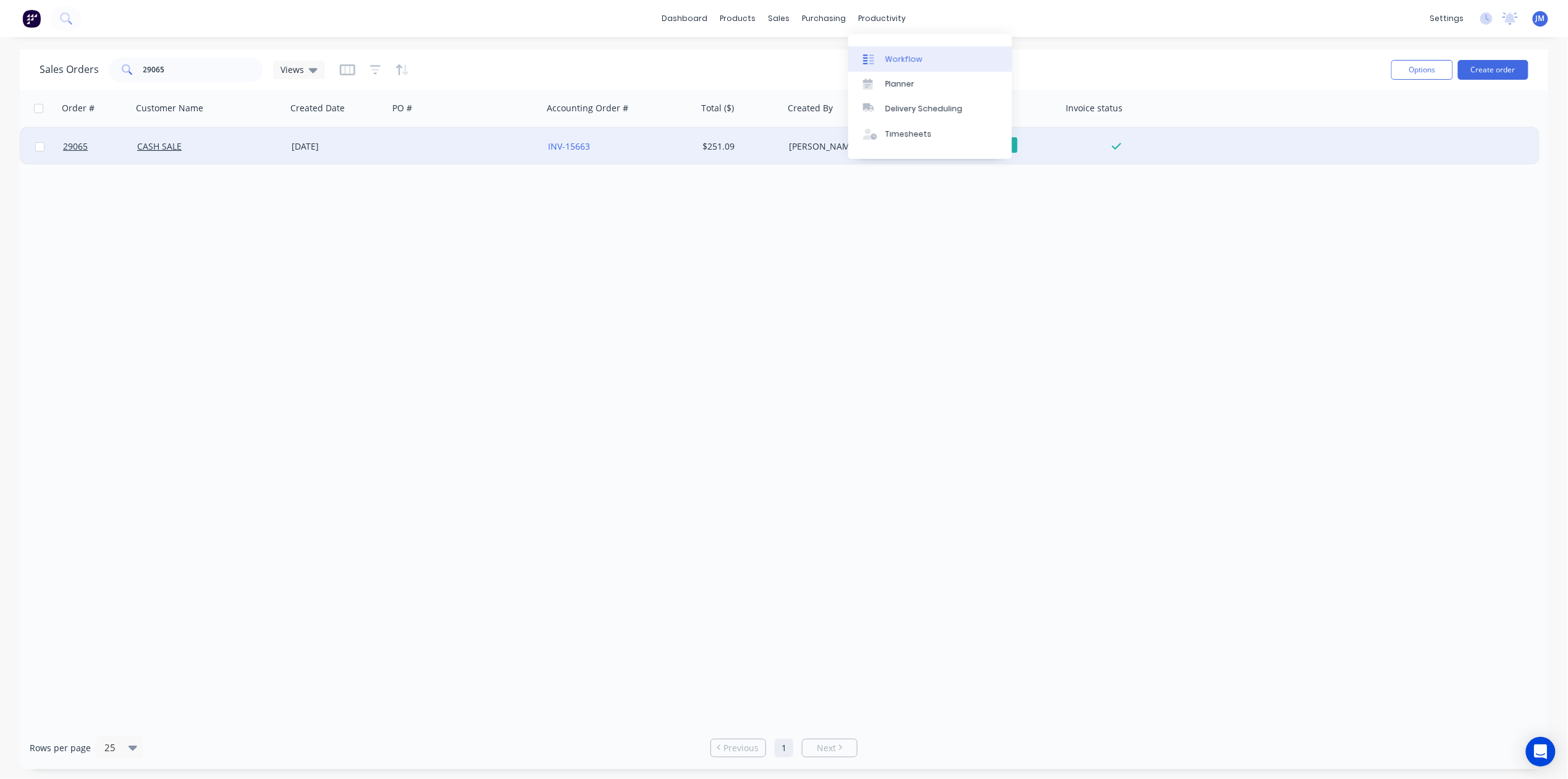
click at [894, 57] on div "Workflow" at bounding box center [903, 59] width 37 height 11
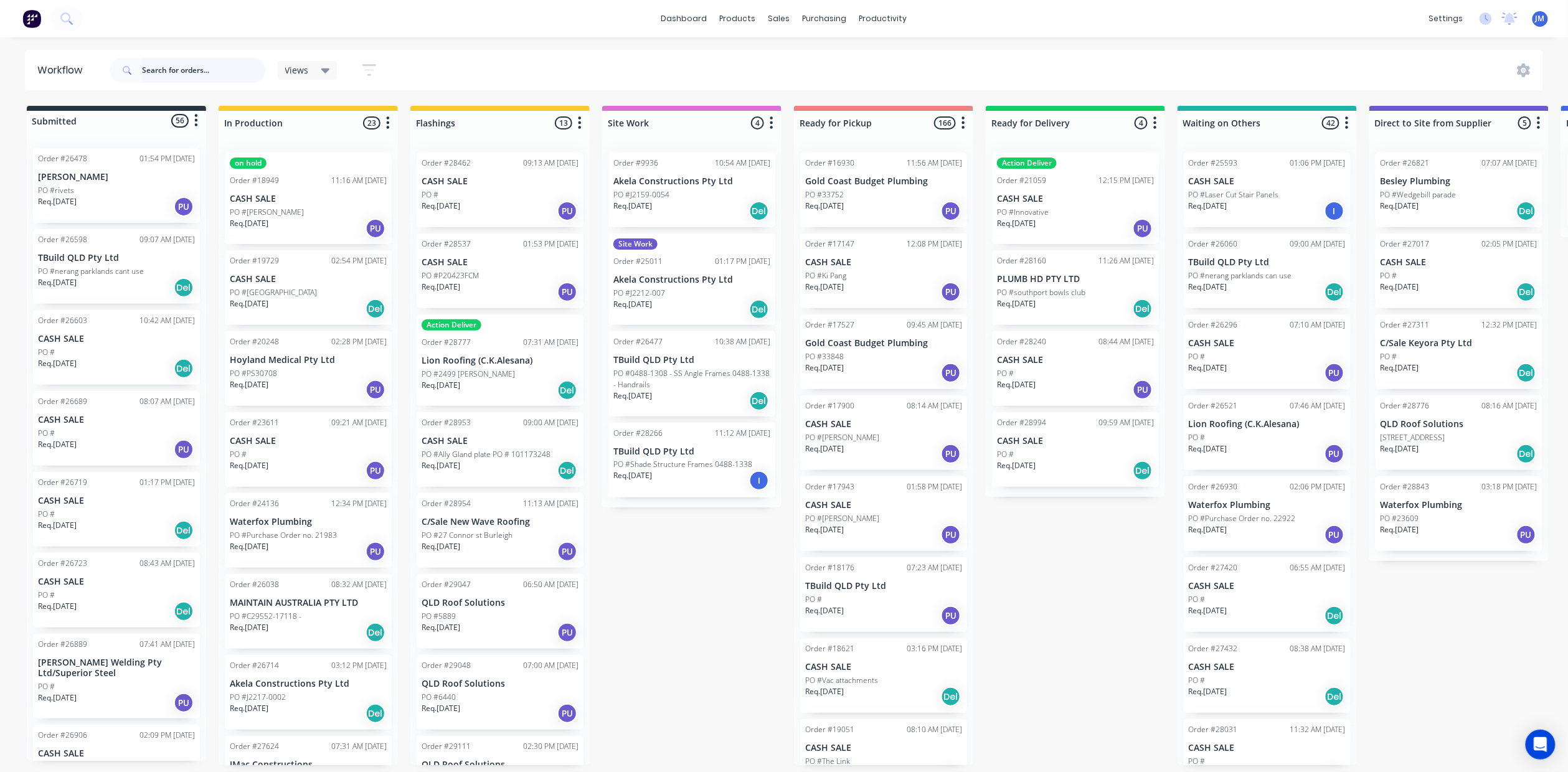
click at [164, 76] on input "text" at bounding box center [203, 70] width 123 height 25
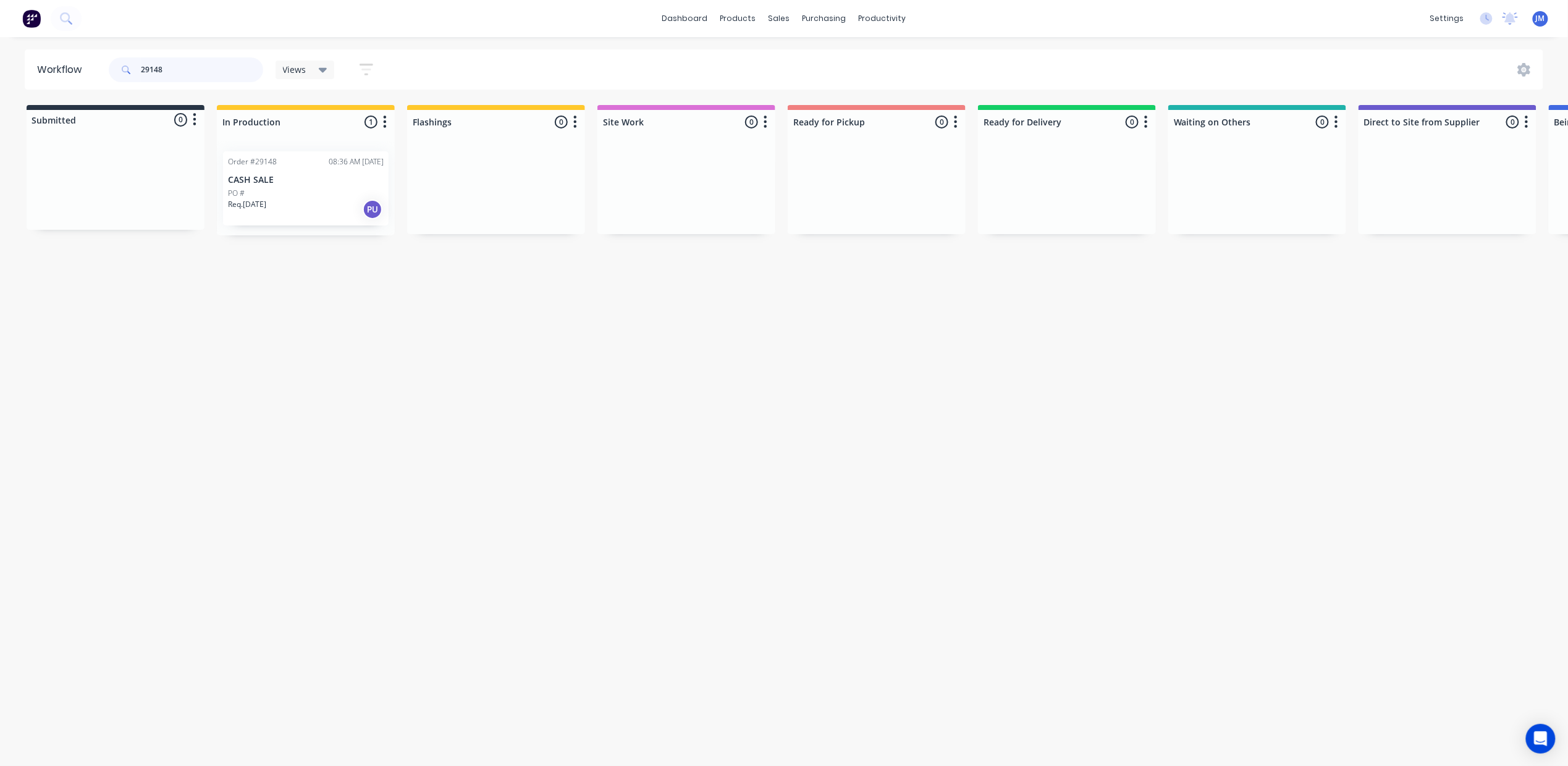
click at [193, 73] on input "29148" at bounding box center [202, 70] width 122 height 24
type input "2"
drag, startPoint x: 1262, startPoint y: 175, endPoint x: 861, endPoint y: 182, distance: 401.1
click at [861, 182] on div "Submitted 0 Status colour #273444 hex #273444 Save Cancel Summaries Total order…" at bounding box center [1107, 170] width 2239 height 131
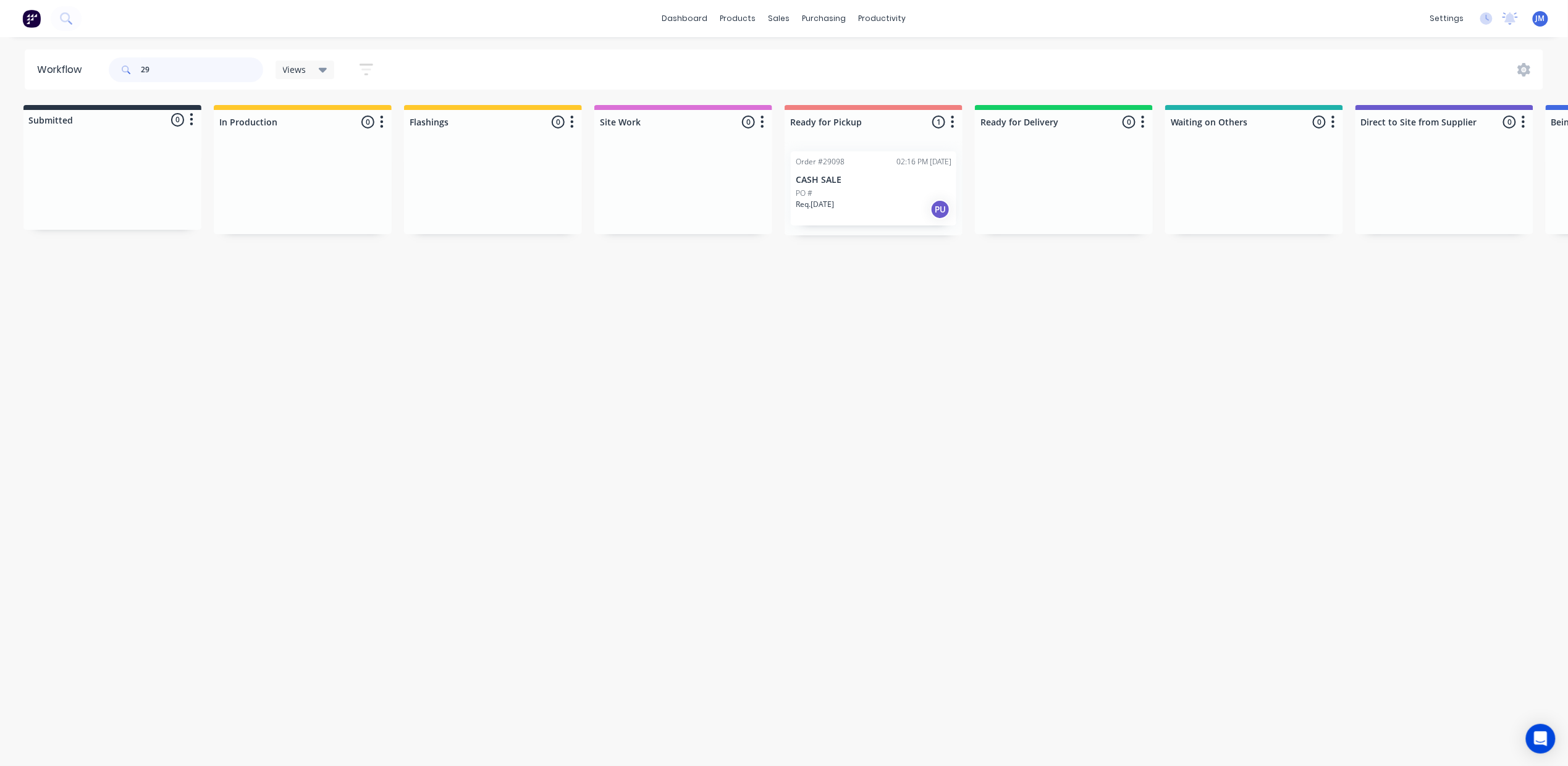
type input "2"
drag, startPoint x: 824, startPoint y: 201, endPoint x: 832, endPoint y: 201, distance: 8.0
click at [906, 319] on div "Mark as Picked Up" at bounding box center [887, 318] width 124 height 25
click at [253, 72] on input "28823" at bounding box center [202, 70] width 122 height 24
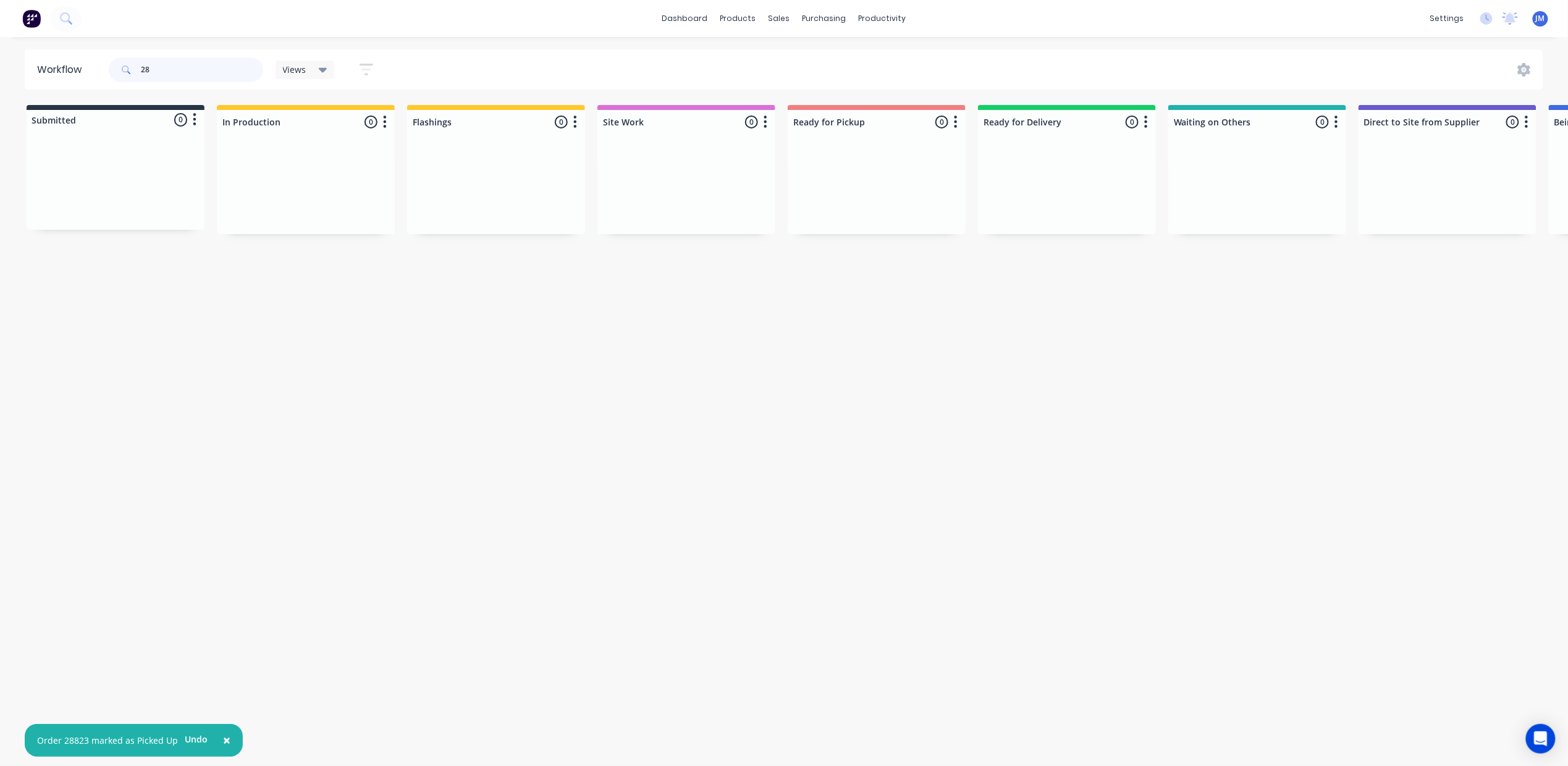
type input "2"
